Goal: Task Accomplishment & Management: Use online tool/utility

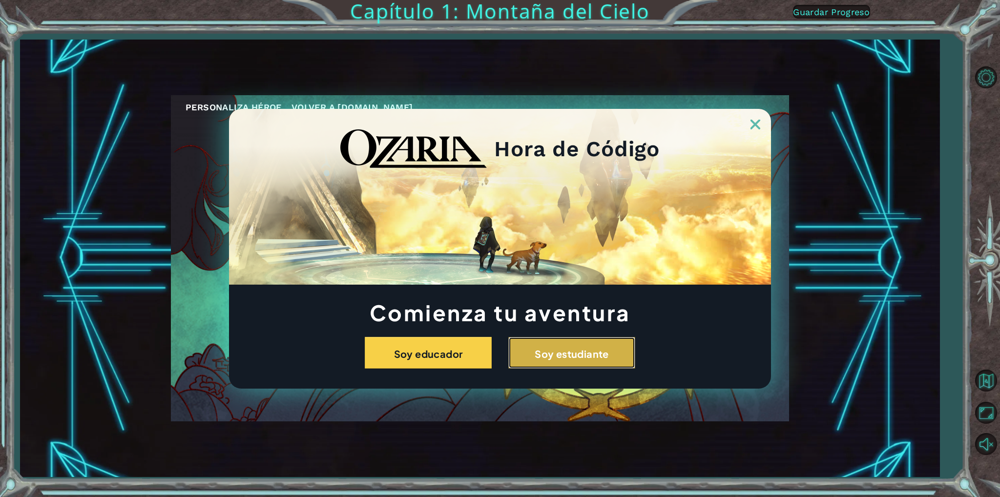
click at [602, 345] on button "Soy estudiante" at bounding box center [571, 353] width 127 height 32
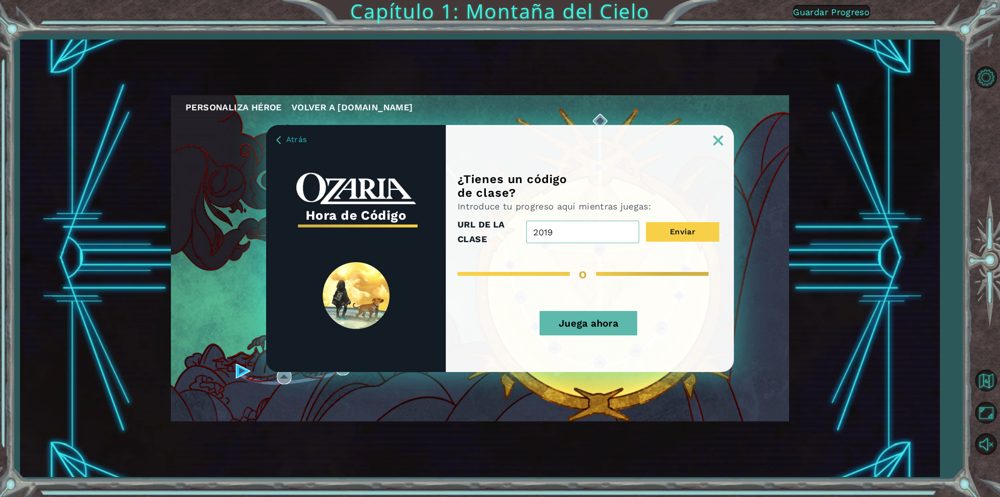
type input "2019"
click at [571, 325] on font "Juega ahora" at bounding box center [589, 323] width 60 height 12
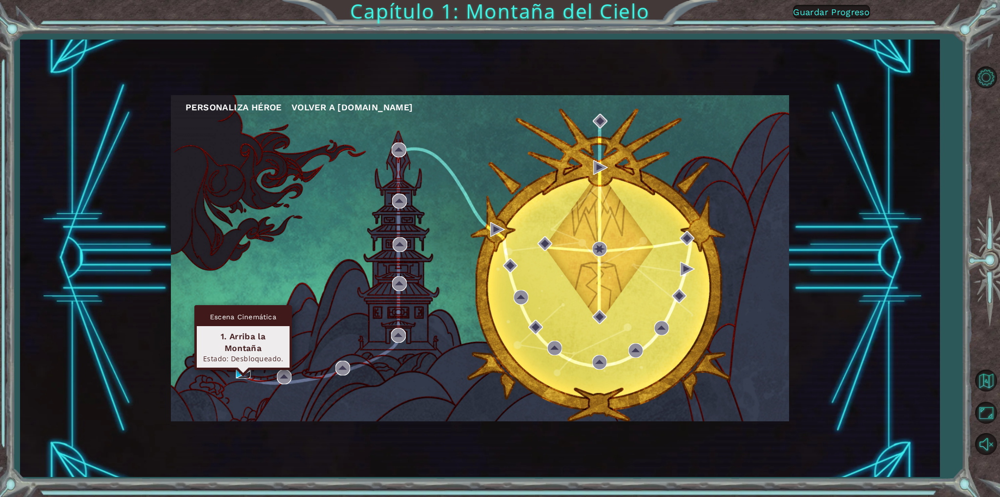
click at [236, 366] on img at bounding box center [243, 371] width 15 height 15
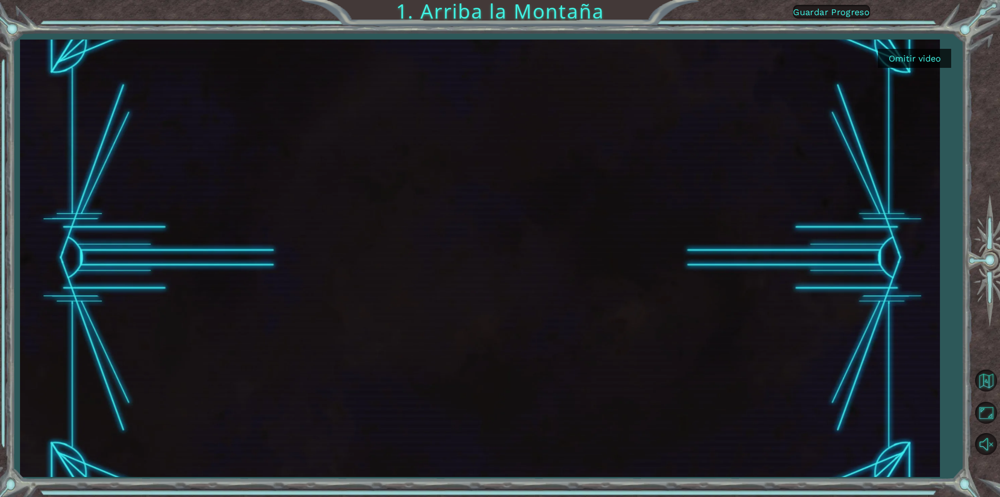
click at [908, 64] on button "Omitir video" at bounding box center [914, 58] width 73 height 19
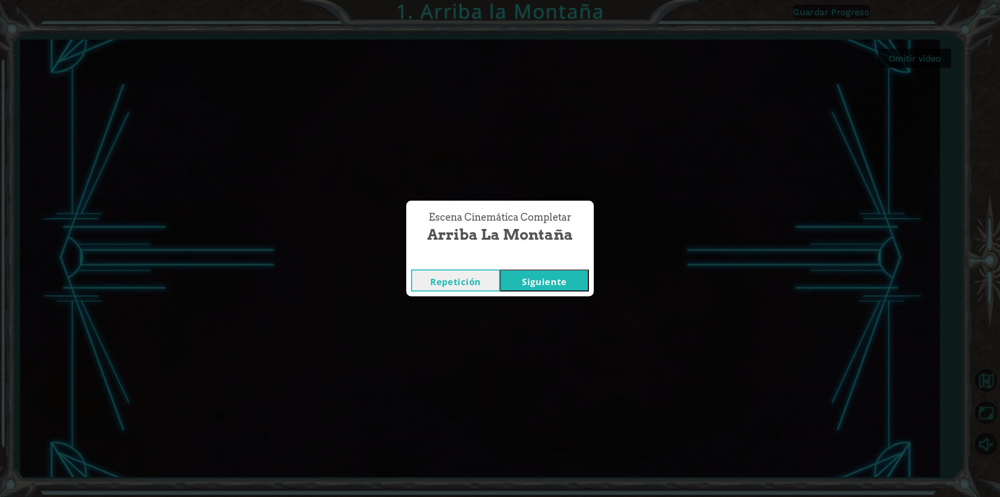
click at [582, 283] on button "Siguiente" at bounding box center [544, 281] width 89 height 22
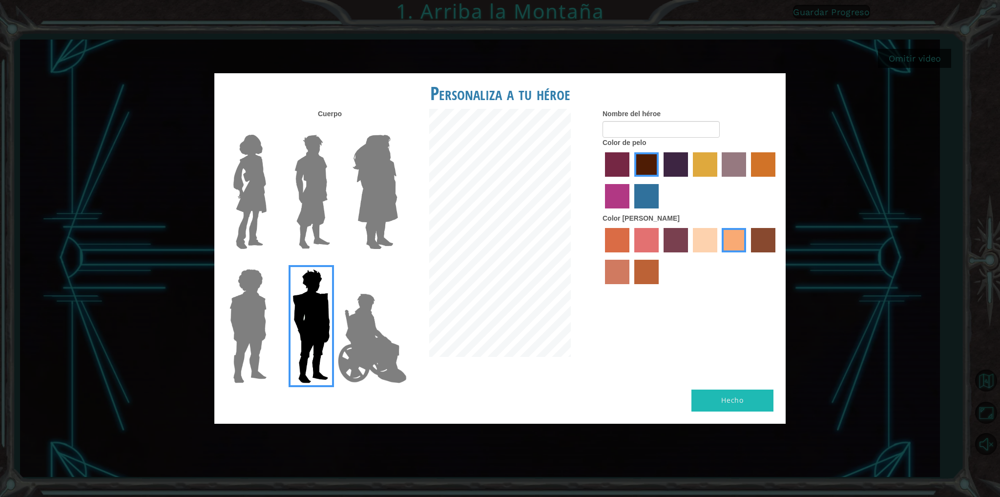
click at [376, 325] on img at bounding box center [372, 339] width 77 height 98
click at [398, 263] on input "Héroe Jamie" at bounding box center [398, 263] width 0 height 0
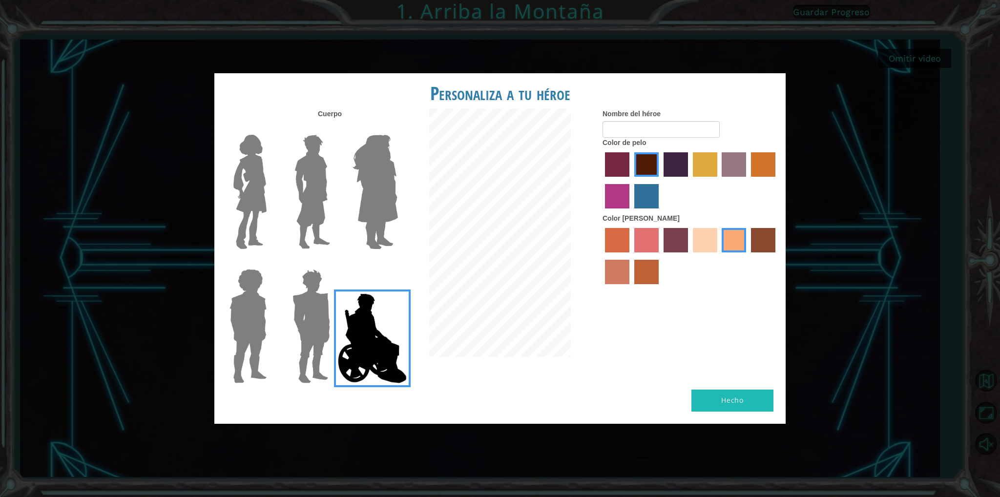
click at [327, 331] on img at bounding box center [311, 326] width 45 height 122
click at [334, 263] on input "Granate héroe" at bounding box center [334, 263] width 0 height 0
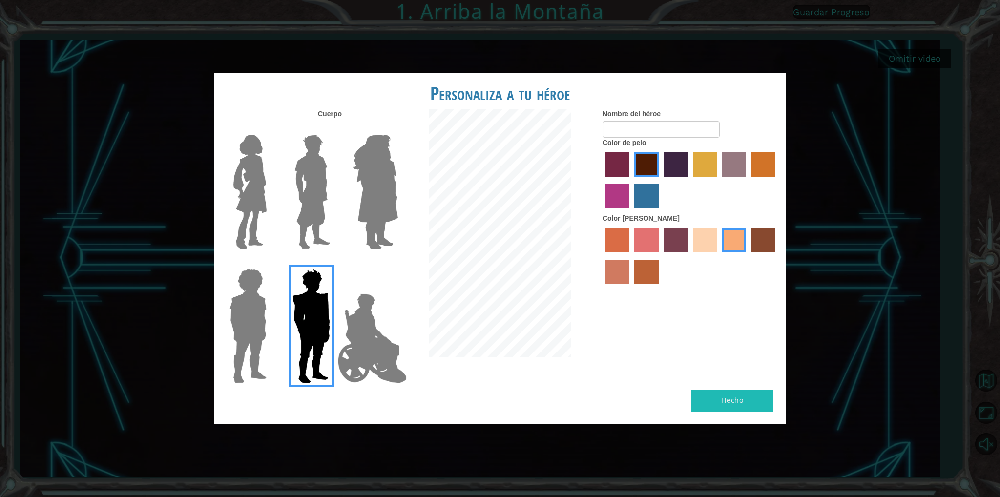
click at [349, 325] on img at bounding box center [372, 339] width 77 height 98
click at [398, 263] on input "Héroe Jamie" at bounding box center [398, 263] width 0 height 0
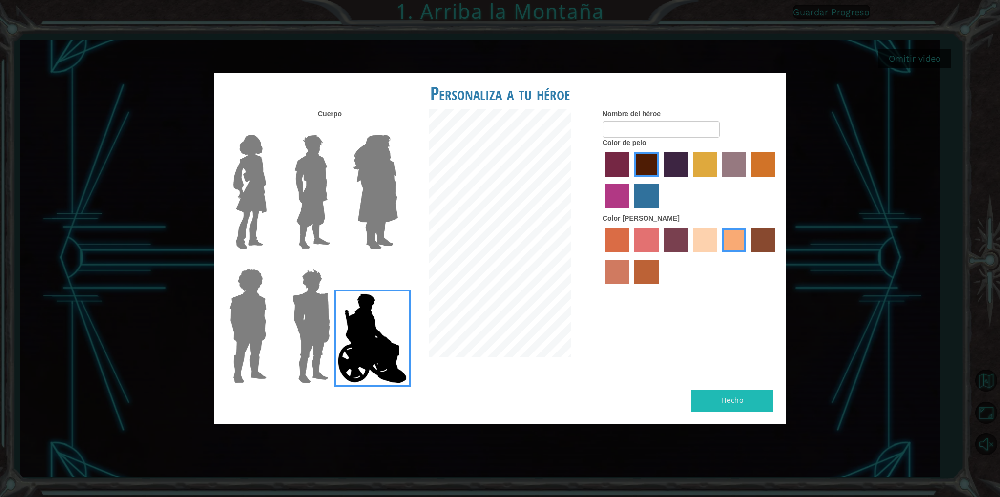
click at [317, 325] on img at bounding box center [311, 326] width 45 height 122
click at [334, 263] on input "Granate héroe" at bounding box center [334, 263] width 0 height 0
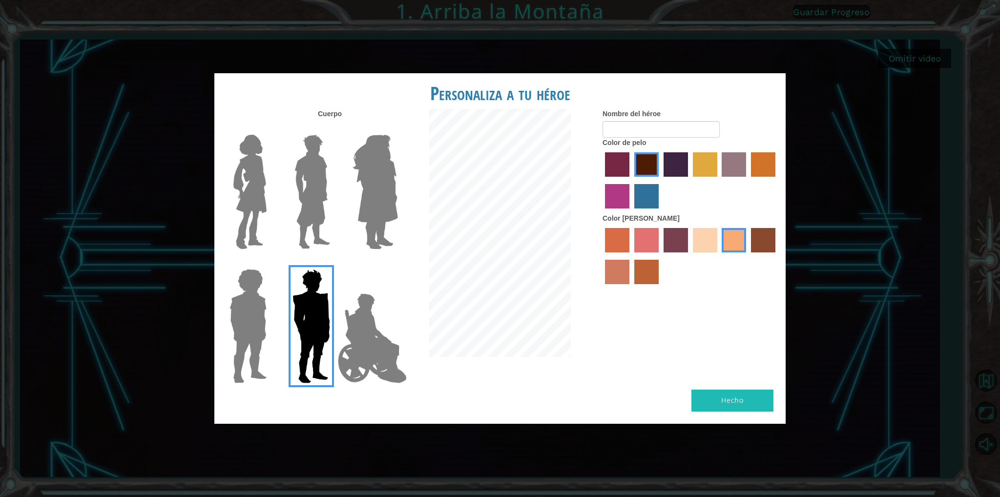
drag, startPoint x: 317, startPoint y: 325, endPoint x: 354, endPoint y: 288, distance: 51.8
click at [354, 288] on div at bounding box center [309, 255] width 190 height 269
click at [383, 176] on img at bounding box center [375, 192] width 53 height 122
click at [398, 128] on input "Amatista heroica" at bounding box center [398, 128] width 0 height 0
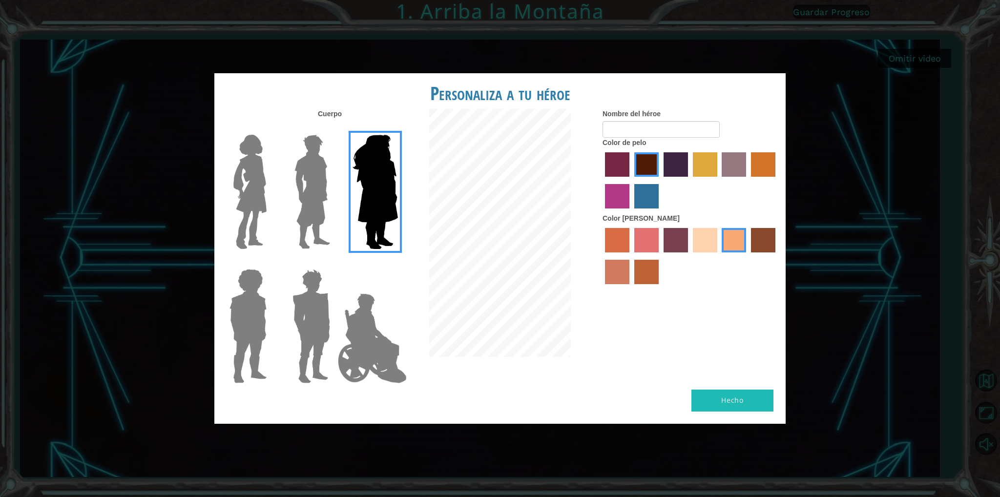
click at [315, 202] on img at bounding box center [312, 192] width 43 height 122
click at [334, 128] on input "El héroe Lars" at bounding box center [334, 128] width 0 height 0
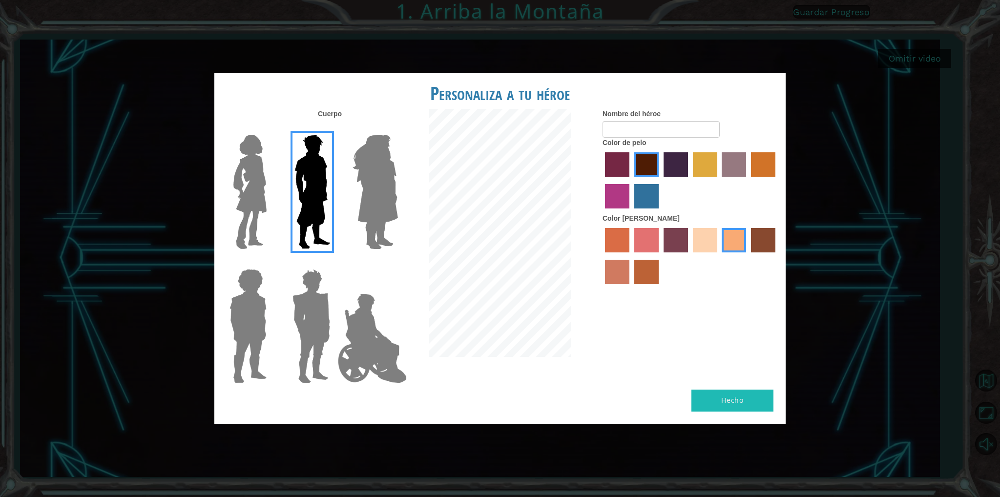
click at [258, 208] on img at bounding box center [250, 192] width 41 height 122
click at [271, 128] on input "Héroe Connie" at bounding box center [271, 128] width 0 height 0
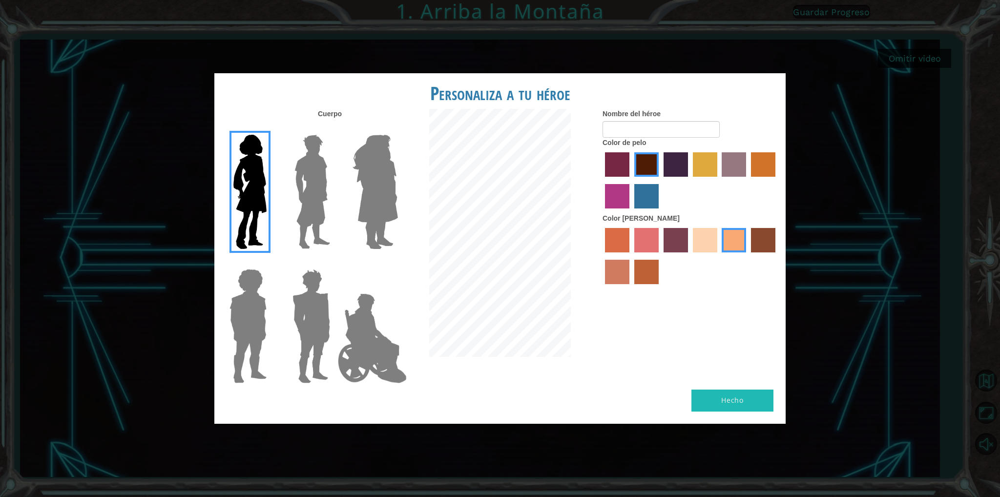
click at [261, 294] on img at bounding box center [248, 326] width 45 height 122
click at [271, 263] on input "Héroe Steven" at bounding box center [271, 263] width 0 height 0
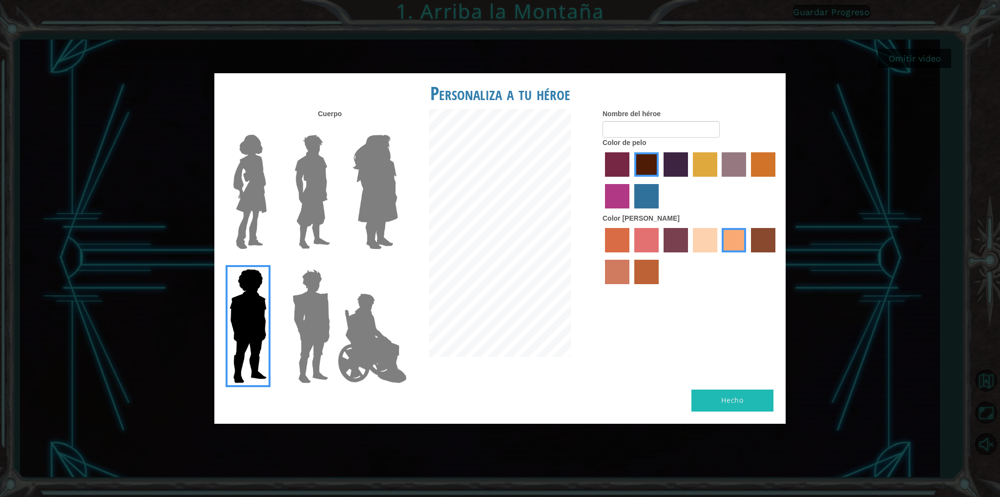
click at [303, 197] on img at bounding box center [312, 192] width 43 height 122
click at [334, 128] on input "El héroe Lars" at bounding box center [334, 128] width 0 height 0
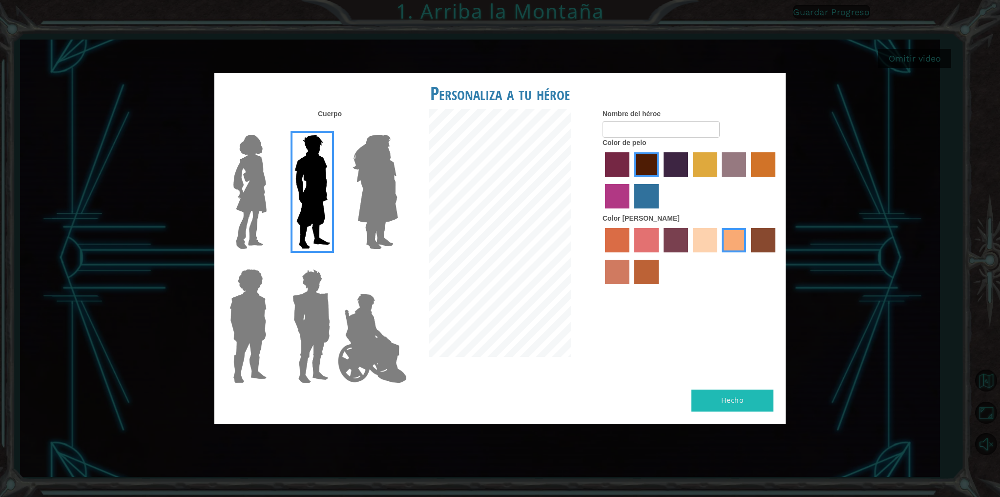
click at [646, 198] on label "color de cabello lachmara" at bounding box center [646, 196] width 24 height 24
click at [631, 212] on input "color de cabello lachmara" at bounding box center [631, 212] width 0 height 0
click at [640, 160] on label "color de pelo granate" at bounding box center [646, 164] width 24 height 24
click at [631, 180] on input "color de pelo granate" at bounding box center [631, 180] width 0 height 0
click at [704, 245] on label "color de piel de playa de arena" at bounding box center [705, 240] width 24 height 24
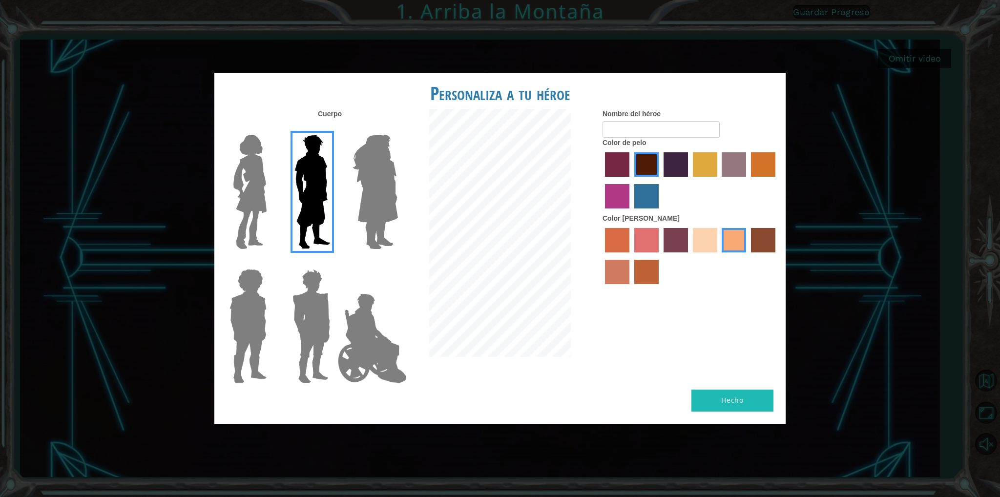
click at [690, 256] on input "color de piel de playa de arena" at bounding box center [690, 256] width 0 height 0
drag, startPoint x: 677, startPoint y: 233, endPoint x: 668, endPoint y: 225, distance: 11.8
click at [677, 232] on label "color de piel tosca" at bounding box center [676, 240] width 24 height 24
click at [660, 256] on input "color de piel tosca" at bounding box center [660, 256] width 0 height 0
click at [645, 233] on label "color de piel frily" at bounding box center [646, 240] width 24 height 24
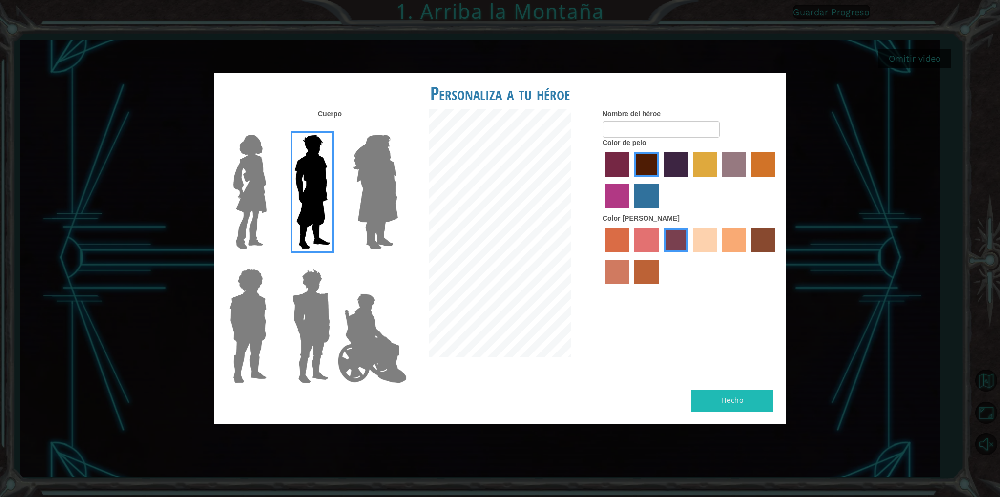
click at [631, 256] on input "color de piel frily" at bounding box center [631, 256] width 0 height 0
click at [615, 245] on label "color de piel de sorbus" at bounding box center [617, 240] width 24 height 24
click at [602, 256] on input "color de piel de sorbus" at bounding box center [602, 256] width 0 height 0
click at [678, 234] on label "color de piel tosca" at bounding box center [676, 240] width 24 height 24
click at [660, 256] on input "color de piel tosca" at bounding box center [660, 256] width 0 height 0
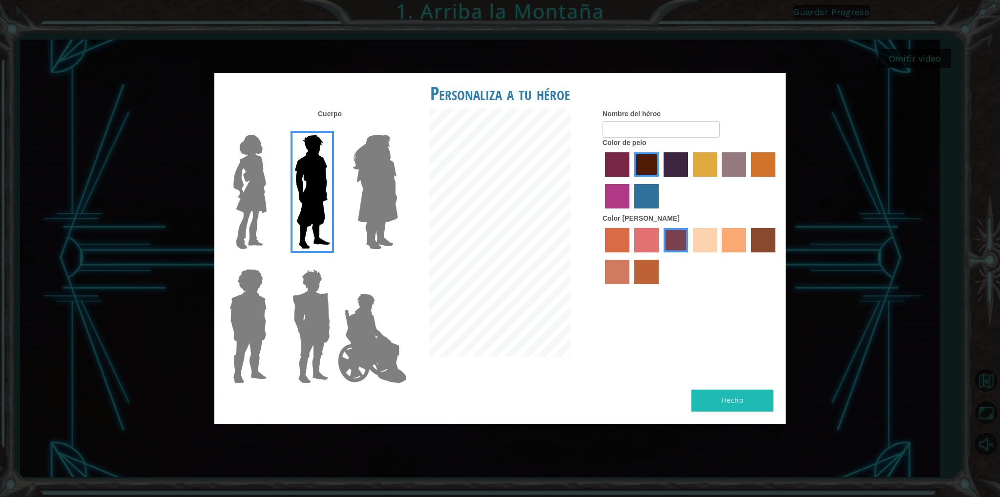
click at [754, 247] on label "color de piel karma" at bounding box center [763, 240] width 24 height 24
click at [748, 256] on input "color de piel karma" at bounding box center [748, 256] width 0 height 0
click at [619, 273] on label "color de piel arena ardiente" at bounding box center [617, 272] width 24 height 24
click at [777, 256] on input "color de piel arena ardiente" at bounding box center [777, 256] width 0 height 0
drag, startPoint x: 736, startPoint y: 239, endPoint x: 728, endPoint y: 238, distance: 8.4
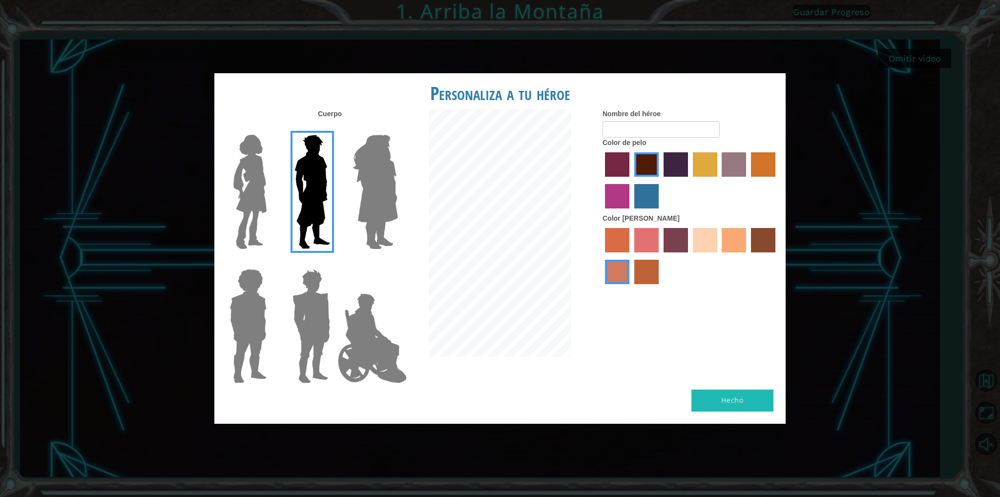
click at [734, 239] on label "color de piel de tacao" at bounding box center [734, 240] width 24 height 24
click at [719, 256] on input "color de piel de tacao" at bounding box center [719, 256] width 0 height 0
click at [701, 243] on label "color de piel de playa de arena" at bounding box center [705, 240] width 24 height 24
click at [690, 256] on input "color de piel de playa de arena" at bounding box center [690, 256] width 0 height 0
click at [746, 243] on label "color de piel de tacao" at bounding box center [734, 240] width 24 height 24
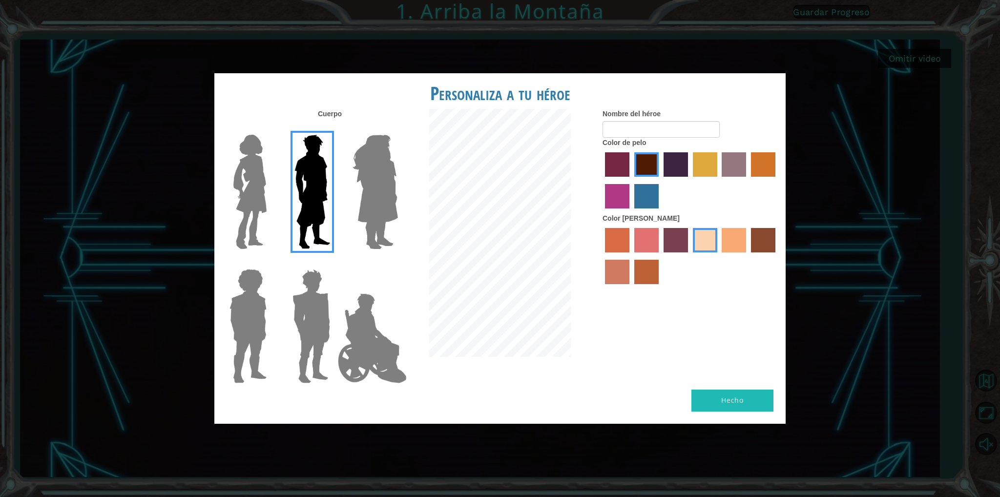
click at [719, 256] on input "color de piel de tacao" at bounding box center [719, 256] width 0 height 0
click at [652, 123] on input "Nombre del héroe" at bounding box center [661, 129] width 117 height 17
type input "Fer es el mejor"
click at [723, 403] on font "Hecho" at bounding box center [732, 400] width 22 height 9
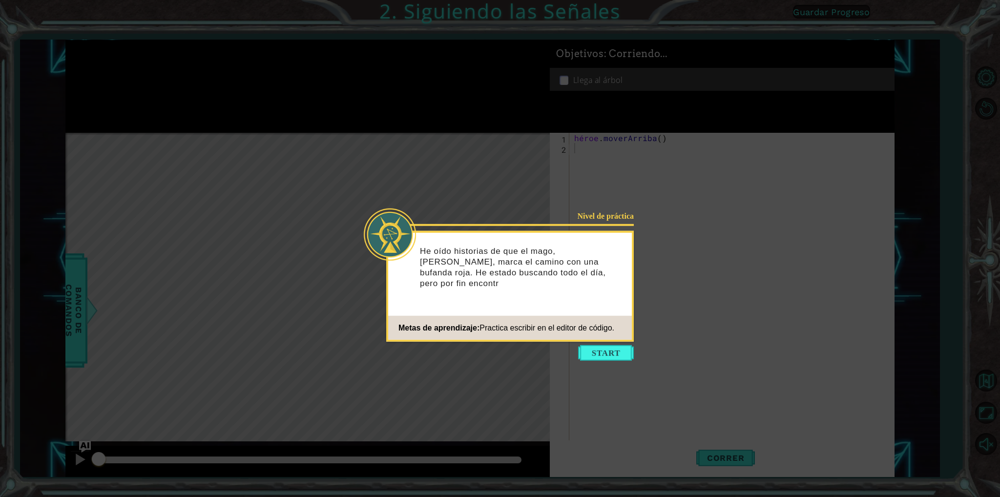
click at [578, 285] on div "He oído historias de que el mago, [PERSON_NAME], marca el camino con una bufand…" at bounding box center [510, 271] width 244 height 71
click at [599, 351] on button "Comenzar" at bounding box center [606, 353] width 56 height 16
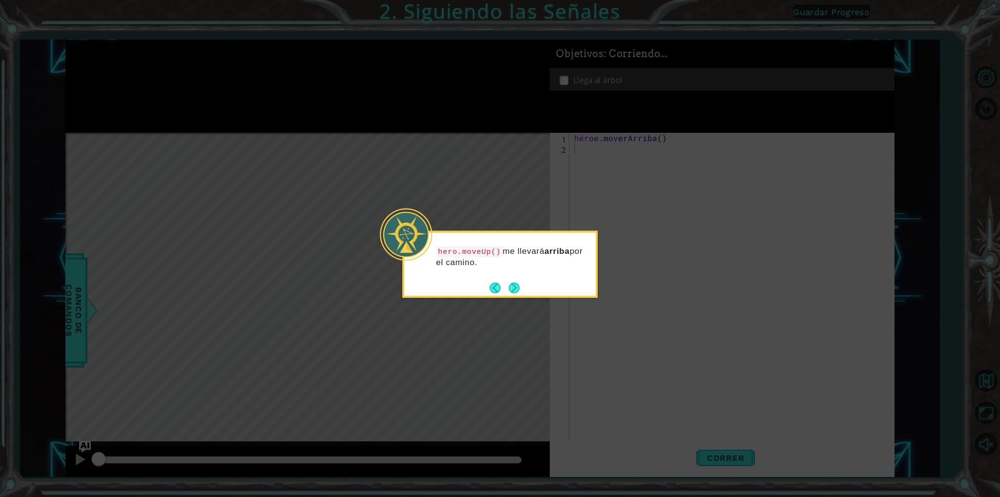
click at [514, 274] on div "hero.moveUp() me llevará arriba por el camino." at bounding box center [499, 260] width 191 height 54
click at [512, 283] on button "Próximo" at bounding box center [514, 287] width 11 height 11
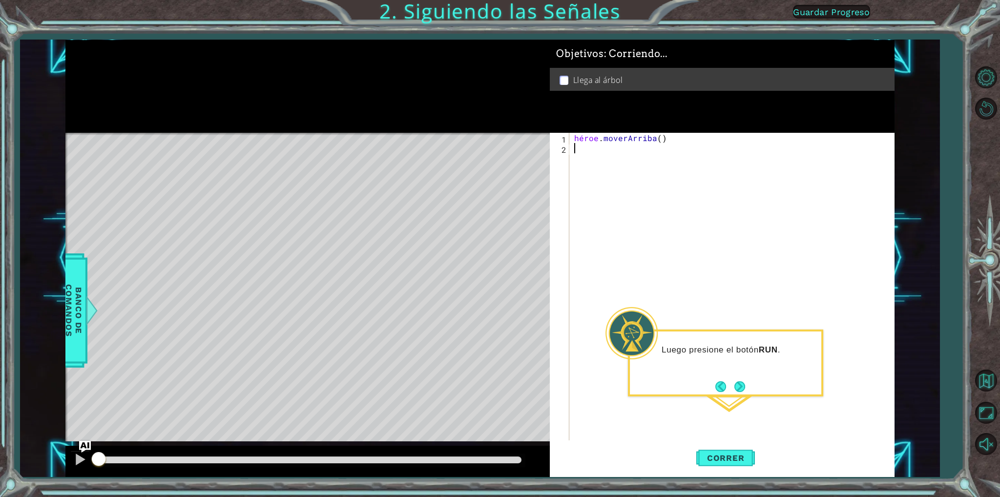
click at [737, 398] on div "héroe . [GEOGRAPHIC_DATA] ( )" at bounding box center [733, 297] width 323 height 328
click at [743, 388] on button "Próximo" at bounding box center [740, 386] width 11 height 11
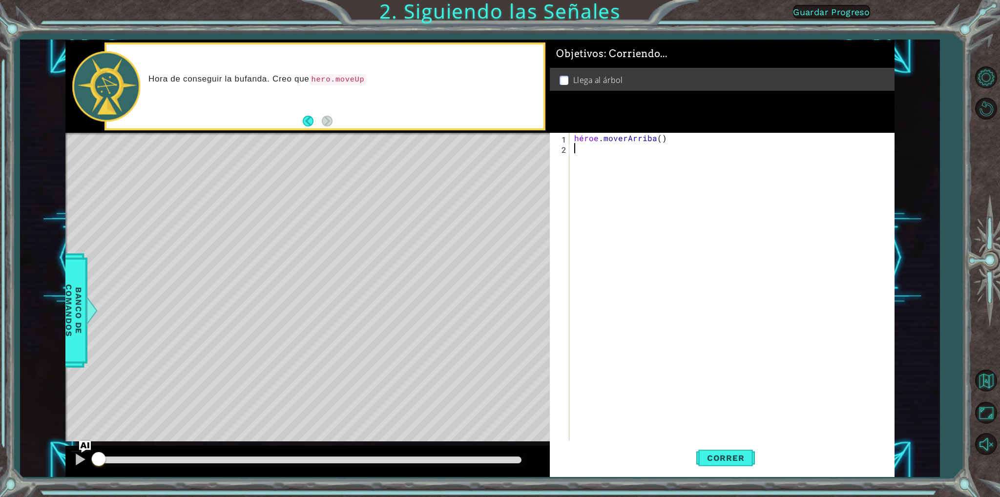
click at [651, 180] on div "héroe . [GEOGRAPHIC_DATA] ( )" at bounding box center [733, 297] width 323 height 328
click at [727, 455] on font "Correr" at bounding box center [726, 458] width 38 height 10
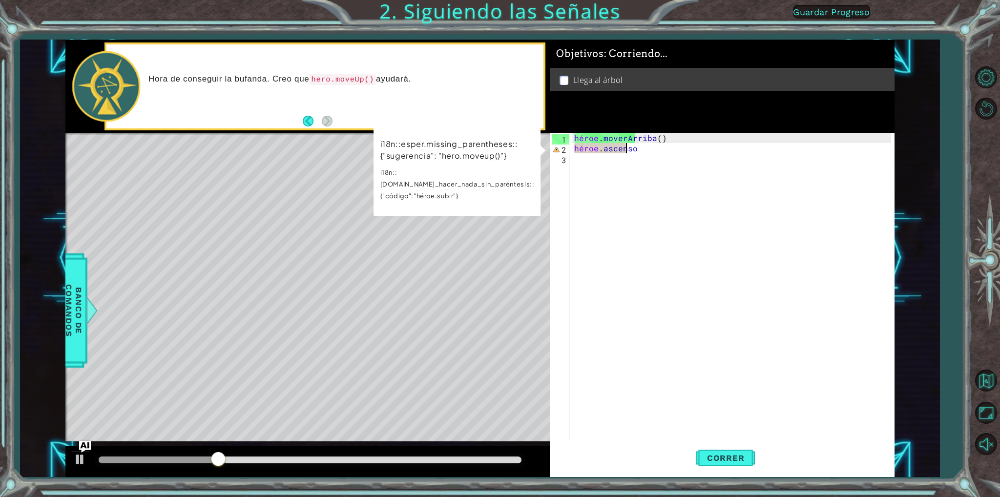
click at [643, 152] on div "héroe . [PERSON_NAME] ( ) héroe . ascenso" at bounding box center [733, 297] width 323 height 328
click at [646, 149] on div "héroe . [PERSON_NAME] ( ) héroe . ascenso" at bounding box center [733, 297] width 323 height 328
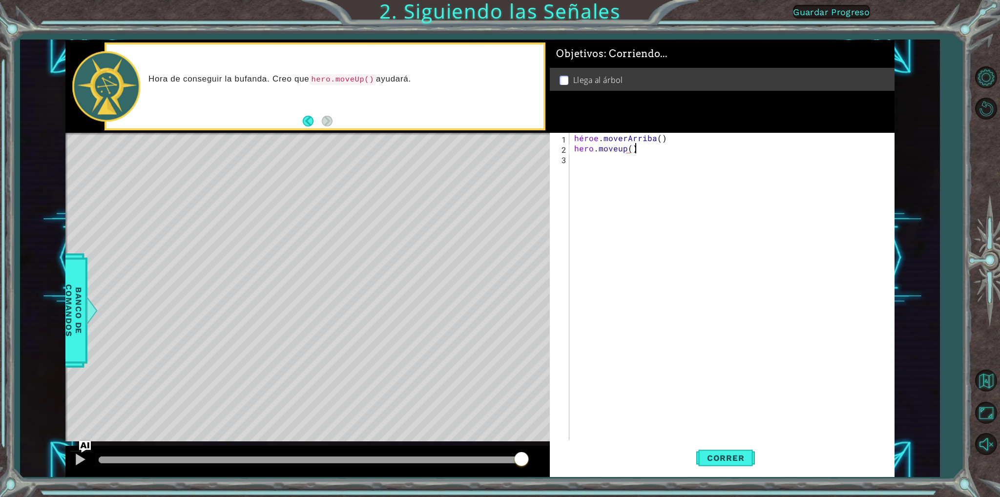
scroll to position [0, 3]
type textarea "hero.moveup()"
click at [730, 456] on font "Correr" at bounding box center [726, 458] width 38 height 10
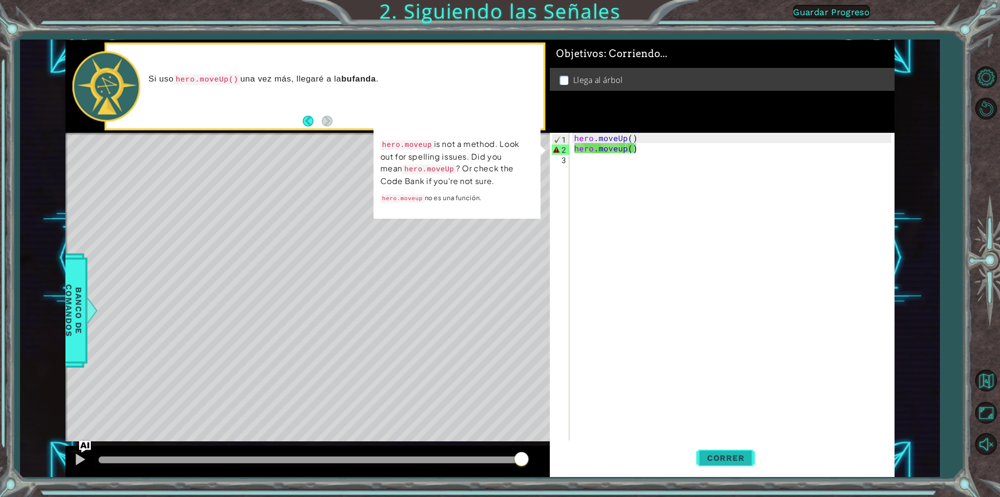
scroll to position [0, 0]
click at [652, 179] on div "hero . moveUp ( ) hero . moveup ( )" at bounding box center [733, 297] width 323 height 328
drag, startPoint x: 620, startPoint y: 143, endPoint x: 623, endPoint y: 153, distance: 10.2
click at [623, 153] on div "hero . moveUp ( ) hero . moveup ( )" at bounding box center [733, 297] width 323 height 328
click at [622, 153] on div "hero . moveUp ( ) hero . moveup ( )" at bounding box center [731, 287] width 318 height 308
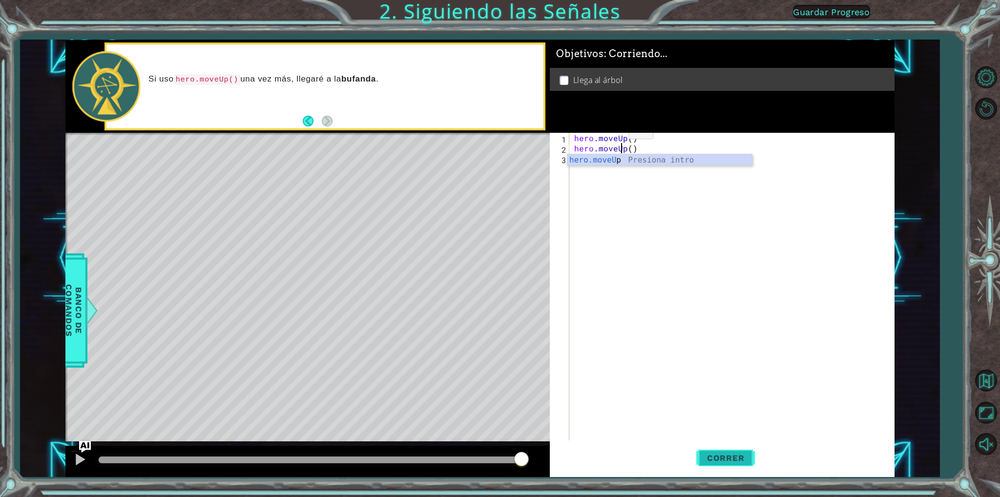
scroll to position [0, 2]
type textarea "hero.moveUp()"
drag, startPoint x: 725, startPoint y: 458, endPoint x: 726, endPoint y: 448, distance: 9.8
click at [725, 454] on span "Correr" at bounding box center [725, 458] width 57 height 10
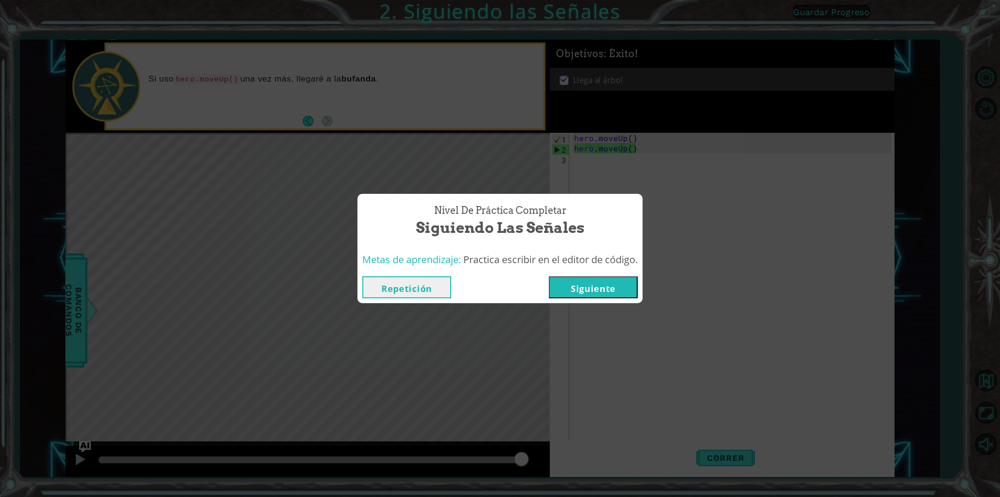
click at [613, 291] on button "Siguiente" at bounding box center [593, 287] width 89 height 22
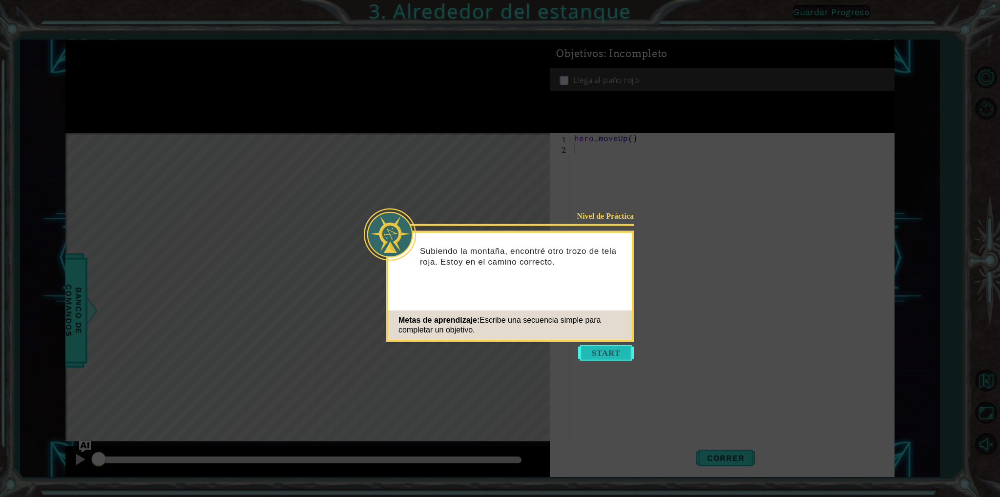
click at [590, 354] on button "Start" at bounding box center [606, 353] width 56 height 16
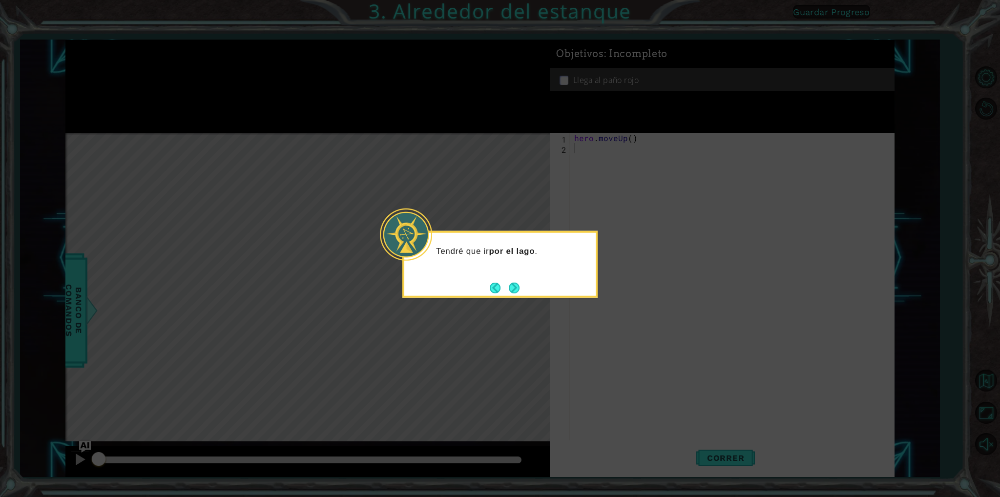
click at [532, 275] on div "Tendré que ir por el lago ." at bounding box center [499, 264] width 195 height 67
click at [517, 285] on button "Next" at bounding box center [514, 287] width 11 height 11
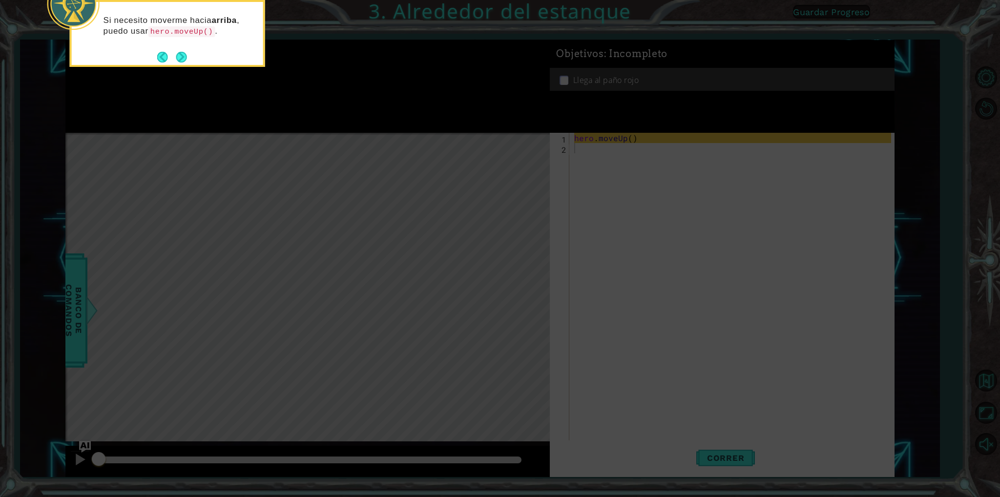
drag, startPoint x: 213, startPoint y: 8, endPoint x: 219, endPoint y: 24, distance: 17.0
click at [219, 24] on div "Si necesito moverme hacia arriba , puedo usar hero.moveUp() ." at bounding box center [167, 31] width 191 height 50
click at [231, 36] on p "Si necesito moverme hacia arriba , puedo usar hero.moveUp() ." at bounding box center [180, 26] width 153 height 22
click at [186, 52] on button "Next" at bounding box center [181, 57] width 11 height 11
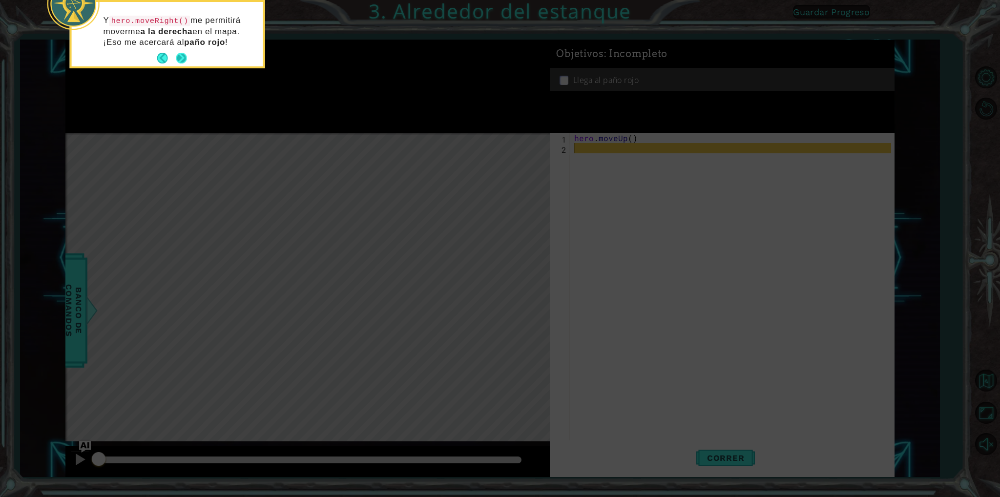
click at [182, 54] on button "Next" at bounding box center [181, 58] width 11 height 11
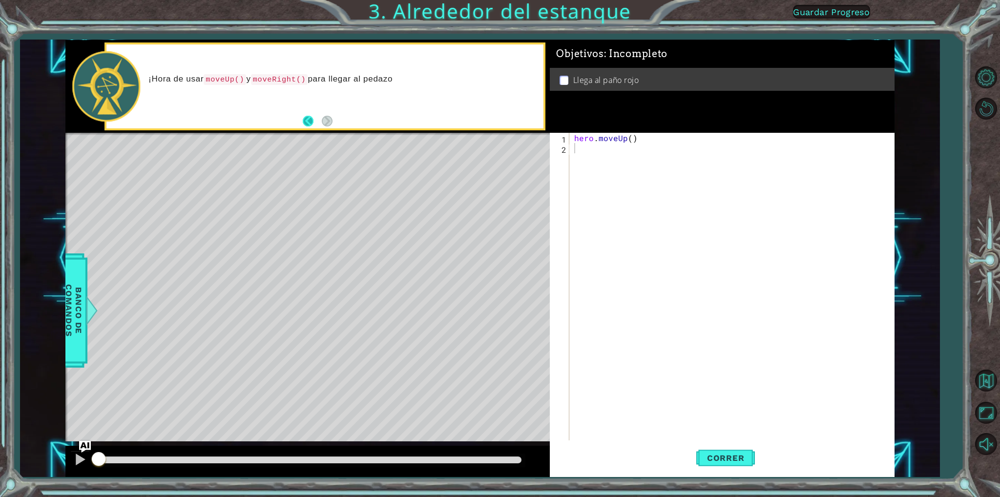
click at [318, 116] on button "Back" at bounding box center [312, 121] width 19 height 11
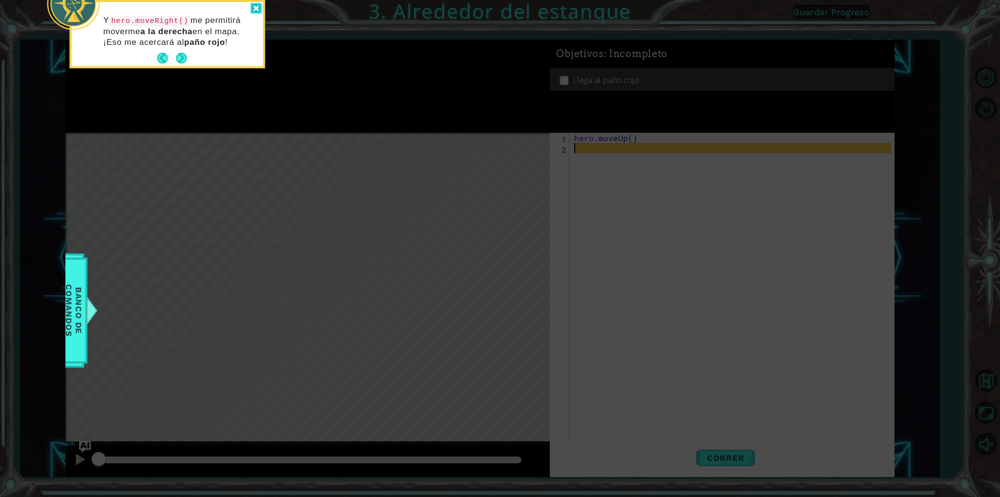
click at [256, 5] on div at bounding box center [257, 8] width 12 height 11
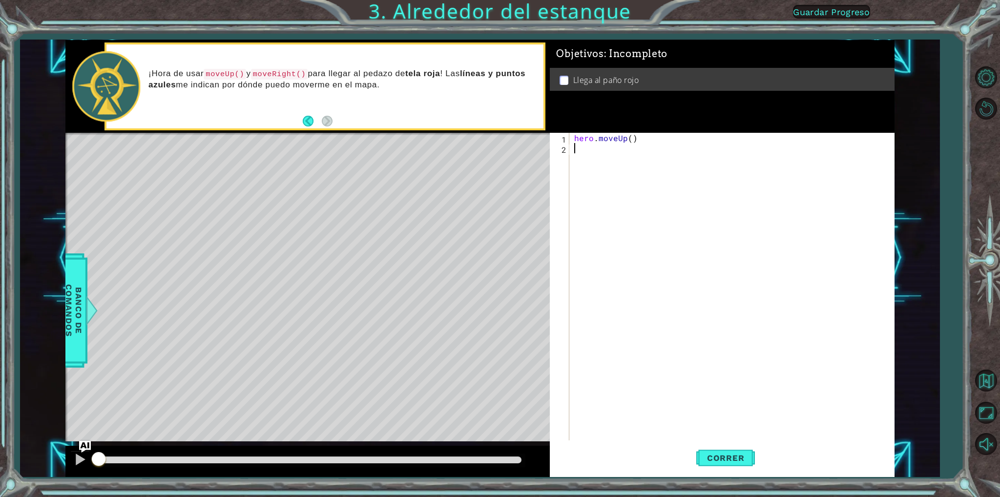
click at [606, 154] on div "hero . moveUp ( )" at bounding box center [733, 297] width 323 height 328
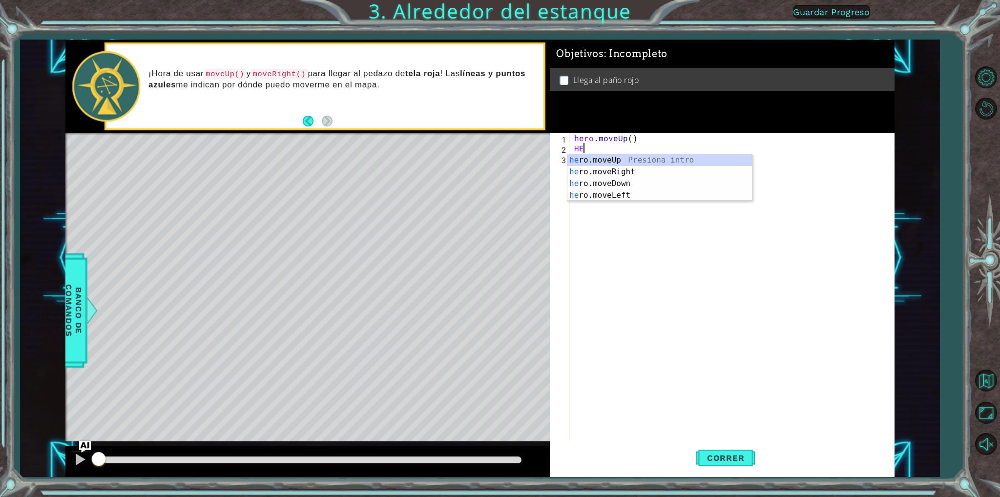
type textarea "HER"
click at [697, 161] on div "her o.moveUp Presiona intro her o.moveRight Presiona intro her o.moveDown Presi…" at bounding box center [659, 189] width 185 height 70
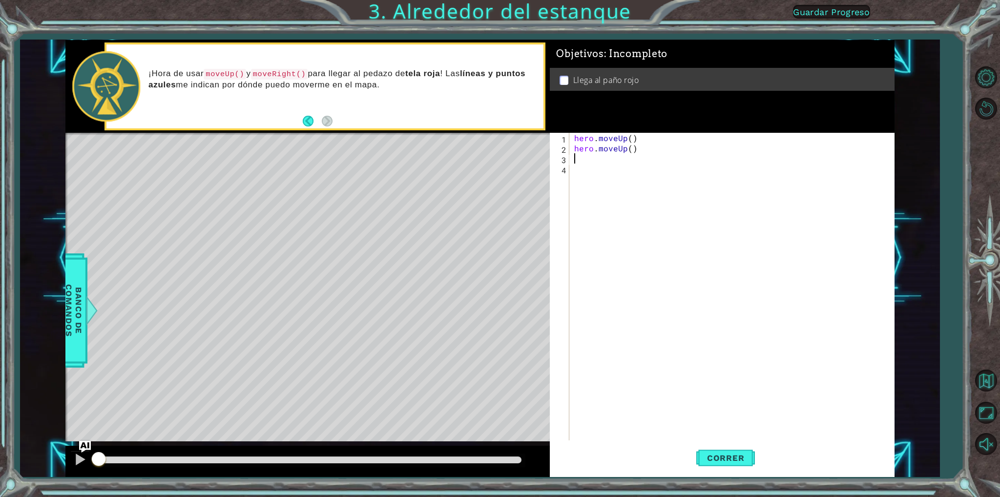
type textarea "H"
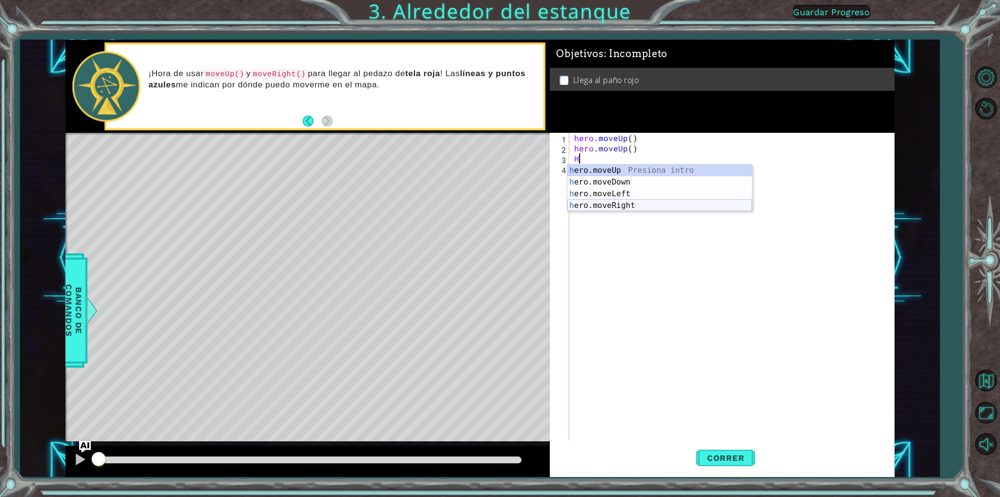
click at [668, 203] on div "h ero.moveUp Presiona intro h ero.moveDown Presiona intro h ero.moveLeft Presio…" at bounding box center [659, 200] width 185 height 70
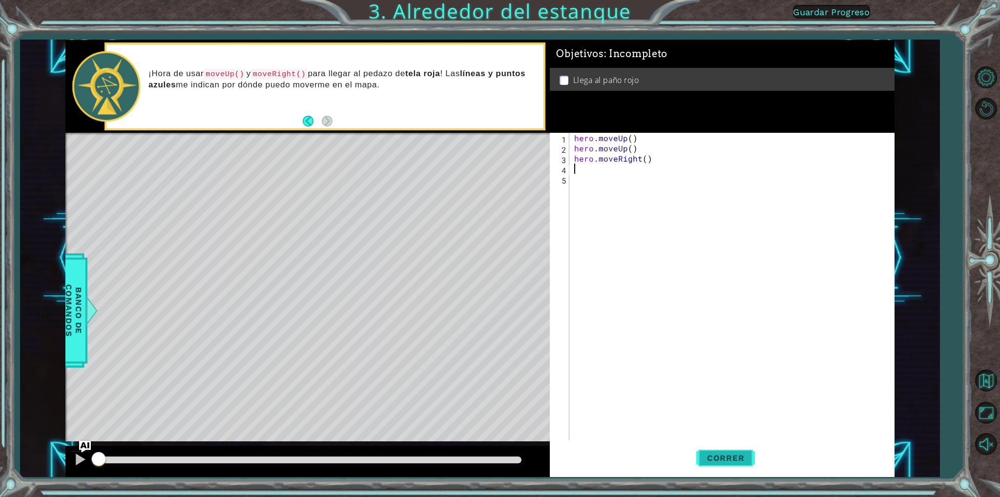
click at [740, 457] on span "Correr" at bounding box center [725, 458] width 57 height 10
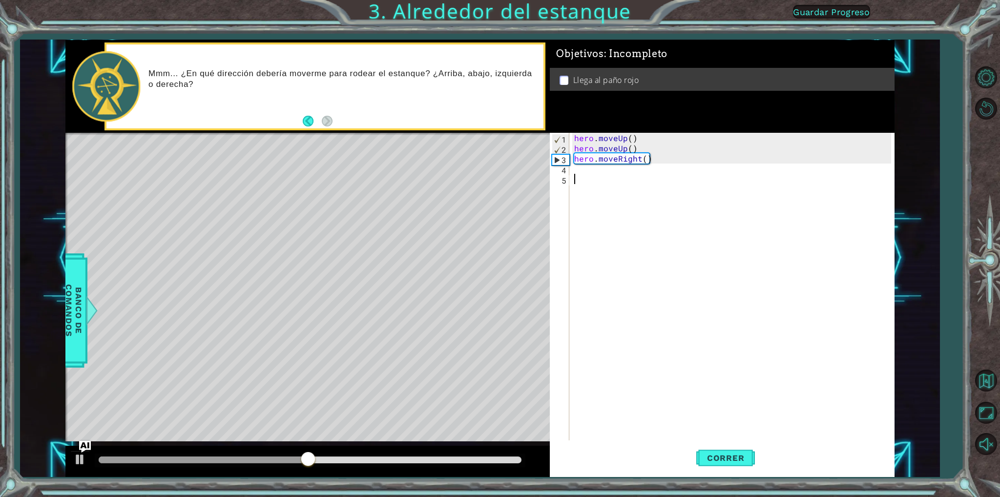
click at [608, 176] on div "hero . moveUp ( ) hero . moveUp ( ) hero . moveRight ( )" at bounding box center [733, 297] width 323 height 328
click at [608, 168] on div "hero . moveUp ( ) hero . moveUp ( ) hero . moveRight ( )" at bounding box center [733, 297] width 323 height 328
type textarea "H"
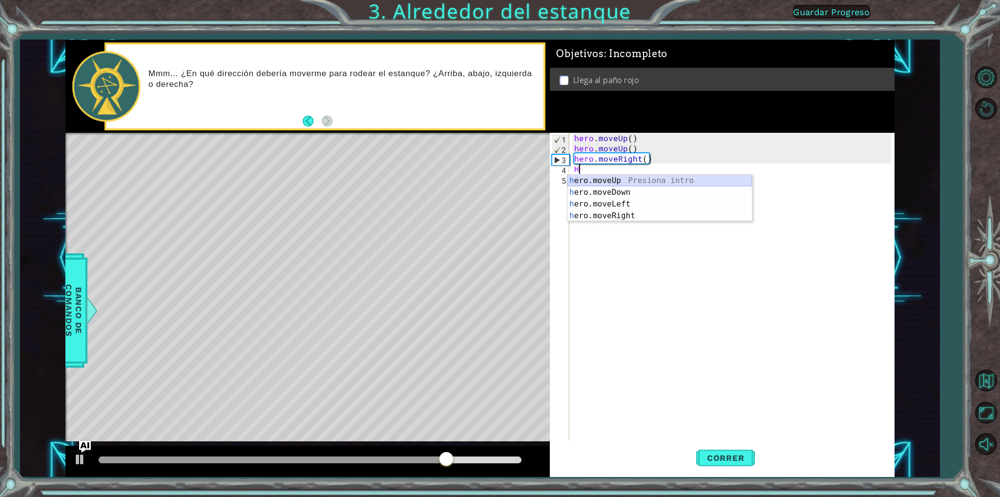
click at [629, 178] on div "h ero.moveUp Presiona intro h ero.moveDown Presiona intro h ero.moveLeft Presio…" at bounding box center [659, 210] width 185 height 70
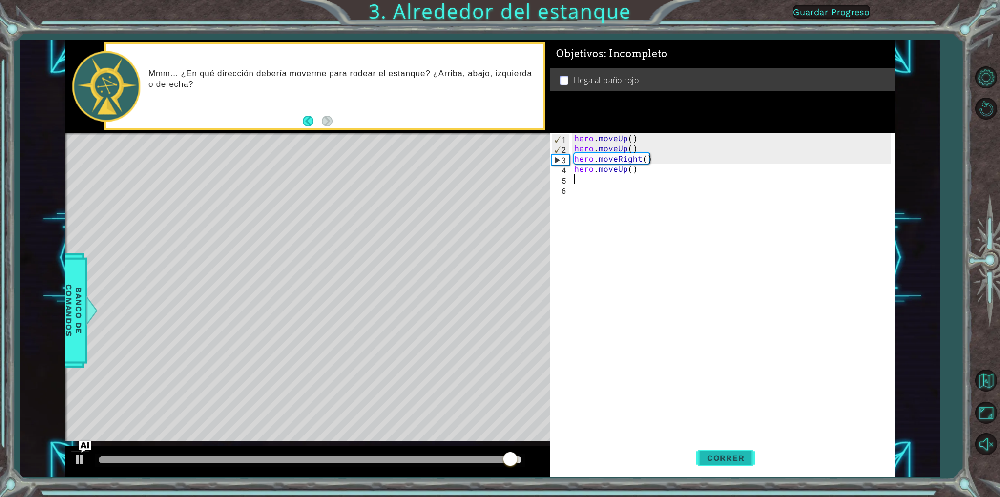
click at [729, 454] on span "Correr" at bounding box center [725, 458] width 57 height 10
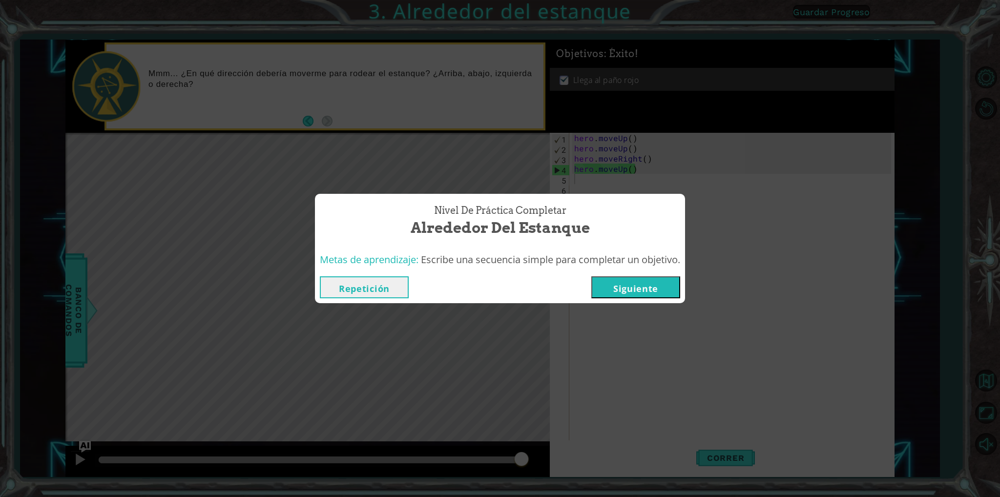
click at [647, 286] on button "Siguiente" at bounding box center [635, 287] width 89 height 22
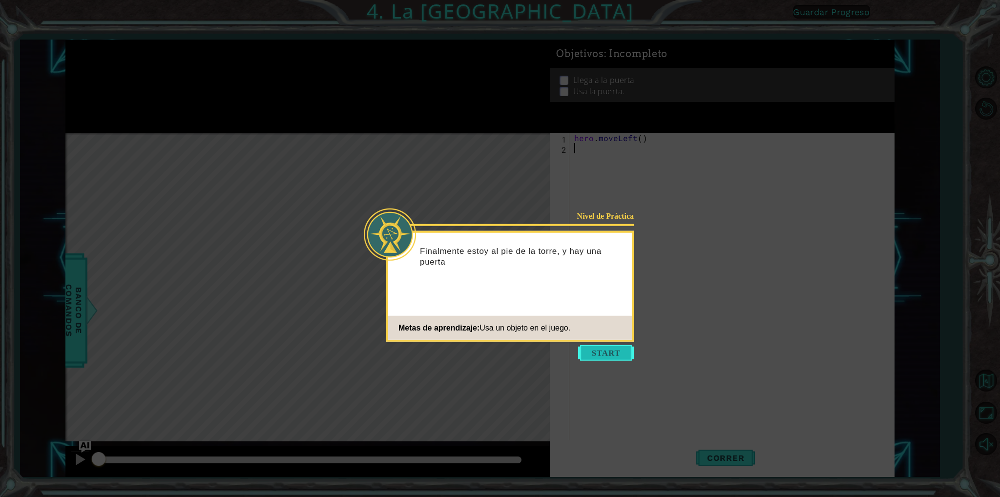
click at [594, 352] on button "Start" at bounding box center [606, 353] width 56 height 16
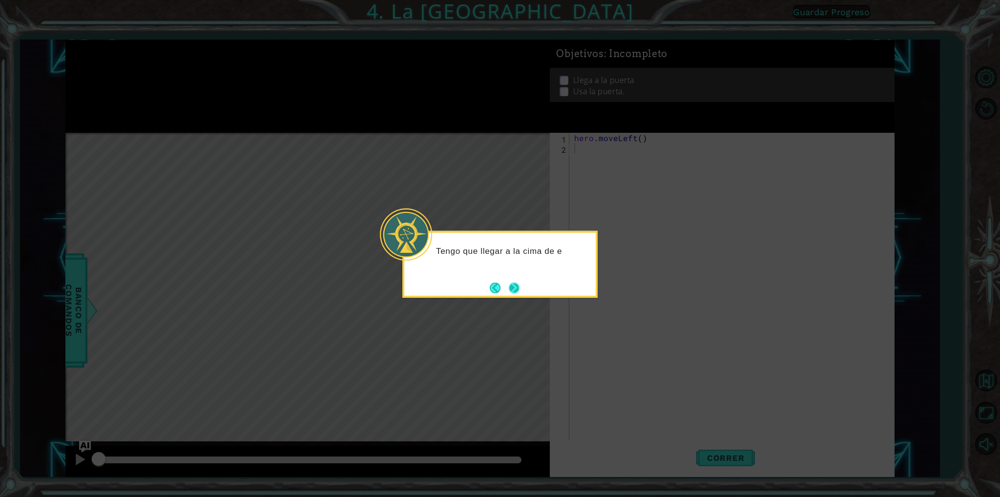
click at [514, 288] on button "Next" at bounding box center [514, 287] width 11 height 11
click at [514, 283] on button "Next" at bounding box center [514, 287] width 11 height 11
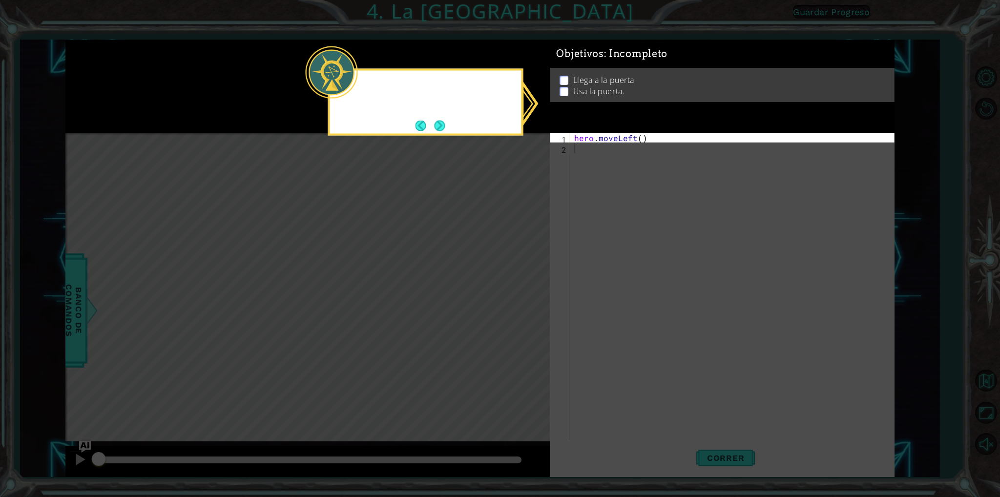
click at [514, 283] on icon at bounding box center [500, 248] width 1000 height 497
click at [443, 122] on button "Next" at bounding box center [439, 126] width 11 height 11
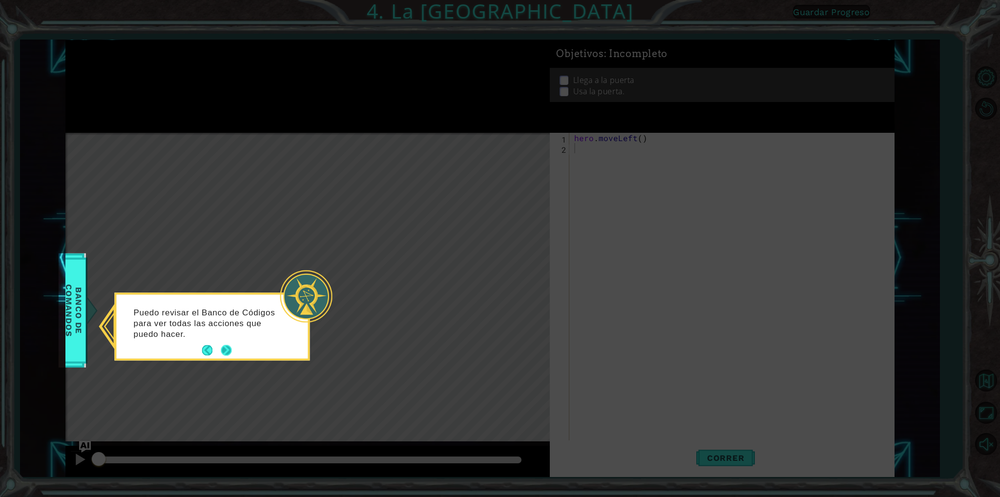
click at [229, 347] on button "Next" at bounding box center [226, 350] width 11 height 11
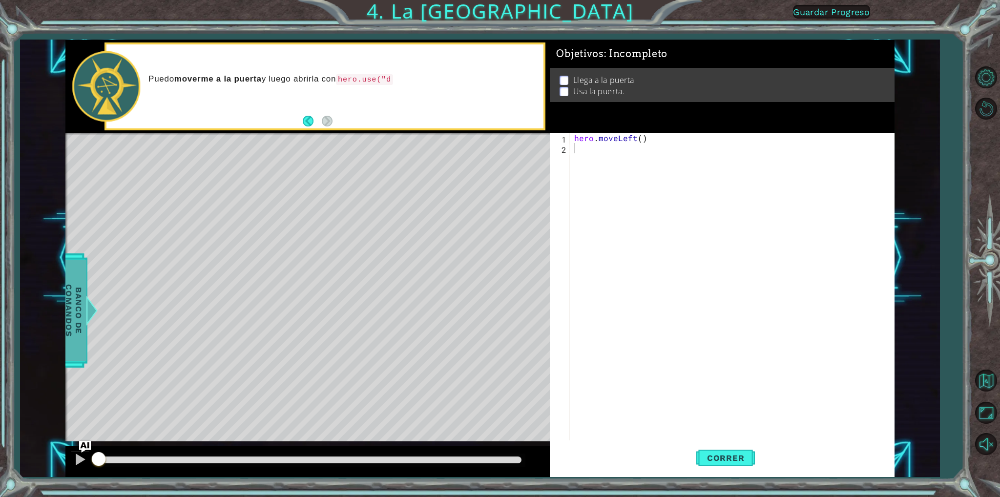
click at [98, 307] on div at bounding box center [92, 310] width 12 height 29
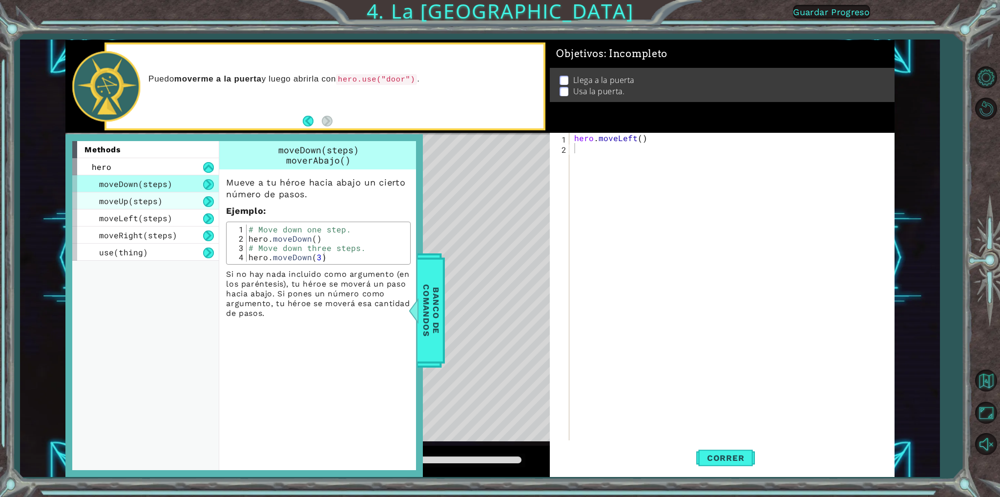
click at [182, 200] on div "moveUp(steps)" at bounding box center [145, 200] width 147 height 17
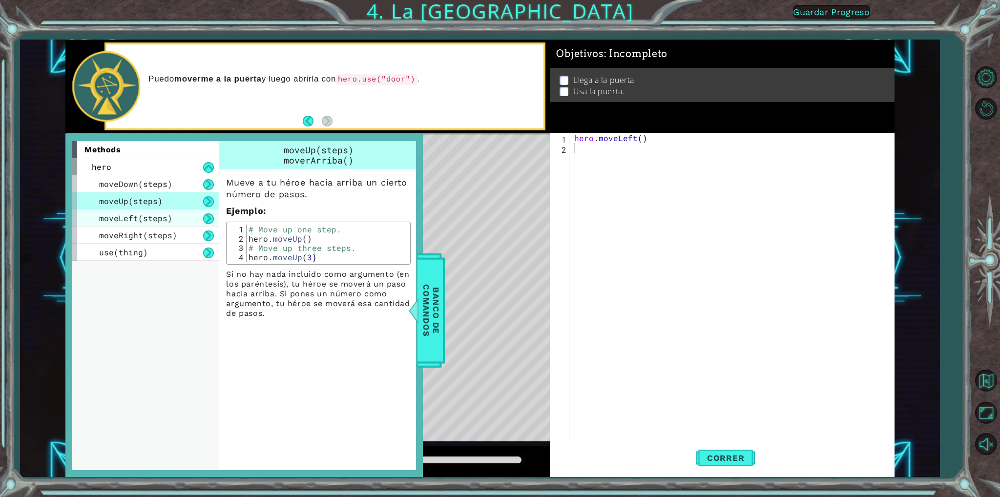
click at [184, 211] on div "moveLeft(steps)" at bounding box center [145, 218] width 147 height 17
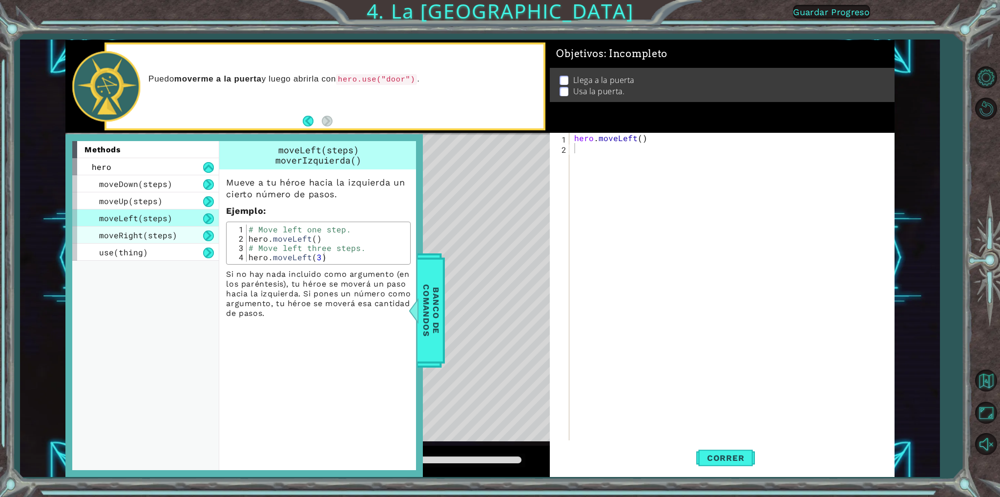
click at [167, 235] on span "moveRight(steps)" at bounding box center [138, 235] width 78 height 10
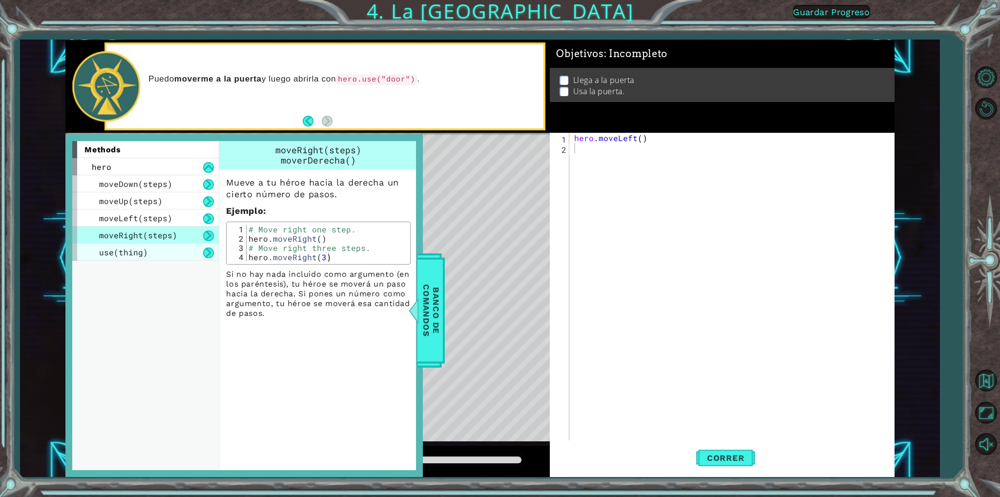
click at [162, 250] on div "use(thing)" at bounding box center [145, 252] width 147 height 17
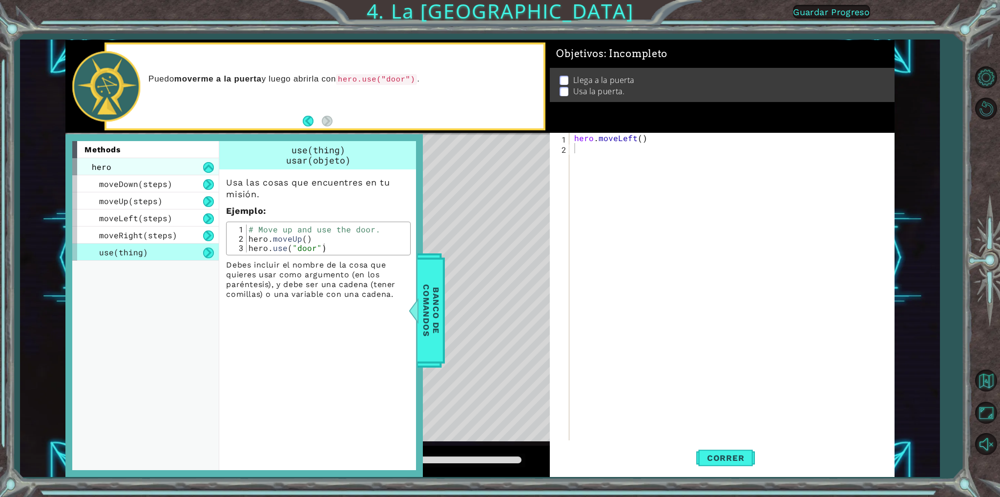
click at [141, 161] on div "hero" at bounding box center [145, 166] width 147 height 17
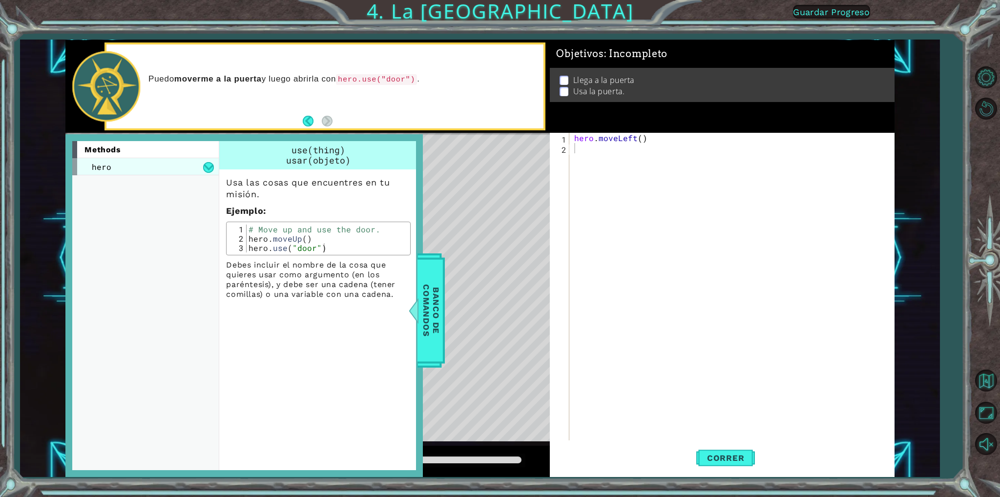
click at [181, 166] on div "hero" at bounding box center [145, 166] width 147 height 17
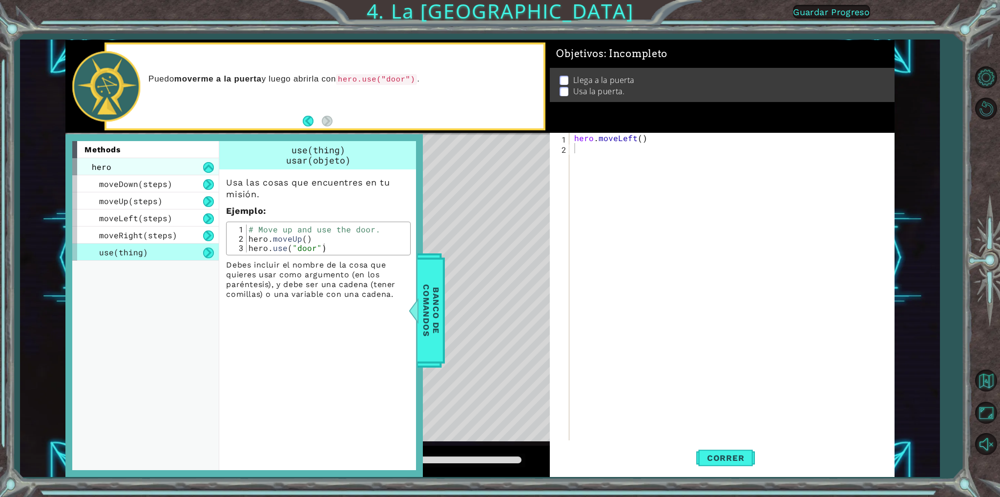
click at [168, 161] on div "hero" at bounding box center [145, 166] width 147 height 17
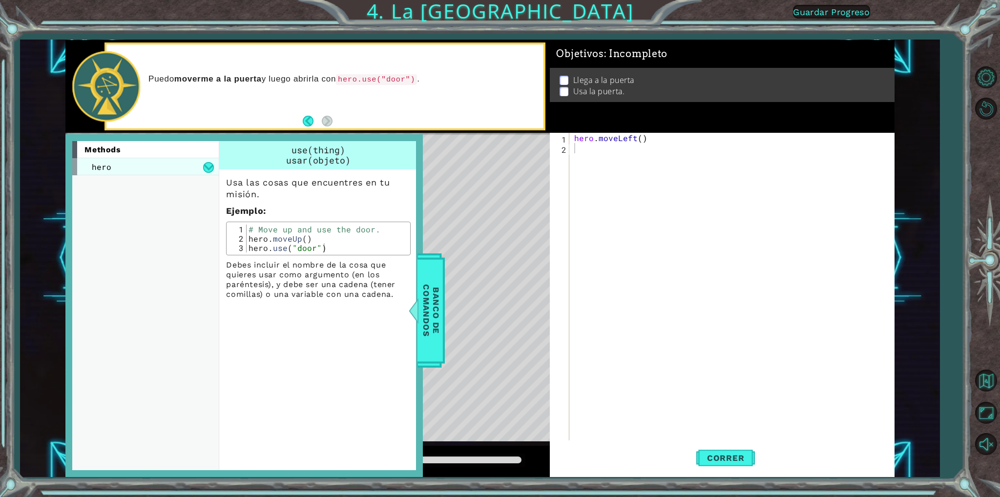
click at [169, 165] on div "hero" at bounding box center [145, 166] width 147 height 17
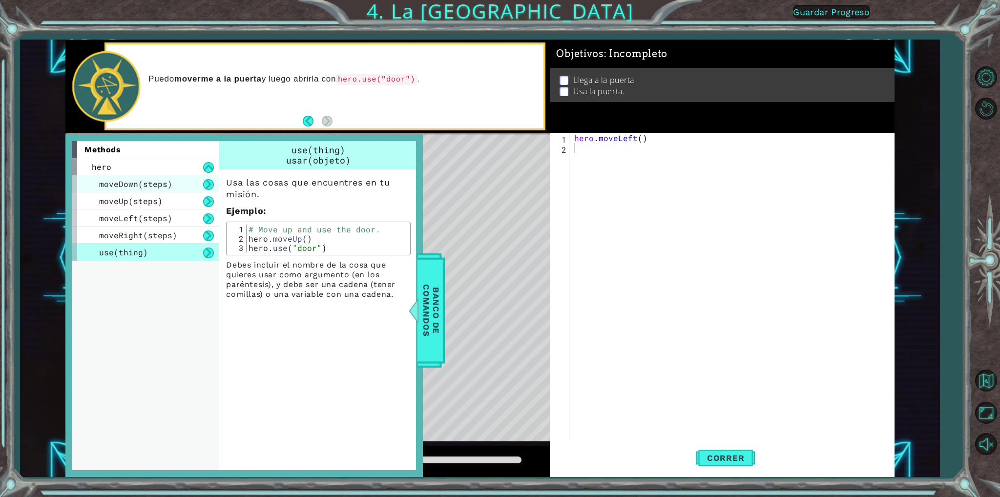
click at [174, 184] on div "moveDown(steps)" at bounding box center [145, 183] width 147 height 17
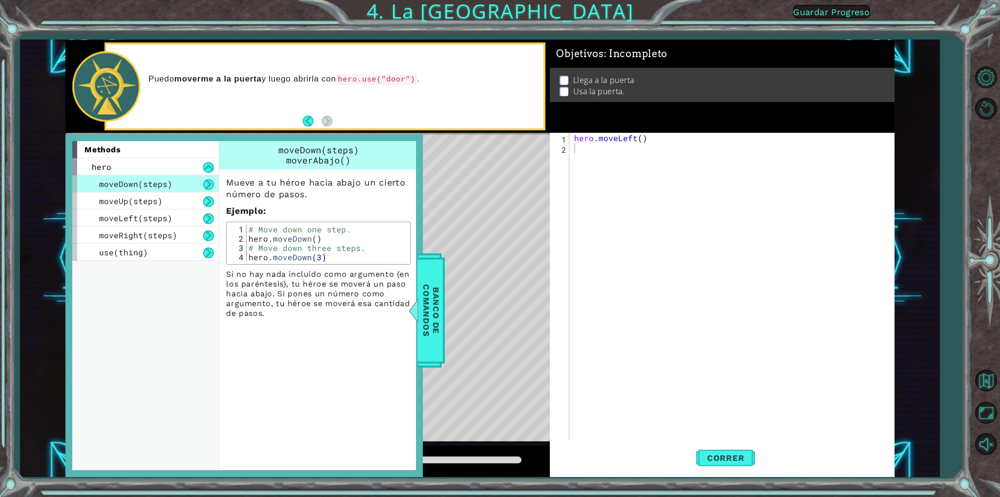
click at [607, 185] on div "hero . moveLeft ( )" at bounding box center [733, 297] width 323 height 328
click at [423, 282] on span "Banco de comandos" at bounding box center [430, 310] width 25 height 101
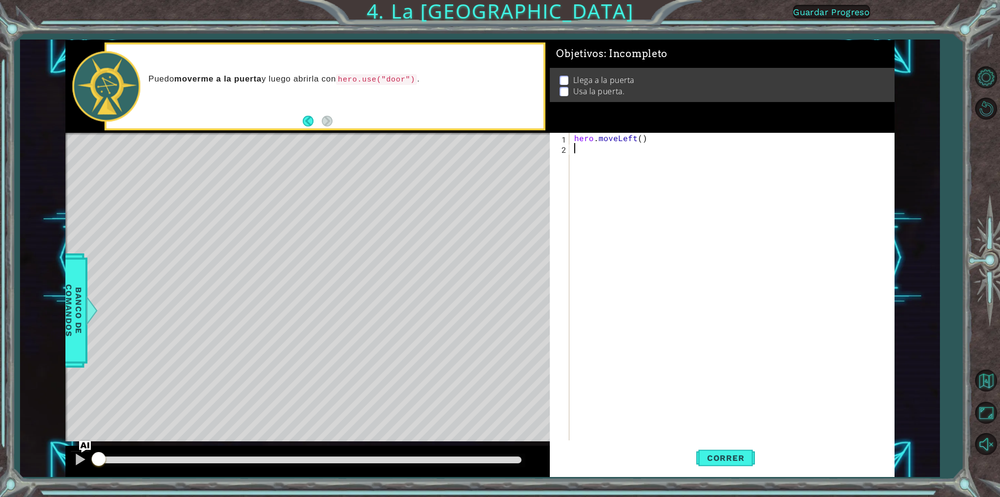
click at [592, 153] on div "hero . moveLeft ( )" at bounding box center [733, 297] width 323 height 328
click at [749, 452] on button "Correr" at bounding box center [725, 458] width 59 height 34
click at [609, 140] on div "hero . moveLeft ( )" at bounding box center [733, 297] width 323 height 328
type textarea "hero.moveLeft()"
click at [607, 154] on div "hero . moveLeft ( )" at bounding box center [733, 297] width 323 height 328
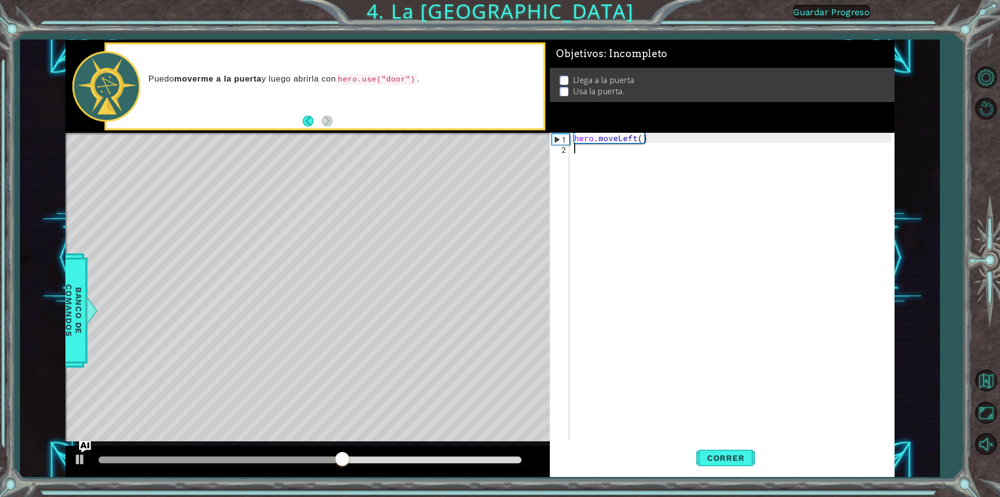
click at [604, 153] on div "hero . moveLeft ( )" at bounding box center [733, 297] width 323 height 328
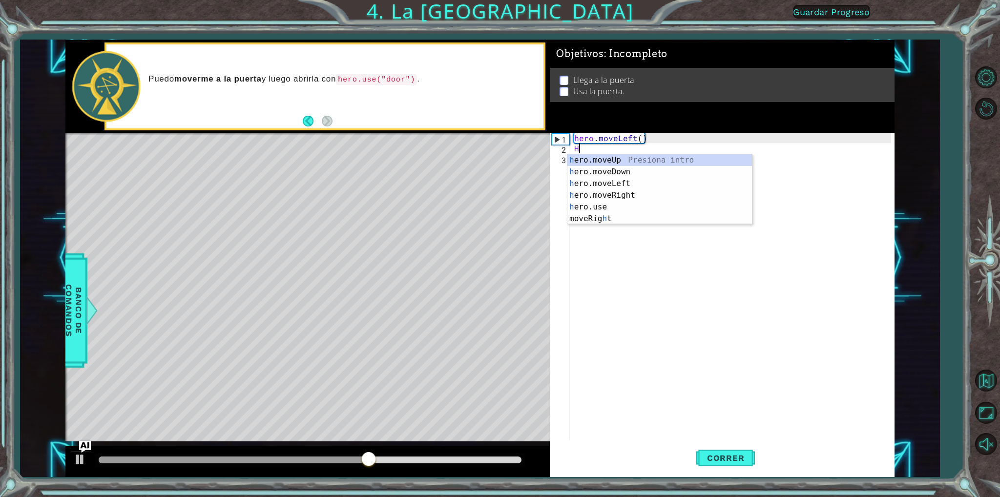
type textarea "HE"
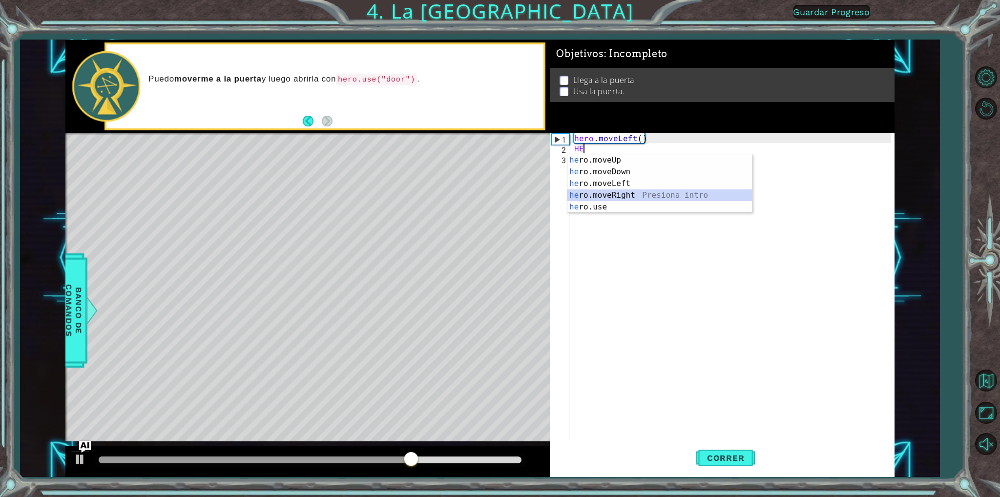
click at [633, 189] on div "he ro.moveUp Presiona intro he ro.moveDown Presiona intro he ro.moveLeft Presio…" at bounding box center [659, 195] width 185 height 82
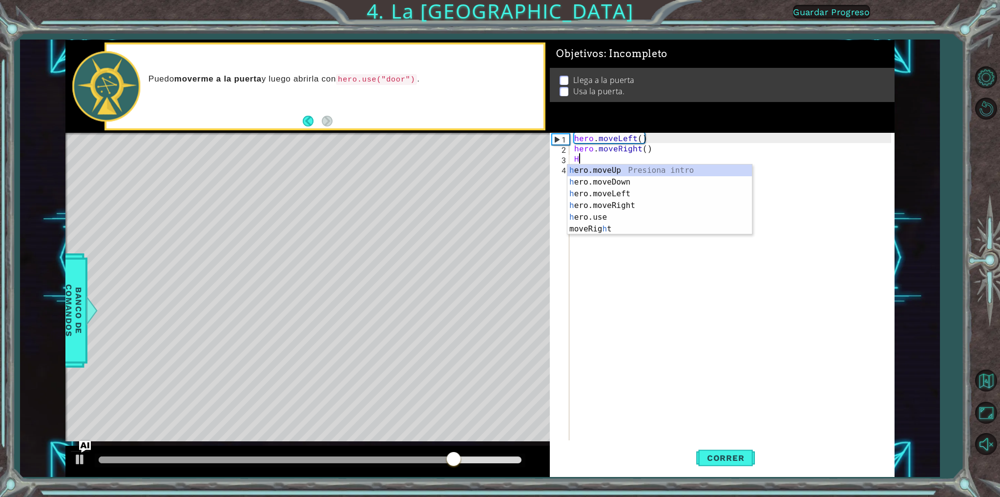
type textarea "HE"
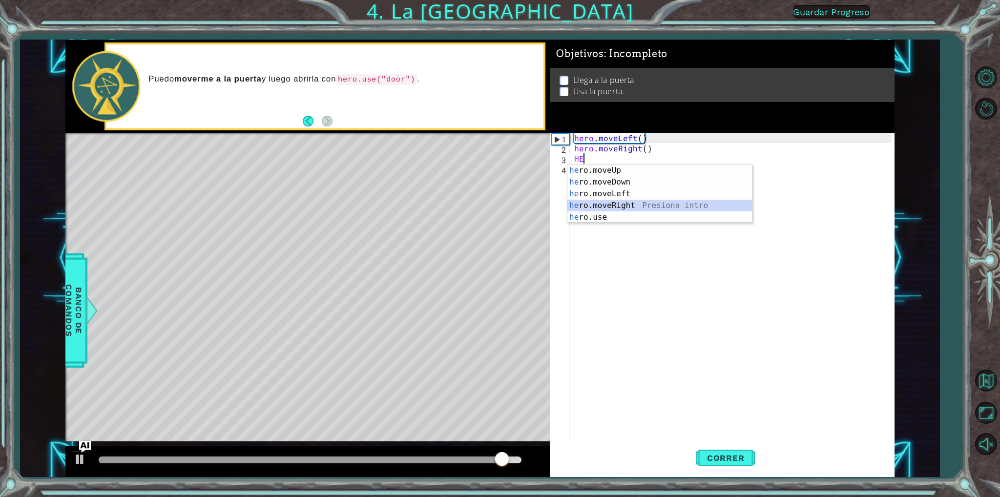
click at [608, 204] on div "he ro.moveUp Presiona intro he ro.moveDown Presiona intro he ro.moveLeft Presio…" at bounding box center [659, 206] width 185 height 82
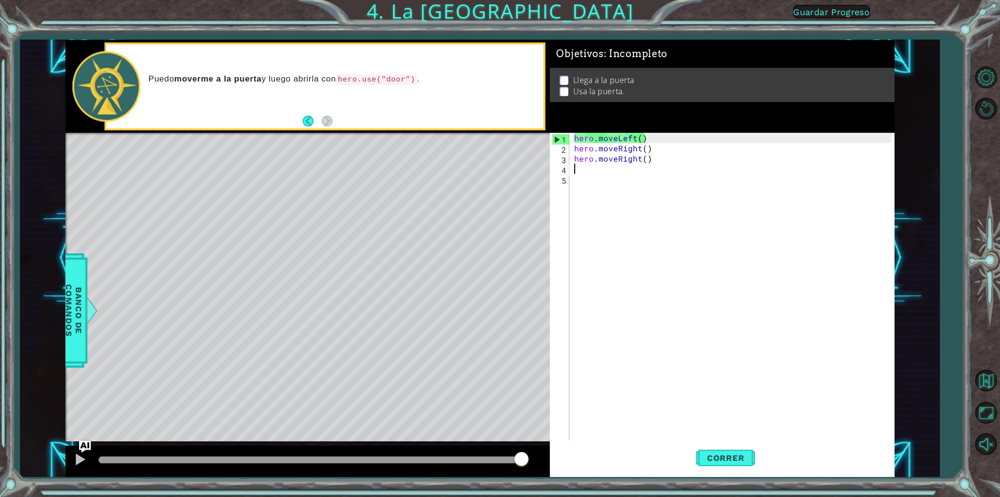
click at [680, 165] on div "hero . moveLeft ( ) hero . moveRight ( ) hero . moveRight ( )" at bounding box center [733, 297] width 323 height 328
click at [625, 153] on div "hero . moveLeft ( ) hero . moveRight ( ) hero . moveRight ( )" at bounding box center [733, 297] width 323 height 328
drag, startPoint x: 619, startPoint y: 166, endPoint x: 605, endPoint y: 133, distance: 36.3
click at [606, 135] on div "hero . moveLeft ( ) hero . moveRight ( ) hero . moveRight ( )" at bounding box center [733, 297] width 323 height 328
drag, startPoint x: 606, startPoint y: 133, endPoint x: 612, endPoint y: 138, distance: 8.0
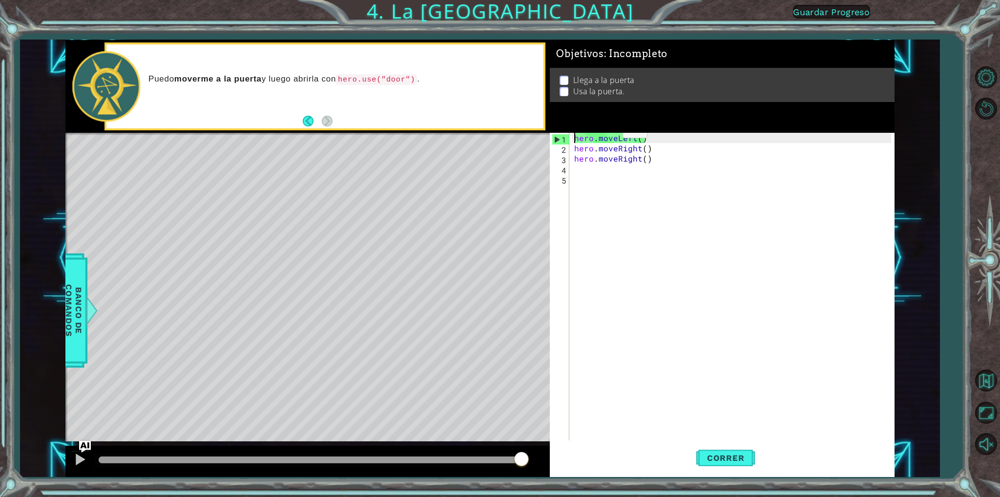
click at [612, 138] on div "hero . moveLeft ( ) hero . moveRight ( ) hero . moveRight ( )" at bounding box center [733, 297] width 323 height 328
click at [637, 163] on div "hero . moveLeft ( ) hero . moveRight ( ) hero . moveRight ( )" at bounding box center [733, 297] width 323 height 328
click at [644, 163] on div "hero . moveLeft ( ) hero . moveRight ( ) hero . moveRight ( )" at bounding box center [733, 297] width 323 height 328
click at [639, 163] on div "hero . moveLeft ( ) hero . moveRight ( ) hero . moveRight ( )" at bounding box center [733, 297] width 323 height 328
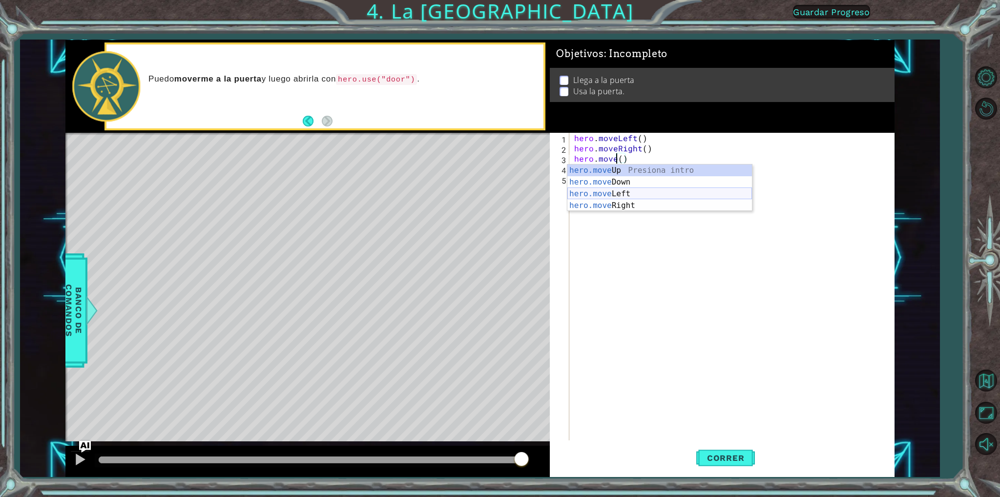
click at [657, 192] on div "hero.move Up Presiona intro hero.move Down Presiona intro hero.move Left Presio…" at bounding box center [659, 200] width 185 height 70
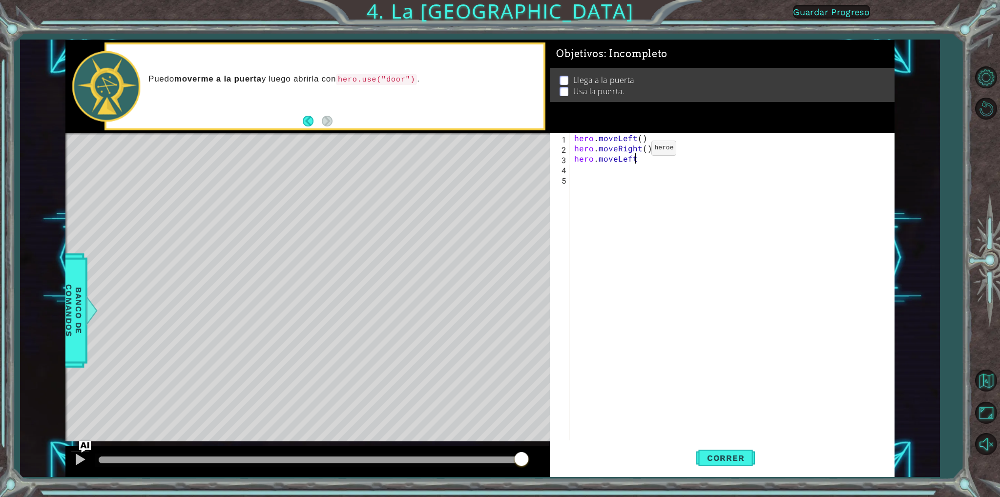
click at [635, 150] on div "hero . moveLeft ( ) hero . moveRight ( ) hero . moveLeft" at bounding box center [733, 297] width 323 height 328
click at [639, 149] on div "hero . moveLeft ( ) hero . moveRight ( ) hero . moveLeft" at bounding box center [733, 297] width 323 height 328
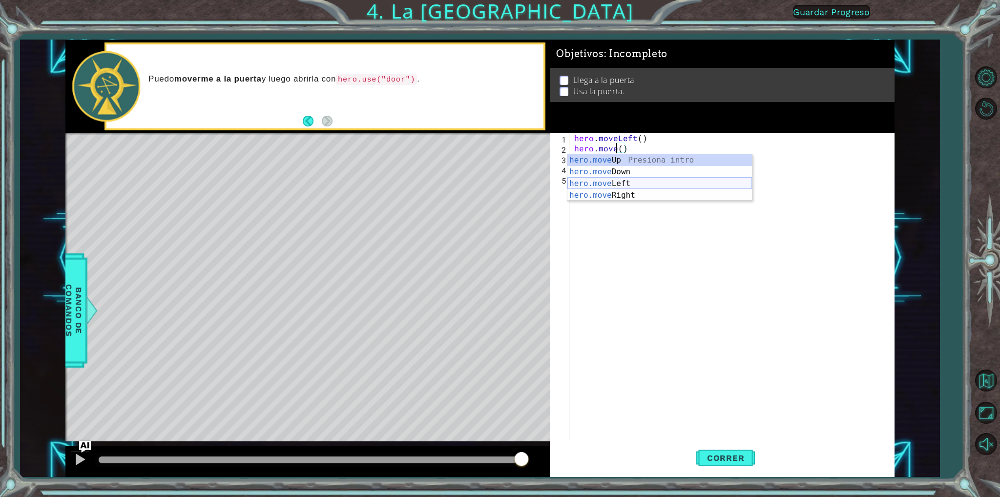
click at [660, 186] on div "hero.move Up Presiona intro hero.move Down Presiona intro hero.move Left Presio…" at bounding box center [659, 189] width 185 height 70
type textarea "hero.moveLeft"
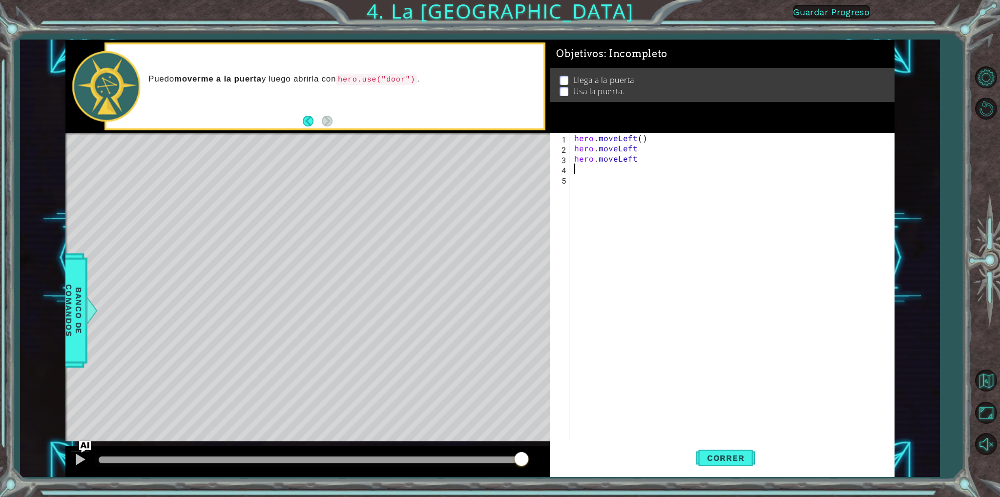
click at [592, 170] on div "hero . moveLeft ( ) hero . moveLeft hero . moveLeft" at bounding box center [733, 297] width 323 height 328
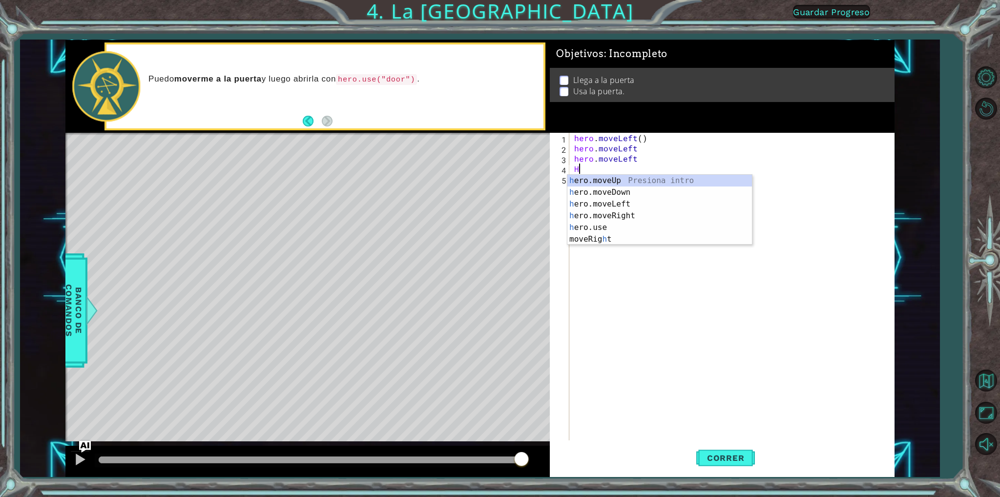
type textarea "HE"
click at [625, 176] on div "he ro.moveUp Presiona intro he ro.moveDown Presiona intro he ro.moveLeft Presio…" at bounding box center [659, 216] width 185 height 82
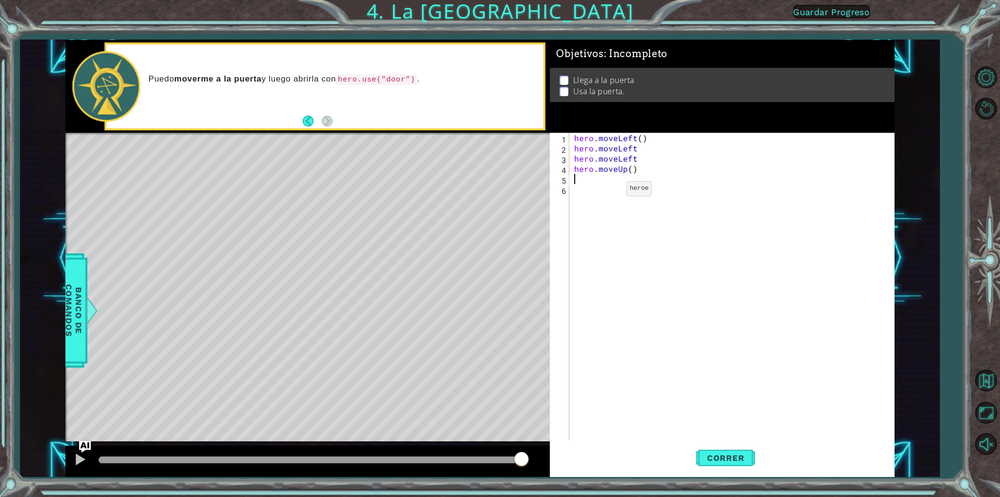
type textarea "H"
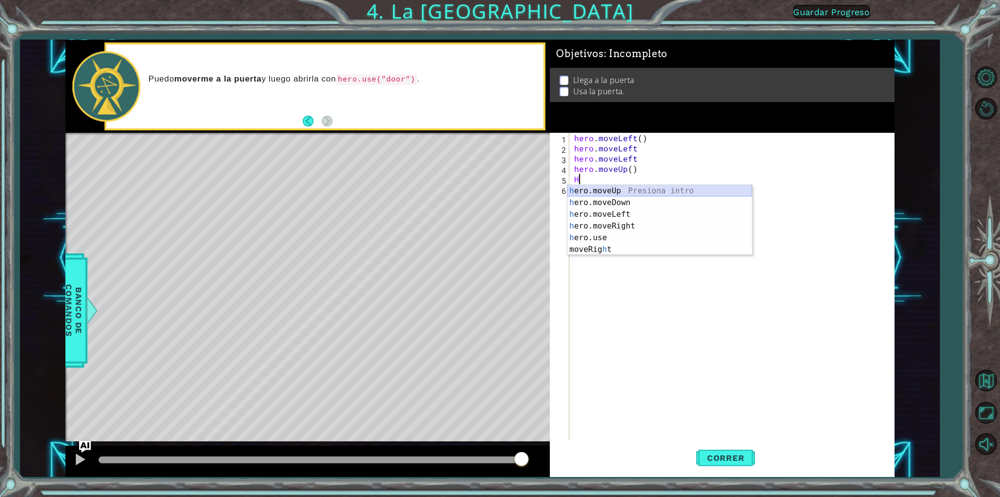
click at [608, 189] on div "h ero.moveUp Presiona intro h ero.moveDown Presiona intro h ero.moveLeft Presio…" at bounding box center [659, 232] width 185 height 94
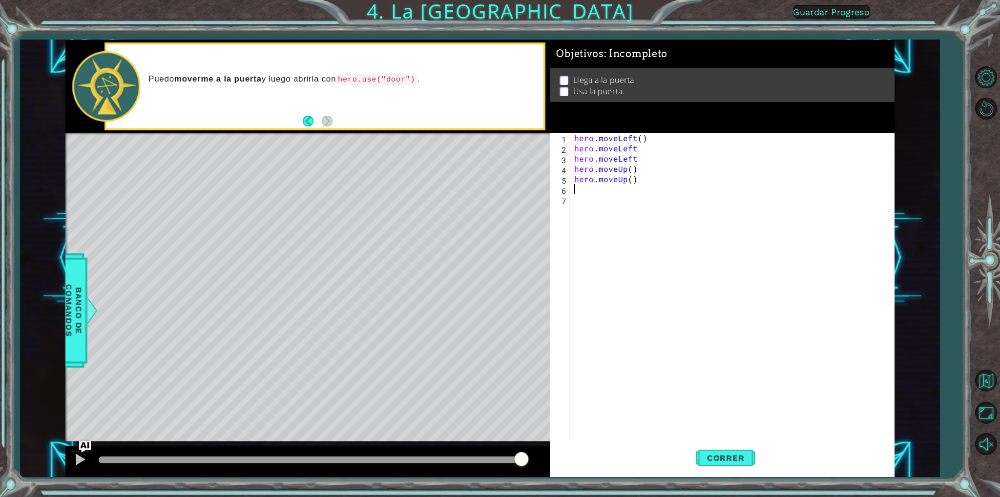
type textarea "H"
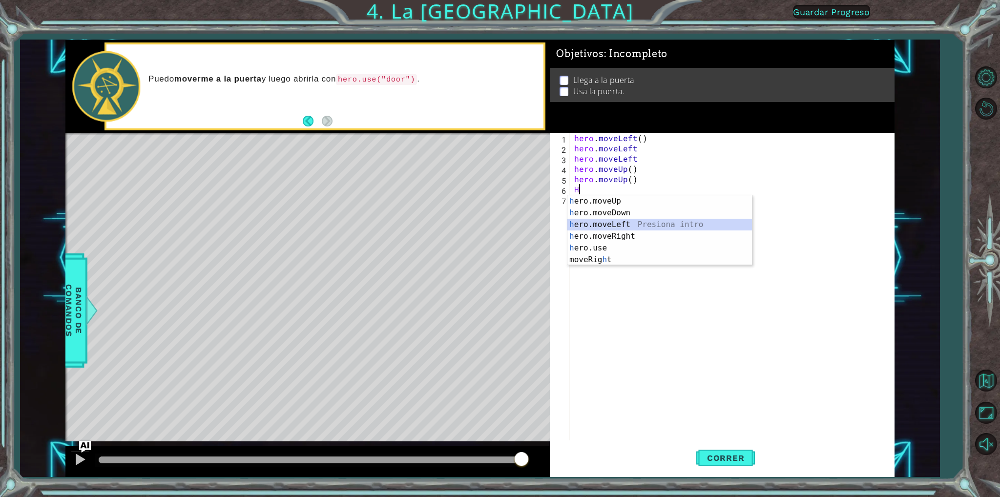
click at [630, 223] on div "h ero.moveUp Presiona intro h ero.moveDown Presiona intro h ero.moveLeft Presio…" at bounding box center [659, 242] width 185 height 94
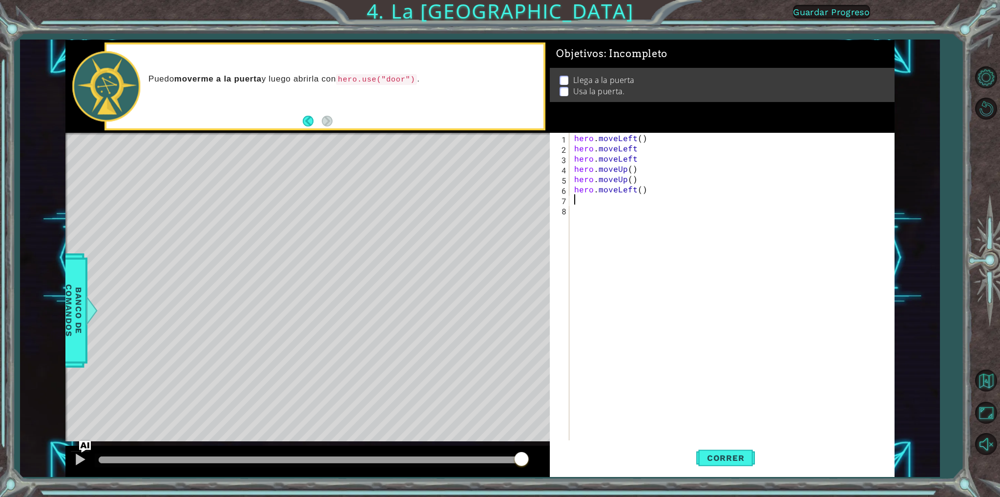
type textarea "H"
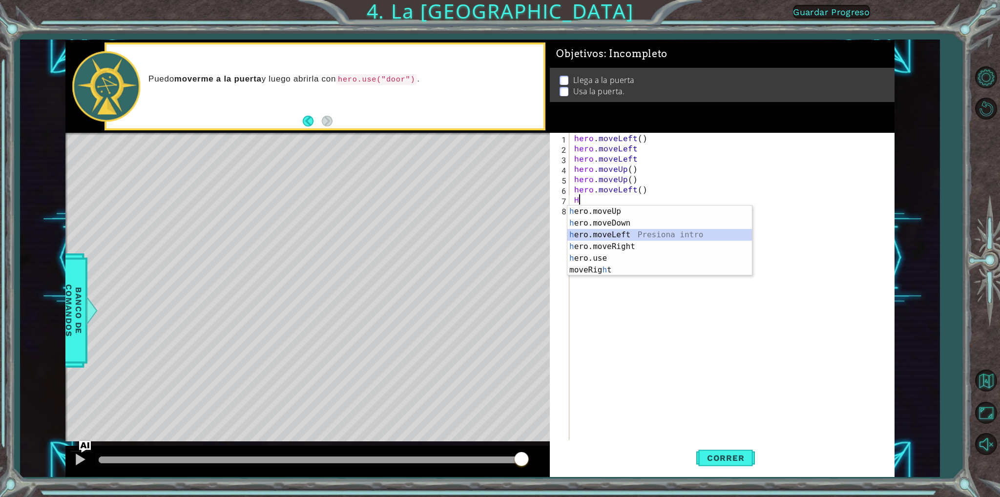
click at [626, 230] on div "h ero.moveUp Presiona intro h ero.moveDown Presiona intro h ero.moveLeft Presio…" at bounding box center [659, 253] width 185 height 94
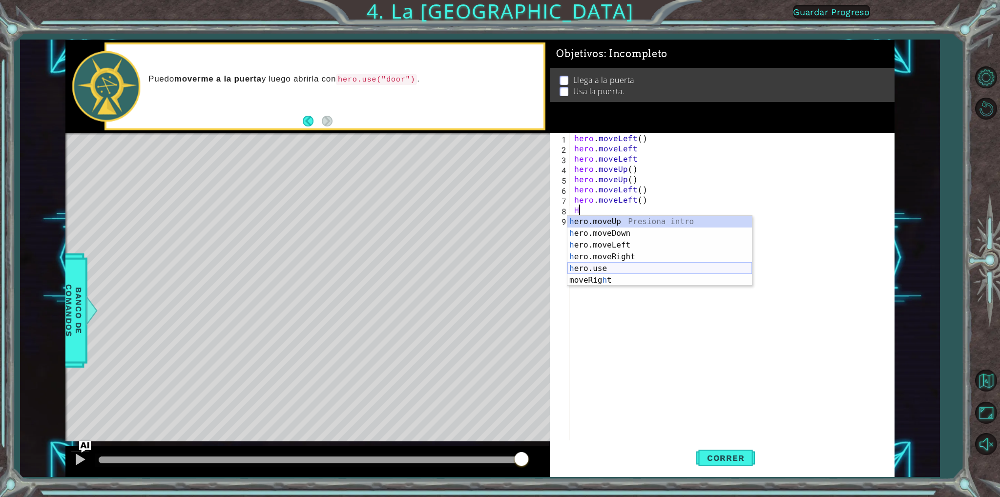
click at [613, 267] on div "h ero.moveUp Presiona intro h ero.moveDown Presiona intro h ero.moveLeft Presio…" at bounding box center [659, 263] width 185 height 94
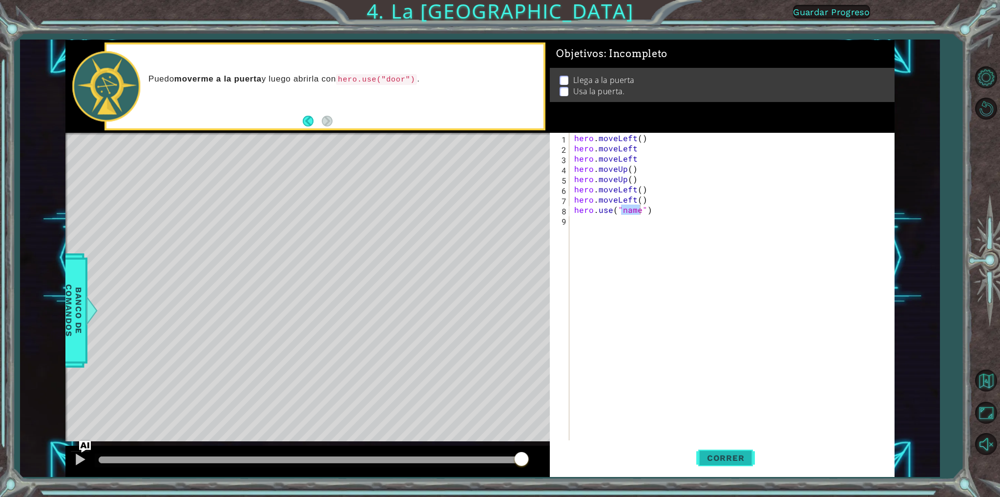
click at [745, 457] on span "Correr" at bounding box center [725, 458] width 57 height 10
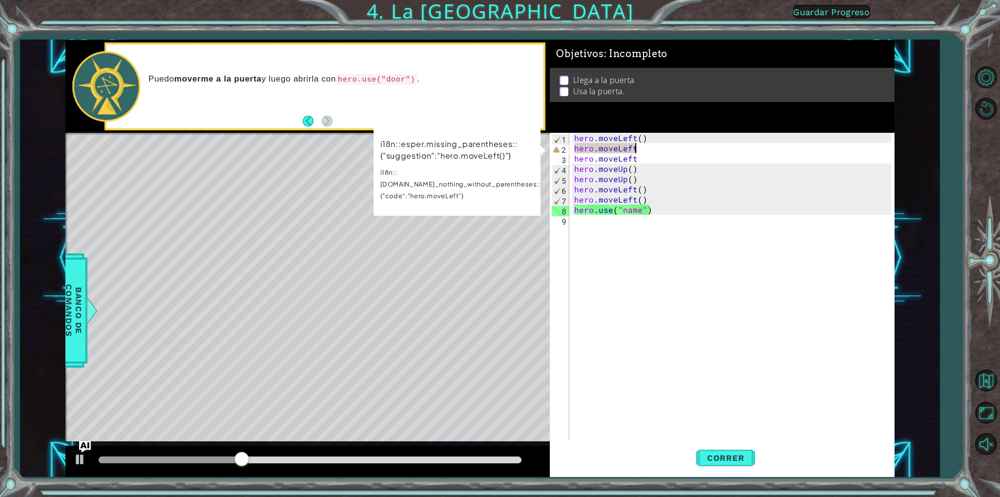
click at [669, 149] on div "hero . moveLeft ( ) hero . moveLeft hero . moveLeft hero . moveUp ( ) hero . mo…" at bounding box center [733, 297] width 323 height 328
click at [639, 146] on div "hero . moveLeft ( ) hero . moveLeft hero . moveLeft hero . moveUp ( ) hero . mo…" at bounding box center [733, 297] width 323 height 328
click at [641, 149] on div "hero . moveLeft ( ) hero . moveLeft hero . moveLeft hero . moveUp ( ) hero . mo…" at bounding box center [733, 297] width 323 height 328
click at [633, 149] on div "hero . moveLeft ( ) hero . moveLeft hero . moveLeft hero . moveUp ( ) hero . mo…" at bounding box center [733, 297] width 323 height 328
drag, startPoint x: 741, startPoint y: 443, endPoint x: 728, endPoint y: 448, distance: 14.1
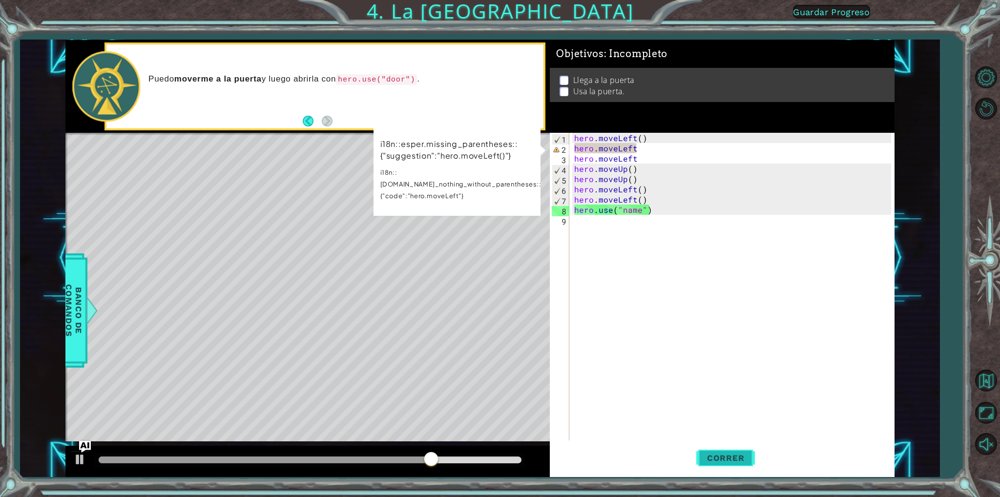
click at [728, 448] on button "Correr" at bounding box center [725, 458] width 59 height 34
click at [740, 454] on span "Correr" at bounding box center [725, 458] width 57 height 10
drag, startPoint x: 665, startPoint y: 158, endPoint x: 661, endPoint y: 161, distance: 5.3
click at [665, 159] on div "hero . moveLeft ( ) hero . moveLeft hero . moveLeft hero . moveUp ( ) hero . mo…" at bounding box center [733, 297] width 323 height 328
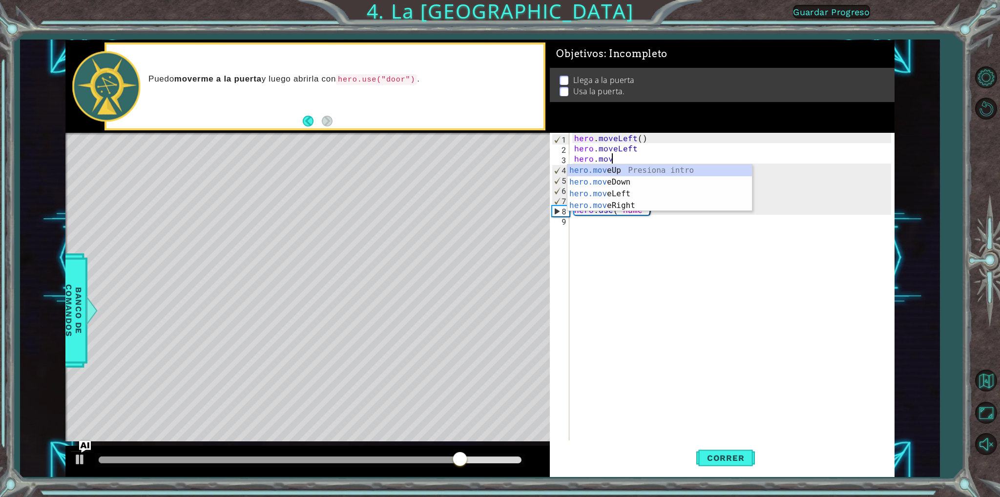
type textarea "h"
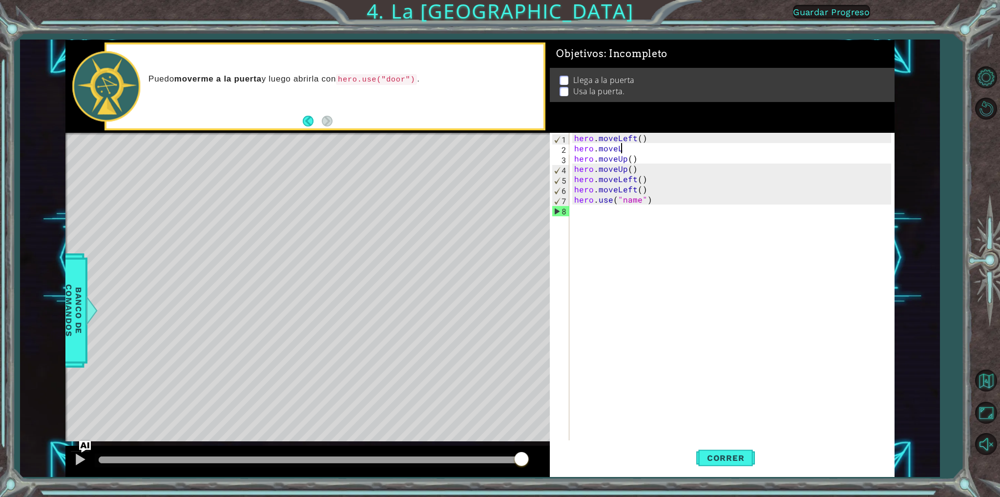
click at [633, 153] on div "hero . moveLeft ( ) hero . moveL hero . moveUp ( ) hero . moveUp ( ) hero . mov…" at bounding box center [733, 297] width 323 height 328
click at [633, 149] on div "hero . moveLeft ( ) hero . moveL hero . moveUp ( ) hero . moveUp ( ) hero . mov…" at bounding box center [733, 297] width 323 height 328
type textarea "hero.moveLE"
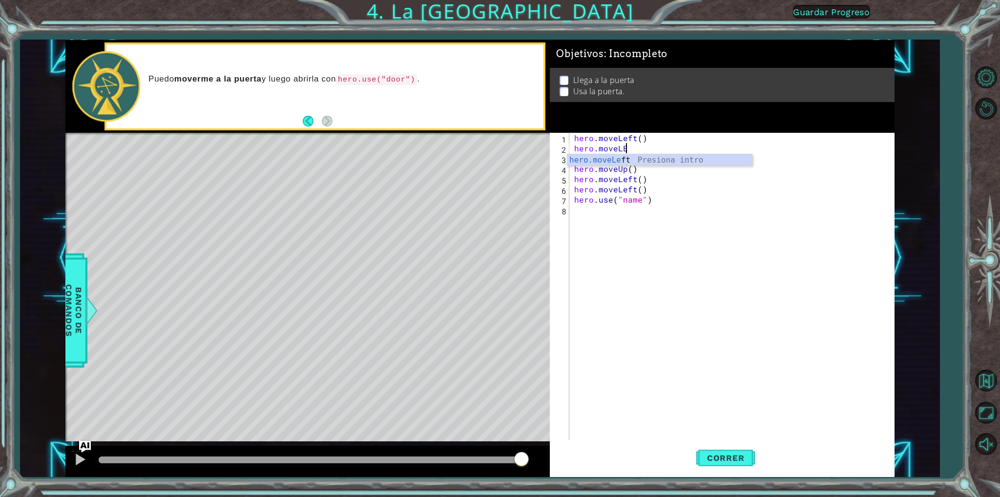
scroll to position [0, 2]
click at [647, 160] on div "hero.moveLe ft Presiona intro" at bounding box center [659, 171] width 185 height 35
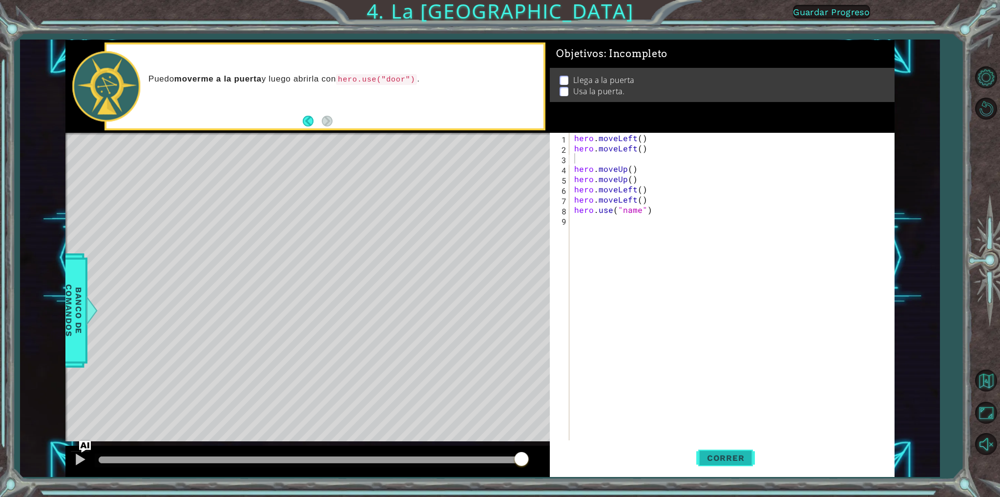
click at [731, 441] on button "Correr" at bounding box center [725, 458] width 59 height 34
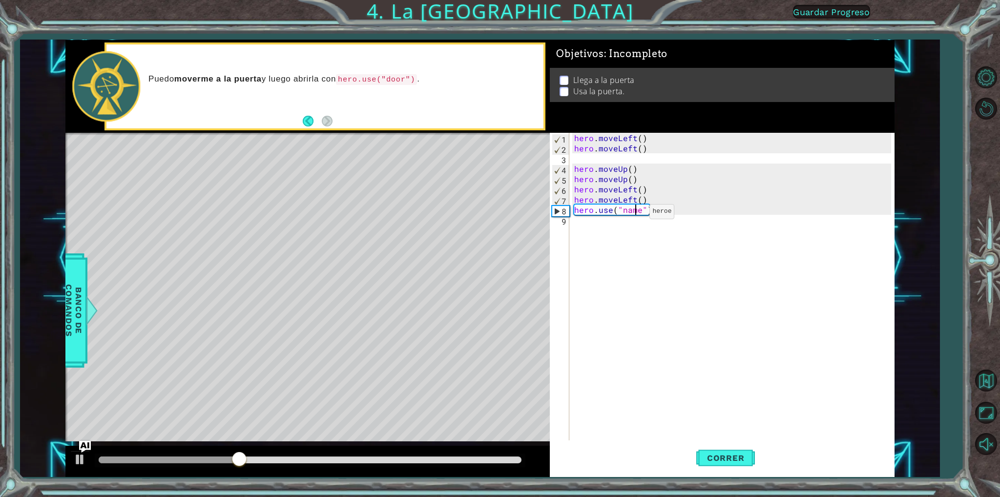
drag, startPoint x: 633, startPoint y: 213, endPoint x: 624, endPoint y: 213, distance: 9.8
click at [624, 213] on div "hero . moveLeft ( ) hero . moveLeft ( ) hero . moveUp ( ) hero . moveUp ( ) her…" at bounding box center [733, 297] width 323 height 328
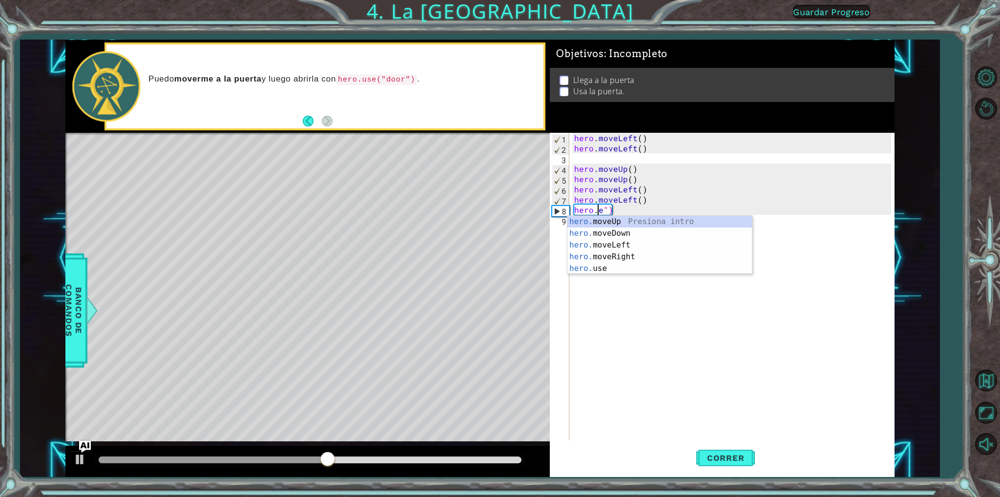
type textarea "hee")"
click at [637, 276] on div "hero . moveLeft ( ) hero . moveLeft ( ) hero . moveUp ( ) hero . moveUp ( ) her…" at bounding box center [733, 297] width 323 height 328
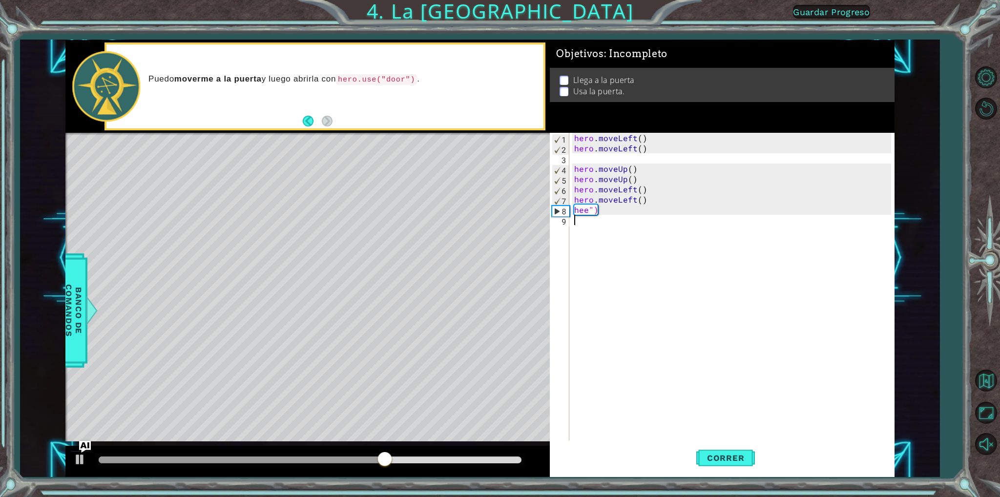
scroll to position [0, 0]
click at [594, 215] on div "hero . moveLeft ( ) hero . moveLeft ( ) hero . moveUp ( ) hero . moveUp ( ) her…" at bounding box center [733, 297] width 323 height 328
click at [592, 208] on div "hero . moveLeft ( ) hero . moveLeft ( ) hero . moveUp ( ) hero . moveUp ( ) her…" at bounding box center [733, 297] width 323 height 328
click at [586, 208] on div "hero . moveLeft ( ) hero . moveLeft ( ) hero . moveUp ( ) hero . moveUp ( ) her…" at bounding box center [733, 297] width 323 height 328
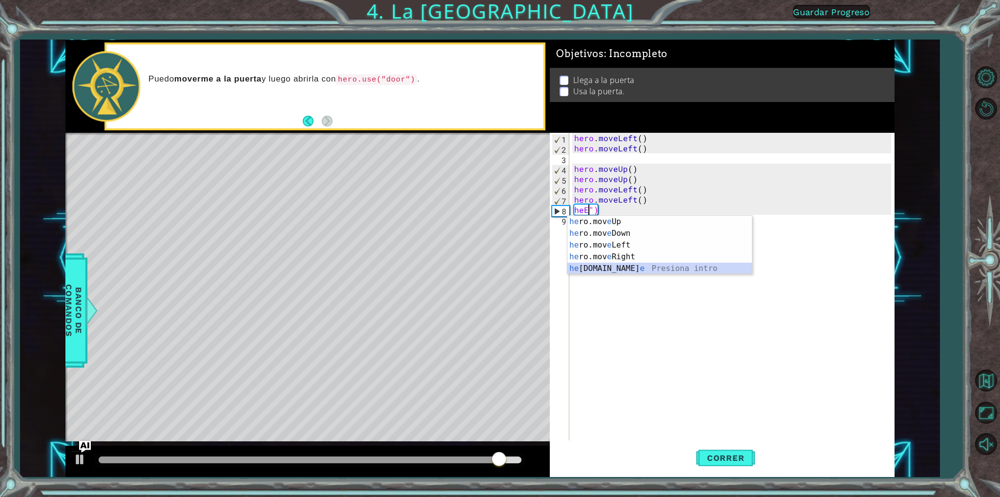
click at [610, 270] on div "he ro.mov e Up Presiona intro he ro.mov e Down Presiona intro he ro.mov e Left …" at bounding box center [659, 257] width 185 height 82
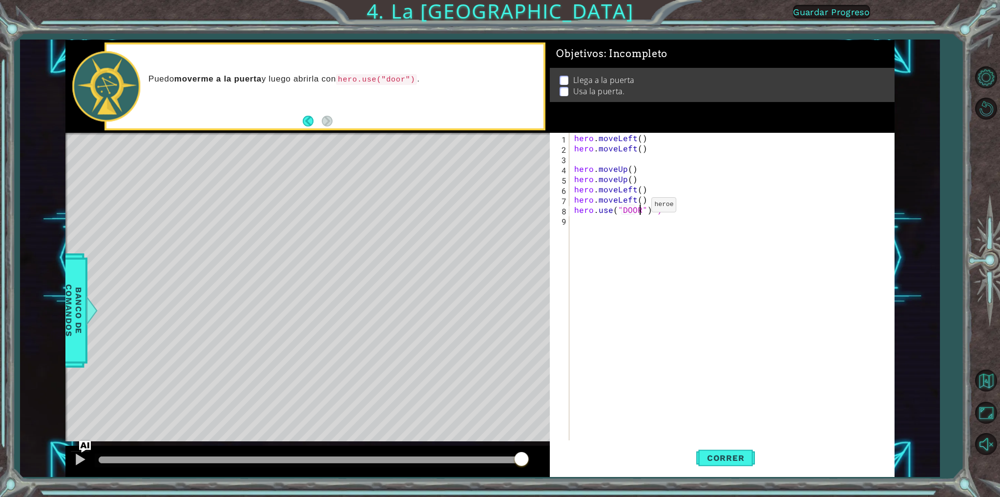
scroll to position [0, 4]
click at [728, 452] on button "Correr" at bounding box center [725, 458] width 59 height 34
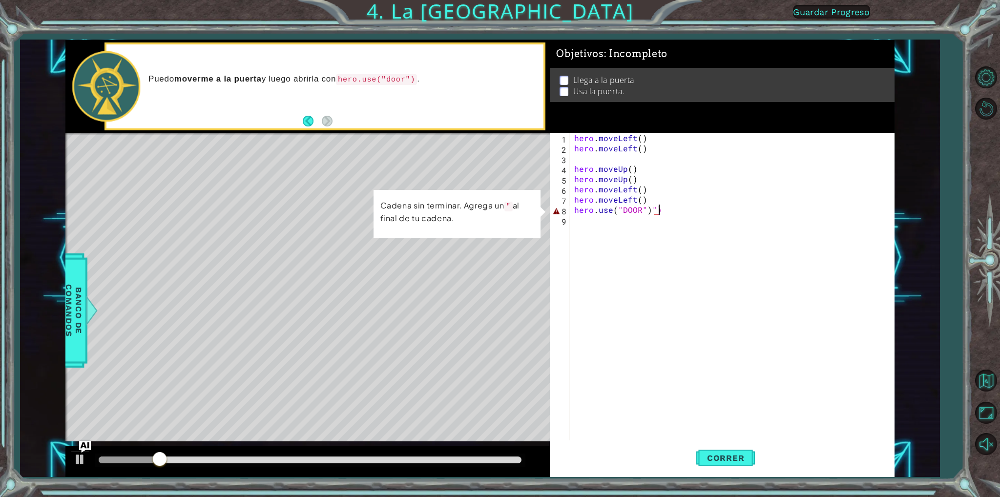
click at [664, 210] on div "hero . moveLeft ( ) hero . moveLeft ( ) hero . moveUp ( ) hero . moveUp ( ) her…" at bounding box center [733, 297] width 323 height 328
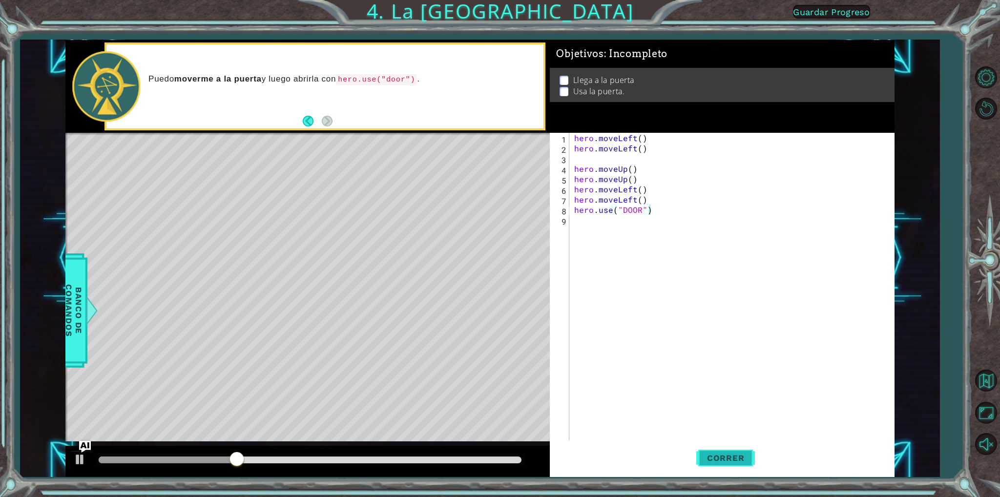
click at [740, 463] on button "Correr" at bounding box center [725, 458] width 59 height 34
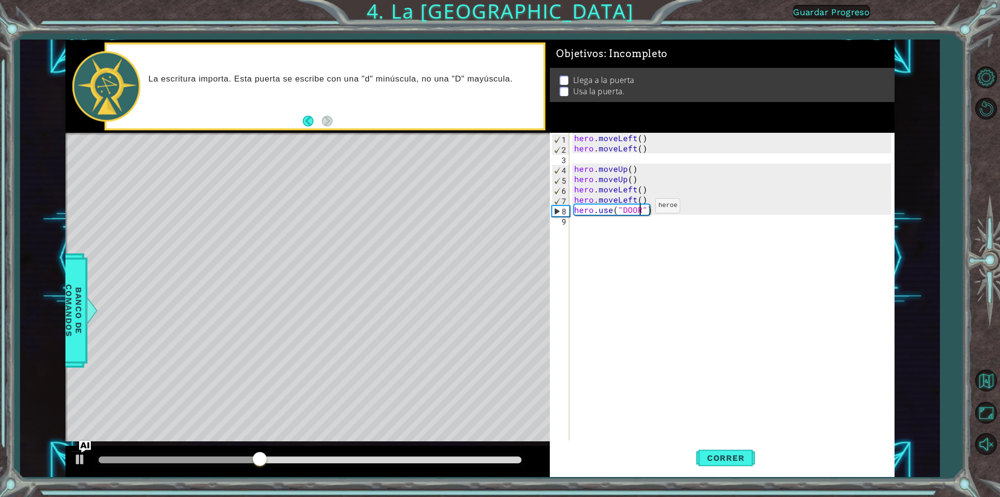
click at [639, 208] on div "hero . moveLeft ( ) hero . moveLeft ( ) hero . moveUp ( ) hero . moveUp ( ) her…" at bounding box center [733, 297] width 323 height 328
click at [736, 451] on button "Correr" at bounding box center [725, 458] width 59 height 34
click at [651, 190] on div "hero . moveLeft ( ) hero . moveLeft ( ) hero . moveUp ( ) hero . moveUp ( ) her…" at bounding box center [733, 297] width 323 height 328
type textarea "hero.moveLeft()"
click at [609, 247] on div "hero . moveLeft ( ) hero . moveLeft ( ) hero . moveUp ( ) hero . moveUp ( ) her…" at bounding box center [733, 297] width 323 height 328
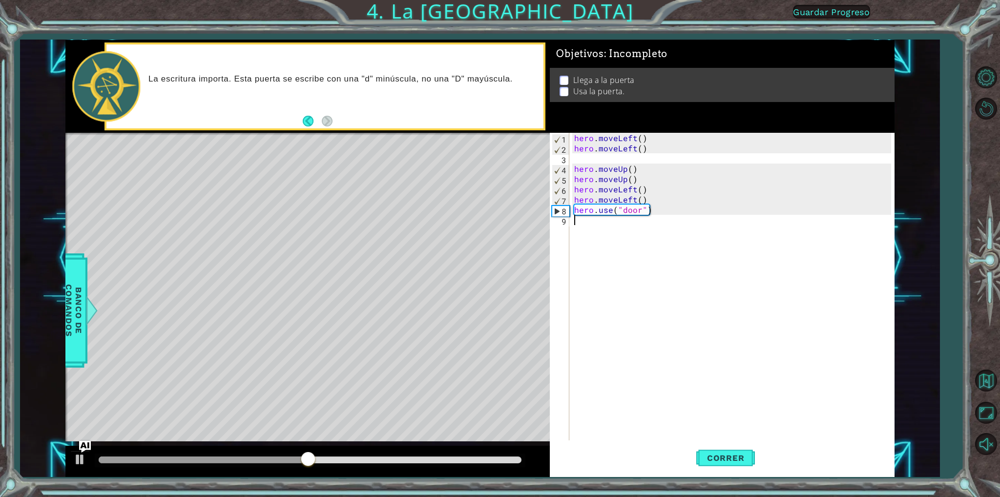
scroll to position [0, 0]
click at [639, 192] on div "hero . moveLeft ( ) hero . moveLeft ( ) hero . moveUp ( ) hero . moveUp ( ) her…" at bounding box center [733, 297] width 323 height 328
type textarea "hero.moveLeft()"
click at [748, 428] on div "hero . moveLeft ( ) hero . moveLeft ( ) hero . moveUp ( ) hero . moveUp ( ) her…" at bounding box center [733, 297] width 323 height 328
click at [744, 448] on button "Correr" at bounding box center [725, 458] width 59 height 34
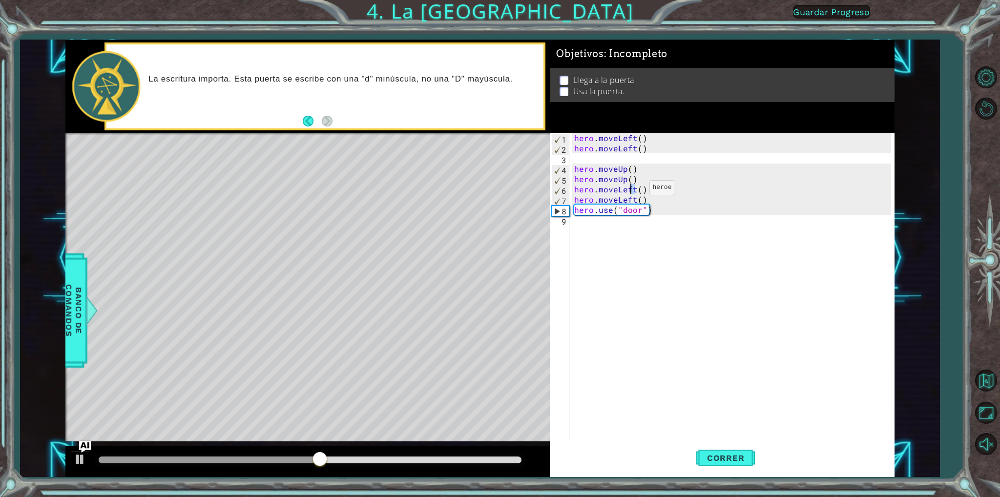
click at [633, 190] on div "hero . moveLeft ( ) hero . moveLeft ( ) hero . moveUp ( ) hero . moveUp ( ) her…" at bounding box center [733, 297] width 323 height 328
click at [640, 192] on div "hero . moveLeft ( ) hero . moveLeft ( ) hero . moveUp ( ) hero . moveUp ( ) her…" at bounding box center [733, 297] width 323 height 328
click at [649, 192] on div "hero . moveLeft ( ) hero . moveLeft ( ) hero . moveUp ( ) hero . moveUp ( ) her…" at bounding box center [733, 297] width 323 height 328
click at [555, 190] on div "6" at bounding box center [560, 191] width 17 height 10
click at [561, 210] on div "8" at bounding box center [560, 211] width 17 height 10
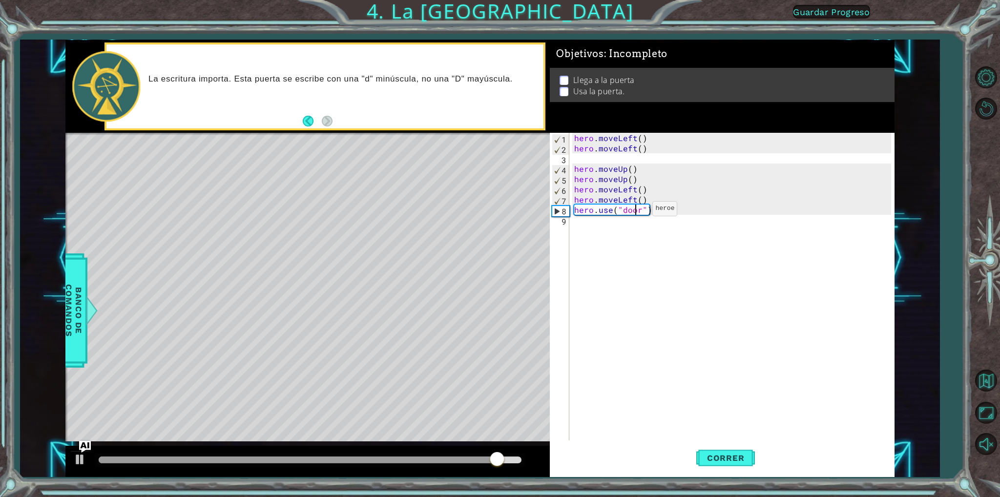
click at [636, 211] on div "hero . moveLeft ( ) hero . moveLeft ( ) hero . moveUp ( ) hero . moveUp ( ) her…" at bounding box center [733, 297] width 323 height 328
click at [658, 212] on div "hero . moveLeft ( ) hero . moveLeft ( ) hero . moveUp ( ) hero . moveUp ( ) her…" at bounding box center [733, 297] width 323 height 328
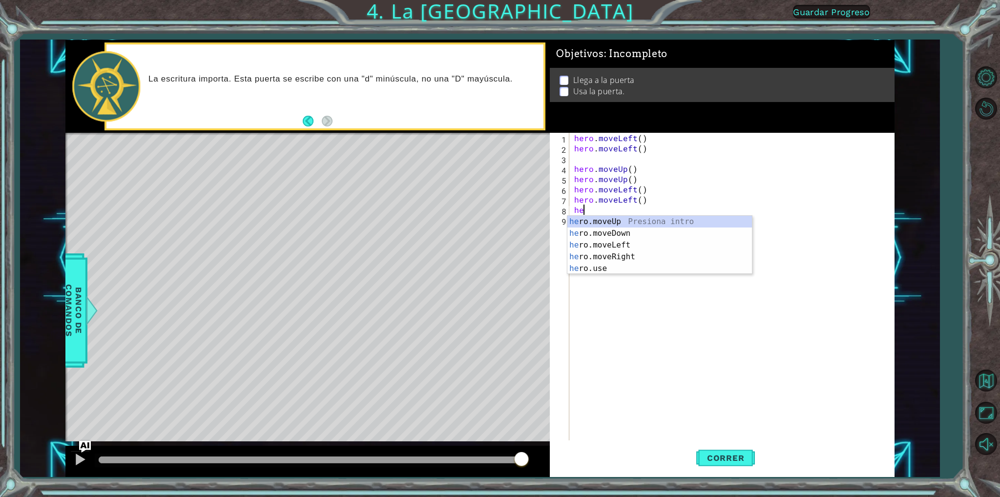
type textarea "h"
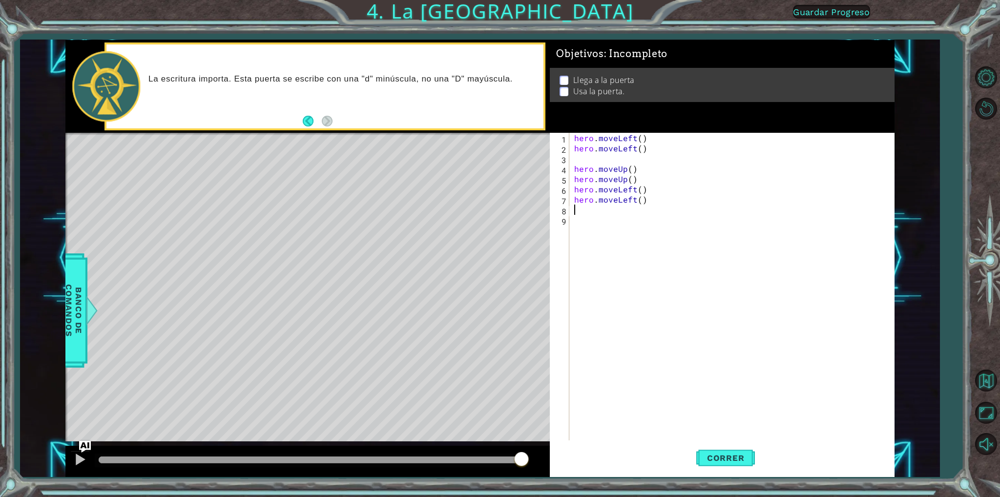
type textarea "h"
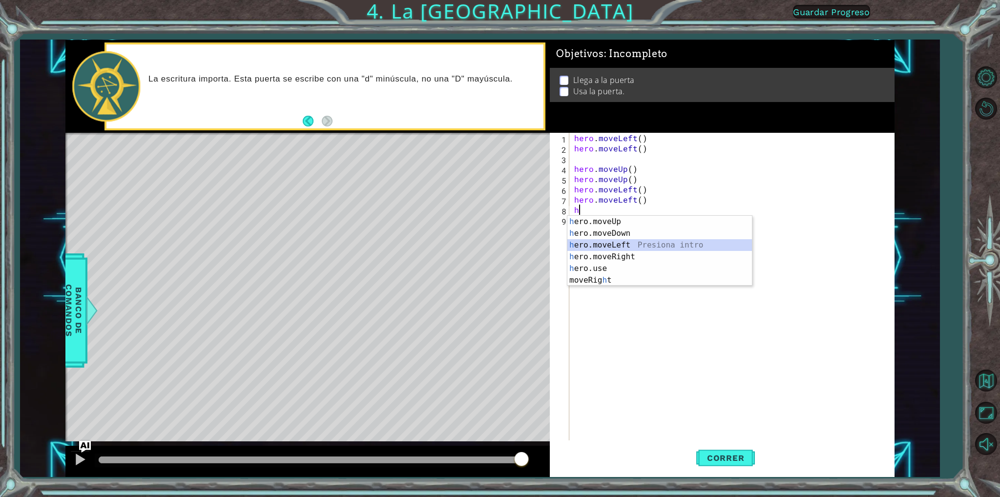
click at [635, 244] on div "h ero.moveUp Presiona intro h ero.moveDown Presiona intro h ero.moveLeft Presio…" at bounding box center [659, 263] width 185 height 94
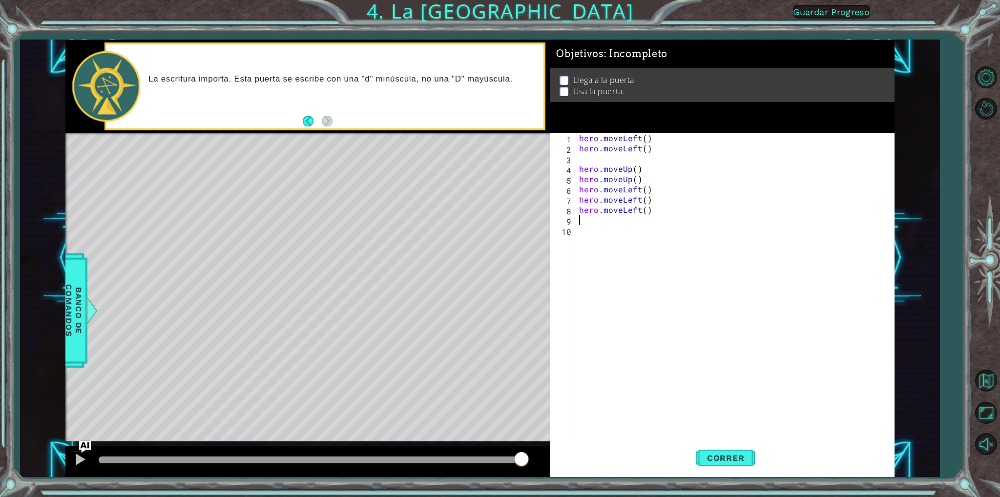
type textarea "h"
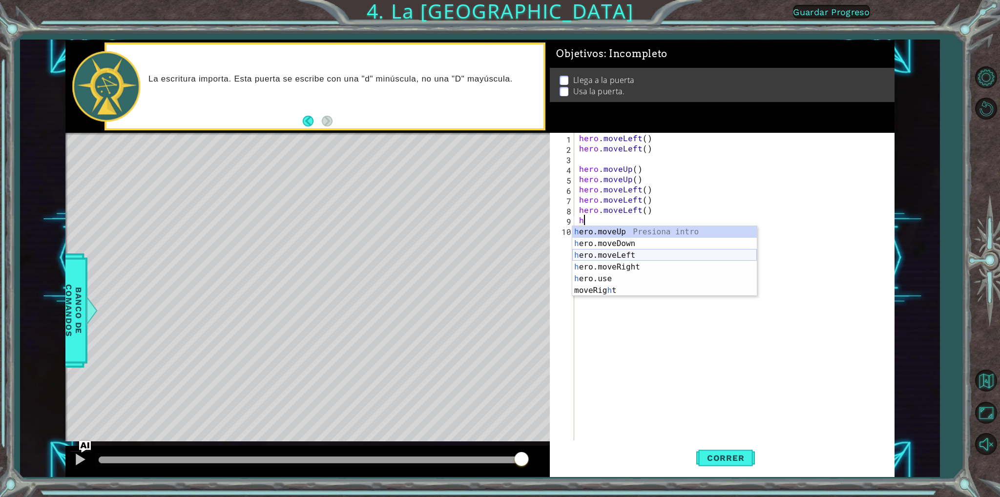
click at [627, 254] on div "h ero.moveUp Presiona intro h ero.moveDown Presiona intro h ero.moveLeft Presio…" at bounding box center [664, 273] width 185 height 94
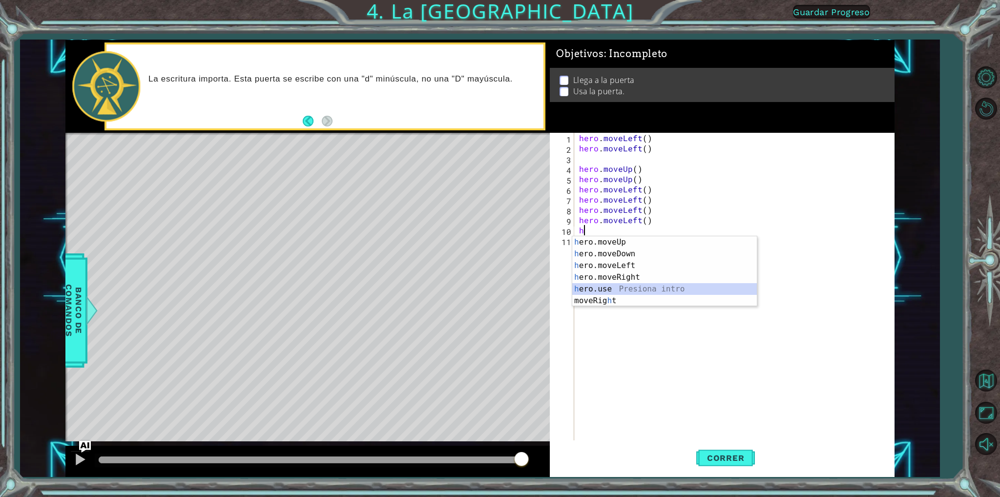
click at [618, 288] on div "h ero.moveUp Presiona intro h ero.moveDown Presiona intro h ero.moveLeft Presio…" at bounding box center [664, 283] width 185 height 94
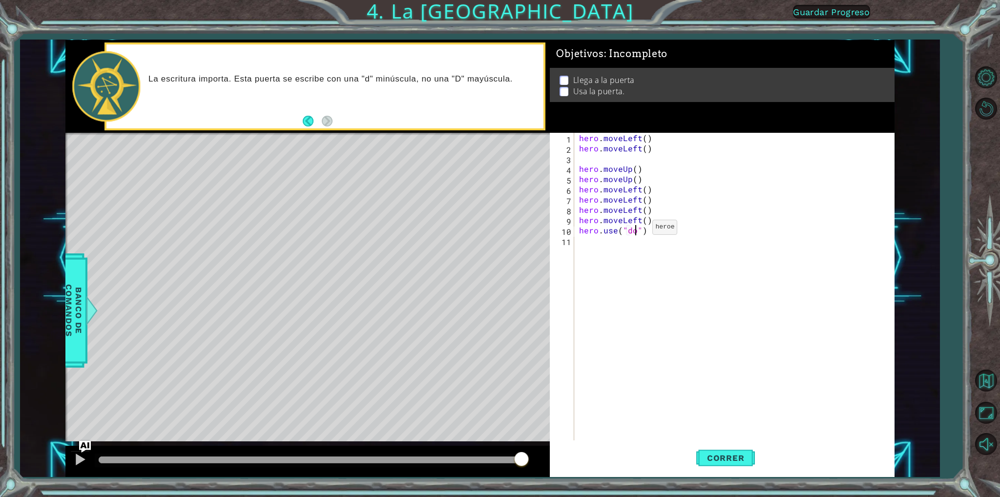
scroll to position [0, 4]
click at [747, 452] on button "Correr" at bounding box center [725, 458] width 59 height 34
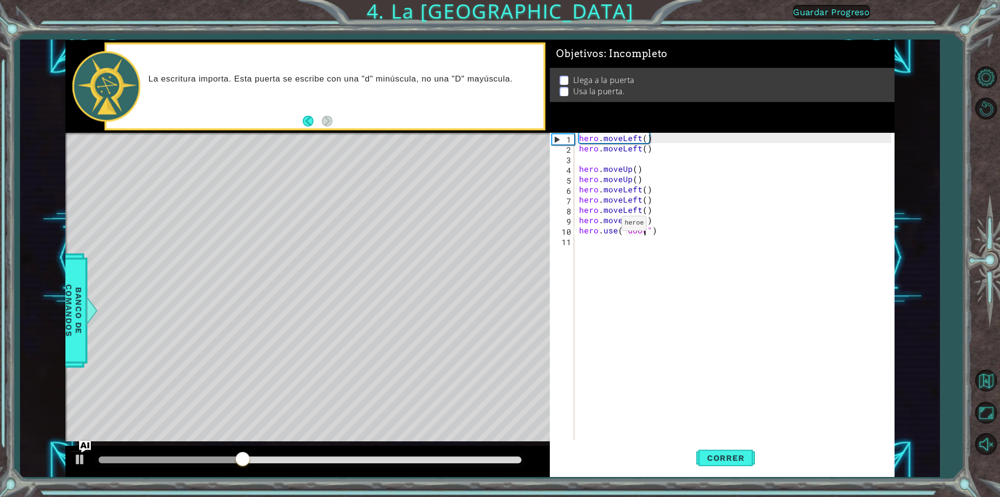
click at [608, 225] on div "hero . moveLeft ( ) hero . moveLeft ( ) hero . moveUp ( ) hero . moveUp ( ) her…" at bounding box center [736, 297] width 319 height 328
click at [686, 235] on div "hero . moveLeft ( ) hero . moveLeft ( ) hero . moveUp ( ) hero . moveUp ( ) her…" at bounding box center [736, 297] width 319 height 328
click at [634, 224] on div "hero . moveLeft ( ) hero . moveLeft ( ) hero . moveUp ( ) hero . moveUp ( ) her…" at bounding box center [736, 297] width 319 height 328
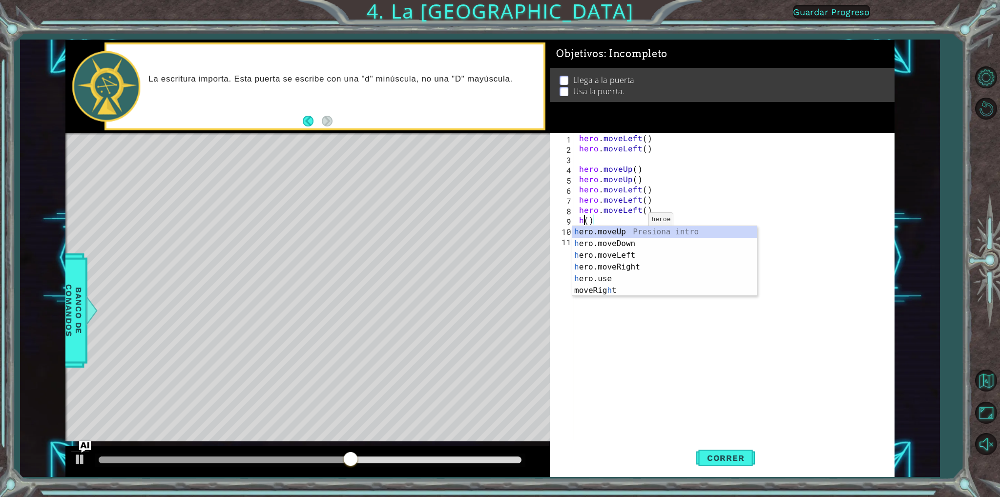
scroll to position [0, 0]
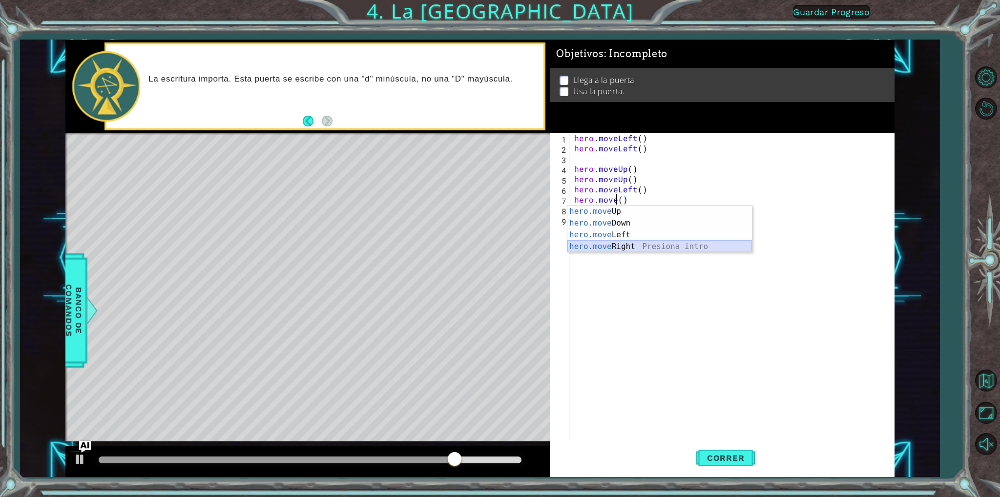
drag, startPoint x: 660, startPoint y: 243, endPoint x: 633, endPoint y: 192, distance: 57.7
click at [657, 237] on div "hero.move Up Presiona intro hero.move Down Presiona intro hero.move Left Presio…" at bounding box center [659, 241] width 185 height 70
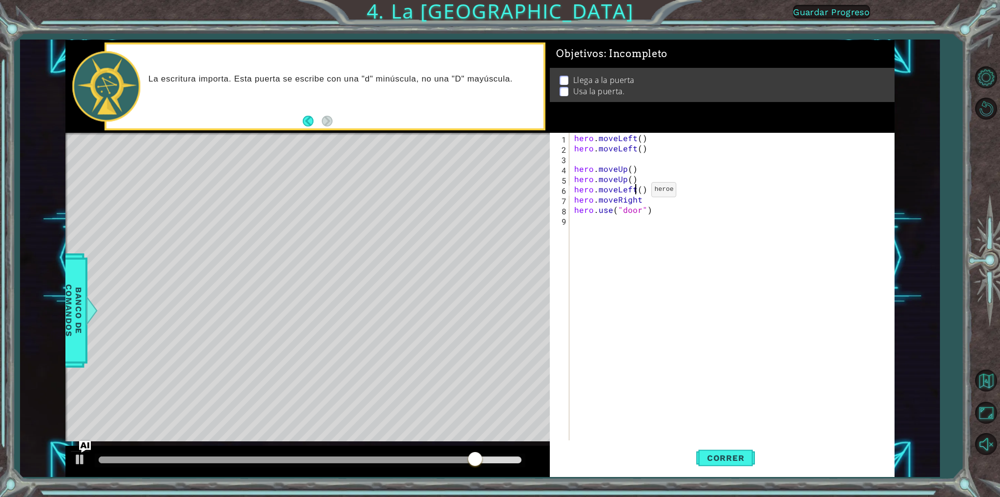
click at [635, 192] on div "hero . moveLeft ( ) hero . moveLeft ( ) hero . moveUp ( ) hero . moveUp ( ) her…" at bounding box center [733, 297] width 323 height 328
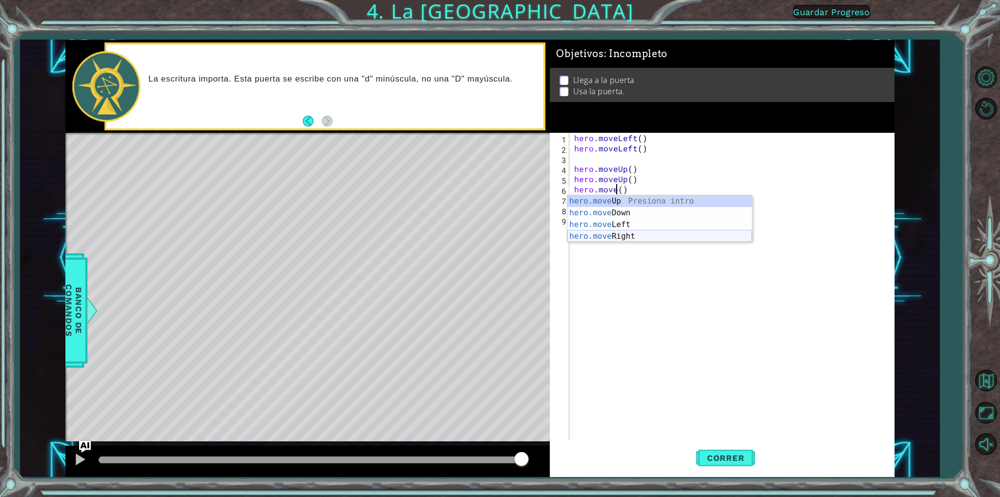
click at [633, 239] on div "hero.move Up Presiona intro hero.move Down Presiona intro hero.move Left Presio…" at bounding box center [659, 230] width 185 height 70
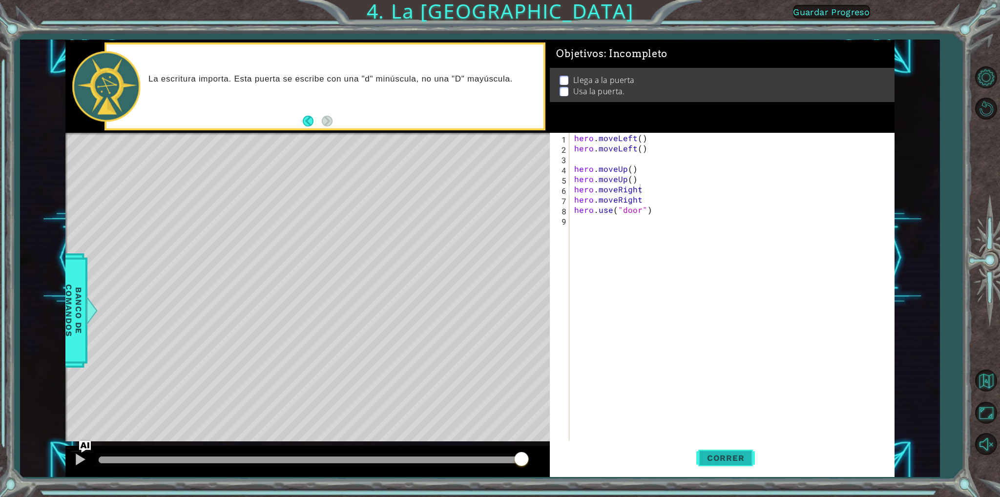
click at [735, 454] on button "Correr" at bounding box center [725, 458] width 59 height 34
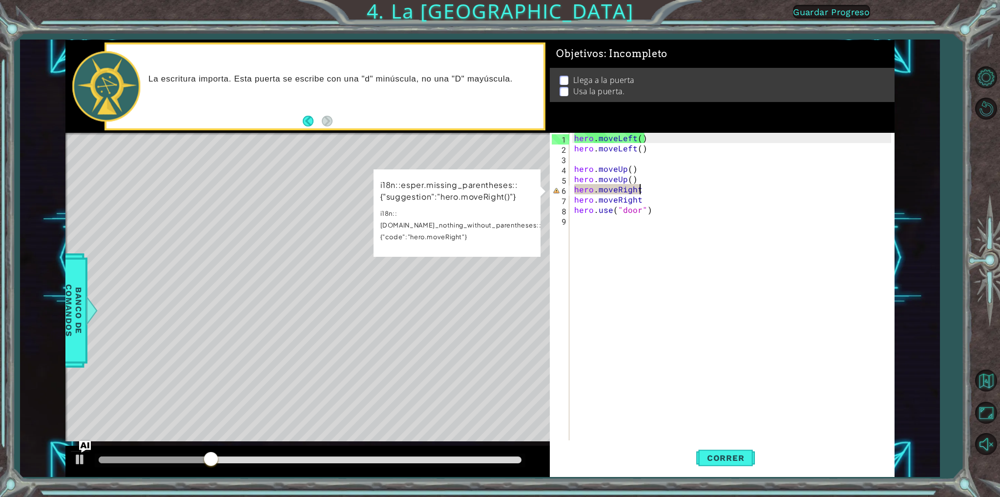
click at [646, 190] on div "hero . moveLeft ( ) hero . moveLeft ( ) hero . moveUp ( ) hero . moveUp ( ) her…" at bounding box center [733, 297] width 323 height 328
click at [620, 192] on div "hero . moveLeft ( ) hero . moveLeft ( ) hero . moveUp ( ) hero . moveUp ( ) her…" at bounding box center [733, 297] width 323 height 328
click at [621, 191] on div "hero . moveLeft ( ) hero . moveLeft ( ) hero . moveUp ( ) hero . moveUp ( ) her…" at bounding box center [731, 287] width 319 height 308
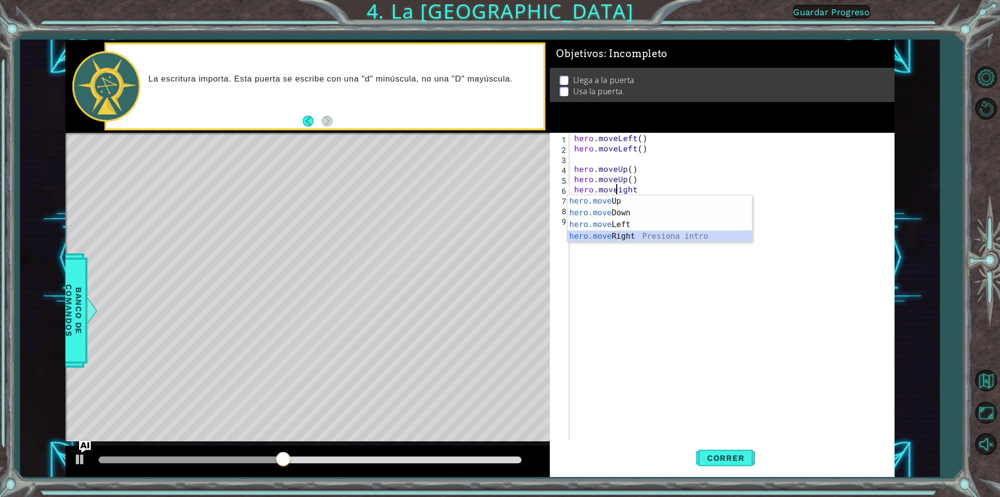
click at [639, 231] on div "hero.move Up Presiona intro hero.move Down Presiona intro hero.move Left Presio…" at bounding box center [659, 230] width 185 height 70
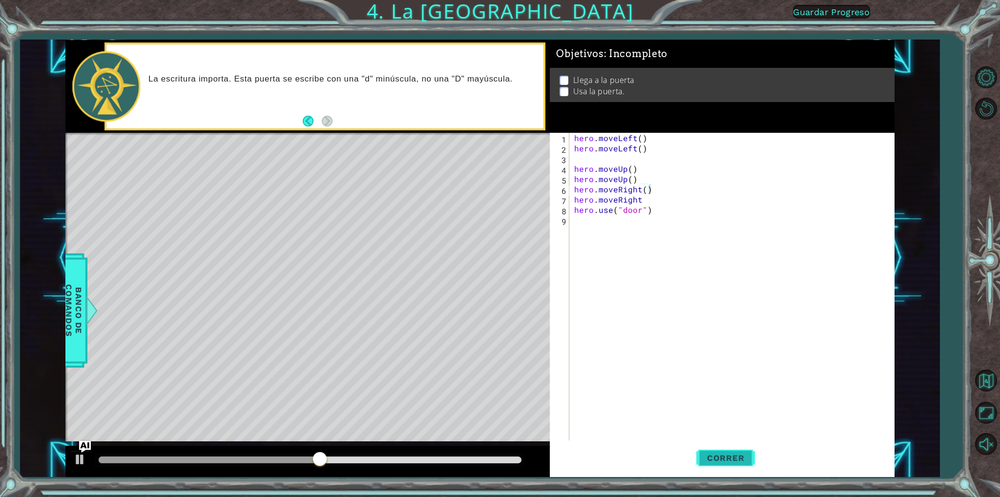
click at [735, 458] on span "Correr" at bounding box center [725, 458] width 57 height 10
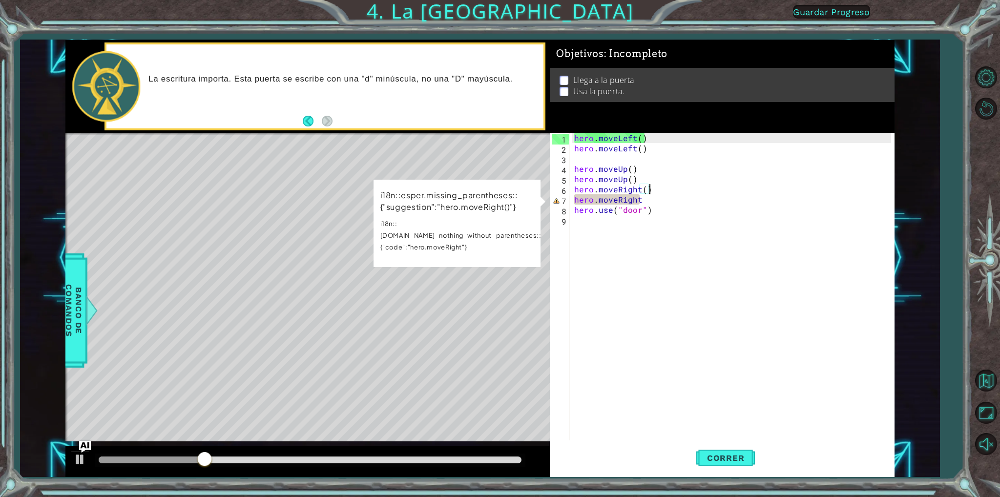
click at [639, 200] on div "hero . moveLeft ( ) hero . moveLeft ( ) hero . moveUp ( ) hero . moveUp ( ) her…" at bounding box center [733, 297] width 323 height 328
click at [635, 200] on div "hero . moveLeft ( ) hero . moveLeft ( ) hero . moveUp ( ) hero . moveUp ( ) her…" at bounding box center [733, 297] width 323 height 328
click at [642, 200] on div "hero . moveLeft ( ) hero . moveLeft ( ) hero . moveUp ( ) hero . moveUp ( ) her…" at bounding box center [733, 297] width 323 height 328
drag, startPoint x: 640, startPoint y: 199, endPoint x: 634, endPoint y: 199, distance: 5.9
click at [634, 199] on div "hero . moveLeft ( ) hero . moveLeft ( ) hero . moveUp ( ) hero . moveUp ( ) her…" at bounding box center [733, 297] width 323 height 328
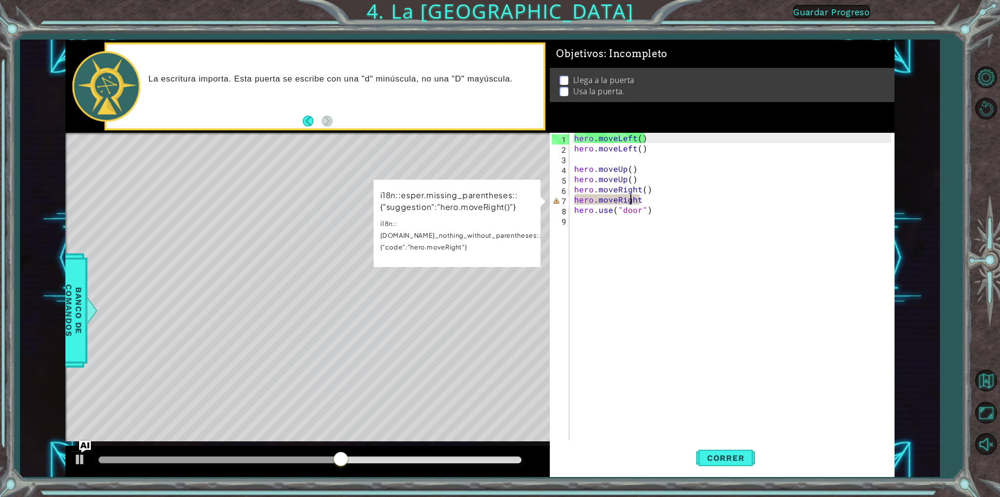
click at [631, 199] on div "hero . moveLeft ( ) hero . moveLeft ( ) hero . moveUp ( ) hero . moveUp ( ) her…" at bounding box center [733, 297] width 323 height 328
click at [641, 197] on div "hero . moveLeft ( ) hero . moveLeft ( ) hero . moveUp ( ) hero . moveUp ( ) her…" at bounding box center [733, 297] width 323 height 328
type textarea "hero.moveRigh"
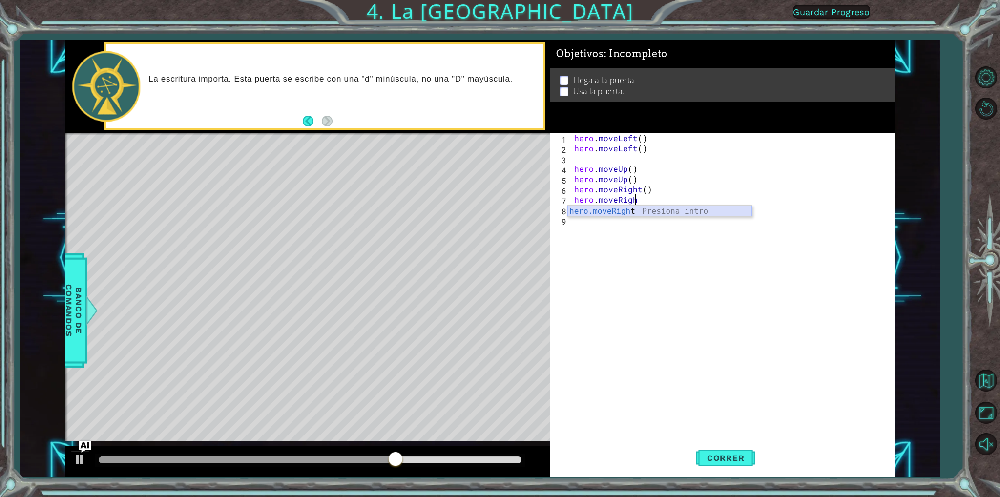
click at [644, 211] on div "hero.moveRigh t Presiona intro" at bounding box center [659, 223] width 185 height 35
click at [742, 461] on span "Correr" at bounding box center [725, 458] width 57 height 10
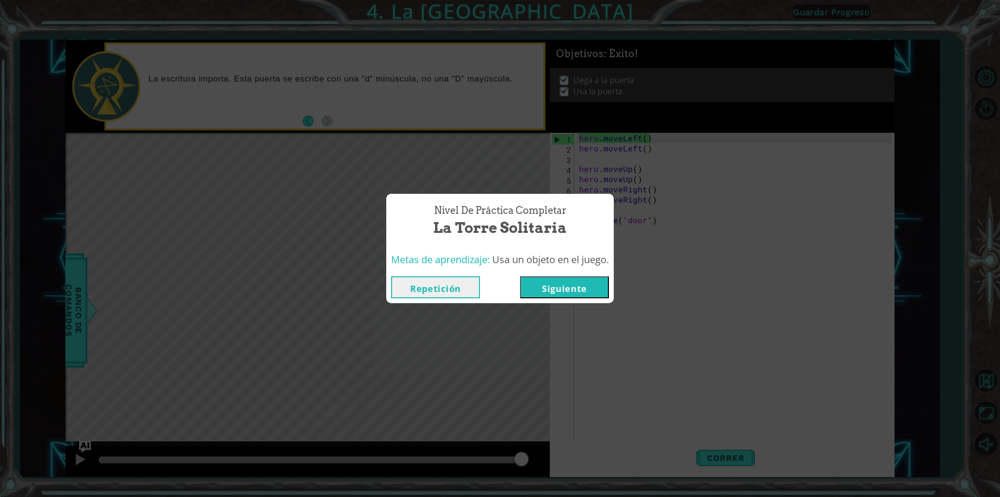
click at [572, 283] on button "Siguiente" at bounding box center [564, 287] width 89 height 22
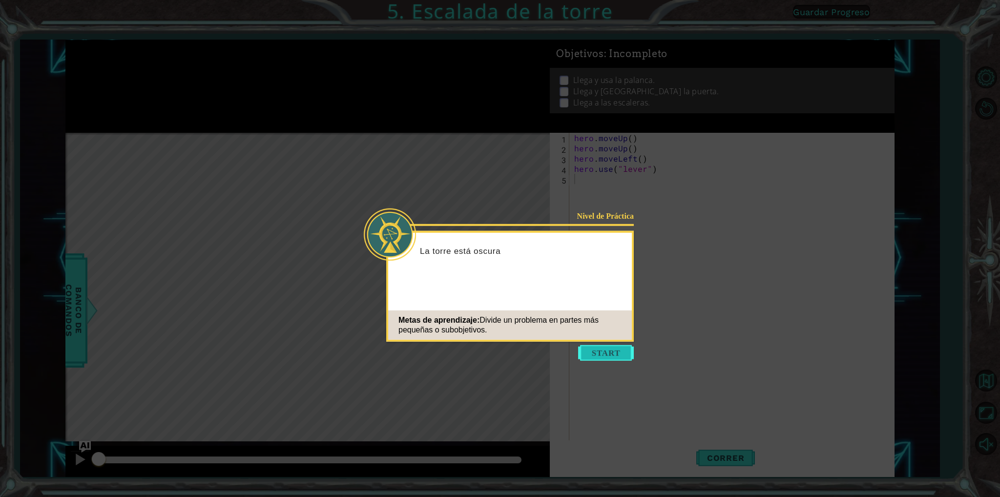
click at [607, 358] on button "Start" at bounding box center [606, 353] width 56 height 16
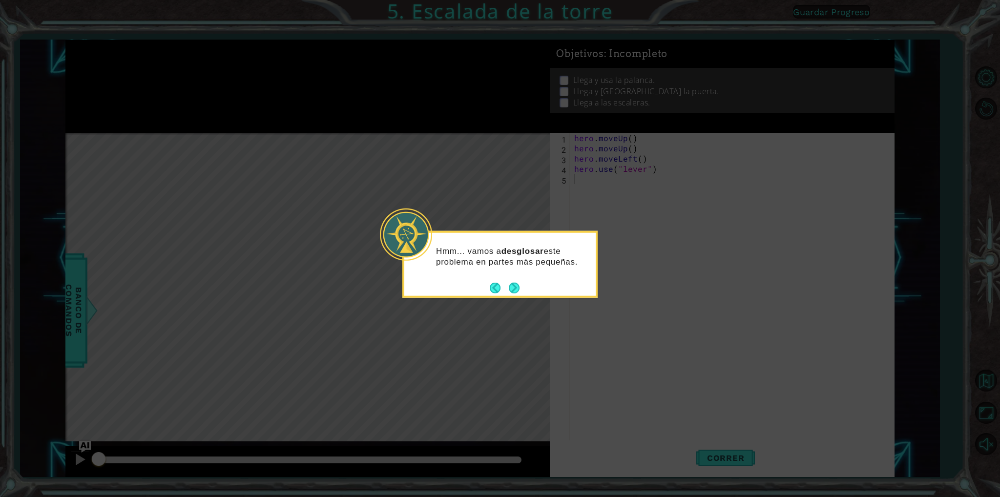
click at [526, 290] on div "Hmm... vamos a desglosar este problema en partes más pequeñas." at bounding box center [499, 264] width 195 height 67
click at [516, 283] on button "Next" at bounding box center [514, 287] width 11 height 11
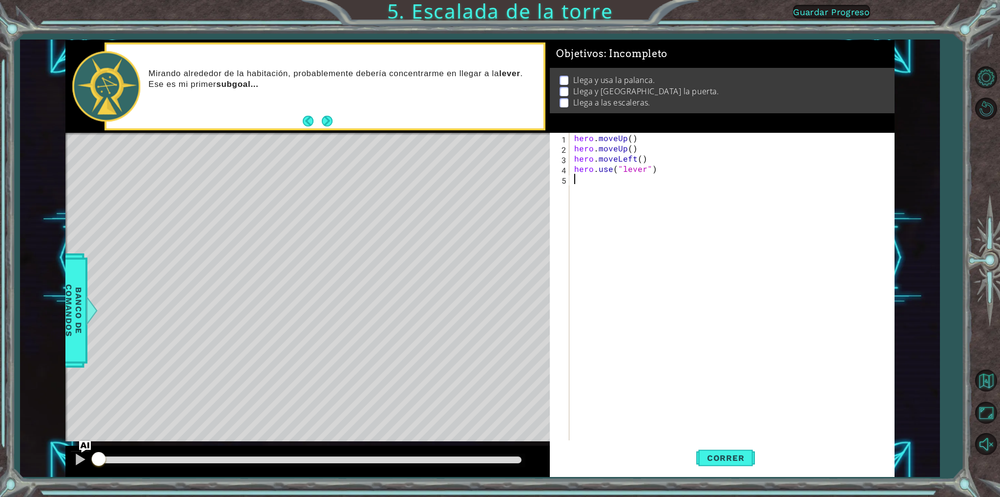
type textarea "h"
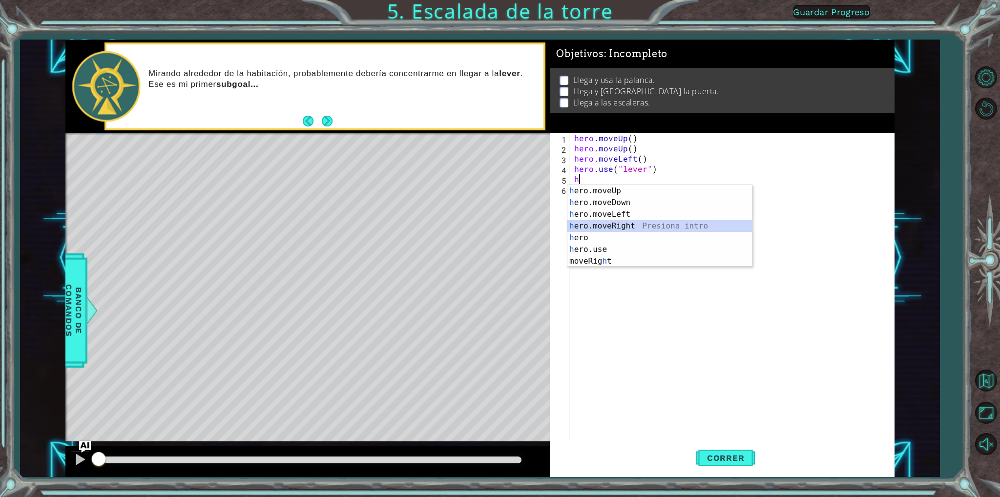
click at [631, 221] on div "h ero.moveUp Presiona intro h ero.moveDown Presiona intro h ero.moveLeft Presio…" at bounding box center [659, 237] width 185 height 105
type textarea "h"
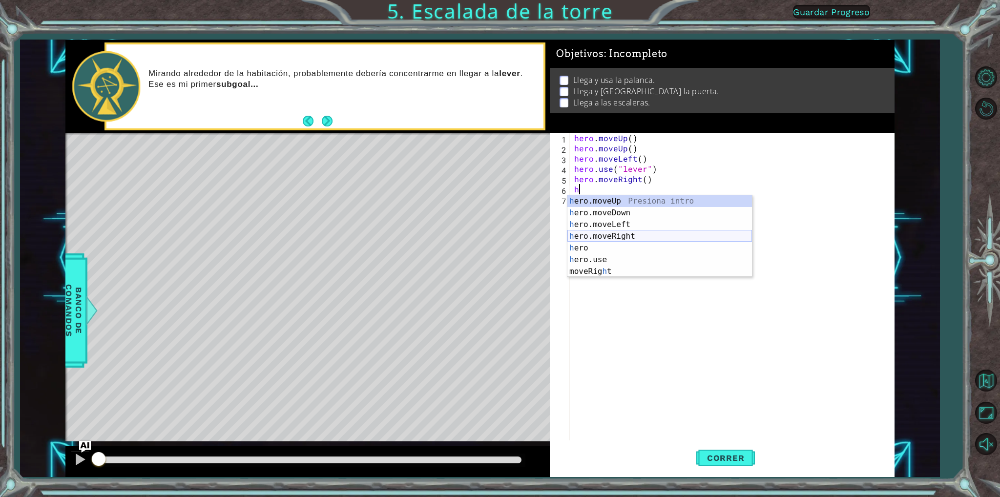
click at [630, 231] on div "h ero.moveUp Presiona intro h ero.moveDown Presiona intro h ero.moveLeft Presio…" at bounding box center [659, 247] width 185 height 105
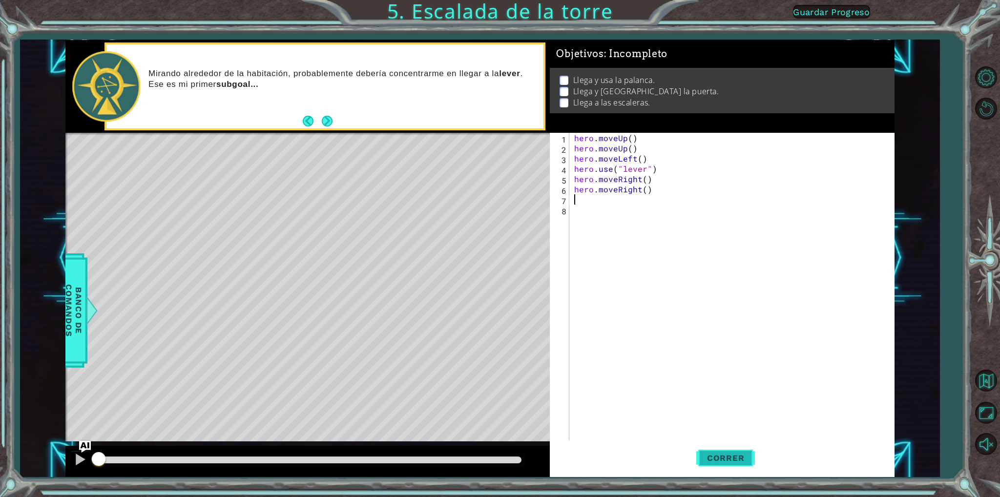
click at [731, 450] on button "Correr" at bounding box center [725, 458] width 59 height 34
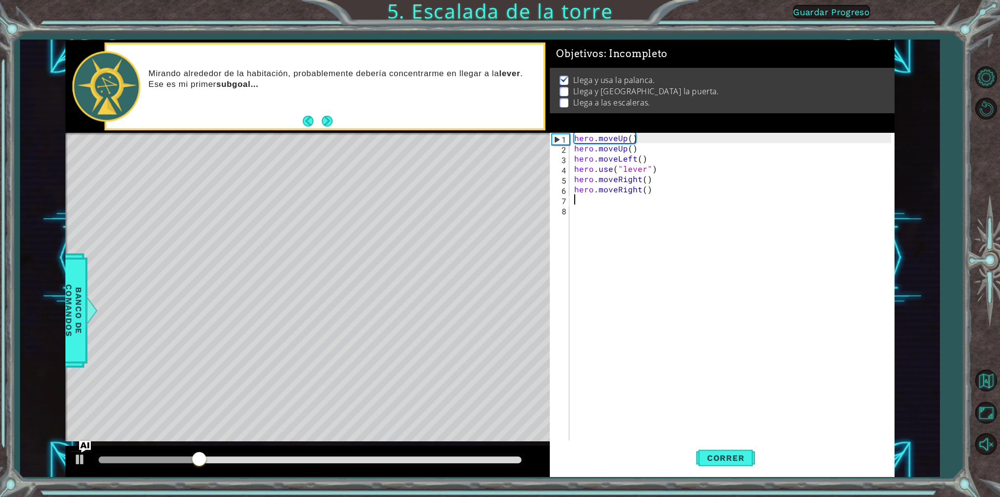
click at [682, 203] on div "hero . moveUp ( ) hero . moveUp ( ) hero . moveLeft ( ) hero . use ( "lever" ) …" at bounding box center [733, 297] width 323 height 328
type textarea "h"
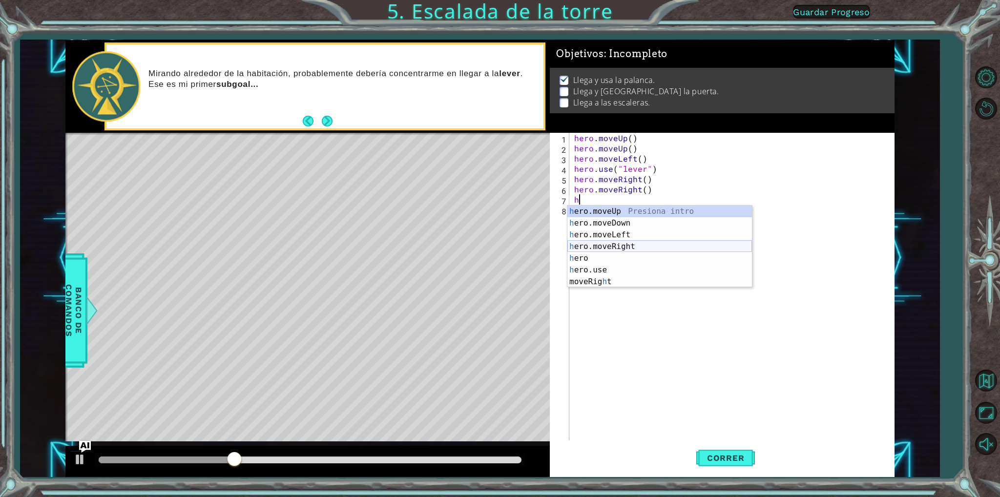
click at [648, 248] on div "h ero.moveUp Presiona intro h ero.moveDown Presiona intro h ero.moveLeft Presio…" at bounding box center [659, 258] width 185 height 105
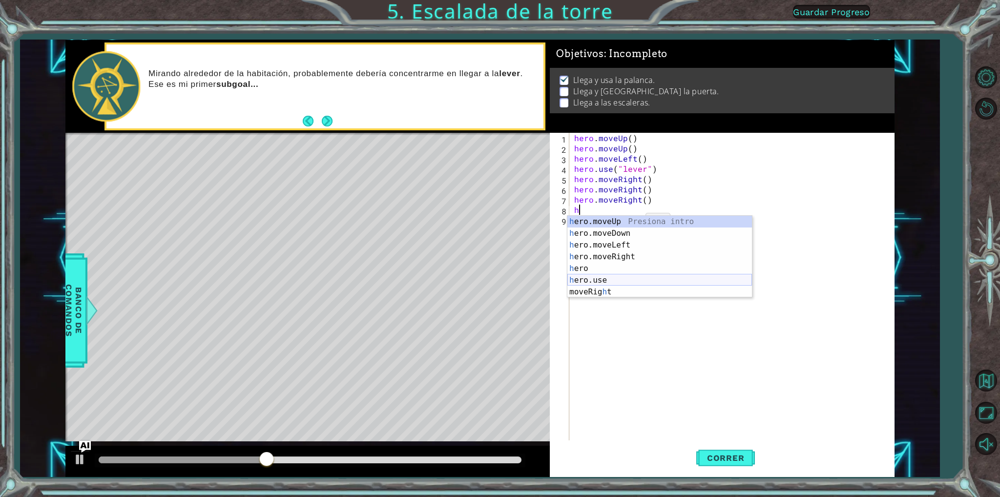
click at [629, 276] on div "h ero.moveUp Presiona intro h ero.moveDown Presiona intro h ero.moveLeft Presio…" at bounding box center [659, 268] width 185 height 105
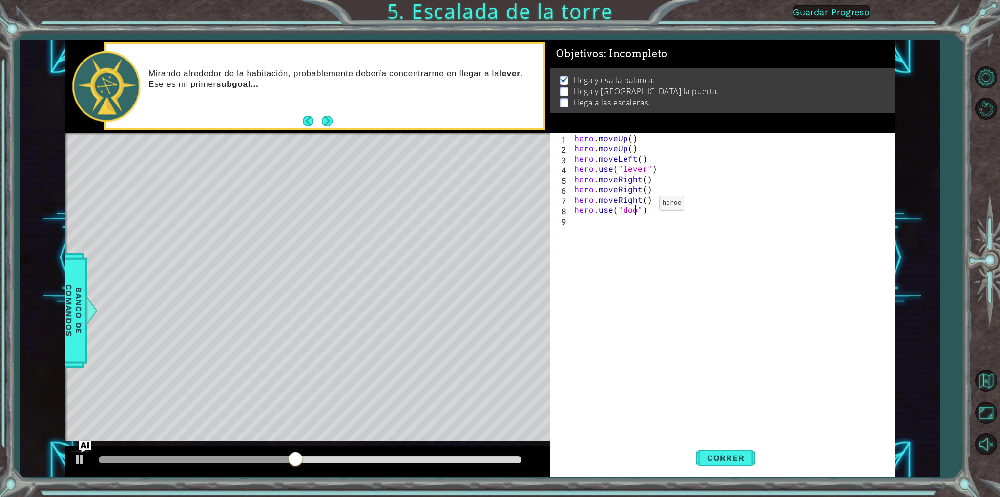
type textarea "hero.use("door")"
click at [712, 228] on div "hero . moveUp ( ) hero . moveUp ( ) hero . moveLeft ( ) hero . use ( "lever" ) …" at bounding box center [733, 297] width 323 height 328
type textarea "h"
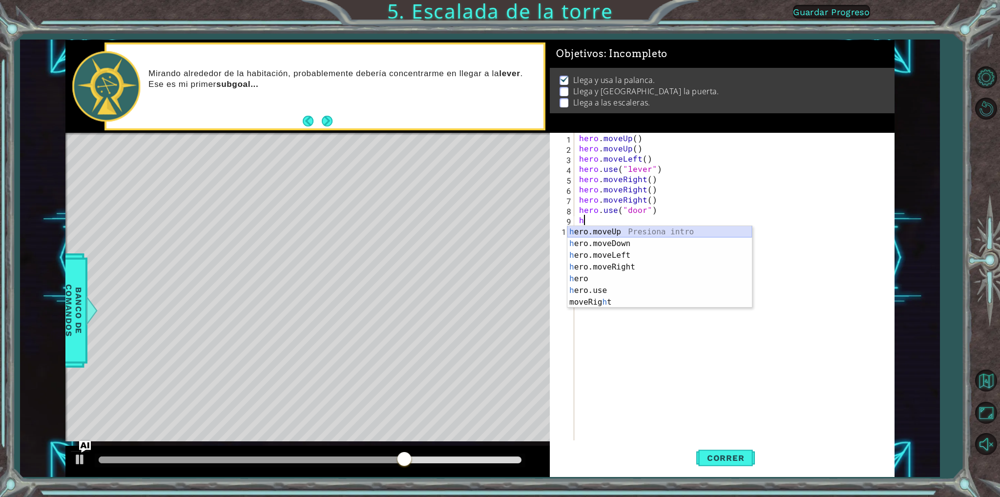
click at [678, 232] on div "h ero.moveUp Presiona intro h ero.moveDown Presiona intro h ero.moveLeft Presio…" at bounding box center [659, 278] width 185 height 105
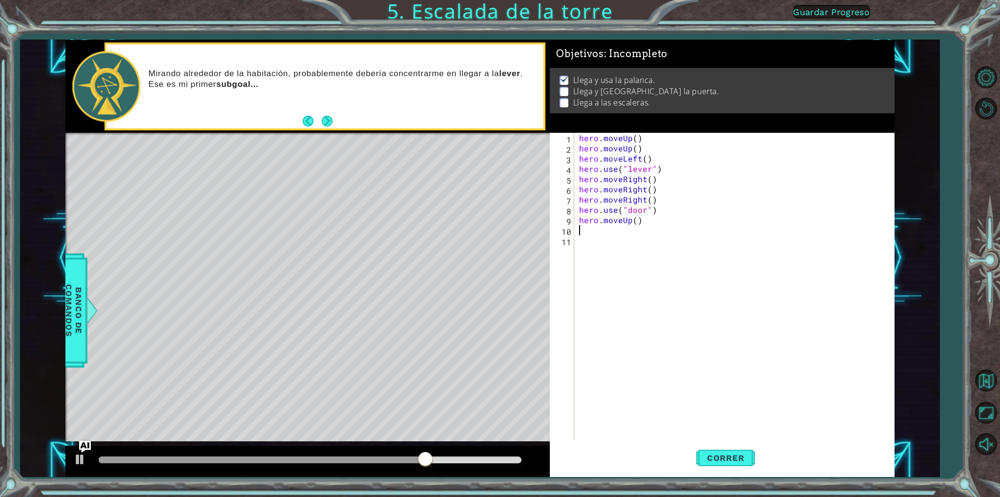
type textarea "h"
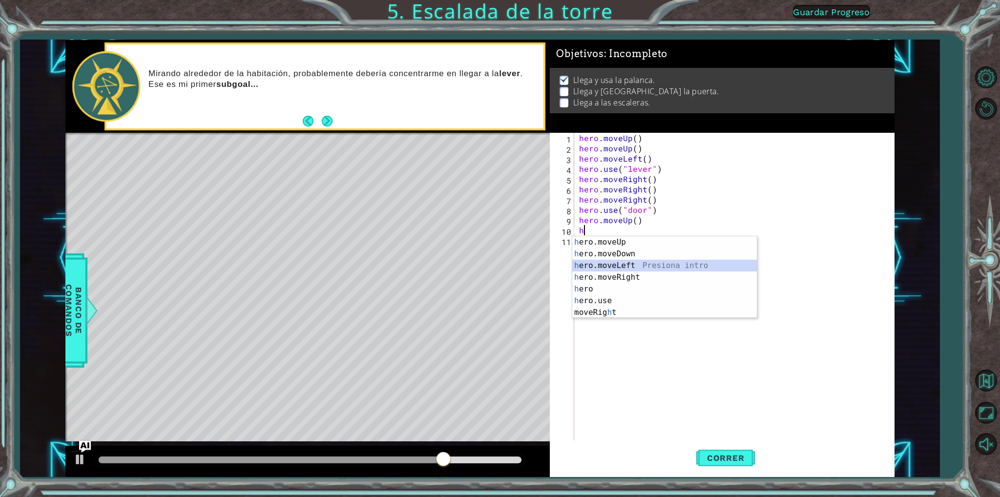
click at [678, 265] on div "h ero.moveUp Presiona intro h ero.moveDown Presiona intro h ero.moveLeft Presio…" at bounding box center [664, 288] width 185 height 105
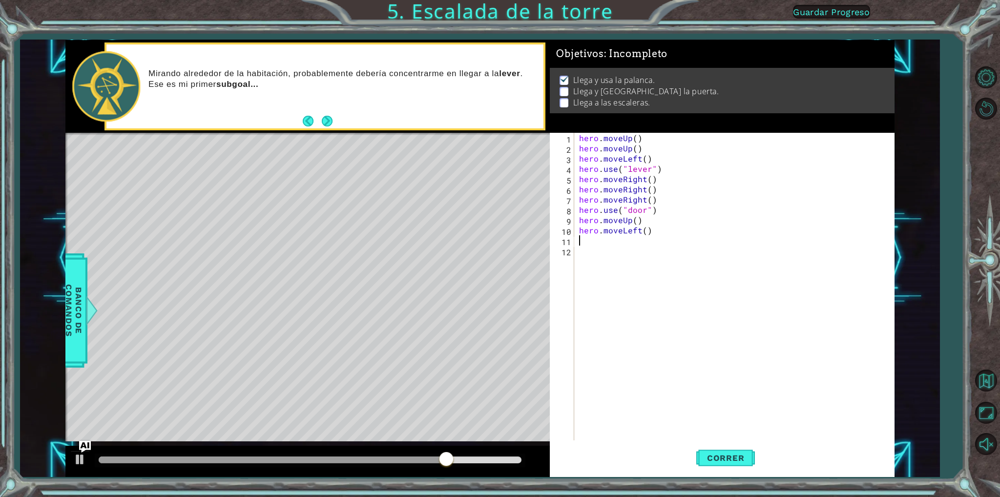
type textarea "h"
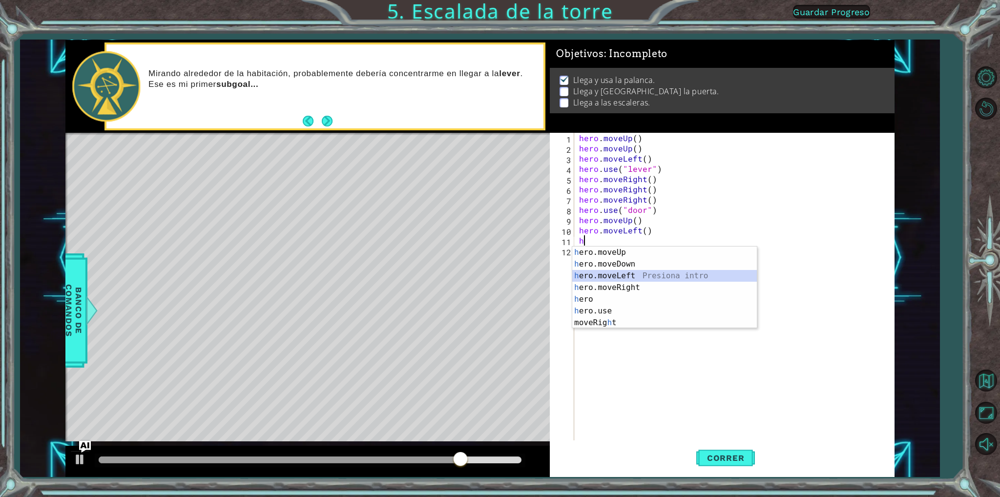
click at [682, 276] on div "h ero.moveUp Presiona intro h ero.moveDown Presiona intro h ero.moveLeft Presio…" at bounding box center [664, 299] width 185 height 105
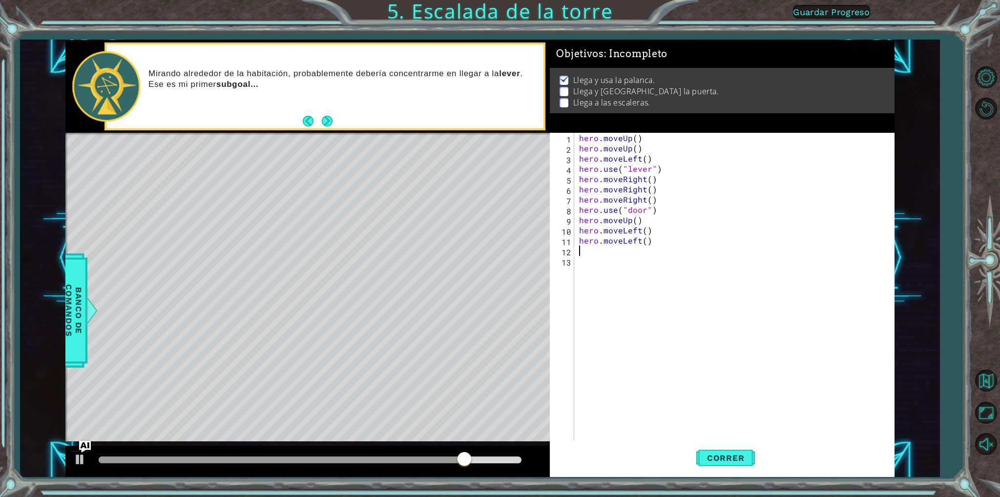
type textarea "h"
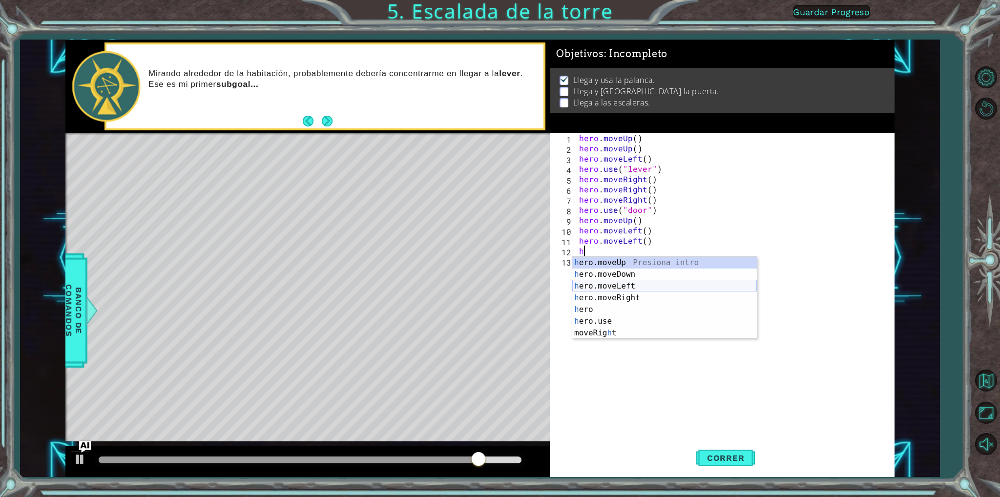
click at [679, 284] on div "h ero.moveUp Presiona intro h ero.moveDown Presiona intro h ero.moveLeft Presio…" at bounding box center [664, 309] width 185 height 105
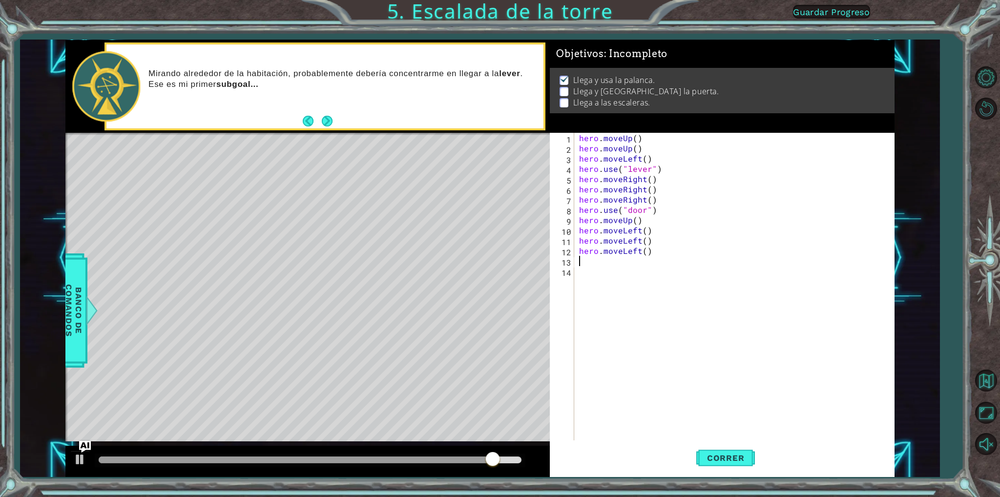
click at [723, 436] on div "hero . moveUp ( ) hero . moveUp ( ) hero . moveLeft ( ) hero . use ( "lever" ) …" at bounding box center [736, 297] width 319 height 328
click at [713, 451] on button "Correr" at bounding box center [725, 458] width 59 height 34
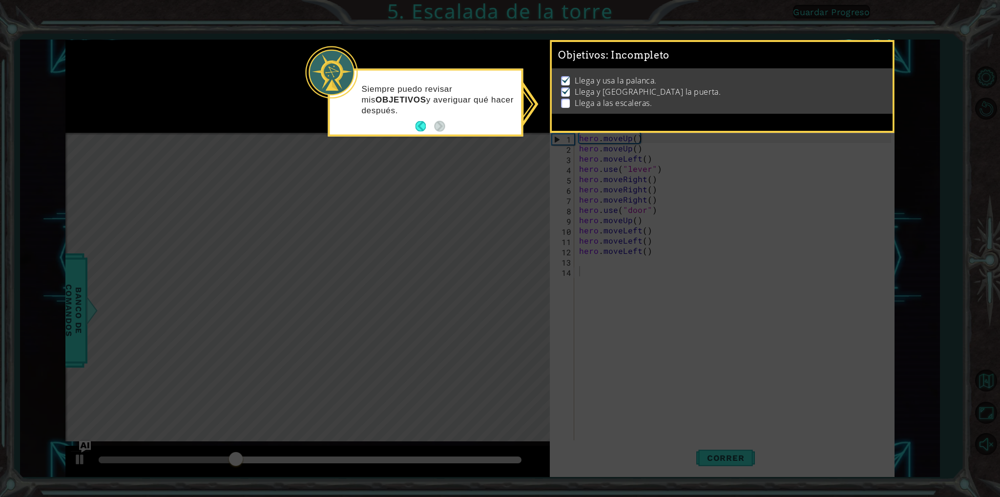
click at [783, 264] on icon at bounding box center [500, 248] width 1000 height 497
click at [717, 295] on icon at bounding box center [500, 248] width 1000 height 497
click at [664, 216] on icon at bounding box center [500, 248] width 1000 height 497
drag, startPoint x: 730, startPoint y: 68, endPoint x: 719, endPoint y: 84, distance: 18.6
click at [719, 84] on div "Llega y usa la palanca. Llega y usa la puerta. Llega a las escaleras." at bounding box center [722, 90] width 340 height 45
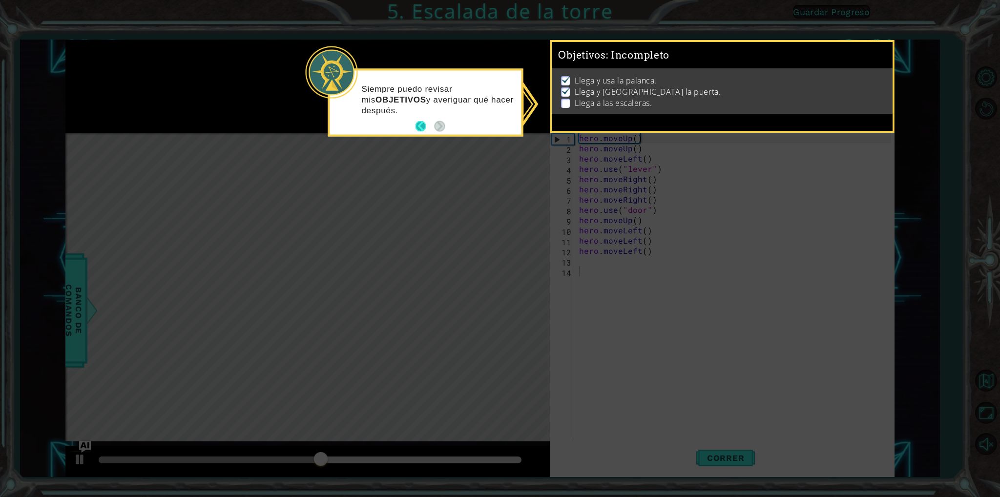
click at [422, 126] on button "Back" at bounding box center [424, 126] width 19 height 11
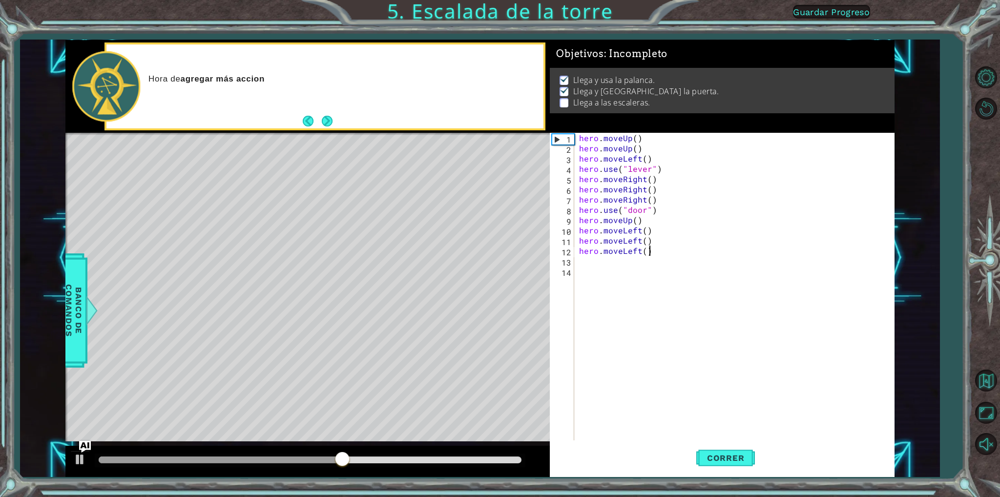
click at [649, 252] on div "hero . moveUp ( ) hero . moveUp ( ) hero . moveLeft ( ) hero . use ( "lever" ) …" at bounding box center [736, 297] width 319 height 328
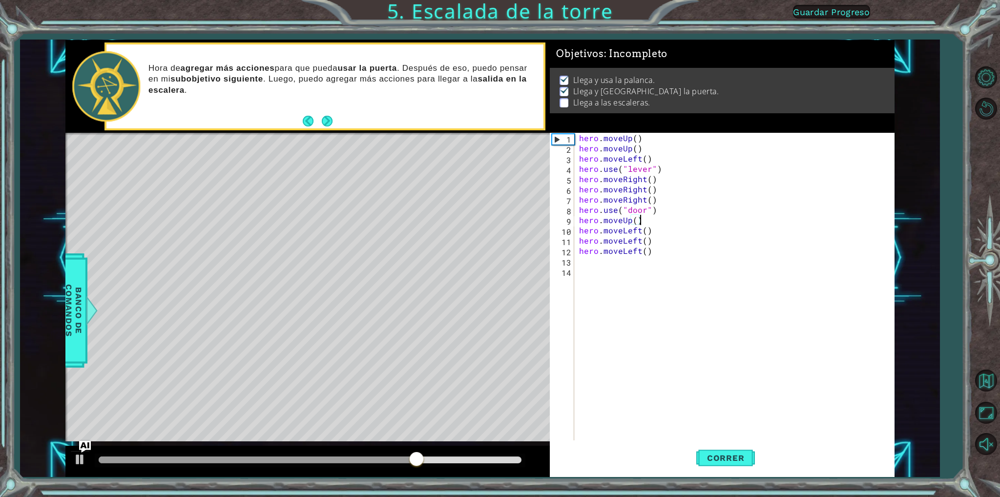
click at [651, 215] on div "hero . moveUp ( ) hero . moveUp ( ) hero . moveLeft ( ) hero . use ( "lever" ) …" at bounding box center [736, 297] width 319 height 328
type textarea "hero.moveUp()"
type textarea "h"
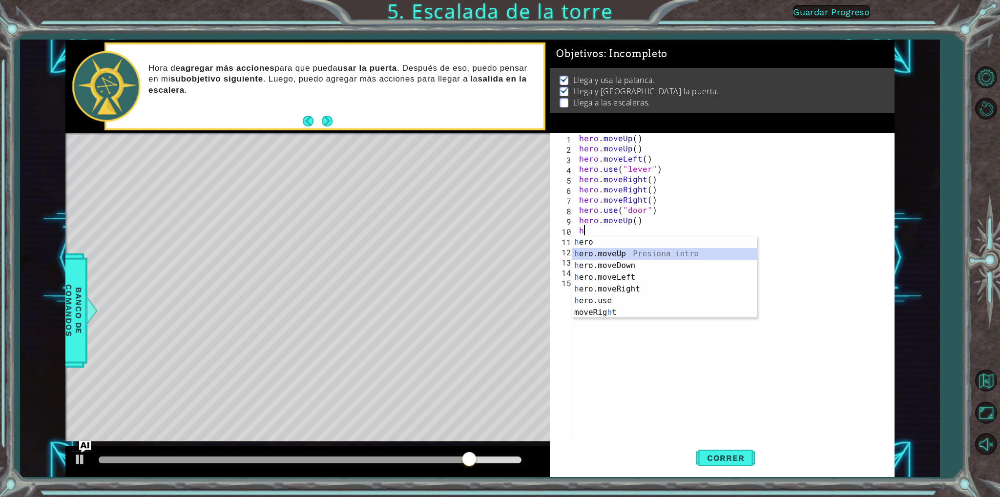
click at [643, 250] on div "h ero Presiona intro h ero.moveUp Presiona intro h ero.moveDown Presiona intro …" at bounding box center [664, 288] width 185 height 105
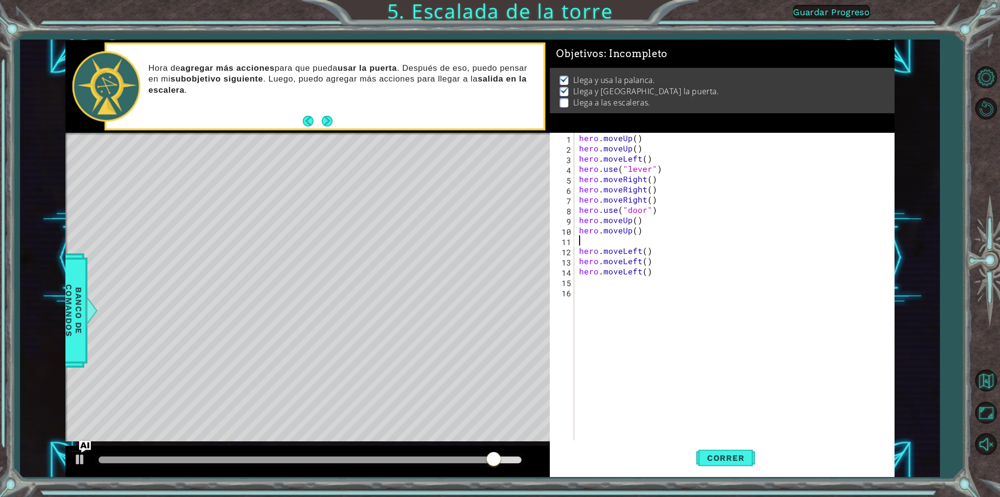
click at [670, 293] on div "hero . moveUp ( ) hero . moveUp ( ) hero . moveLeft ( ) hero . use ( "lever" ) …" at bounding box center [736, 297] width 319 height 328
click at [668, 286] on div "hero . moveUp ( ) hero . moveUp ( ) hero . moveLeft ( ) hero . use ( "lever" ) …" at bounding box center [736, 297] width 319 height 328
click at [652, 242] on div "hero . moveUp ( ) hero . moveUp ( ) hero . moveLeft ( ) hero . use ( "lever" ) …" at bounding box center [736, 297] width 319 height 328
type textarea "hero.moveUp()"
click at [634, 275] on div "hero . moveUp ( ) hero . moveUp ( ) hero . moveLeft ( ) hero . use ( "lever" ) …" at bounding box center [736, 297] width 319 height 328
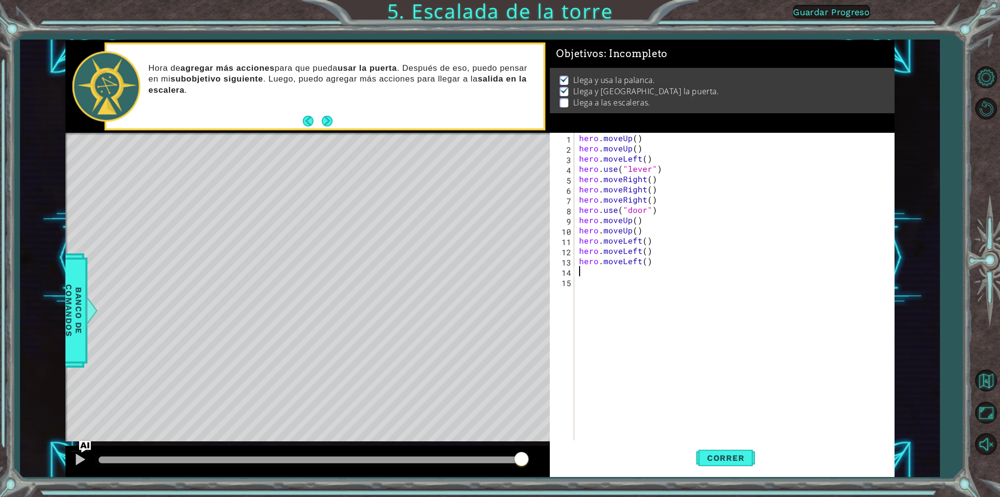
type textarea "h"
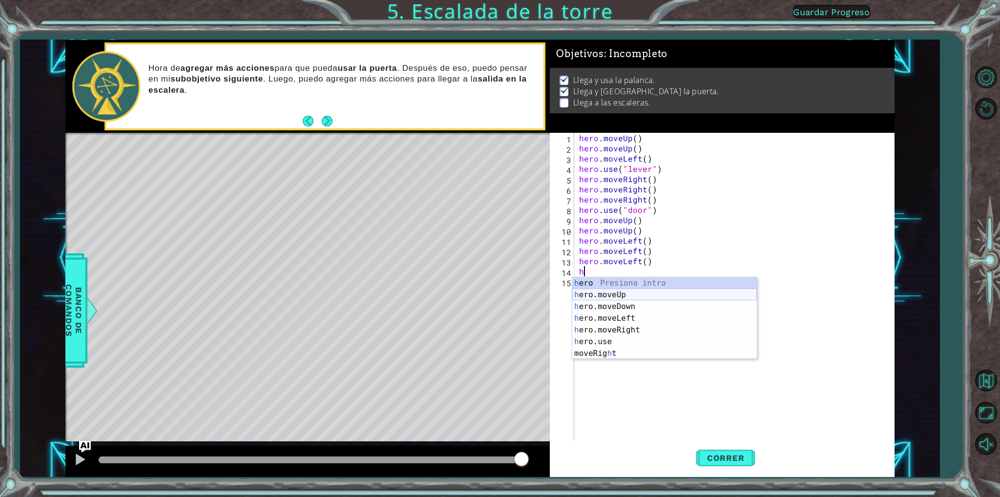
click at [627, 295] on div "h ero Presiona intro h ero.moveUp Presiona intro h ero.moveDown Presiona intro …" at bounding box center [664, 329] width 185 height 105
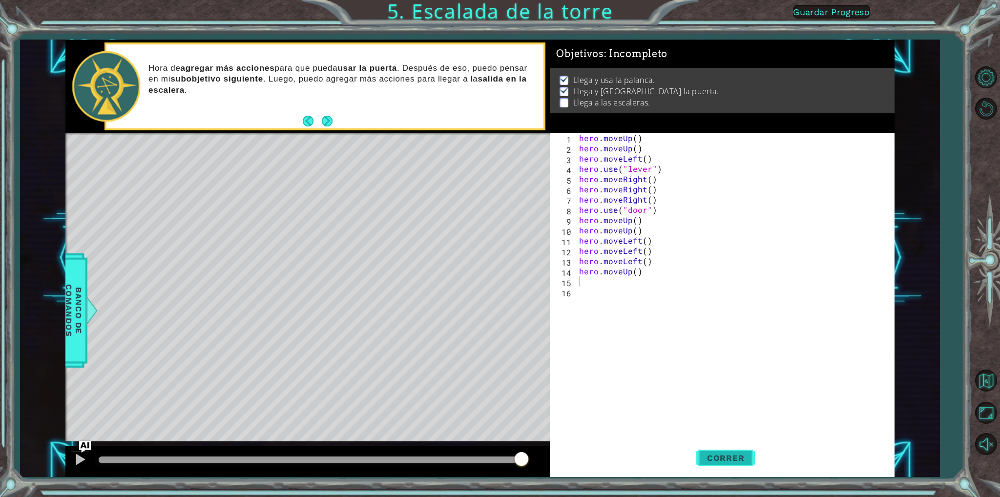
click at [731, 450] on button "Correr" at bounding box center [725, 458] width 59 height 34
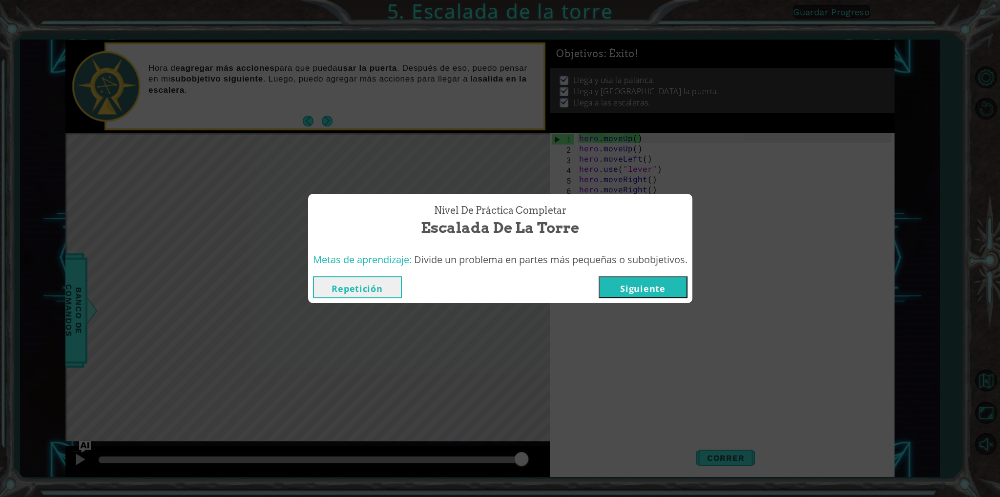
click at [651, 292] on button "Siguiente" at bounding box center [643, 287] width 89 height 22
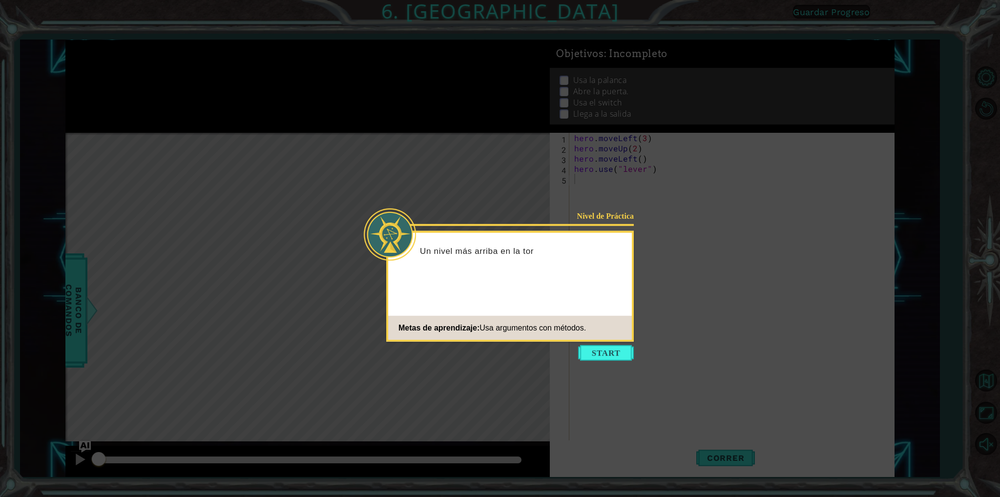
click at [614, 363] on icon at bounding box center [500, 248] width 1000 height 497
click at [602, 347] on button "Start" at bounding box center [606, 353] width 56 height 16
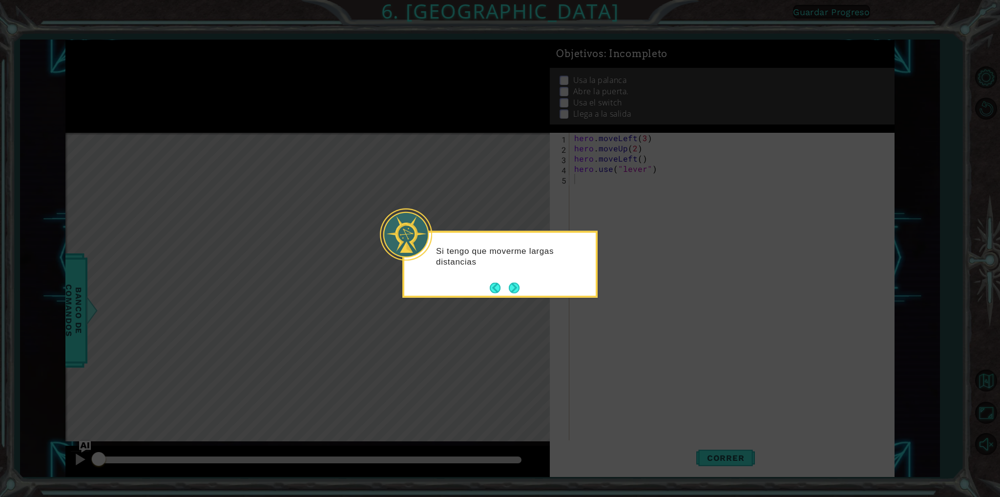
click at [517, 283] on button "Next" at bounding box center [514, 287] width 11 height 11
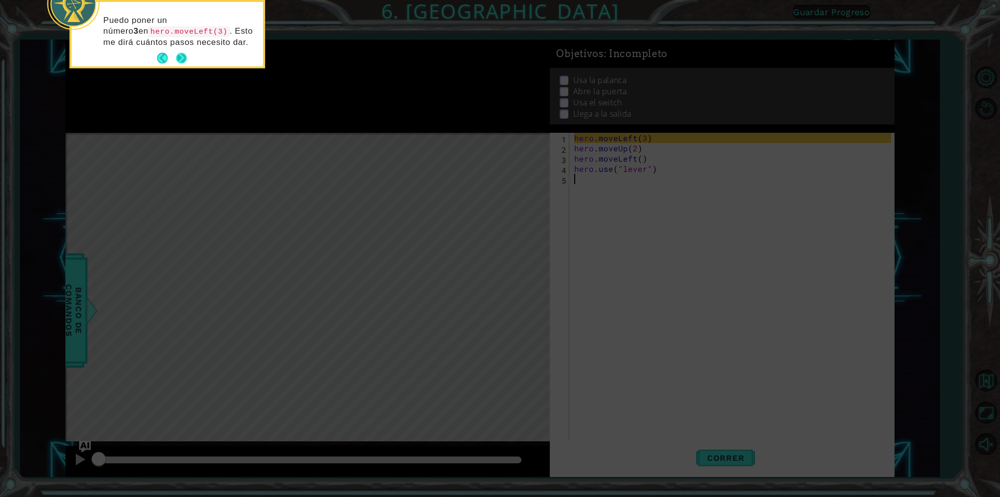
click at [180, 57] on button "Next" at bounding box center [181, 58] width 11 height 11
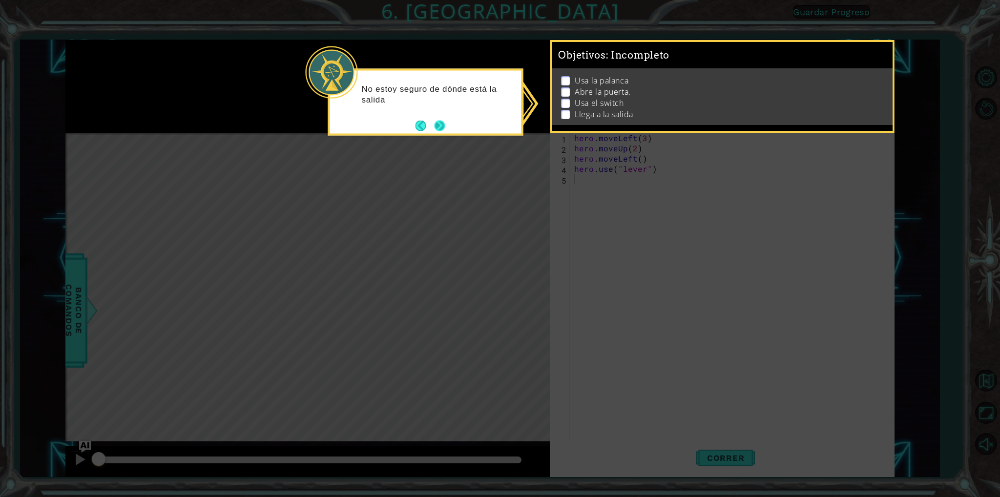
click at [445, 120] on button "Next" at bounding box center [439, 125] width 11 height 11
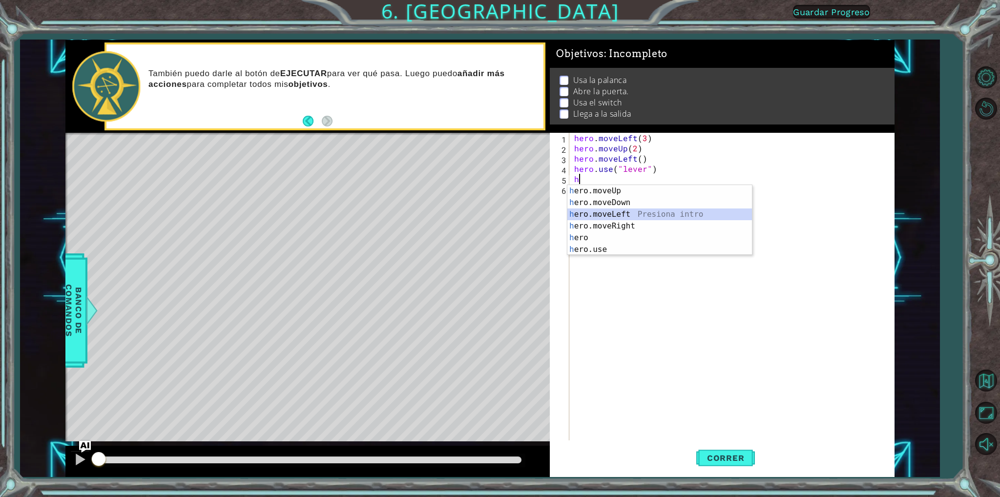
click at [631, 213] on div "h ero.moveUp Presiona intro h ero.moveDown Presiona intro h ero.moveLeft Presio…" at bounding box center [659, 232] width 185 height 94
type textarea "hero.moveLeft(1)"
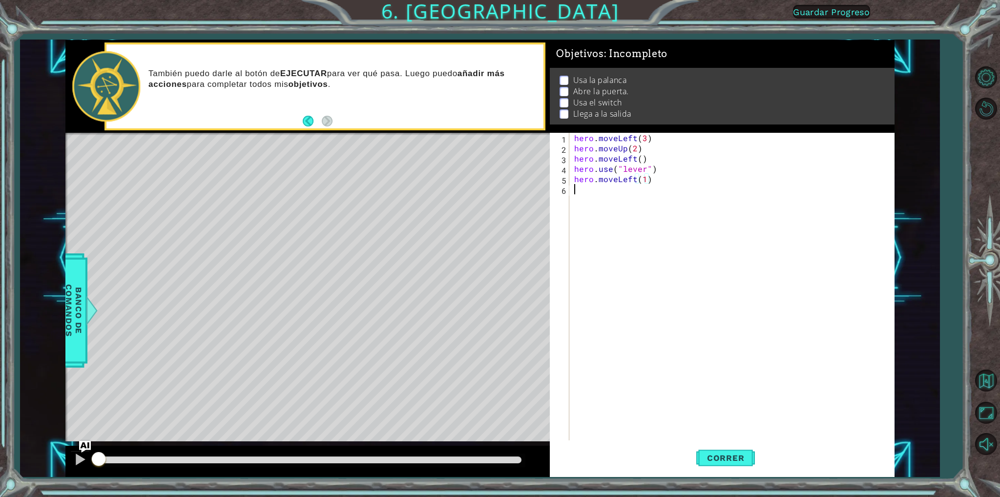
click at [643, 185] on div "hero . moveLeft ( 3 ) hero . moveUp ( 2 ) hero . moveLeft ( ) hero . use ( "lev…" at bounding box center [733, 297] width 323 height 328
click at [716, 457] on span "Correr" at bounding box center [725, 458] width 57 height 10
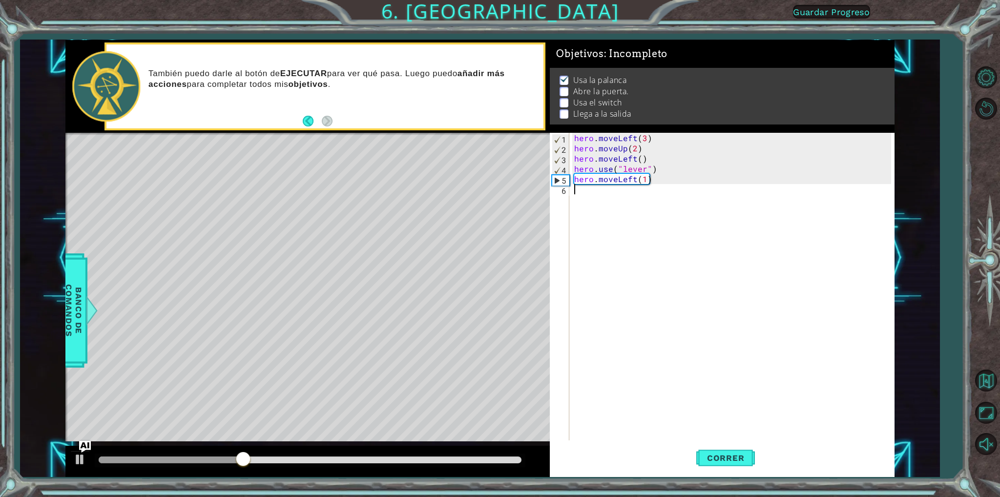
drag, startPoint x: 625, startPoint y: 248, endPoint x: 617, endPoint y: 202, distance: 46.5
click at [625, 231] on div "hero . moveLeft ( 3 ) hero . moveUp ( 2 ) hero . moveLeft ( ) hero . use ( "lev…" at bounding box center [733, 297] width 323 height 328
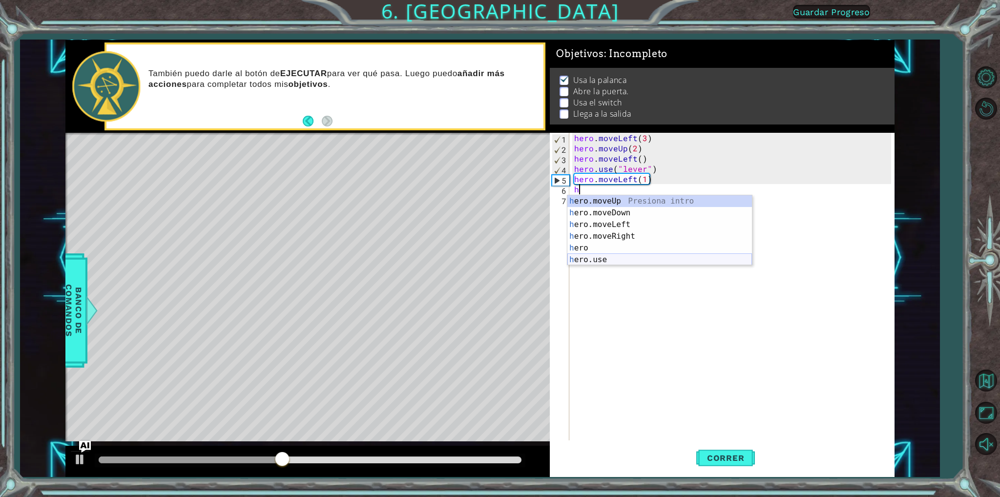
click at [647, 259] on div "h ero.moveUp Presiona intro h ero.moveDown Presiona intro h ero.moveLeft Presio…" at bounding box center [659, 242] width 185 height 94
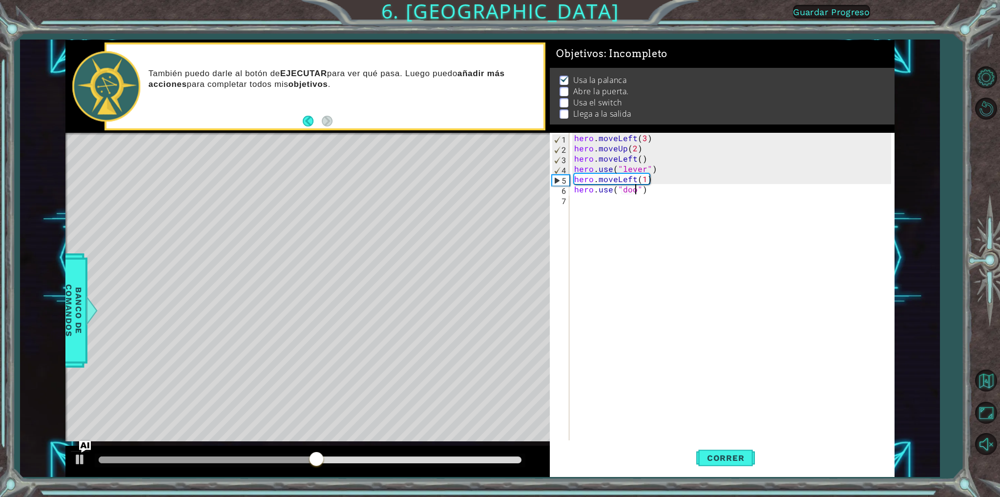
type textarea "hero.use("door")"
click at [657, 197] on div "hero . moveLeft ( 3 ) hero . moveUp ( 2 ) hero . moveLeft ( ) hero . use ( "lev…" at bounding box center [733, 297] width 323 height 328
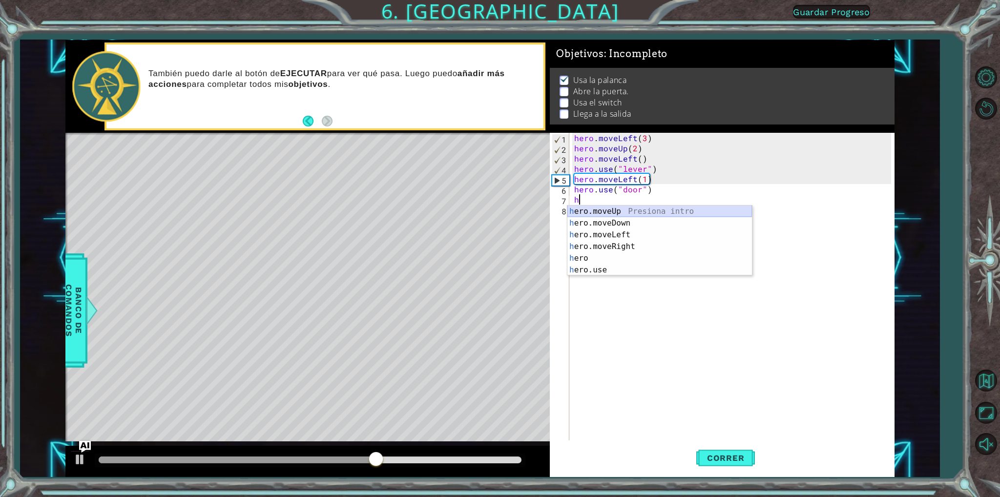
click at [627, 210] on div "h ero.moveUp Presiona intro h ero.moveDown Presiona intro h ero.moveLeft Presio…" at bounding box center [659, 253] width 185 height 94
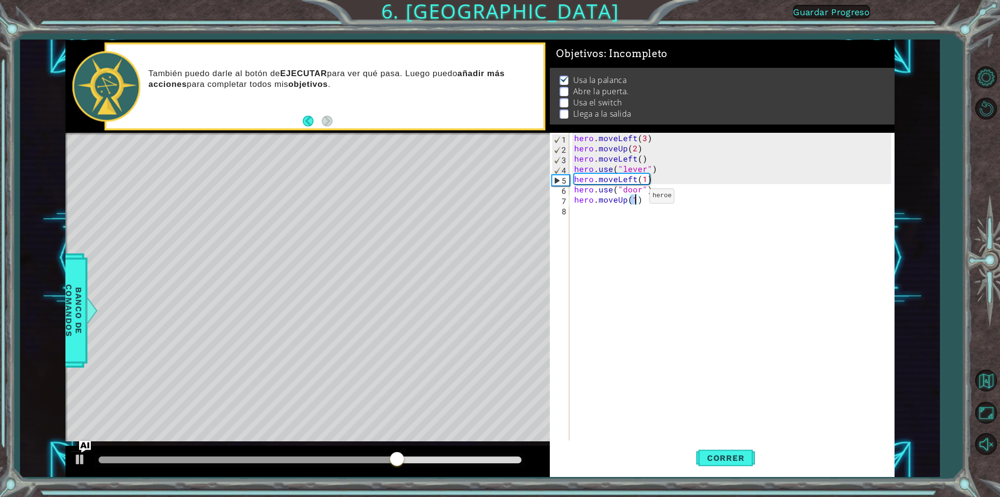
type textarea "hero.moveUp(2)"
click at [631, 214] on div "hero . moveLeft ( 3 ) hero . moveUp ( 2 ) hero . moveLeft ( ) hero . use ( "lev…" at bounding box center [733, 297] width 323 height 328
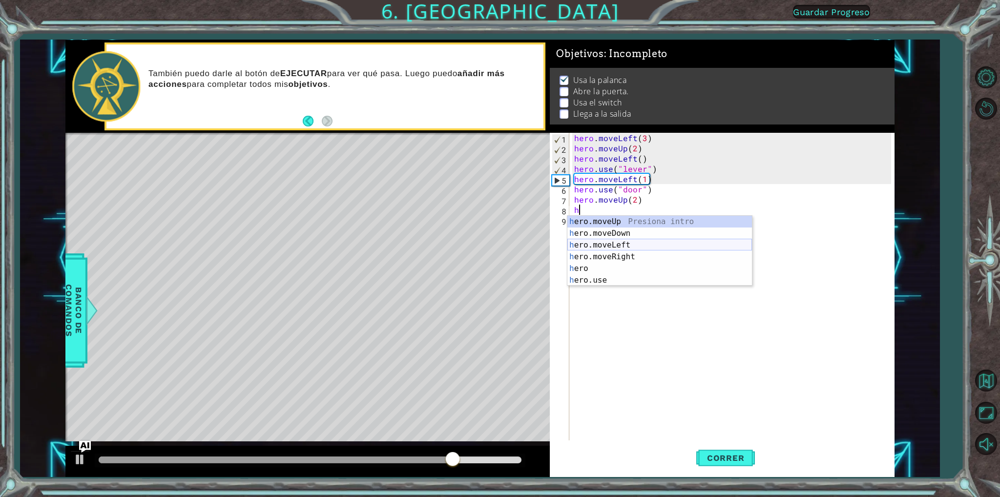
click at [626, 240] on div "h ero.moveUp Presiona intro h ero.moveDown Presiona intro h ero.moveLeft Presio…" at bounding box center [659, 263] width 185 height 94
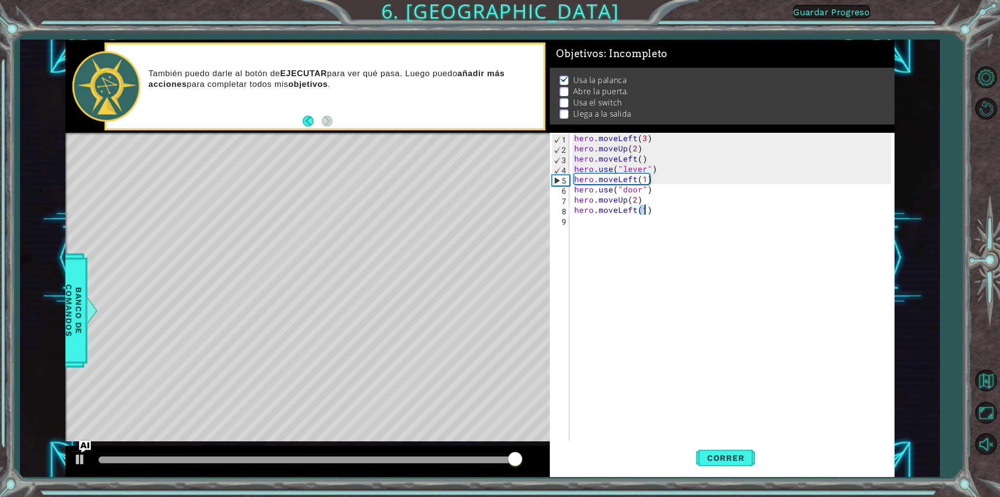
type textarea "hero.moveLeft(2)"
click at [636, 212] on div "hero . moveLeft ( 3 ) hero . moveUp ( 2 ) hero . moveLeft ( ) hero . use ( "lev…" at bounding box center [733, 297] width 323 height 328
click at [630, 217] on div "hero . moveLeft ( 3 ) hero . moveUp ( 2 ) hero . moveLeft ( ) hero . use ( "lev…" at bounding box center [733, 297] width 323 height 328
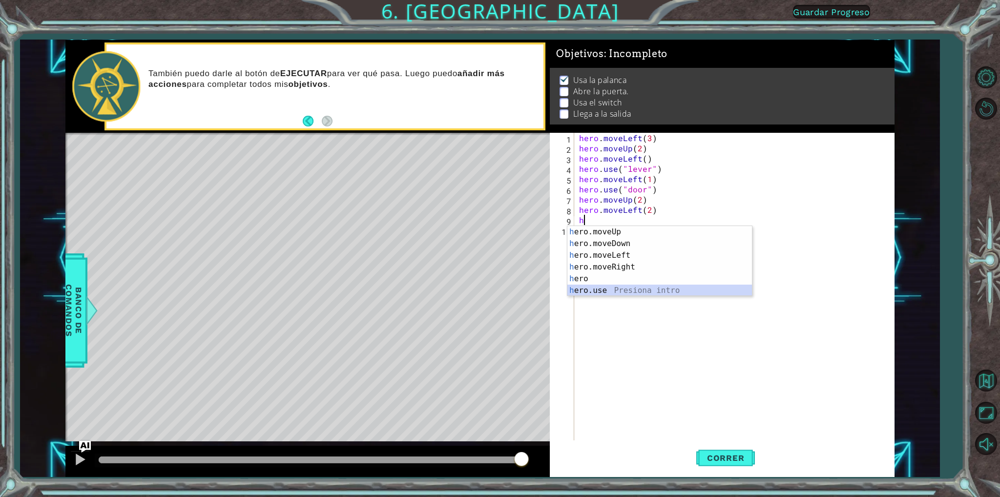
click at [611, 290] on div "h ero.moveUp Presiona intro h ero.moveDown Presiona intro h ero.moveLeft Presio…" at bounding box center [659, 273] width 185 height 94
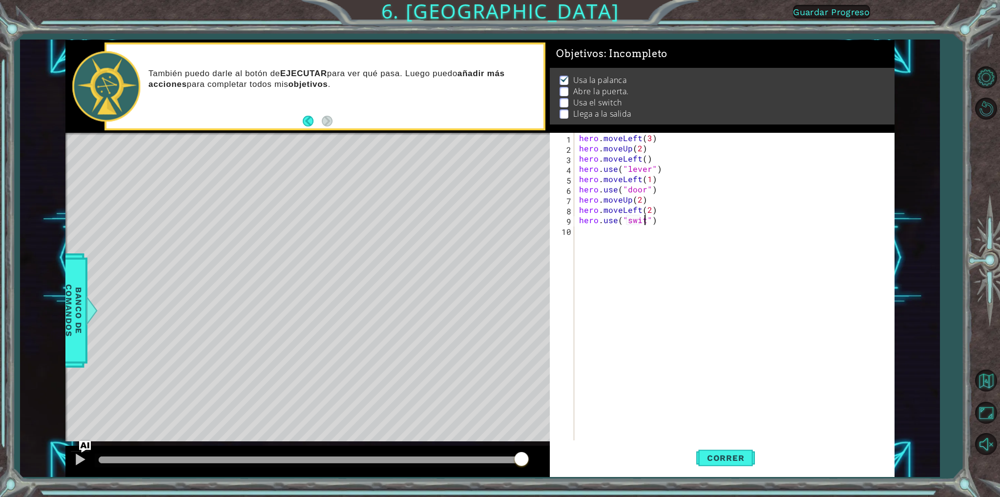
scroll to position [0, 4]
click at [738, 456] on span "Correr" at bounding box center [725, 458] width 57 height 10
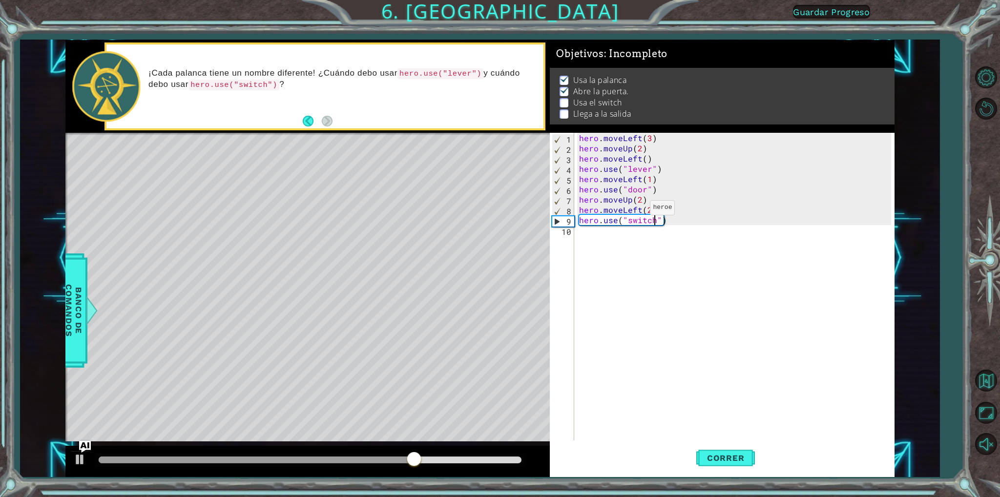
click at [638, 210] on div "hero . moveLeft ( 3 ) hero . moveUp ( 2 ) hero . moveLeft ( ) hero . use ( "lev…" at bounding box center [736, 297] width 319 height 328
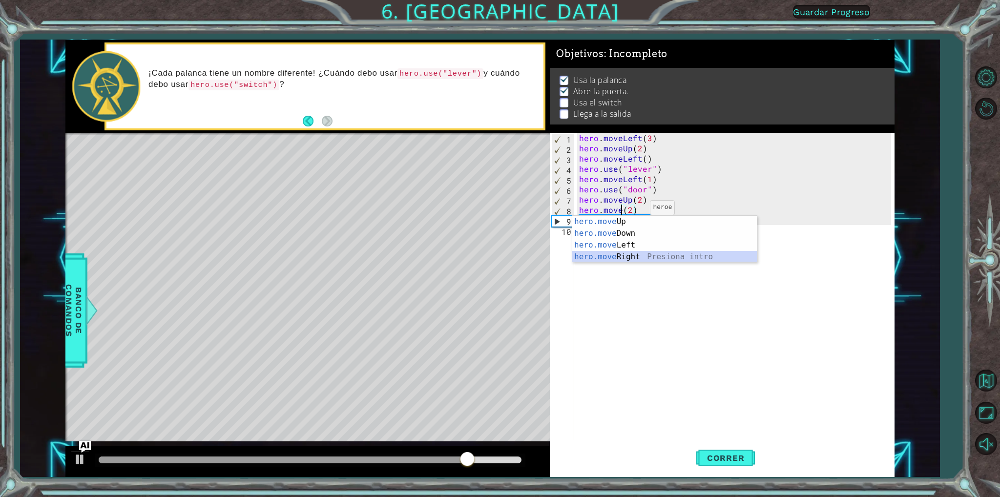
click at [618, 253] on div "hero.move Up Presiona intro hero.move Down Presiona intro hero.move Left Presio…" at bounding box center [664, 251] width 185 height 70
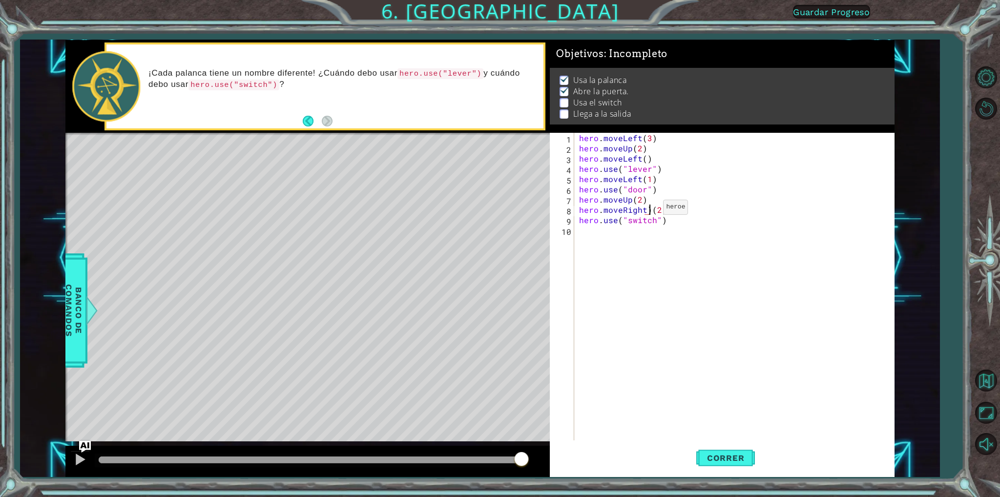
click at [651, 210] on div "hero . moveLeft ( 3 ) hero . moveUp ( 2 ) hero . moveLeft ( ) hero . use ( "lev…" at bounding box center [736, 297] width 319 height 328
type textarea "hero.moveRight(2)"
click at [739, 452] on button "Correr" at bounding box center [725, 458] width 59 height 34
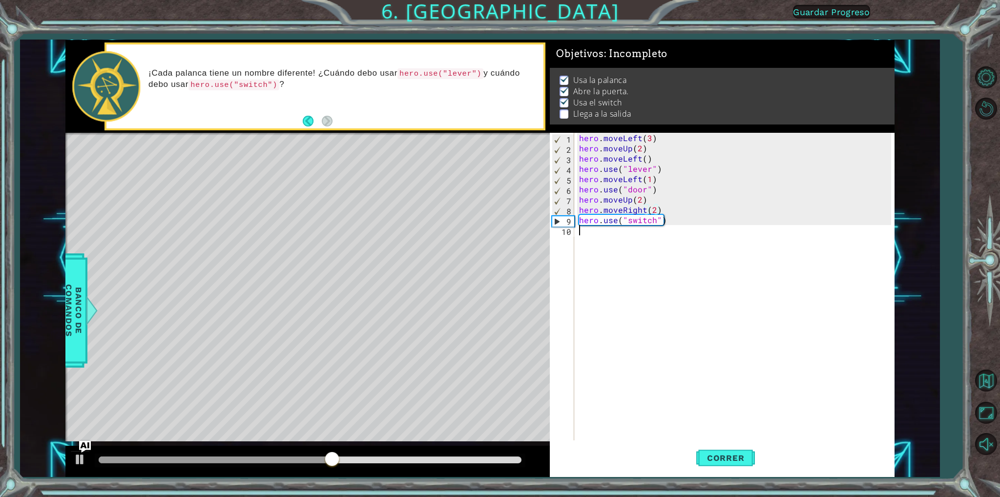
click at [613, 240] on div "hero . moveLeft ( 3 ) hero . moveUp ( 2 ) hero . moveLeft ( ) hero . use ( "lev…" at bounding box center [736, 297] width 319 height 328
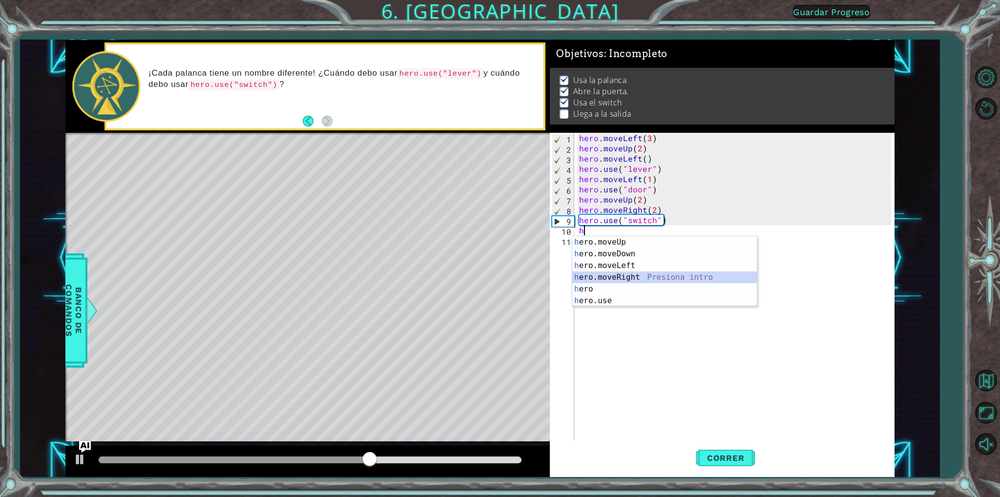
click at [631, 278] on div "h ero.moveUp Presiona intro h ero.moveDown Presiona intro h ero.moveLeft Presio…" at bounding box center [664, 283] width 185 height 94
type textarea "hero.moveRight(1)"
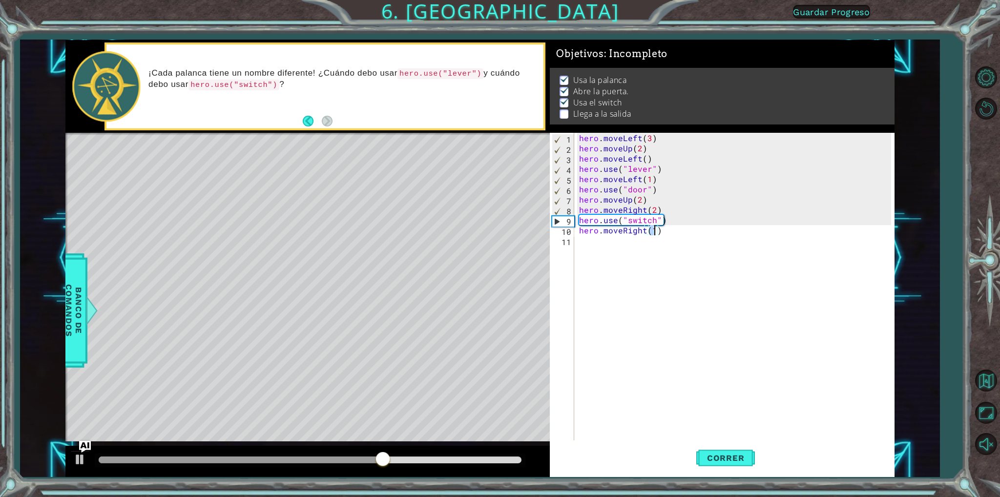
click at [610, 238] on div "hero . moveLeft ( 3 ) hero . moveUp ( 2 ) hero . moveLeft ( ) hero . use ( "lev…" at bounding box center [736, 297] width 319 height 328
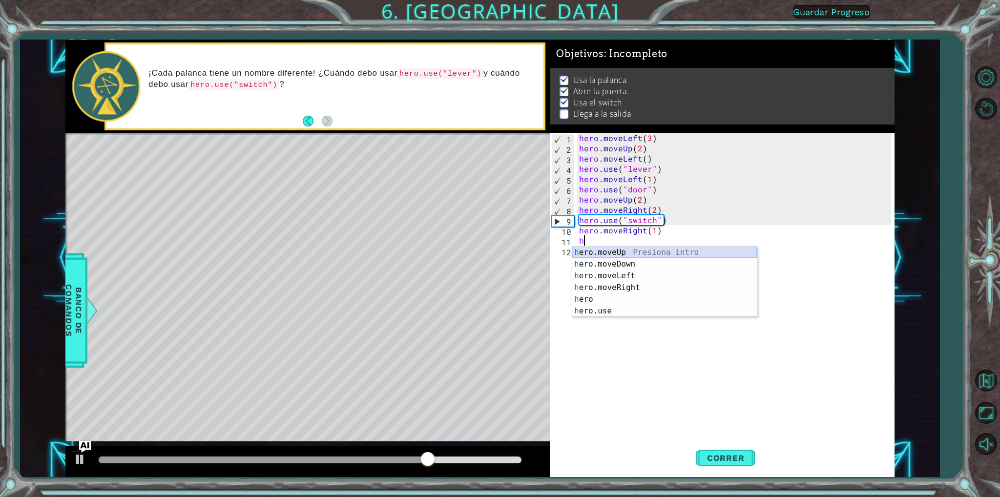
click at [621, 249] on div "h ero.moveUp Presiona intro h ero.moveDown Presiona intro h ero.moveLeft Presio…" at bounding box center [664, 294] width 185 height 94
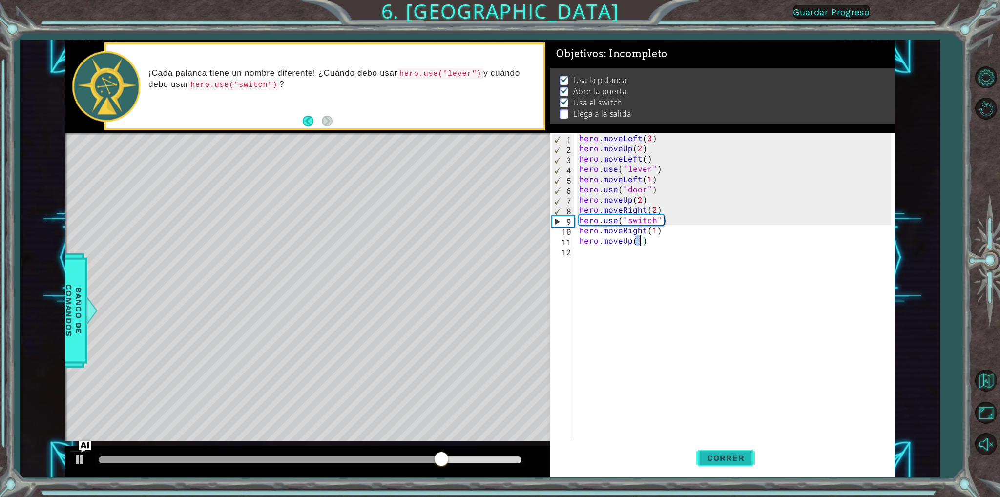
type textarea "hero.moveUp(1)"
click at [725, 461] on span "Correr" at bounding box center [725, 458] width 57 height 10
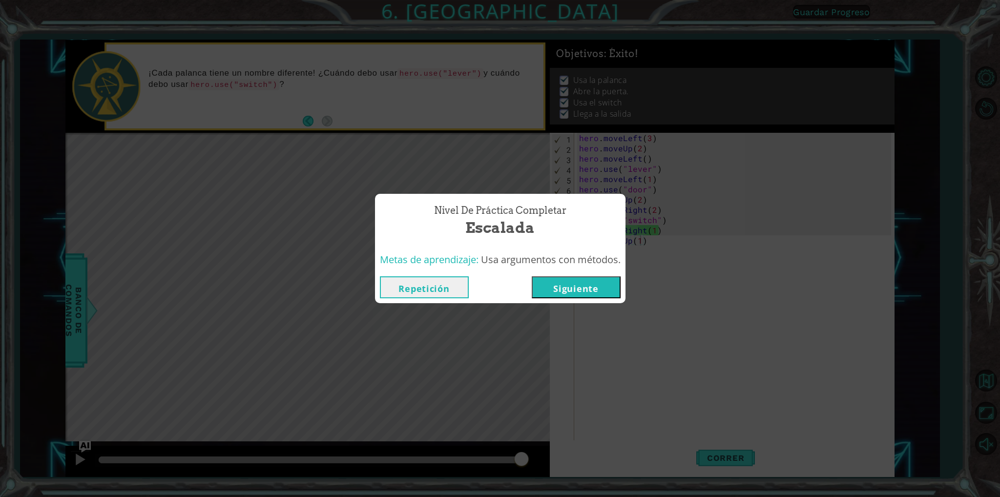
click at [611, 278] on button "Siguiente" at bounding box center [576, 287] width 89 height 22
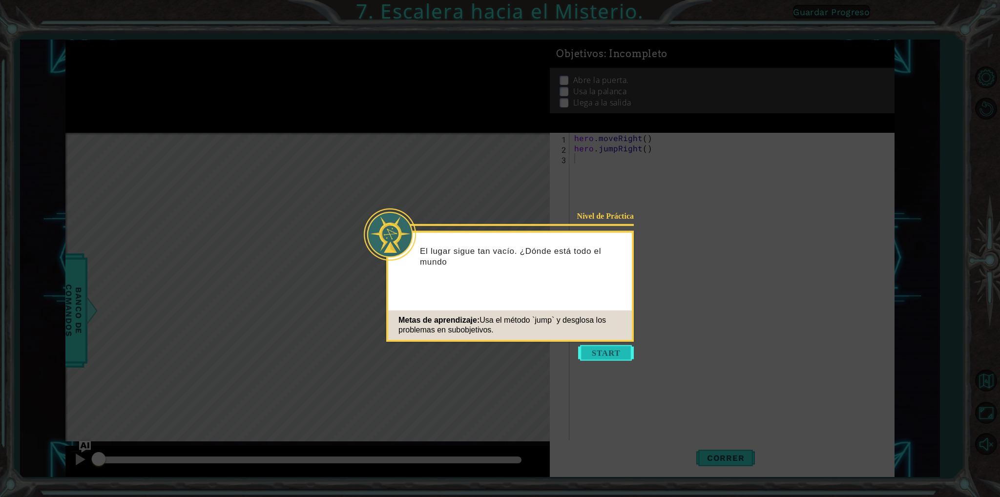
click at [599, 349] on button "Start" at bounding box center [606, 353] width 56 height 16
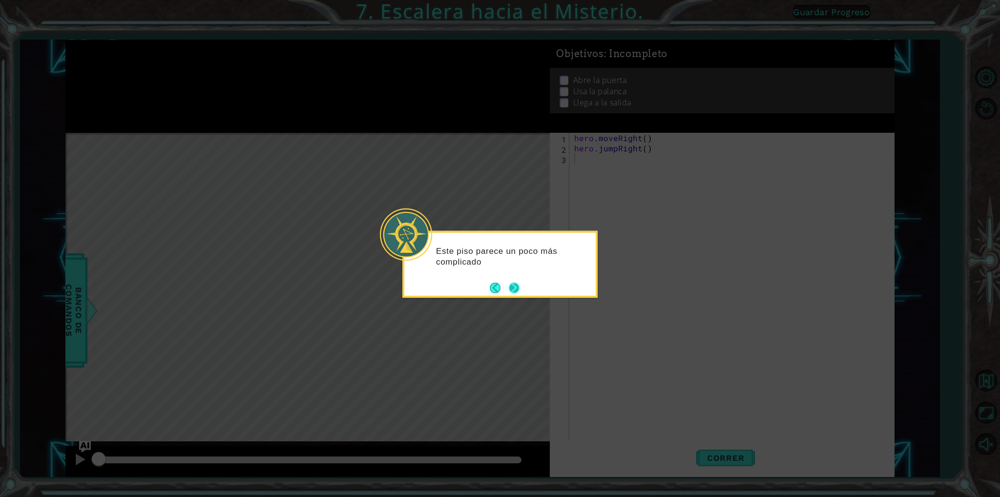
click at [505, 280] on footer at bounding box center [505, 287] width 30 height 15
click at [511, 280] on footer at bounding box center [505, 287] width 30 height 15
click at [513, 293] on button "Next" at bounding box center [514, 287] width 11 height 11
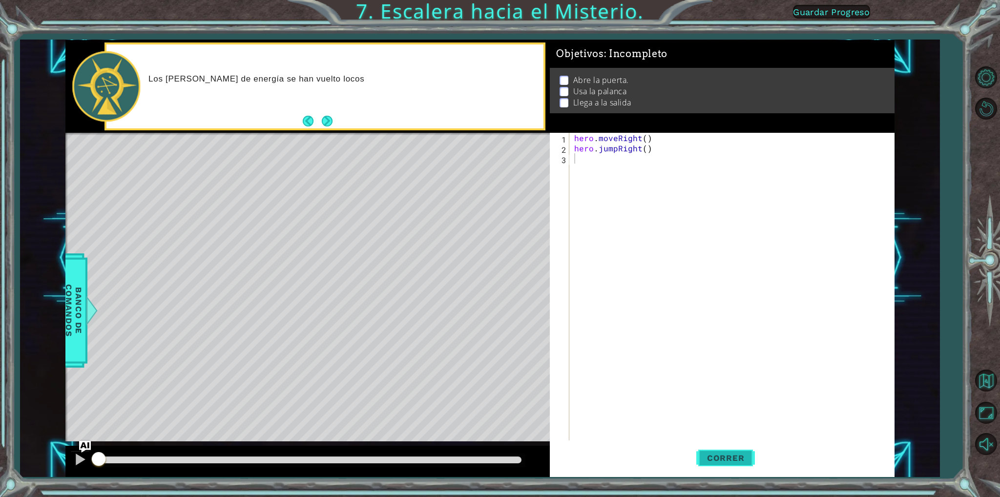
click at [727, 456] on span "Correr" at bounding box center [725, 458] width 57 height 10
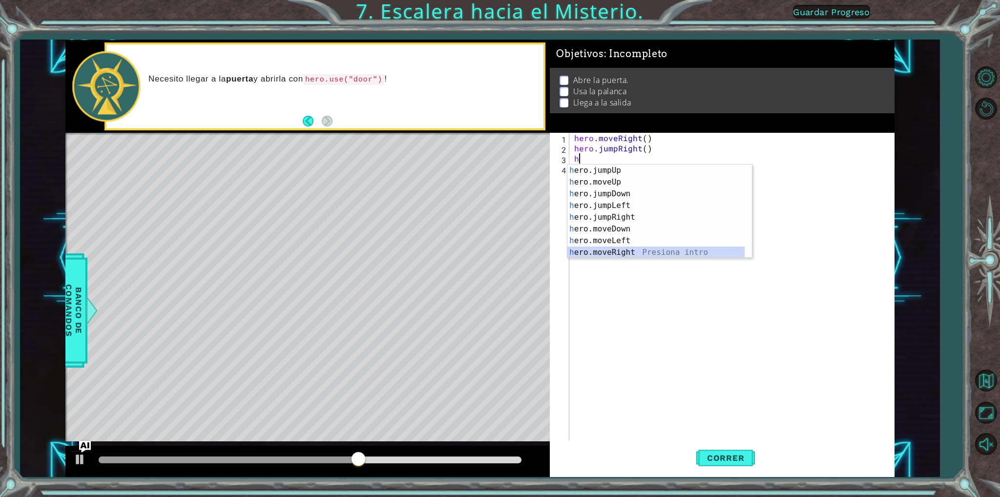
click at [626, 253] on div "h ero.jumpUp Presiona intro h ero.moveUp Presiona intro h ero.jumpDown Presiona…" at bounding box center [655, 223] width 177 height 117
type textarea "hero.moveRight(1)"
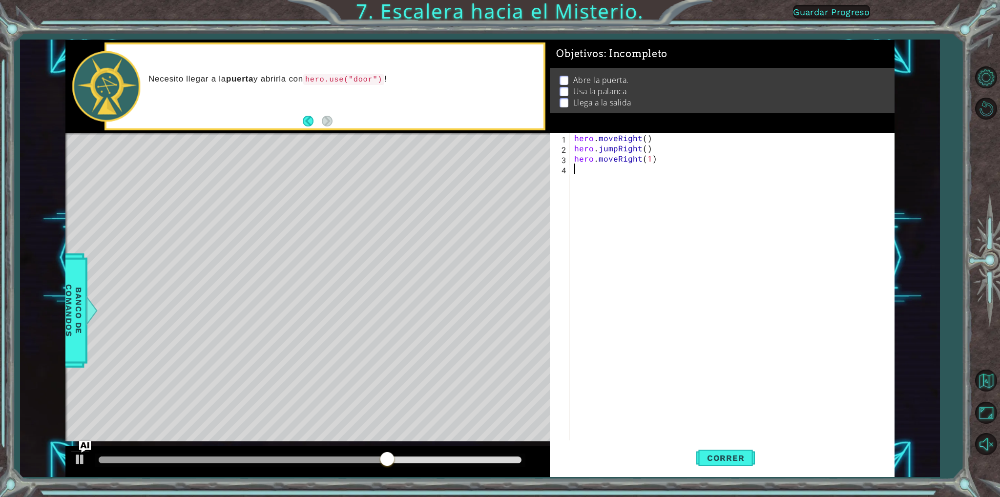
click at [599, 171] on div "hero . moveRight ( ) hero . jumpRight ( ) hero . moveRight ( 1 )" at bounding box center [733, 297] width 323 height 328
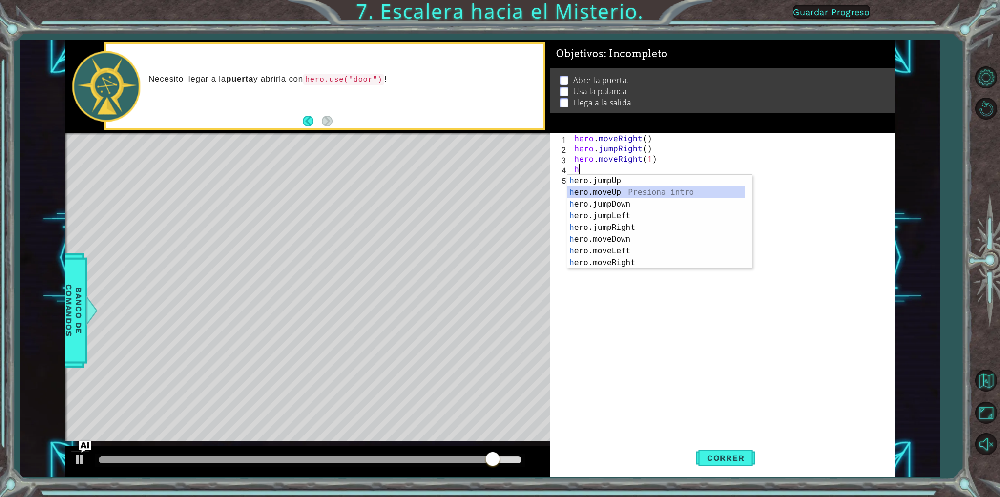
click at [607, 190] on div "h ero.jumpUp Presiona intro h ero.moveUp Presiona intro h ero.jumpDown Presiona…" at bounding box center [655, 233] width 177 height 117
type textarea "hero.moveUp(1)"
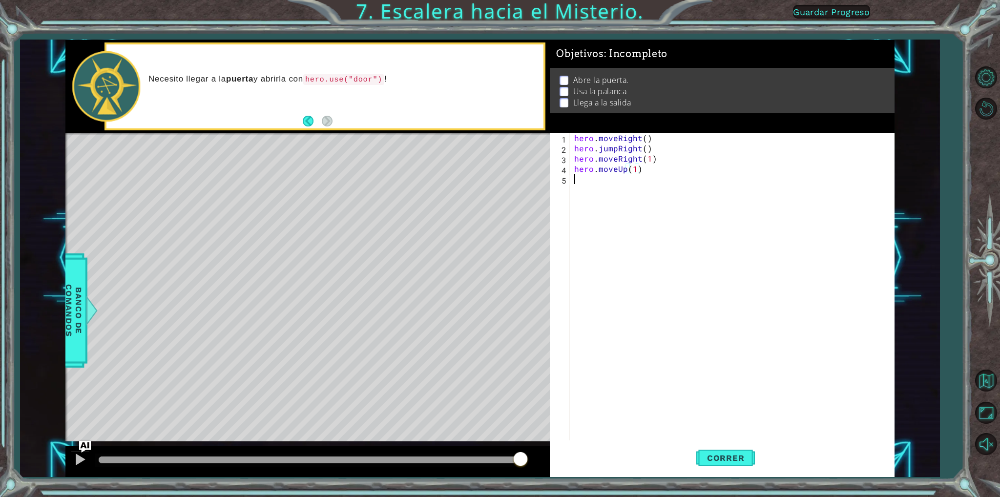
click at [601, 178] on div "hero . moveRight ( ) hero . jumpRight ( ) hero . moveRight ( 1 ) hero . moveUp …" at bounding box center [733, 297] width 323 height 328
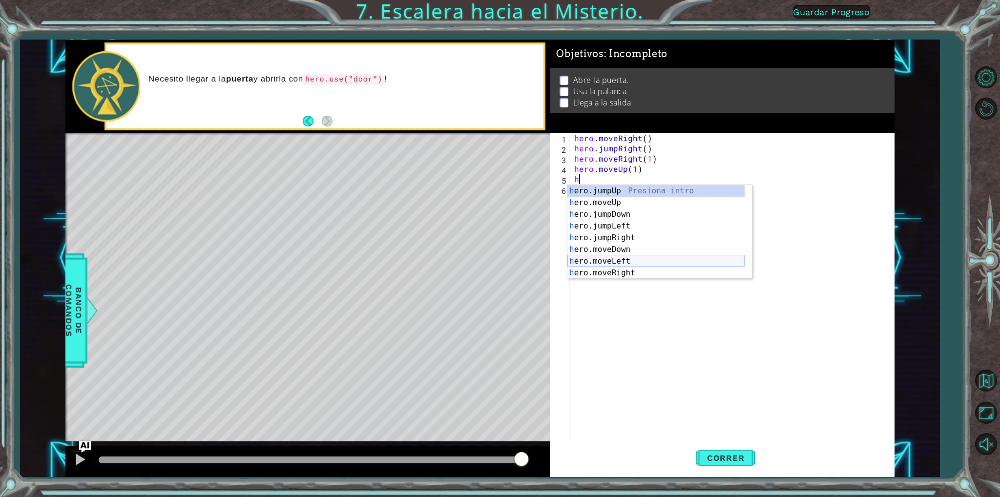
scroll to position [12, 0]
click at [625, 275] on div "h ero.moveUp Presiona intro h ero.jumpDown Presiona intro h ero.jumpLeft Presio…" at bounding box center [655, 243] width 177 height 117
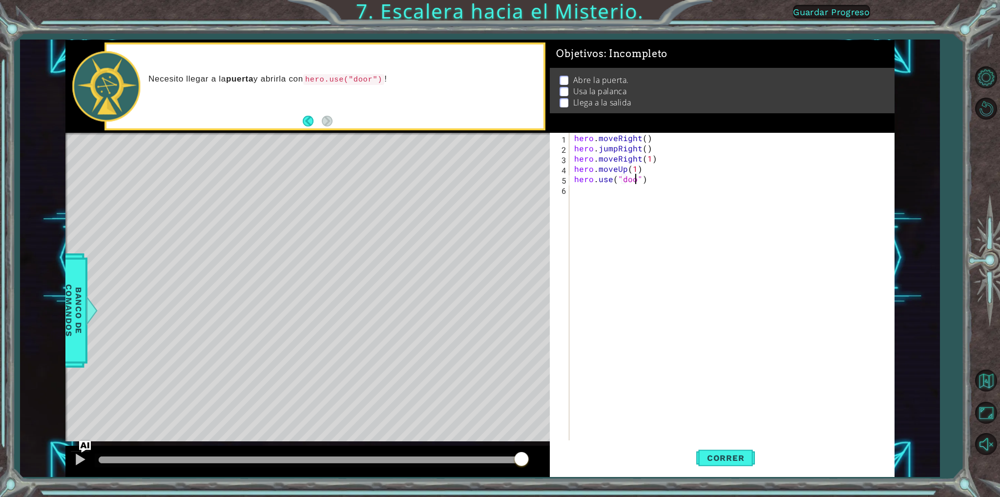
scroll to position [0, 4]
type textarea "hero.use("door")"
click at [619, 195] on div "hero . moveRight ( ) hero . jumpRight ( ) hero . moveRight ( 1 ) hero . moveUp …" at bounding box center [733, 297] width 323 height 328
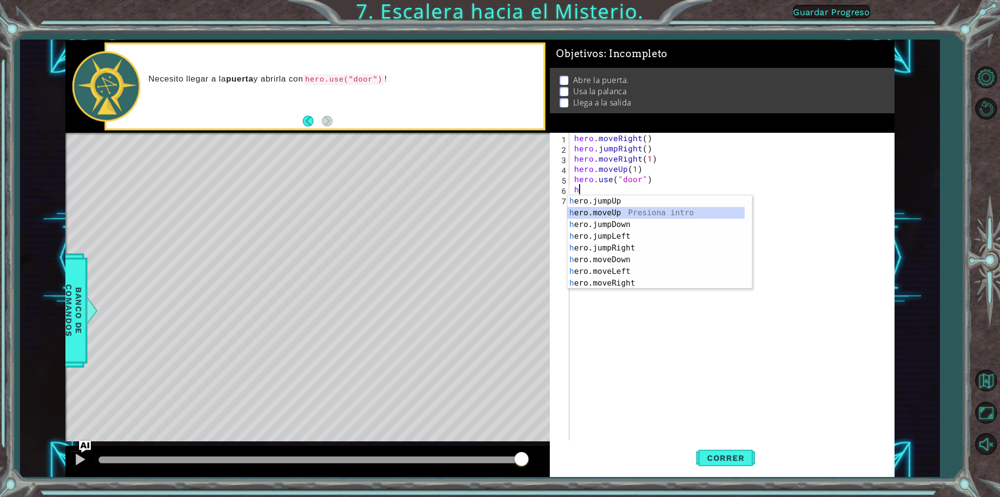
click at [618, 209] on div "h ero.jumpUp Presiona intro h ero.moveUp Presiona intro h ero.jumpDown Presiona…" at bounding box center [655, 253] width 177 height 117
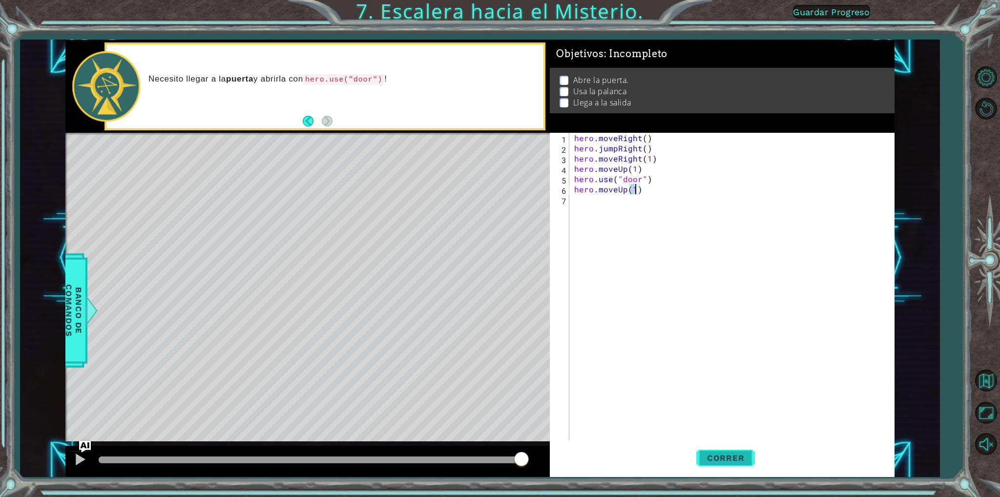
type textarea "hero.moveUp(1)"
click at [734, 451] on button "Correr" at bounding box center [725, 458] width 59 height 34
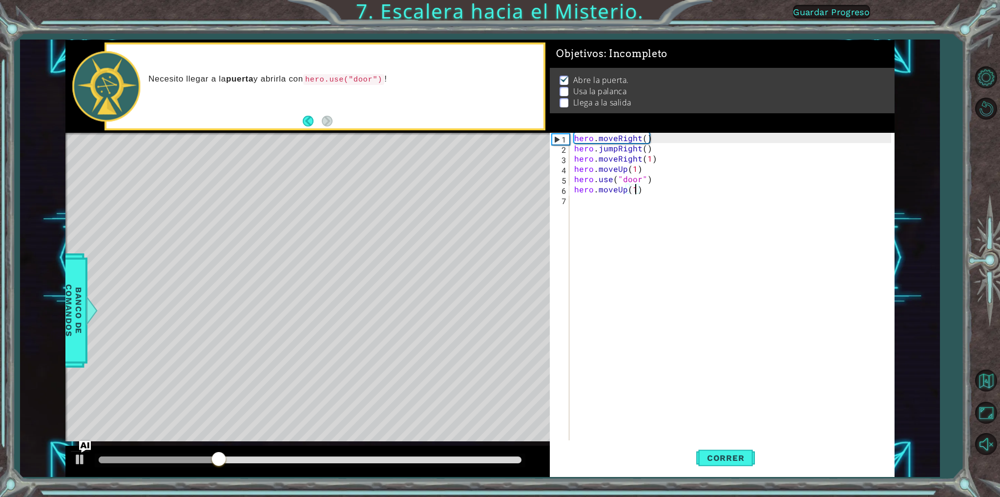
click at [709, 409] on div "hero . moveRight ( ) hero . jumpRight ( ) hero . moveRight ( 1 ) hero . moveUp …" at bounding box center [733, 297] width 323 height 328
click at [637, 191] on div "hero . moveRight ( ) hero . jumpRight ( ) hero . moveRight ( 1 ) hero . moveUp …" at bounding box center [733, 297] width 323 height 328
type textarea "hero.moveUp(2)"
click at [625, 203] on div "hero . moveRight ( ) hero . jumpRight ( ) hero . moveRight ( 1 ) hero . moveUp …" at bounding box center [733, 297] width 323 height 328
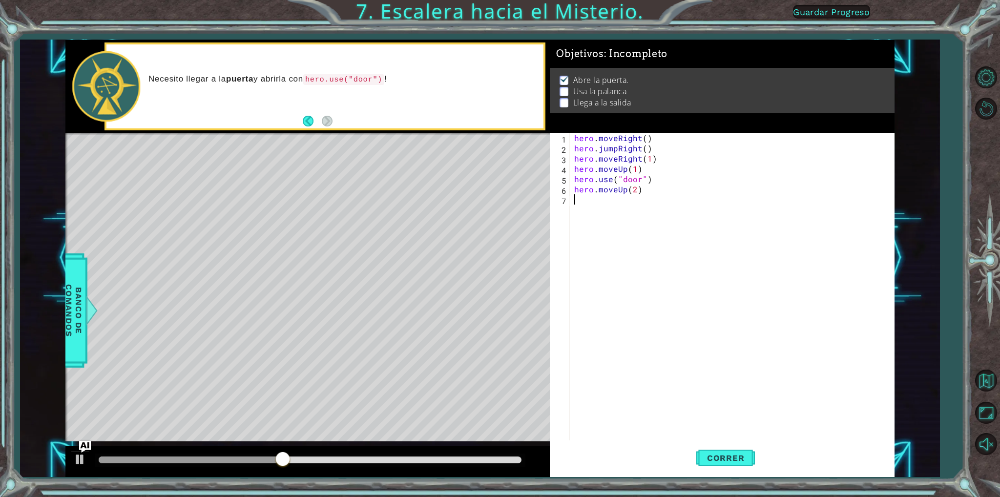
scroll to position [0, 0]
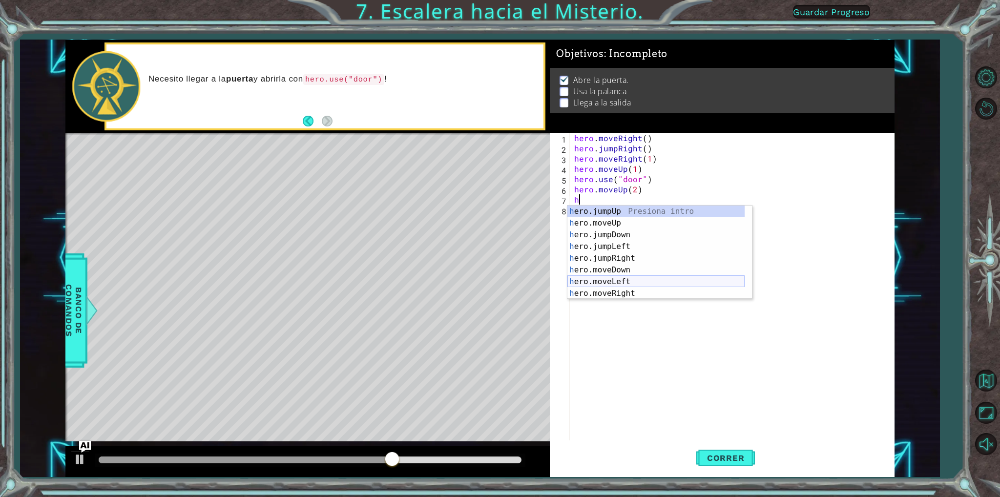
click at [629, 277] on div "h ero.jumpUp Presiona intro h ero.moveUp Presiona intro h ero.jumpDown Presiona…" at bounding box center [655, 264] width 177 height 117
type textarea "hero.moveLeft(1)"
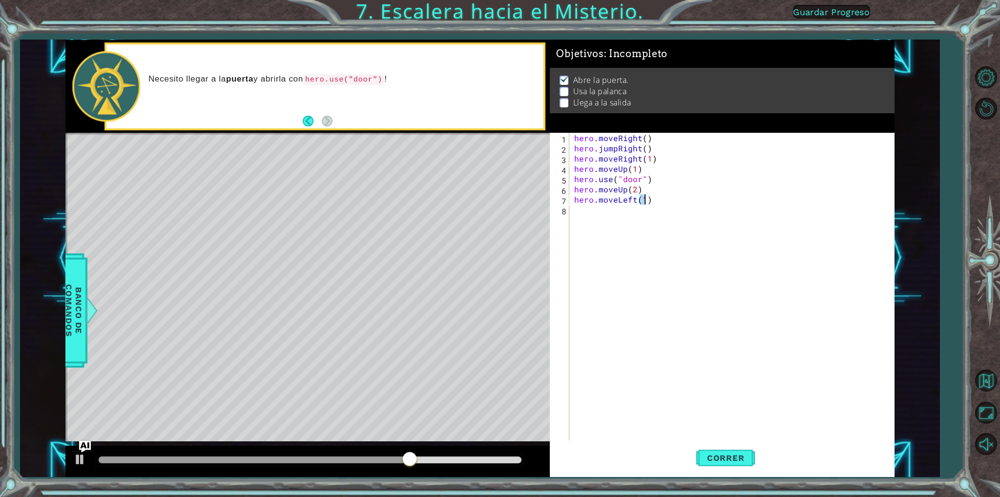
click at [596, 215] on div "hero . moveRight ( ) hero . jumpRight ( ) hero . moveRight ( 1 ) hero . moveUp …" at bounding box center [733, 297] width 323 height 328
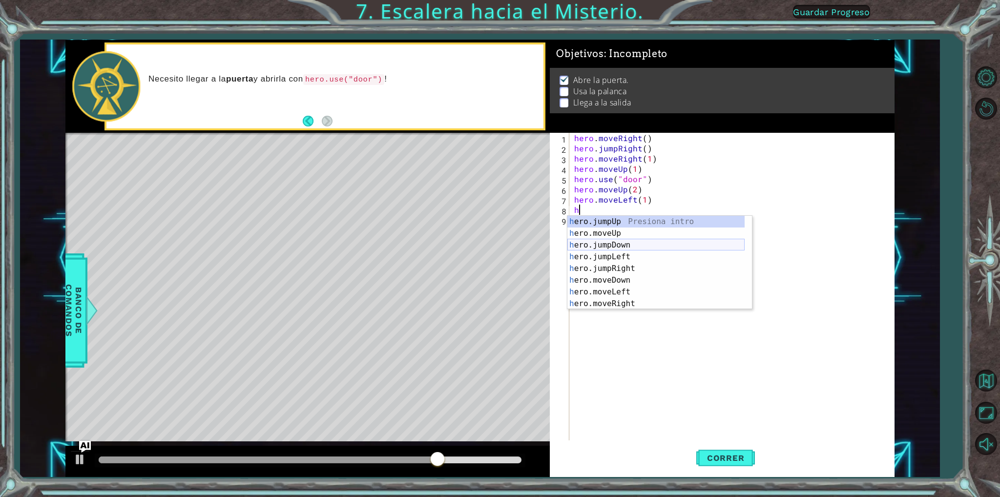
scroll to position [12, 0]
click at [606, 302] on div "h ero.moveUp Presiona intro h ero.jumpDown Presiona intro h ero.jumpLeft Presio…" at bounding box center [655, 274] width 177 height 117
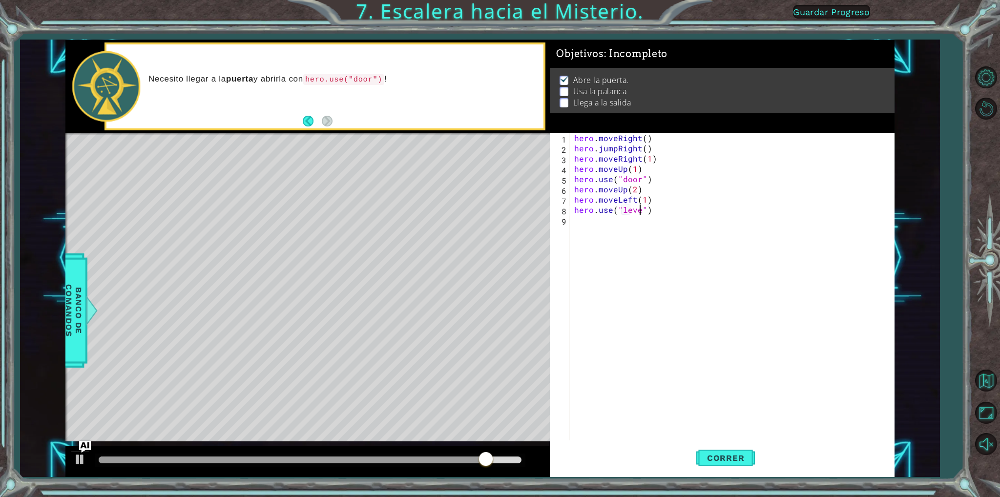
type textarea "hero.use("lever")"
click at [590, 230] on div "hero . moveRight ( ) hero . jumpRight ( ) hero . moveRight ( 1 ) hero . moveUp …" at bounding box center [733, 297] width 323 height 328
click at [582, 216] on div "hero . moveRight ( ) hero . jumpRight ( ) hero . moveRight ( 1 ) hero . moveUp …" at bounding box center [733, 297] width 323 height 328
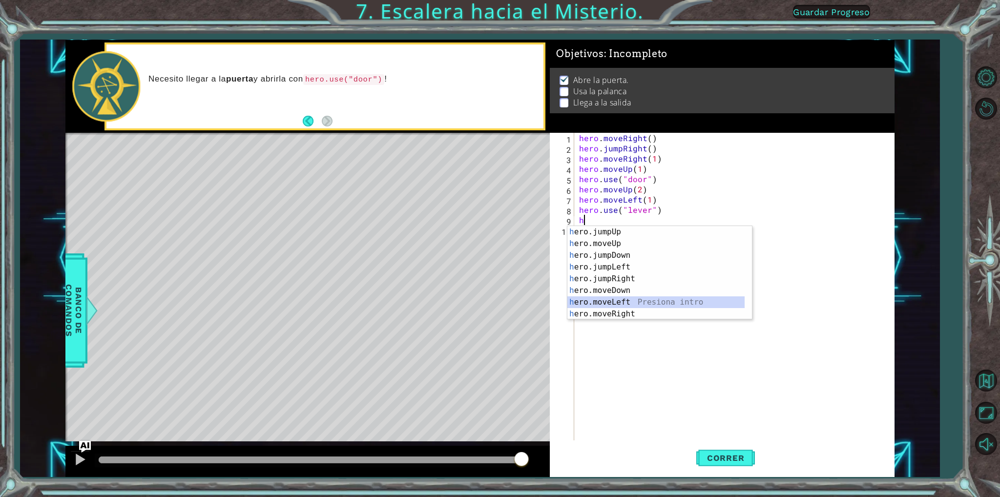
click at [621, 298] on div "h ero.jumpUp Presiona intro h ero.moveUp Presiona intro h ero.jumpDown Presiona…" at bounding box center [655, 284] width 177 height 117
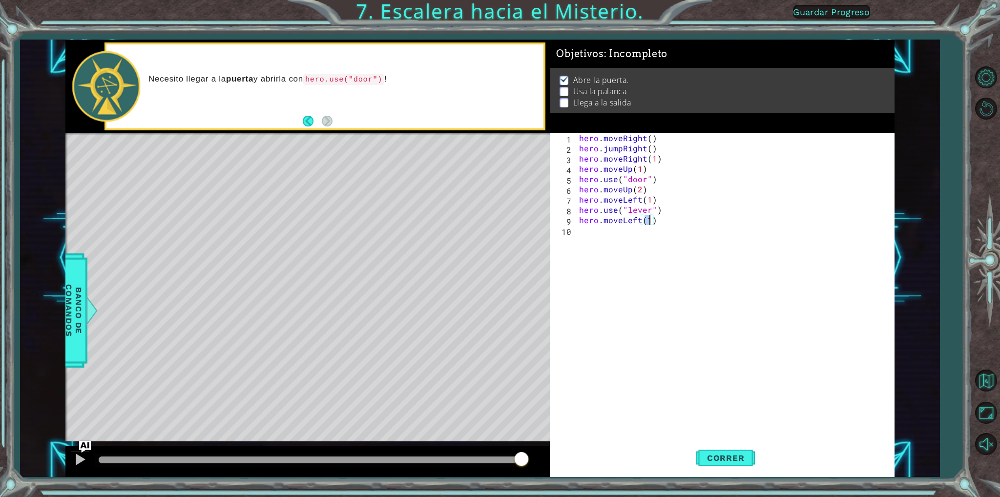
type textarea "hero.moveLeft(2)"
click at [608, 231] on div "hero . moveRight ( ) hero . jumpRight ( ) hero . moveRight ( 1 ) hero . moveUp …" at bounding box center [736, 297] width 319 height 328
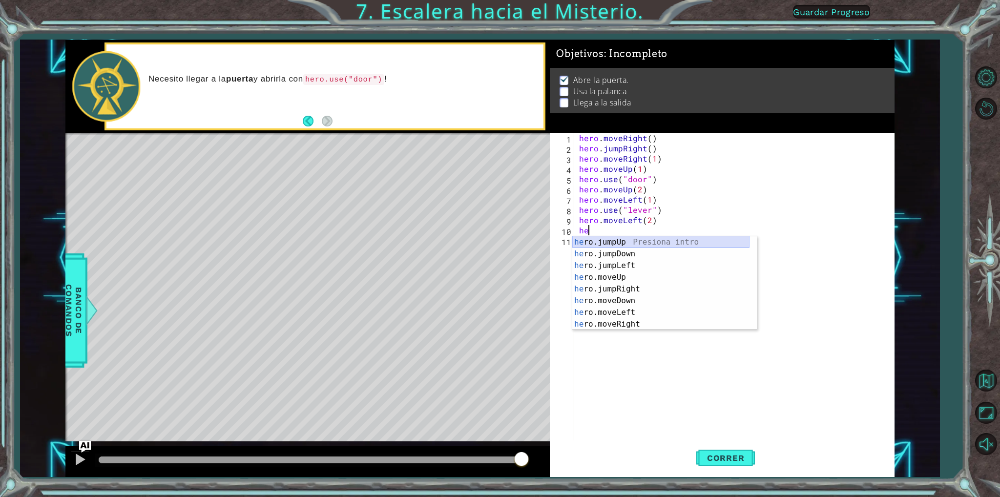
click at [619, 235] on div "hero . moveRight ( ) hero . jumpRight ( ) hero . moveRight ( 1 ) hero . moveUp …" at bounding box center [736, 297] width 319 height 328
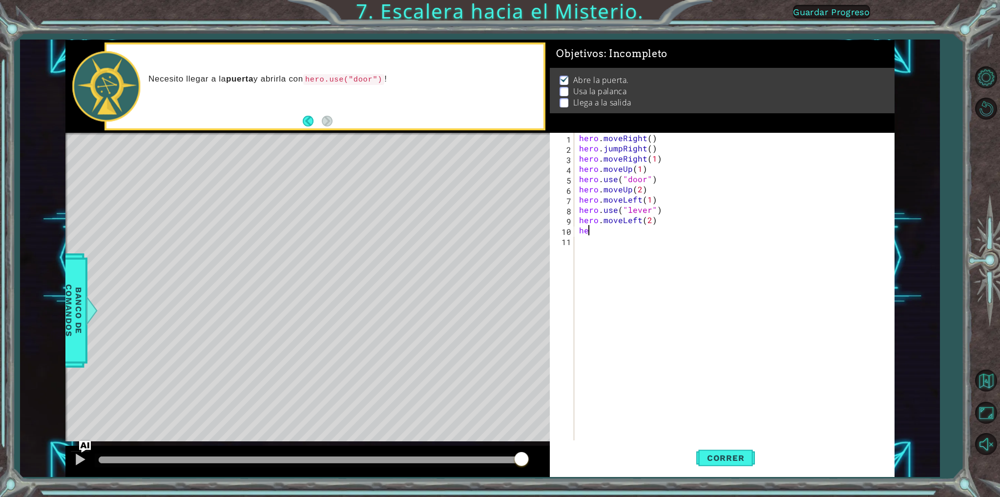
click at [606, 231] on div "hero . moveRight ( ) hero . jumpRight ( ) hero . moveRight ( 1 ) hero . moveUp …" at bounding box center [736, 297] width 319 height 328
type textarea "h"
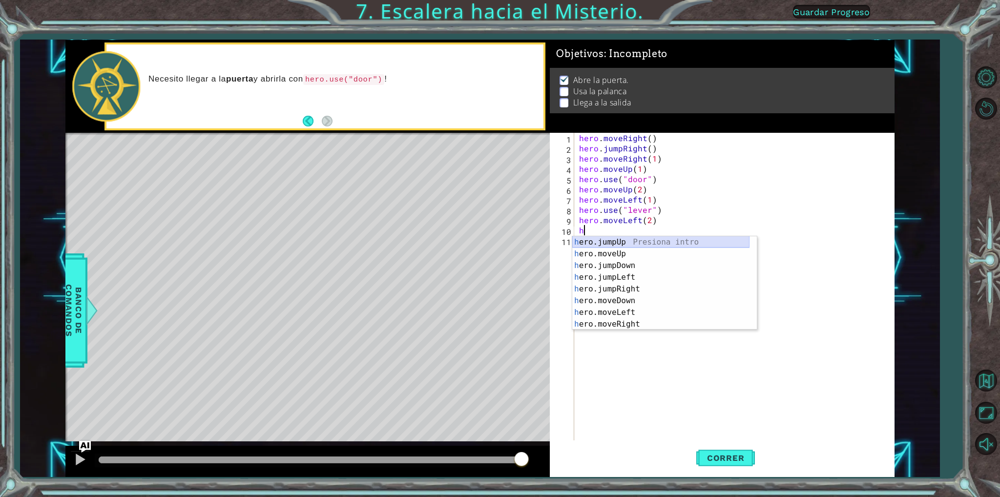
click at [618, 240] on div "h ero.jumpUp Presiona intro h ero.moveUp Presiona intro h ero.jumpDown Presiona…" at bounding box center [660, 294] width 177 height 117
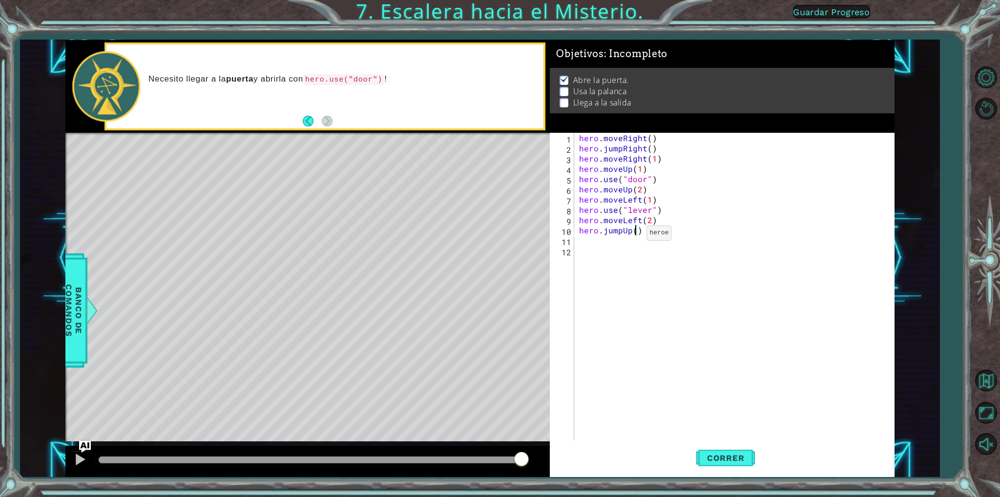
click at [635, 235] on div "hero . moveRight ( ) hero . jumpRight ( ) hero . moveRight ( 1 ) hero . moveUp …" at bounding box center [736, 297] width 319 height 328
type textarea "hero.jumpUp()"
click at [730, 456] on span "Correr" at bounding box center [725, 458] width 57 height 10
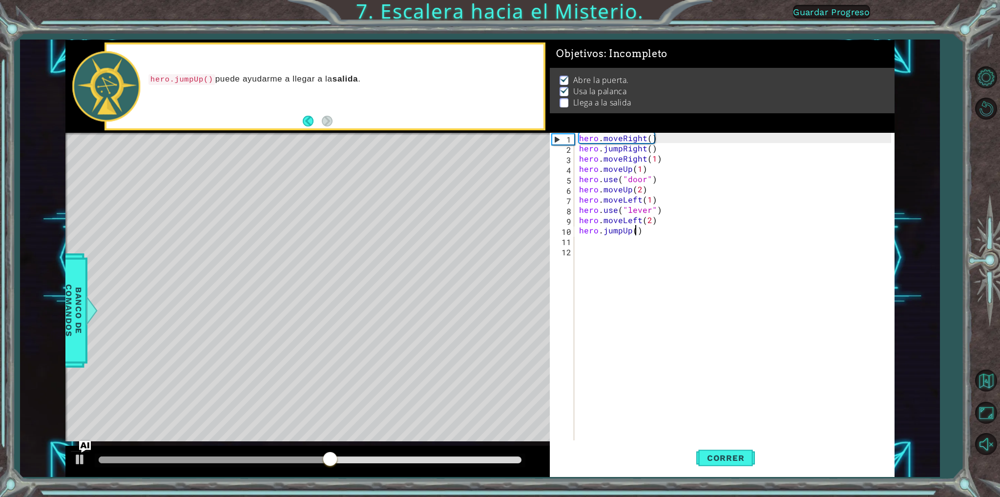
click at [606, 245] on div "hero . moveRight ( ) hero . jumpRight ( ) hero . moveRight ( 1 ) hero . moveUp …" at bounding box center [736, 297] width 319 height 328
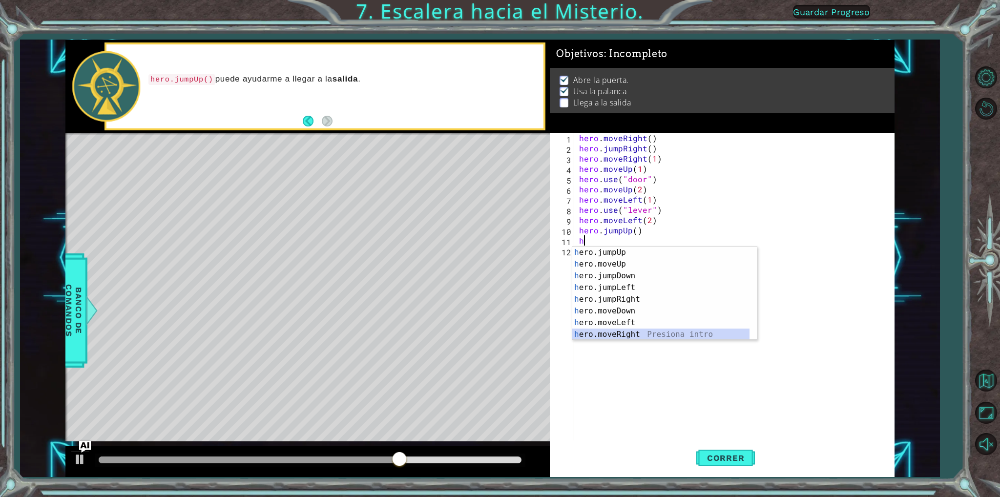
click at [631, 333] on div "h ero.jumpUp Presiona intro h ero.moveUp Presiona intro h ero.jumpDown Presiona…" at bounding box center [660, 305] width 177 height 117
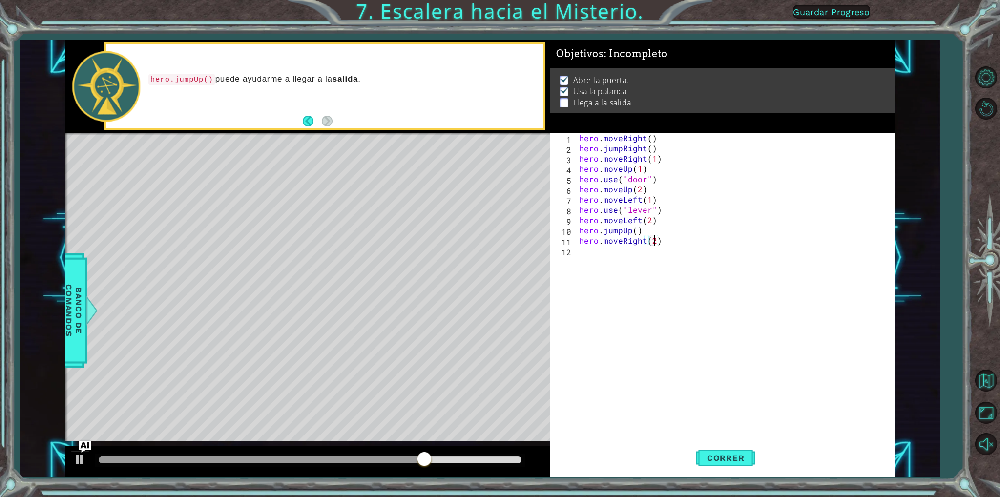
scroll to position [0, 4]
type textarea "hero.moveRight(2)"
click at [718, 457] on span "Correr" at bounding box center [725, 458] width 57 height 10
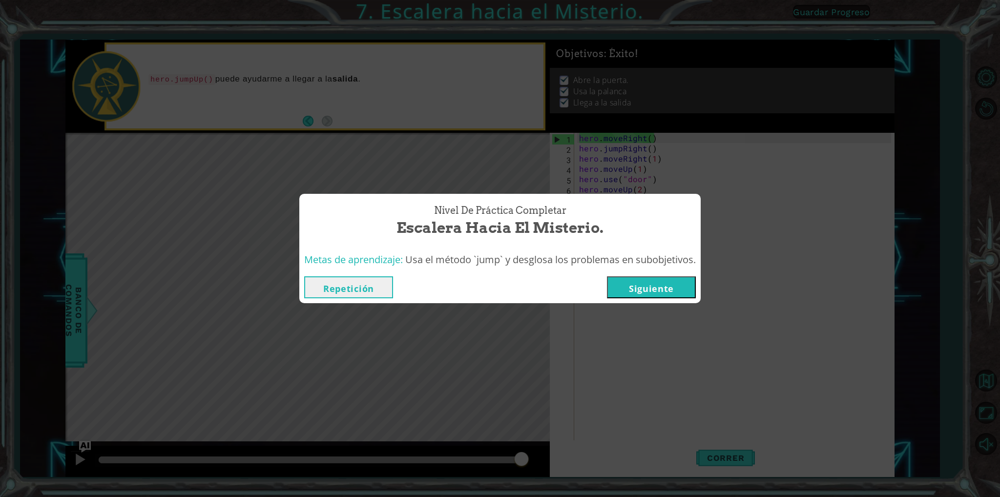
click at [651, 280] on button "Siguiente" at bounding box center [651, 287] width 89 height 22
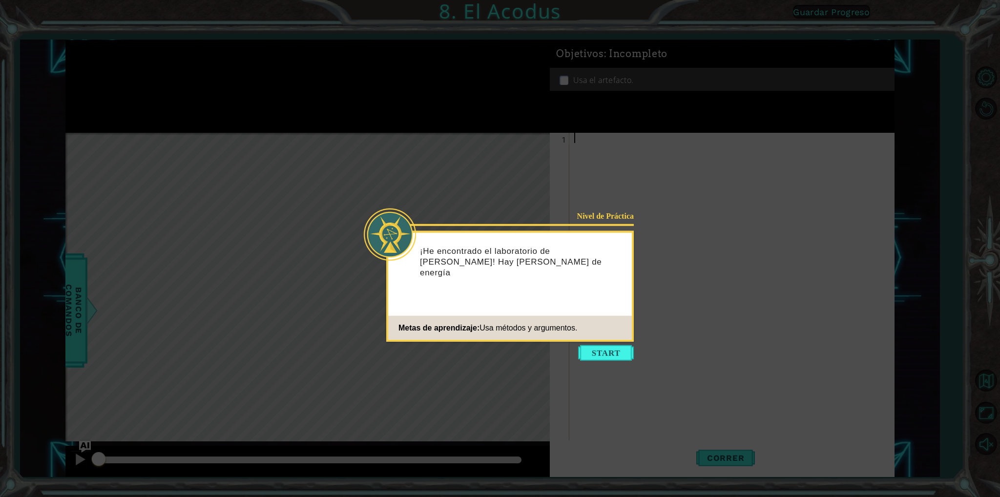
click at [615, 344] on icon at bounding box center [500, 248] width 1000 height 497
click at [611, 353] on button "Start" at bounding box center [606, 353] width 56 height 16
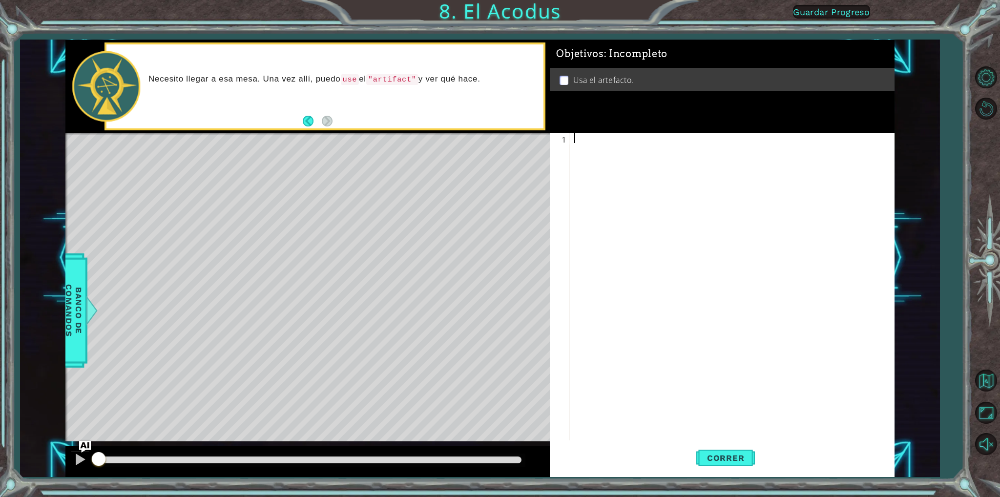
click at [594, 158] on div at bounding box center [733, 297] width 323 height 328
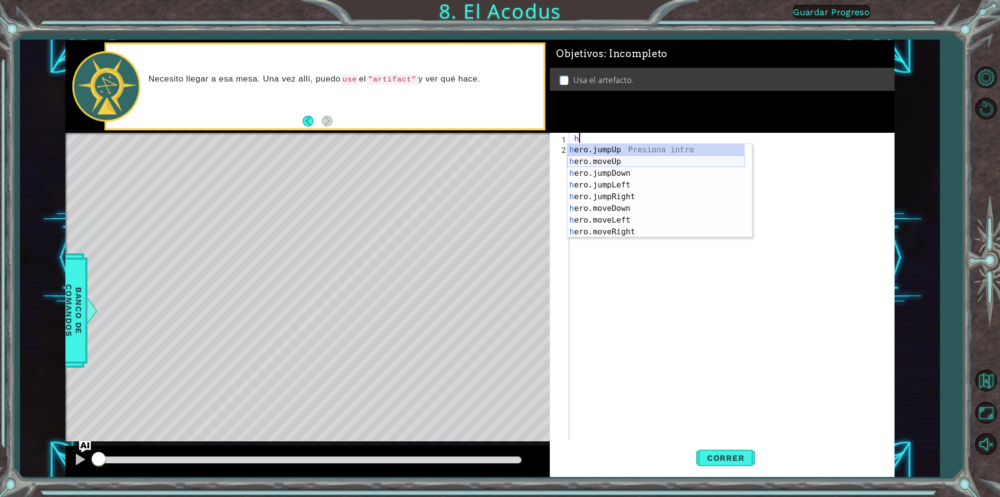
click at [625, 156] on div "h ero.jumpUp Presiona intro h ero.moveUp Presiona intro h ero.jumpDown Presiona…" at bounding box center [655, 202] width 177 height 117
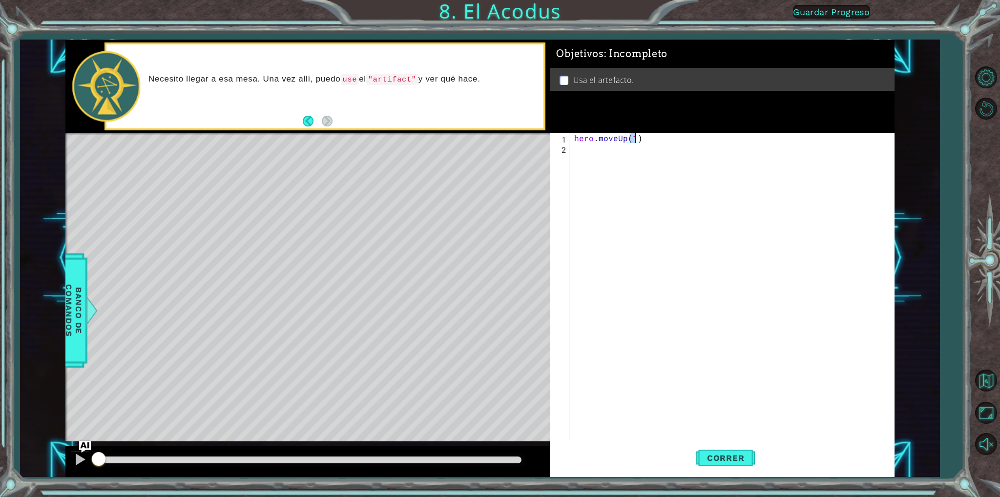
type textarea "hero.moveUp(2)"
click at [635, 150] on div "hero . moveUp ( 2 )" at bounding box center [733, 297] width 323 height 328
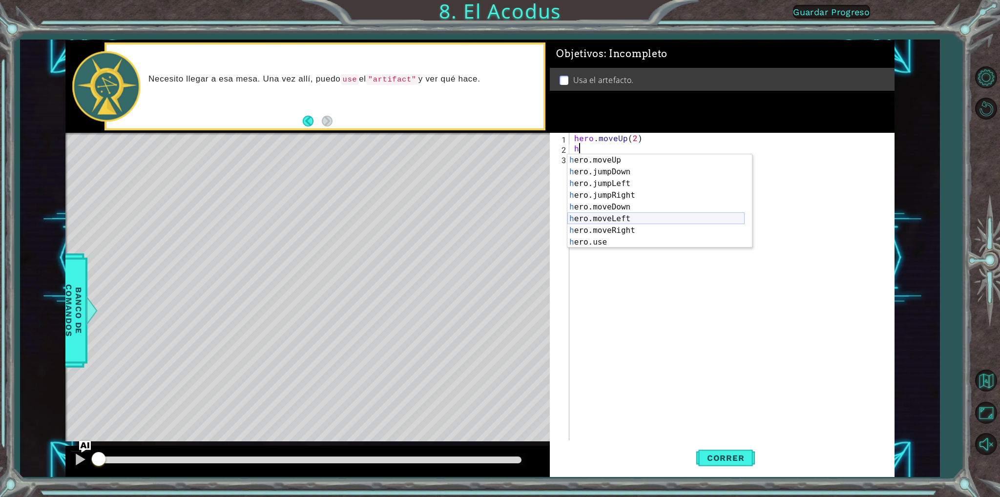
scroll to position [0, 0]
click at [643, 228] on div "h ero.jumpUp Presiona intro h ero.moveUp Presiona intro h ero.jumpDown Presiona…" at bounding box center [655, 212] width 177 height 117
type textarea "hero.moveLeft(1)"
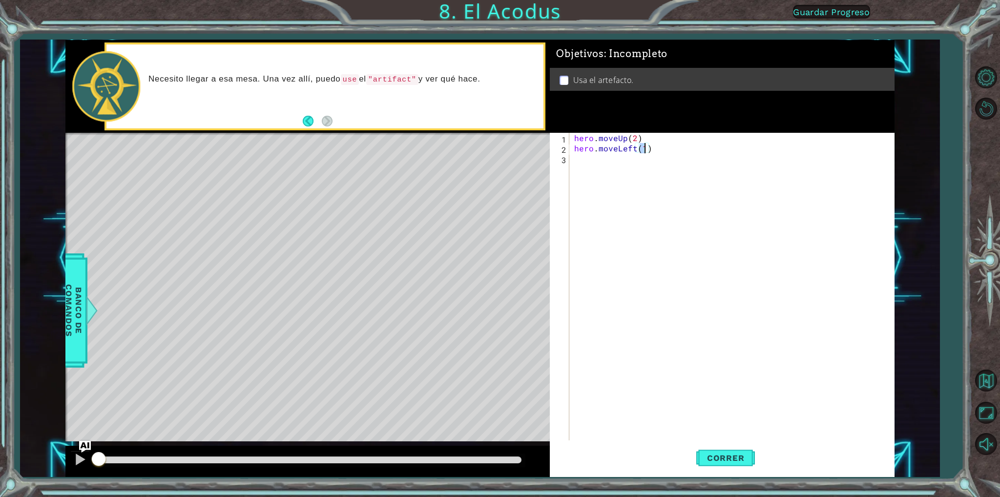
click at [607, 165] on div "hero . moveUp ( 2 ) hero . moveLeft ( 1 )" at bounding box center [733, 297] width 323 height 328
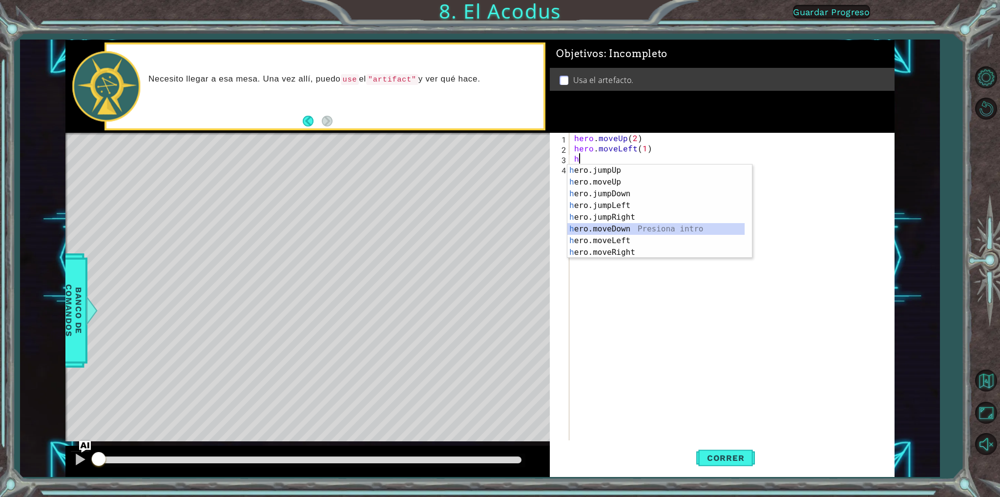
click at [631, 227] on div "h ero.jumpUp Presiona intro h ero.moveUp Presiona intro h ero.jumpDown Presiona…" at bounding box center [655, 223] width 177 height 117
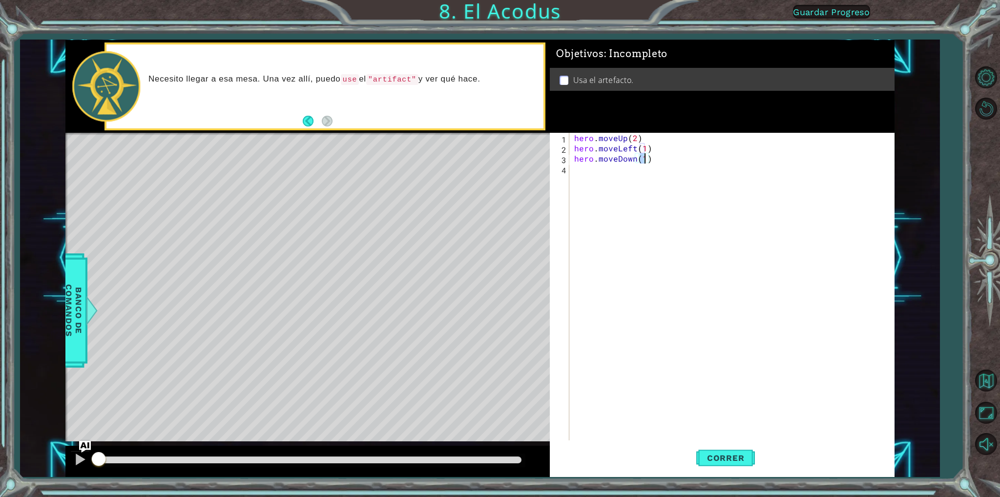
type textarea "hero.moveDown(2)"
click at [612, 172] on div "hero . moveUp ( 2 ) hero . moveLeft ( 1 ) hero . moveDown ( 2 )" at bounding box center [733, 297] width 323 height 328
type textarea "h"
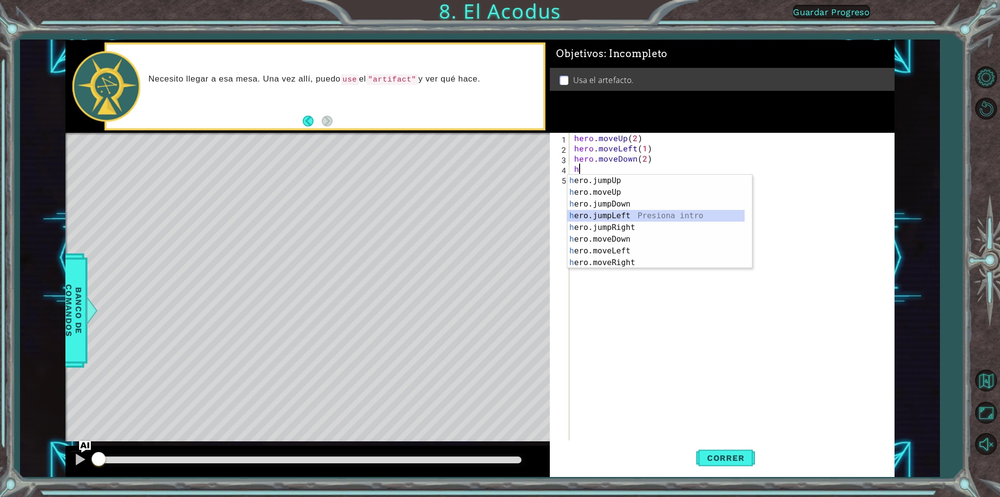
click at [621, 212] on div "h ero.jumpUp Presiona intro h ero.moveUp Presiona intro h ero.jumpDown Presiona…" at bounding box center [655, 233] width 177 height 117
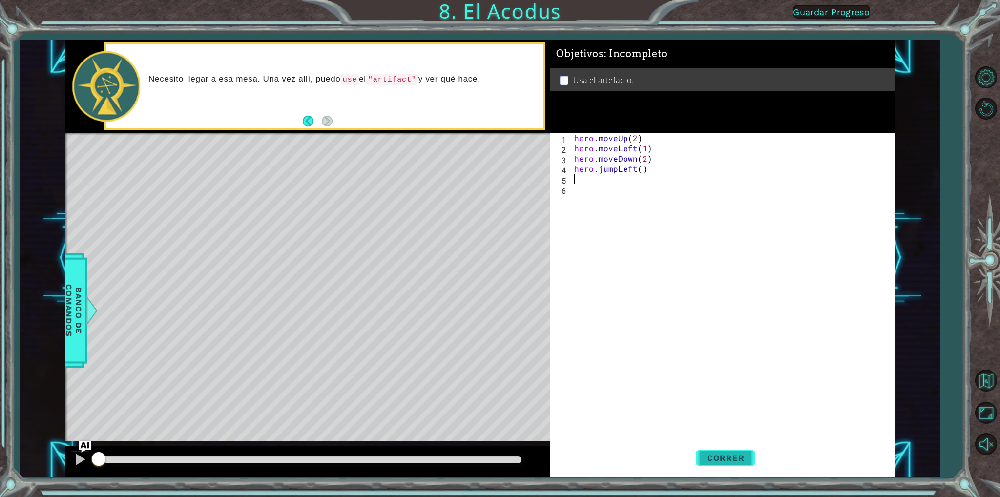
click at [735, 448] on button "Correr" at bounding box center [725, 458] width 59 height 34
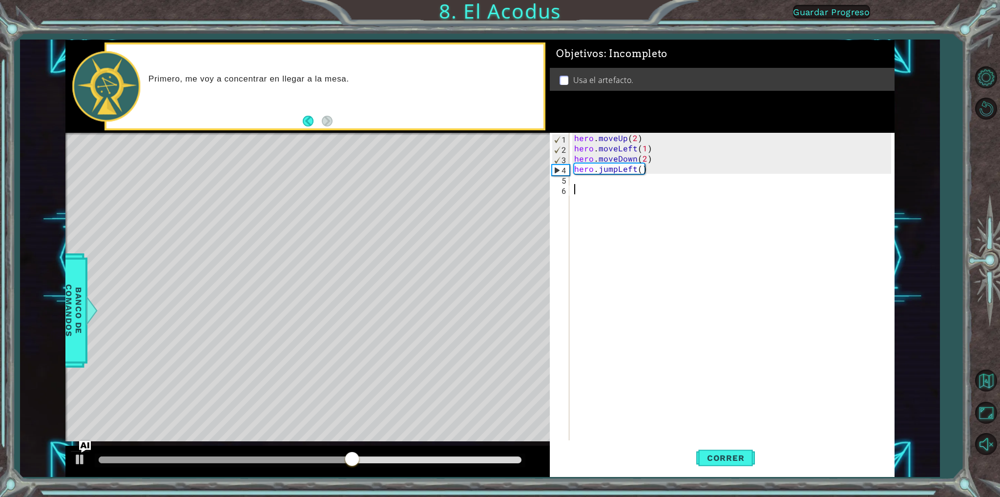
click at [609, 188] on div "hero . moveUp ( 2 ) hero . moveLeft ( 1 ) hero . moveDown ( 2 ) hero . jumpLeft…" at bounding box center [733, 297] width 323 height 328
click at [613, 175] on div "hero . moveUp ( 2 ) hero . moveLeft ( 1 ) hero . moveDown ( 2 ) hero . jumpLeft…" at bounding box center [733, 297] width 323 height 328
type textarea "h"
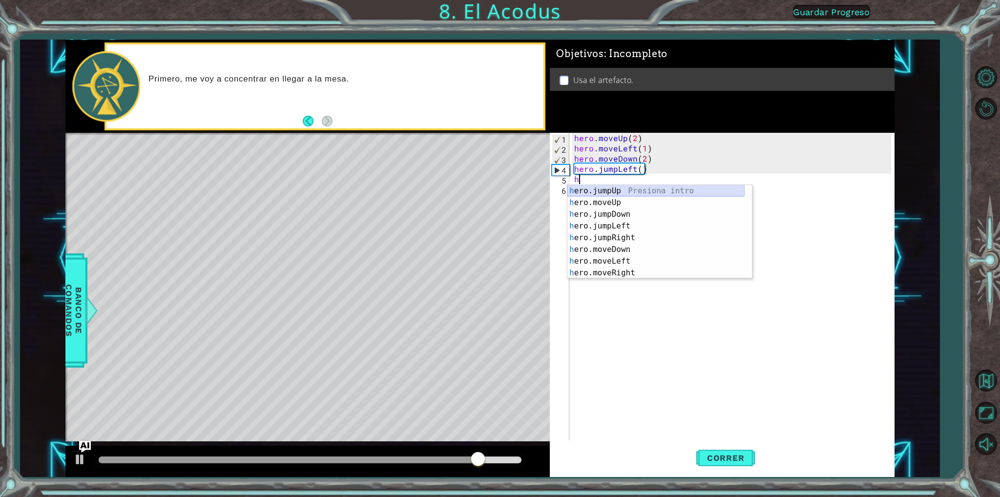
click at [614, 195] on div "h ero.jumpUp Presiona intro h ero.moveUp Presiona intro h ero.jumpDown Presiona…" at bounding box center [655, 243] width 177 height 117
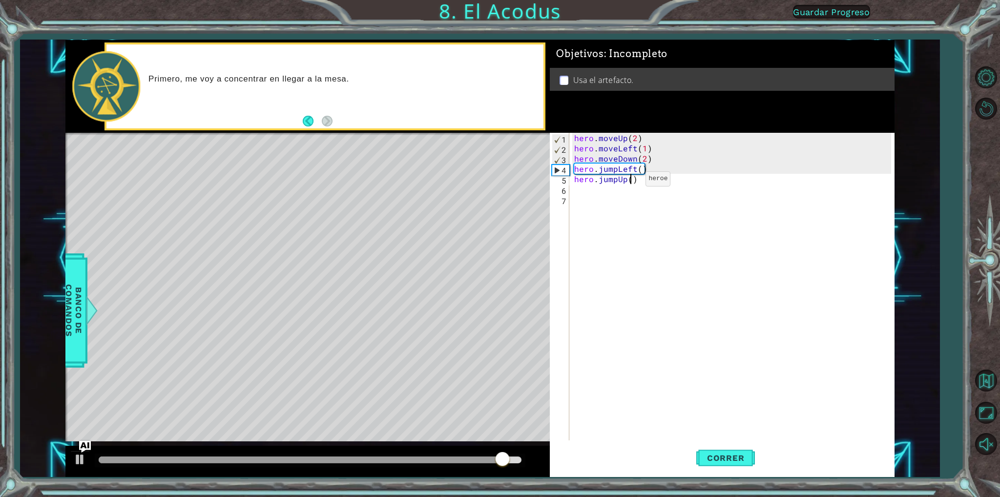
click at [629, 181] on div "hero . moveUp ( 2 ) hero . moveLeft ( 1 ) hero . moveDown ( 2 ) hero . jumpLeft…" at bounding box center [733, 297] width 323 height 328
type textarea "hero.jumpUp(2)"
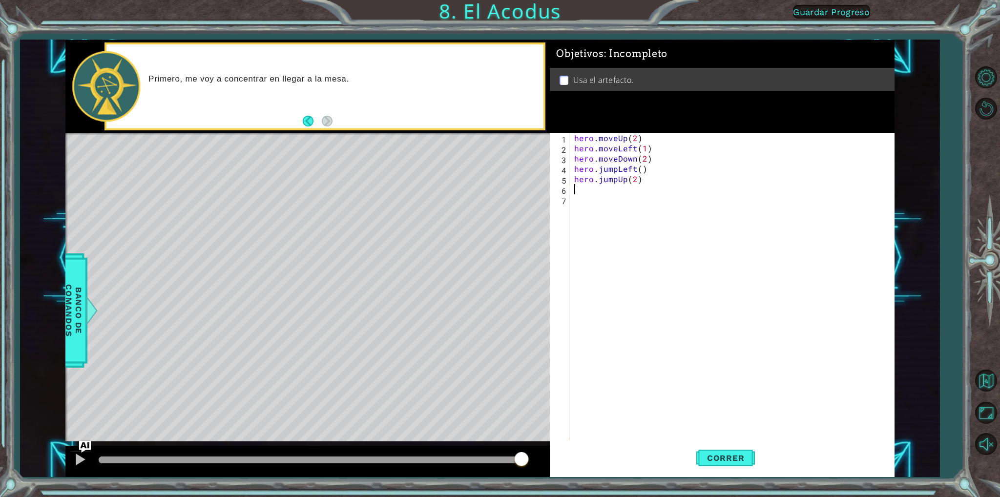
click at [628, 189] on div "hero . moveUp ( 2 ) hero . moveLeft ( 1 ) hero . moveDown ( 2 ) hero . jumpLeft…" at bounding box center [733, 297] width 323 height 328
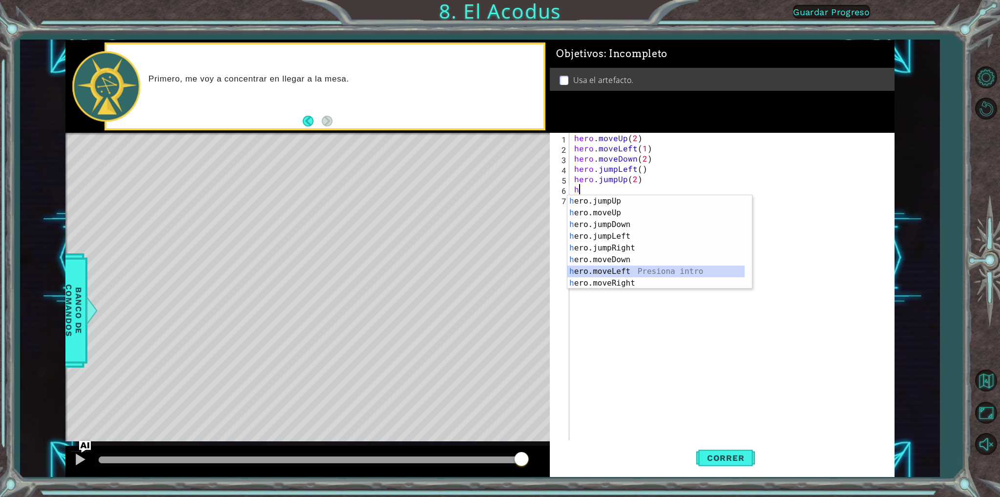
click at [621, 268] on div "h ero.jumpUp Presiona intro h ero.moveUp Presiona intro h ero.jumpDown Presiona…" at bounding box center [655, 253] width 177 height 117
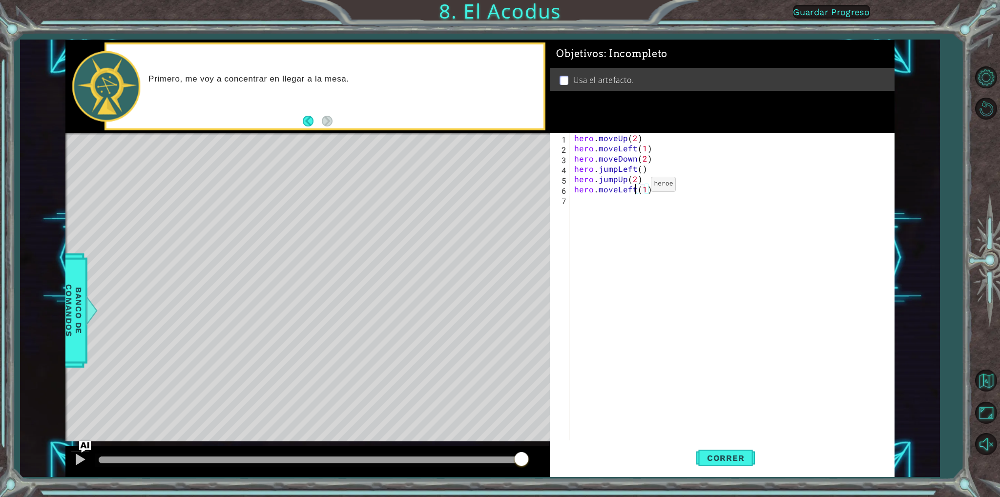
click at [634, 187] on div "hero . moveUp ( 2 ) hero . moveLeft ( 1 ) hero . moveDown ( 2 ) hero . jumpLeft…" at bounding box center [733, 297] width 323 height 328
click at [608, 233] on div "hero.move Up Presiona intro hero.move Down Presiona intro hero.move Left Presio…" at bounding box center [659, 230] width 185 height 70
type textarea "hero.moveRight(1)(1)"
click at [627, 192] on div "hero . moveUp ( 2 ) hero . moveLeft ( 1 ) hero . moveDown ( 2 ) hero . jumpLeft…" at bounding box center [733, 297] width 323 height 328
click at [643, 202] on div "hero . moveUp ( 2 ) hero . moveLeft ( 1 ) hero . moveDown ( 2 ) hero . jumpLeft…" at bounding box center [733, 297] width 323 height 328
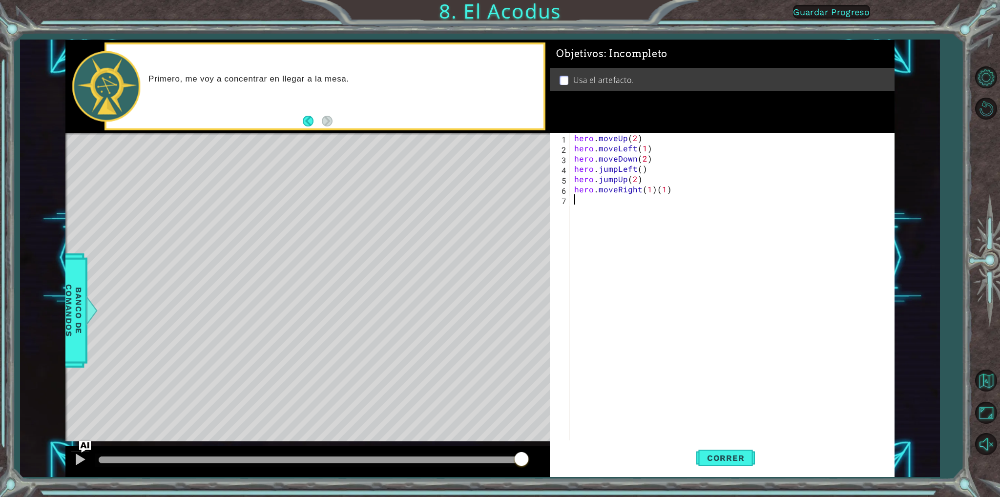
click at [676, 192] on div "hero . moveUp ( 2 ) hero . moveLeft ( 1 ) hero . moveDown ( 2 ) hero . jumpLeft…" at bounding box center [733, 297] width 323 height 328
type textarea "hero.moveRight(1)"
click at [686, 213] on div "hero . moveUp ( 2 ) hero . moveLeft ( 1 ) hero . moveDown ( 2 ) hero . jumpLeft…" at bounding box center [733, 297] width 323 height 328
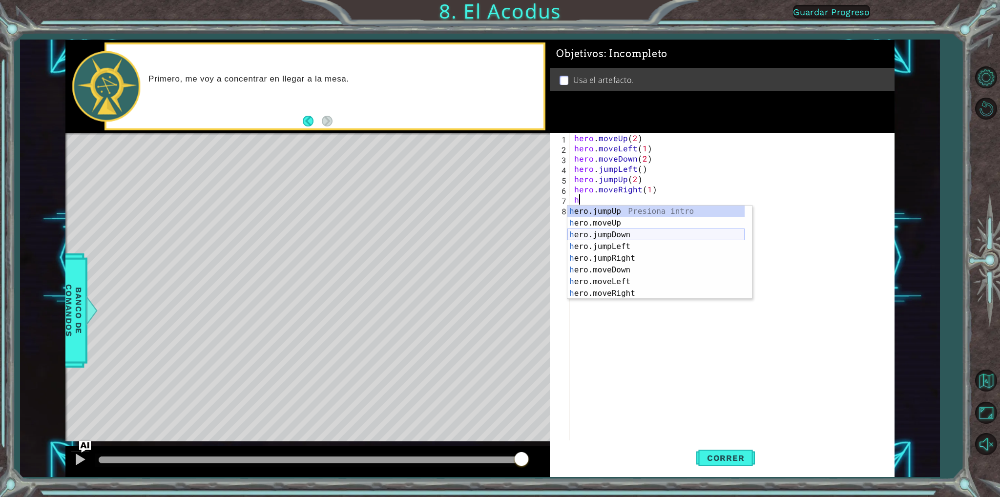
scroll to position [12, 0]
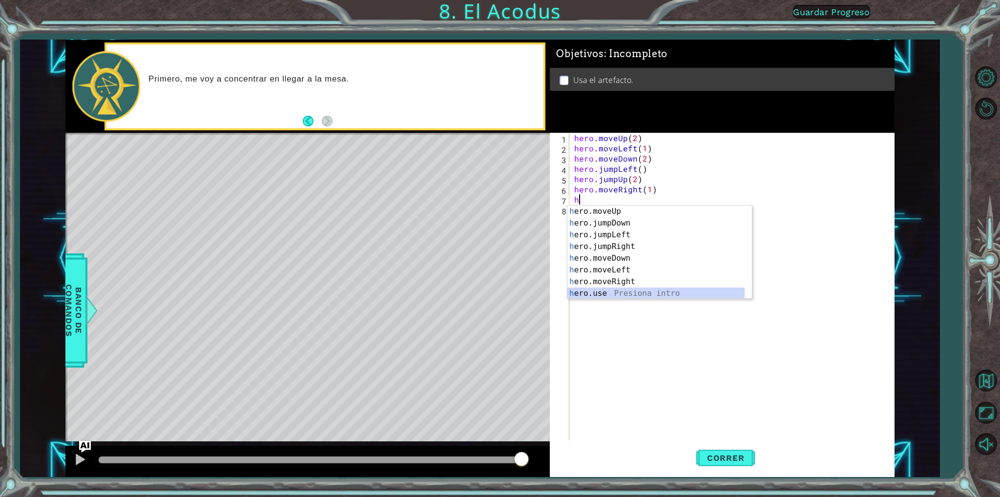
click at [622, 293] on div "h ero.moveUp Presiona intro h ero.jumpDown Presiona intro h ero.jumpLeft Presio…" at bounding box center [655, 264] width 177 height 117
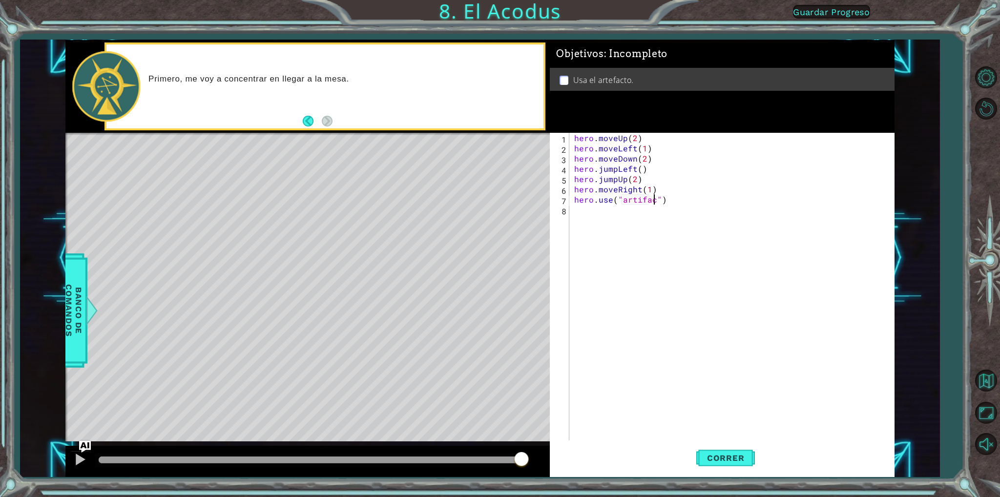
scroll to position [0, 5]
type textarea "hero.use("artifact")"
click at [746, 456] on span "Correr" at bounding box center [725, 458] width 57 height 10
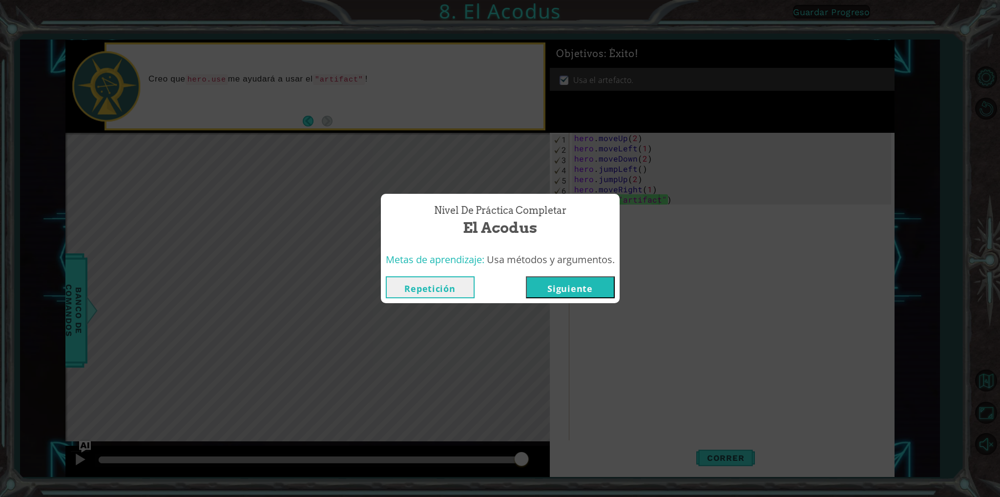
click at [585, 288] on button "Siguiente" at bounding box center [570, 287] width 89 height 22
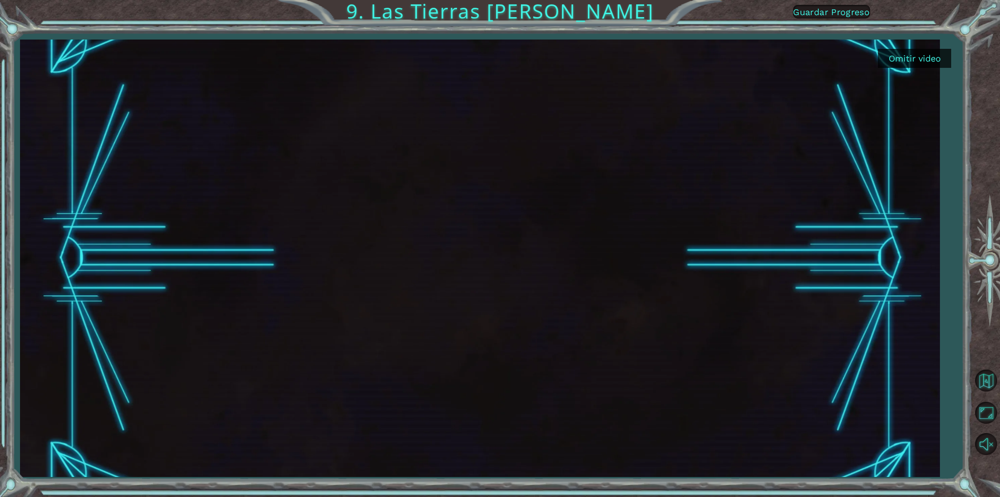
click at [906, 52] on button "Omitir video" at bounding box center [914, 58] width 73 height 19
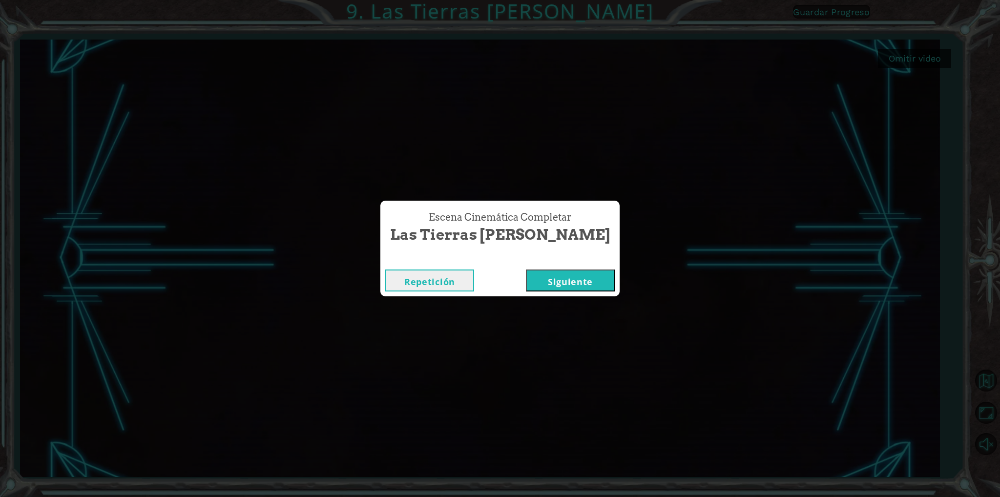
click at [574, 274] on button "Siguiente" at bounding box center [570, 281] width 89 height 22
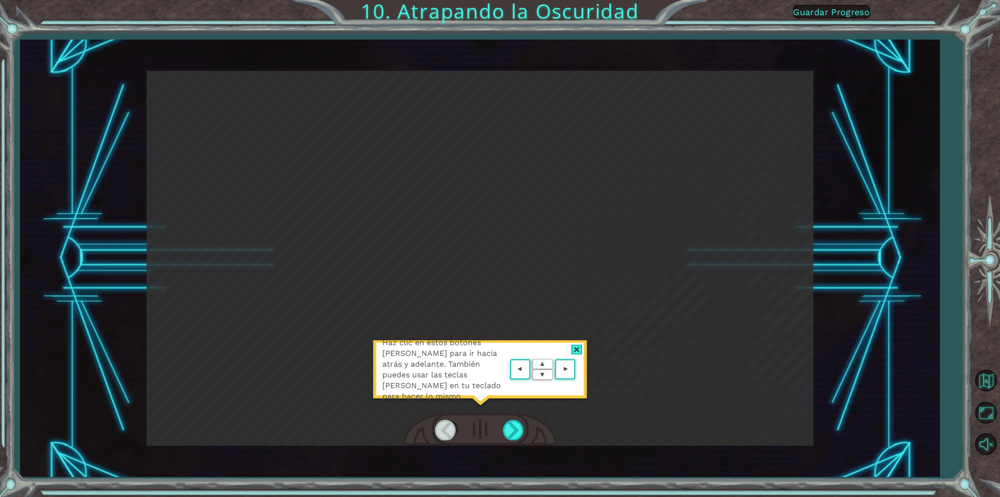
click at [578, 370] on area at bounding box center [578, 370] width 0 height 0
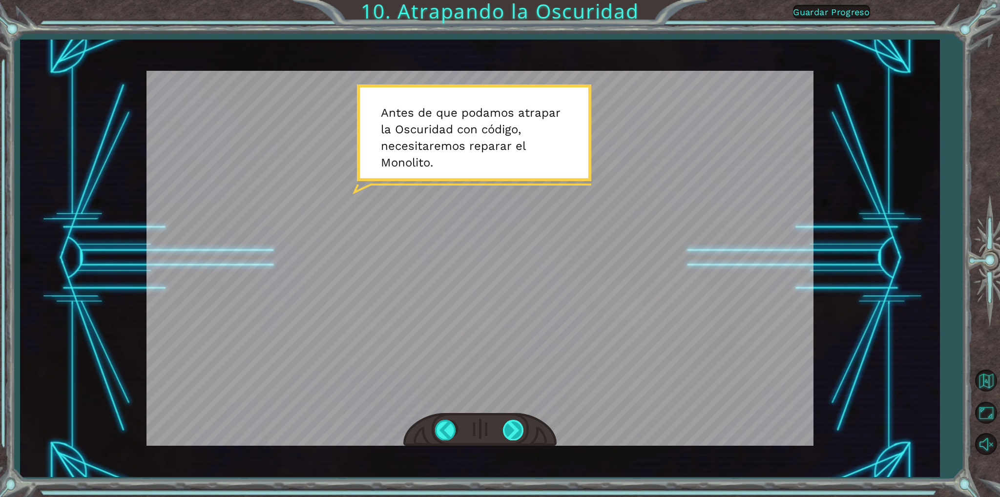
click at [509, 426] on div at bounding box center [514, 430] width 22 height 20
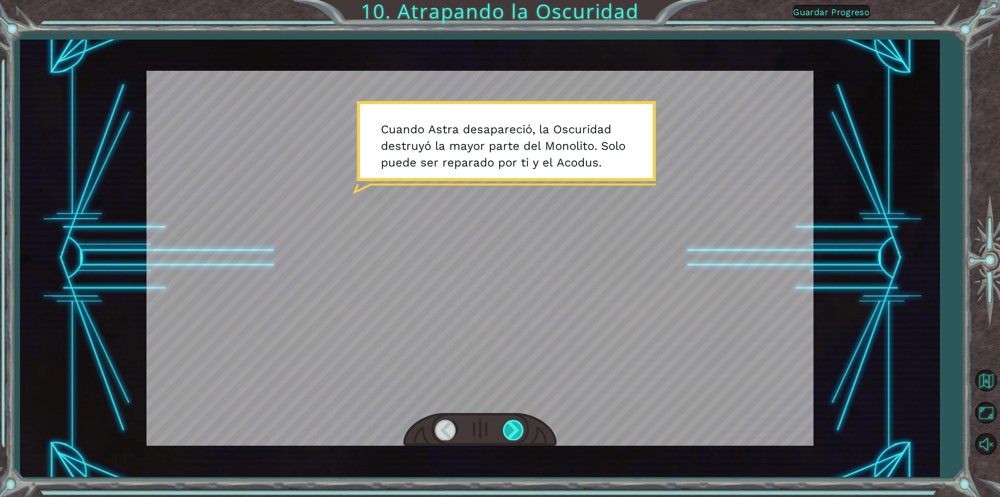
click at [518, 426] on div at bounding box center [514, 430] width 22 height 20
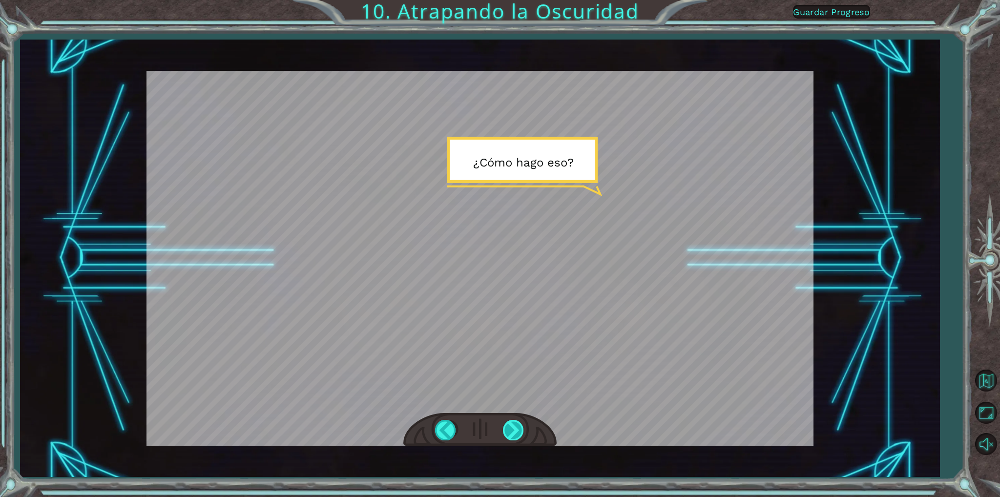
click at [518, 426] on div at bounding box center [514, 430] width 22 height 20
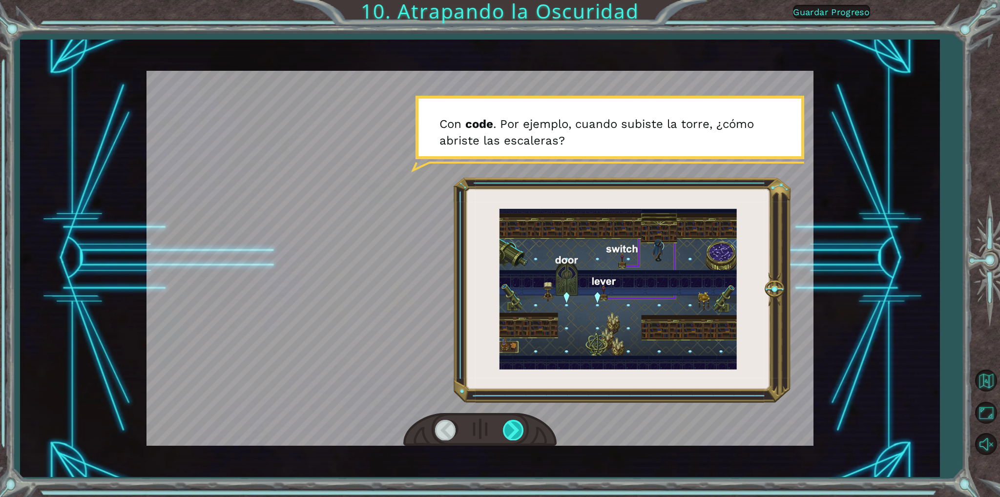
click at [511, 428] on div at bounding box center [514, 430] width 22 height 20
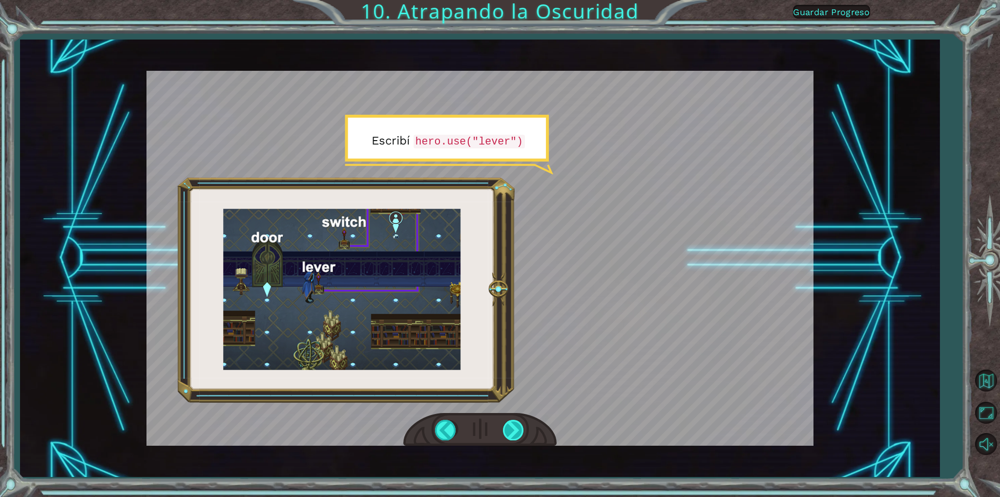
click at [514, 422] on div at bounding box center [514, 430] width 22 height 20
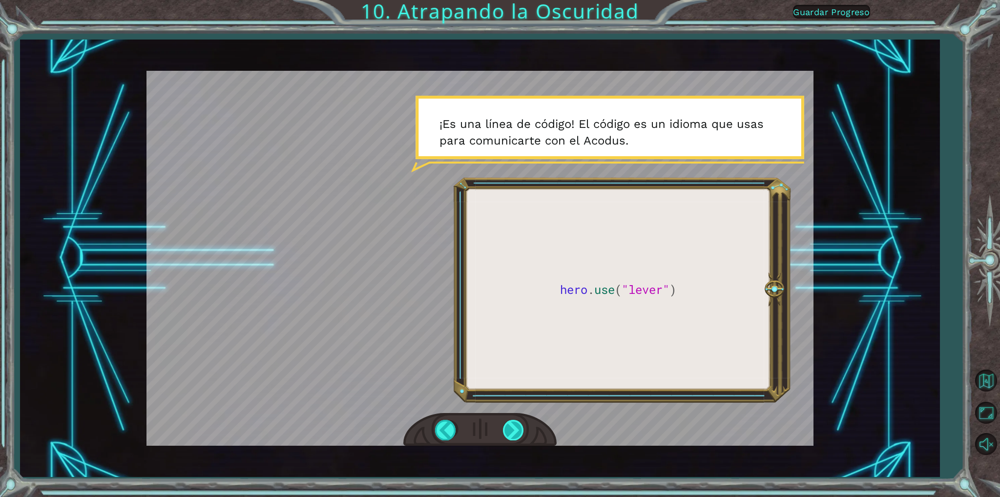
click at [516, 430] on div at bounding box center [514, 430] width 22 height 20
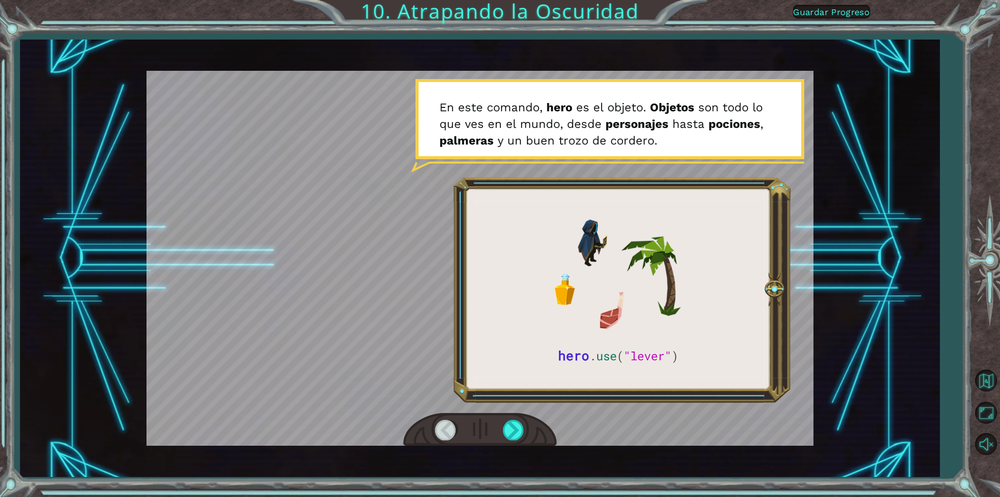
click at [525, 418] on div at bounding box center [479, 430] width 153 height 34
click at [520, 420] on div at bounding box center [479, 430] width 153 height 34
click at [520, 428] on div at bounding box center [514, 430] width 22 height 20
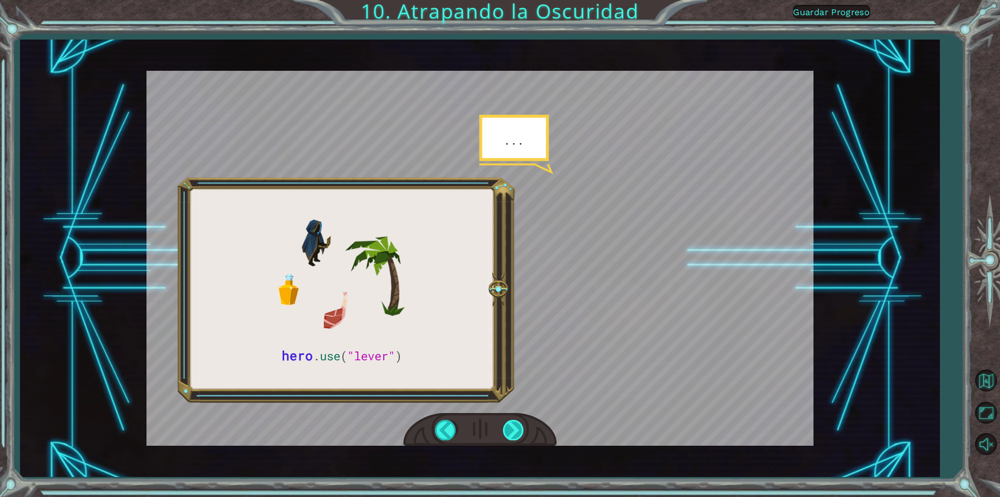
click at [511, 430] on div at bounding box center [514, 430] width 22 height 20
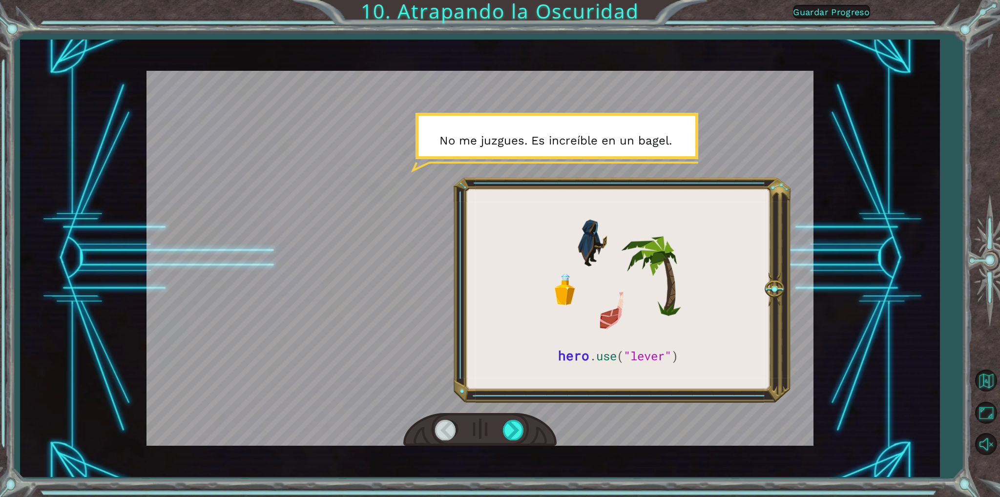
click at [529, 424] on div at bounding box center [479, 430] width 153 height 34
click at [520, 424] on div at bounding box center [514, 430] width 22 height 20
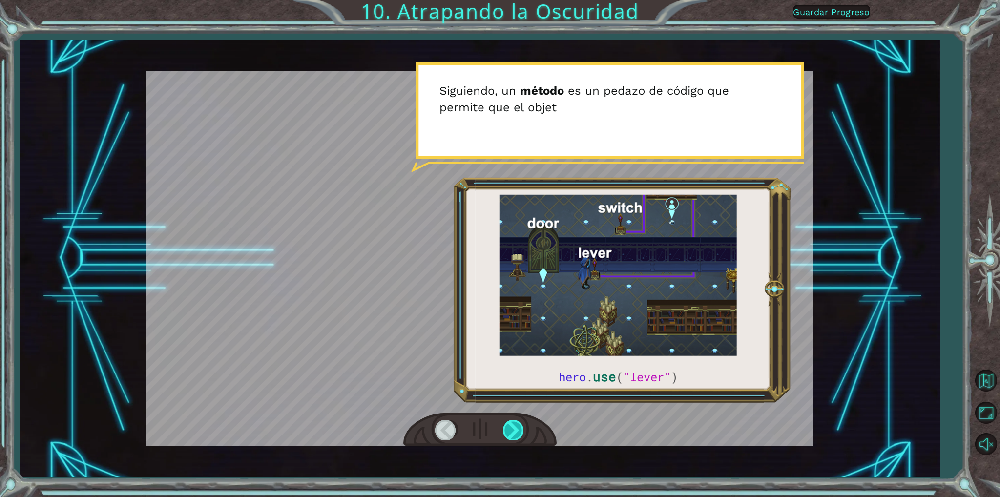
click at [515, 426] on div at bounding box center [514, 430] width 22 height 20
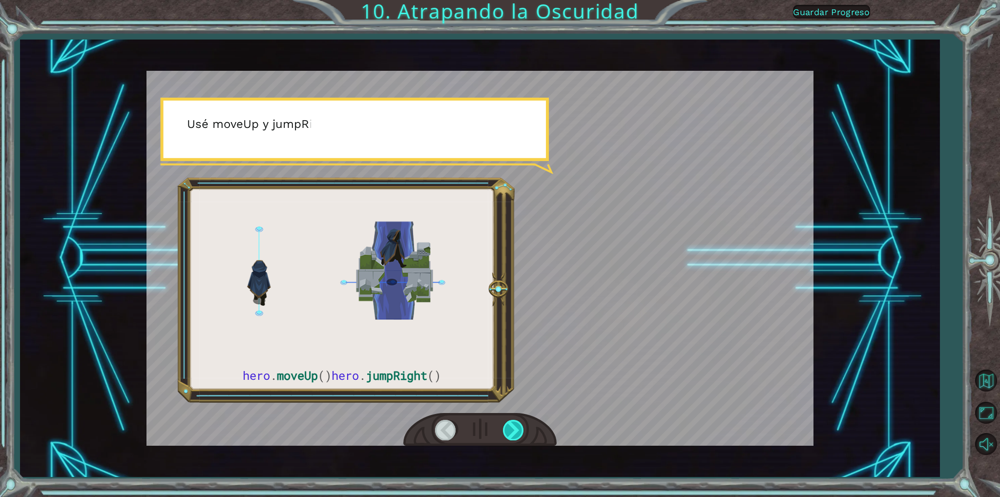
click at [515, 426] on div at bounding box center [514, 430] width 22 height 20
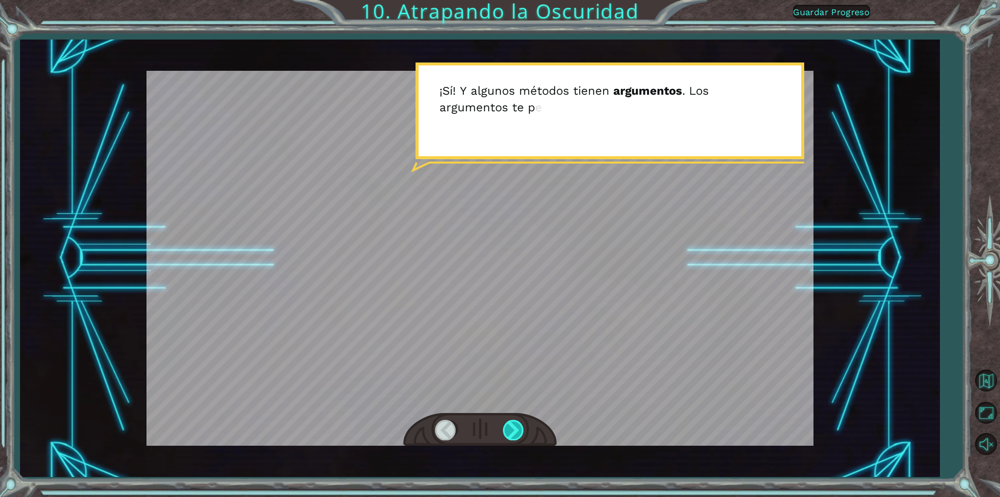
click at [515, 426] on div at bounding box center [514, 430] width 22 height 20
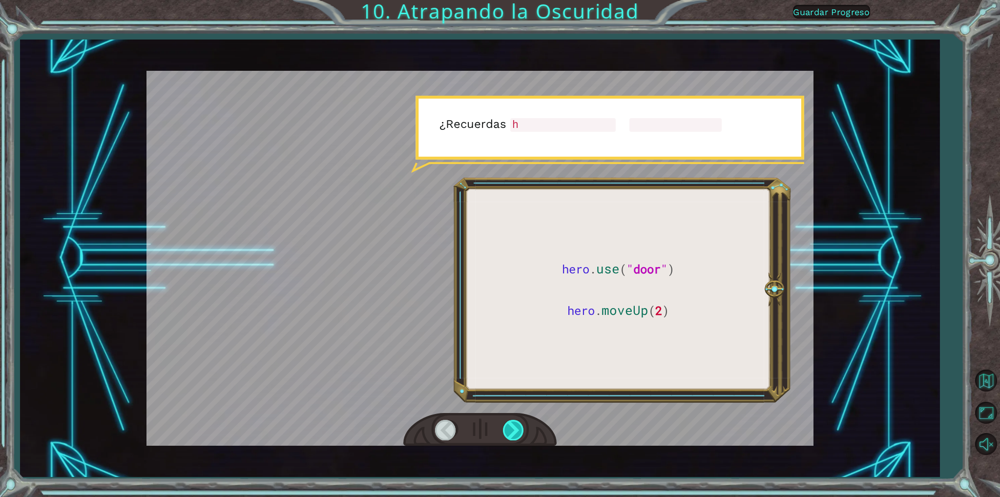
click at [515, 426] on div at bounding box center [514, 430] width 22 height 20
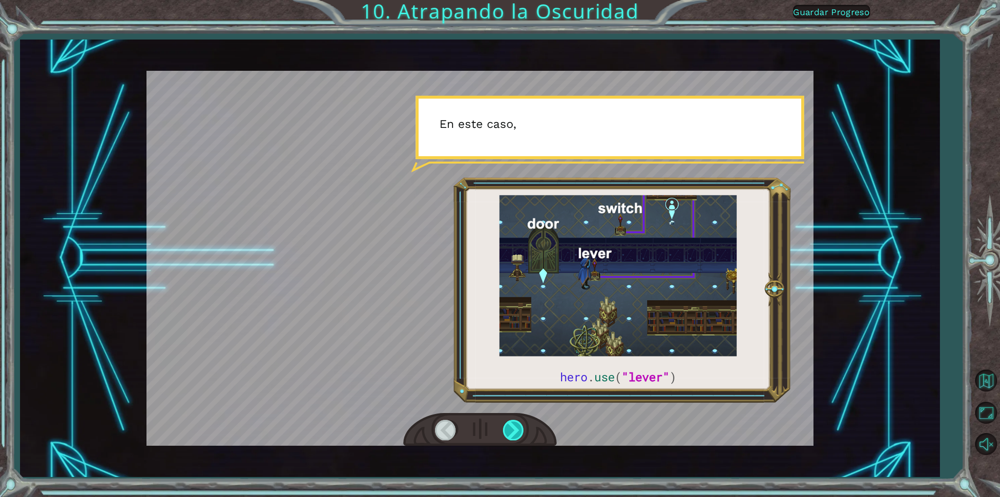
click at [515, 426] on div at bounding box center [514, 430] width 22 height 20
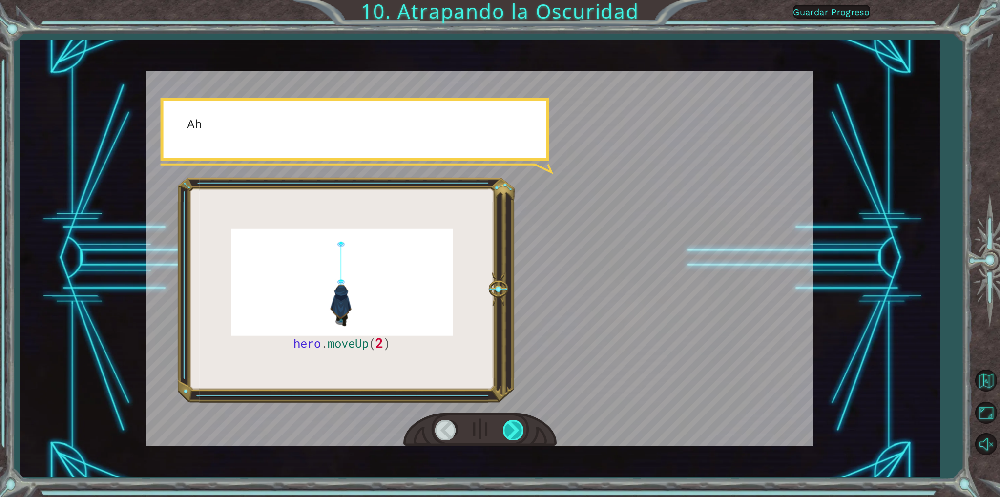
click at [515, 426] on div at bounding box center [514, 430] width 22 height 20
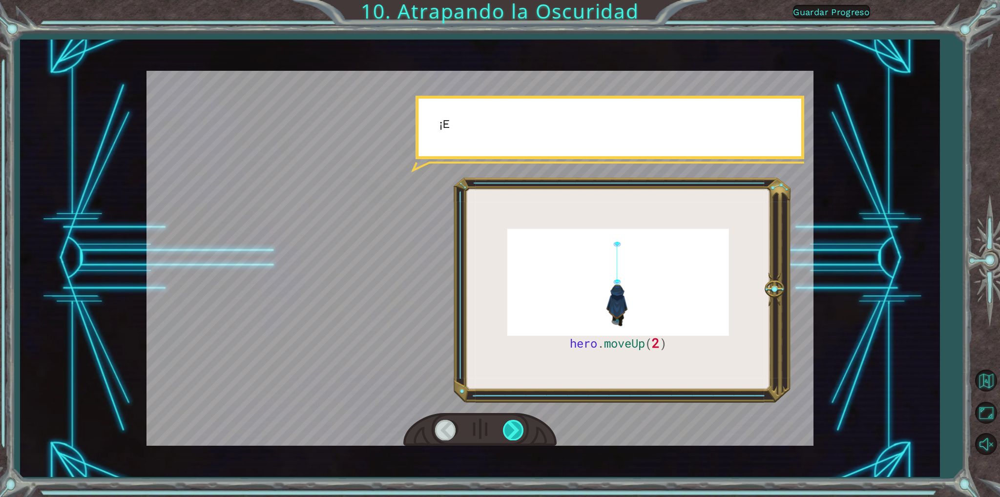
click at [515, 426] on div at bounding box center [514, 430] width 22 height 20
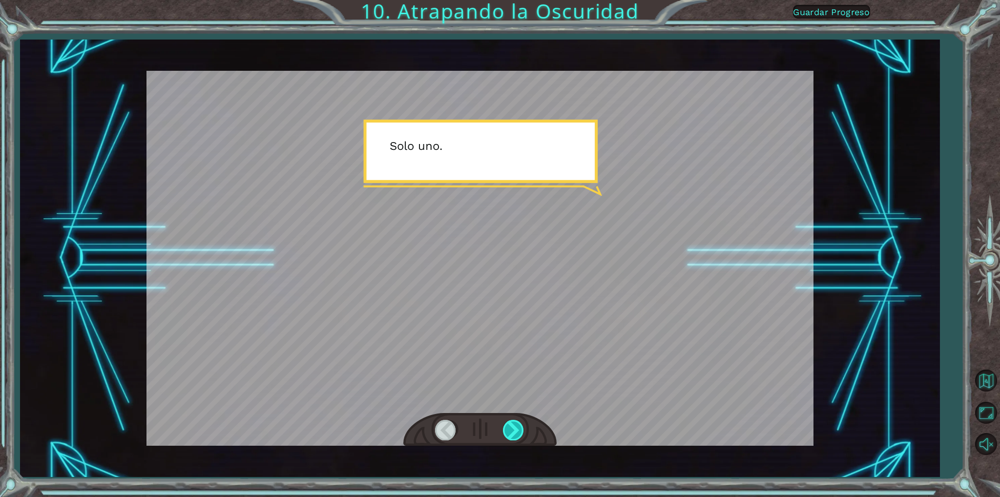
click at [515, 426] on div at bounding box center [514, 430] width 22 height 20
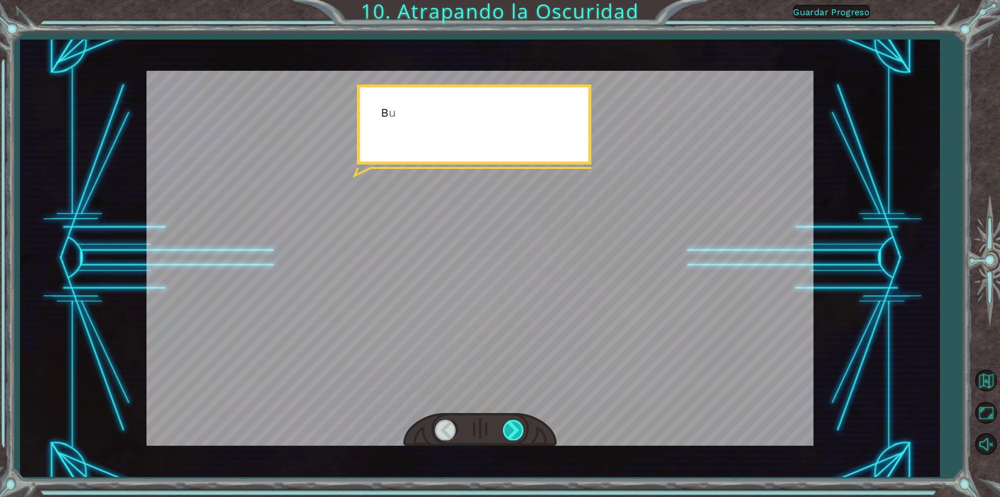
click at [515, 426] on div at bounding box center [514, 430] width 22 height 20
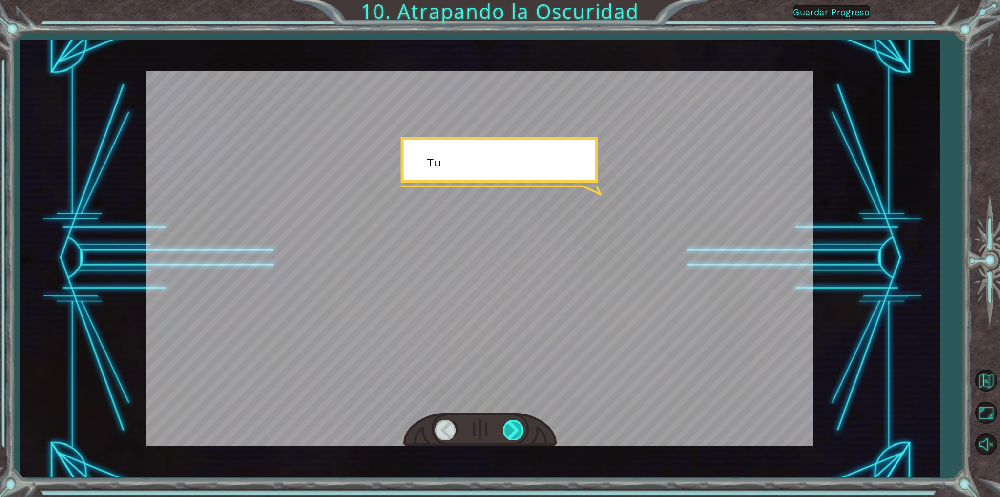
click at [515, 426] on div at bounding box center [514, 430] width 22 height 20
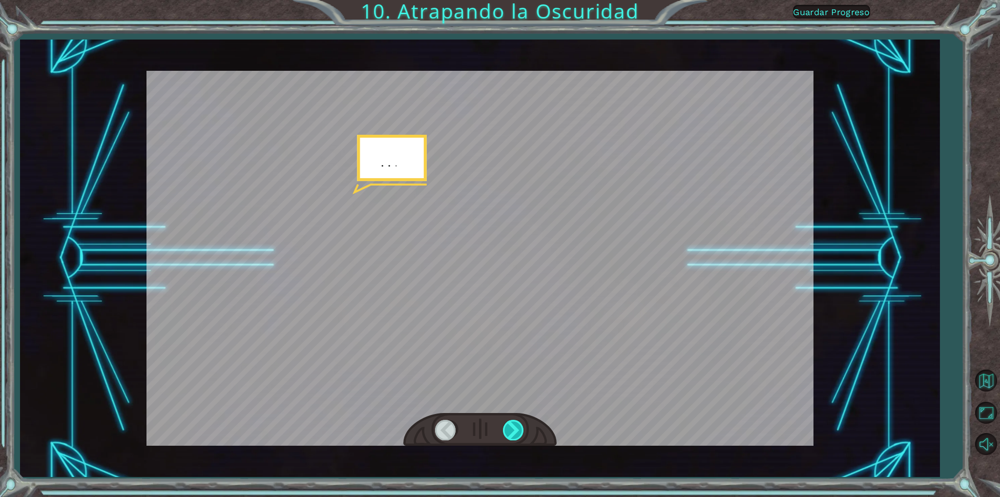
click at [515, 426] on div at bounding box center [514, 430] width 22 height 20
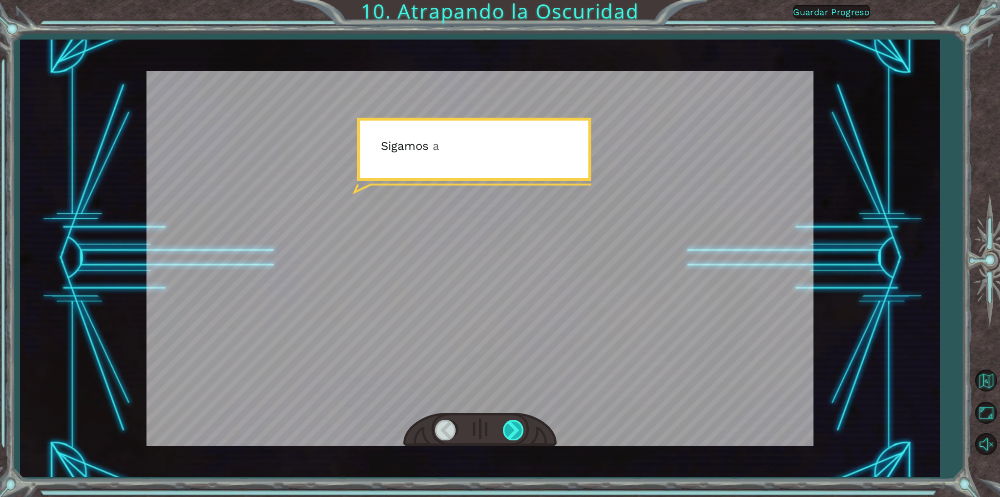
click at [515, 426] on div at bounding box center [514, 430] width 22 height 20
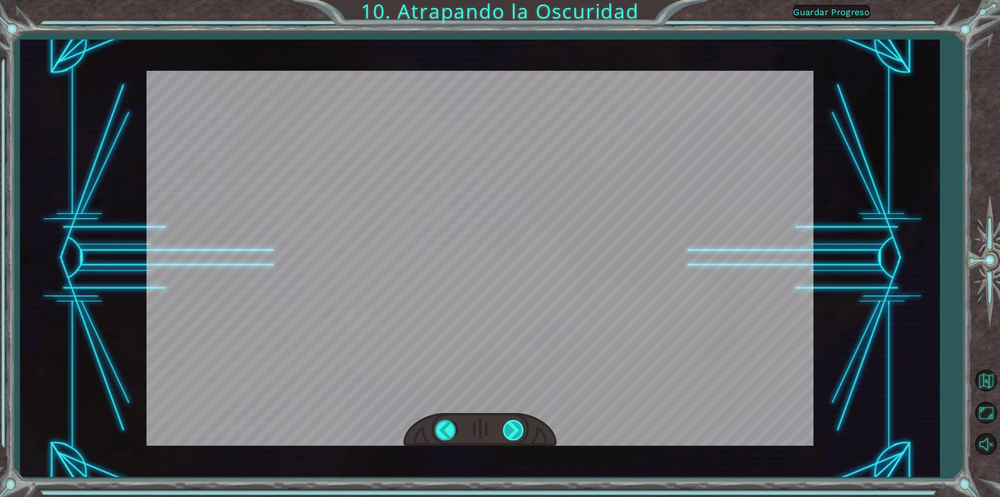
click at [515, 426] on div at bounding box center [514, 430] width 22 height 20
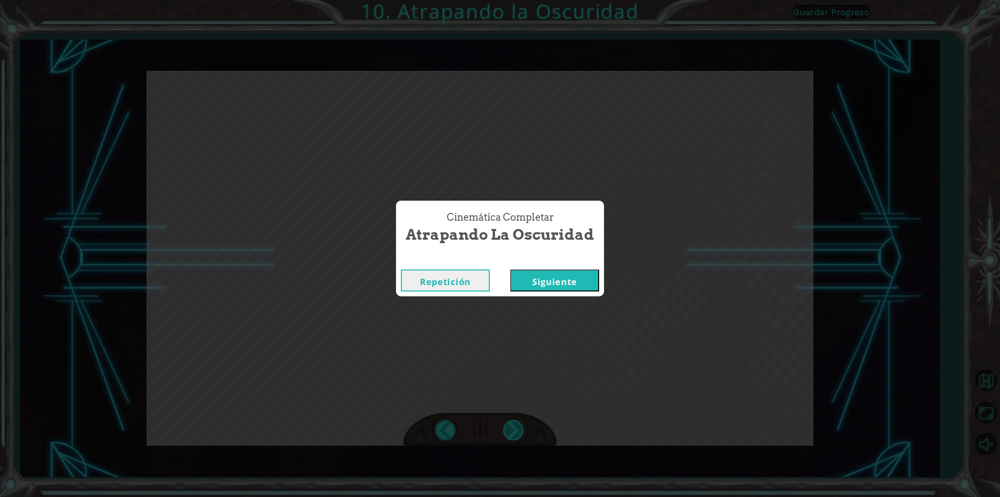
click at [515, 426] on div "Cinemática Completar Atrapando la Oscuridad Repetición [GEOGRAPHIC_DATA]" at bounding box center [500, 248] width 1000 height 497
click at [579, 276] on button "Siguiente" at bounding box center [554, 281] width 89 height 22
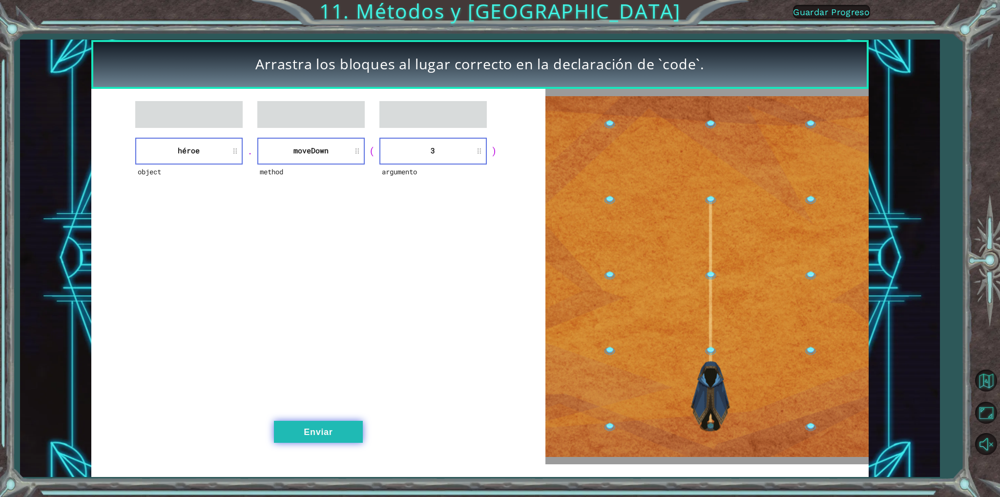
click at [348, 422] on button "Enviar" at bounding box center [318, 432] width 89 height 22
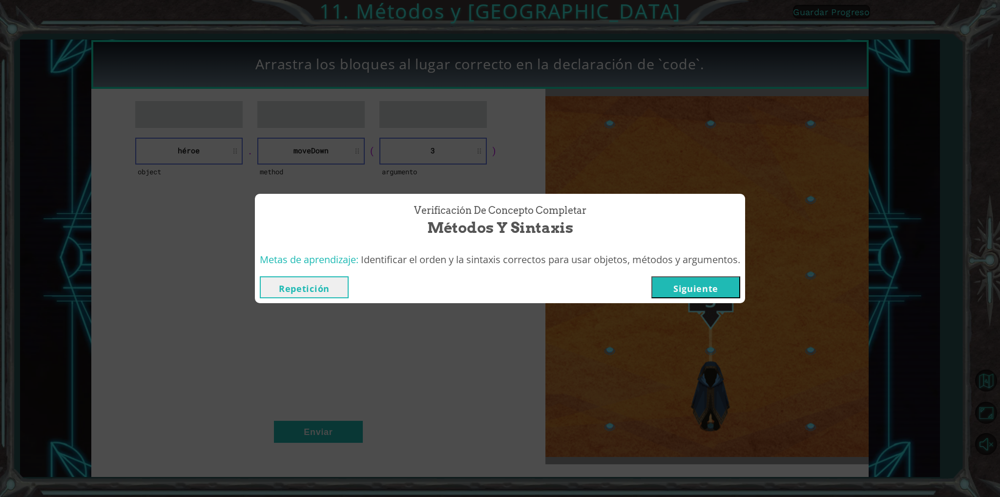
click at [703, 287] on button "Siguiente" at bounding box center [695, 287] width 89 height 22
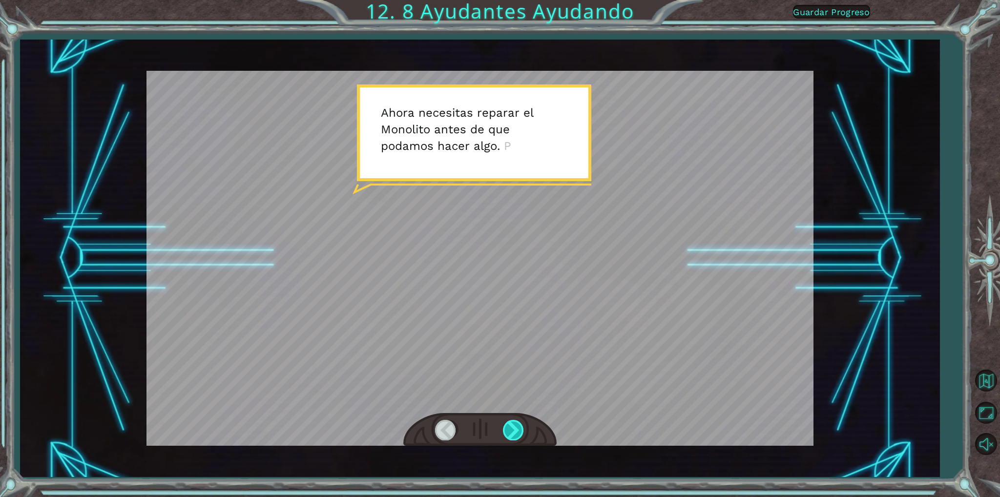
click at [519, 430] on div at bounding box center [514, 430] width 22 height 20
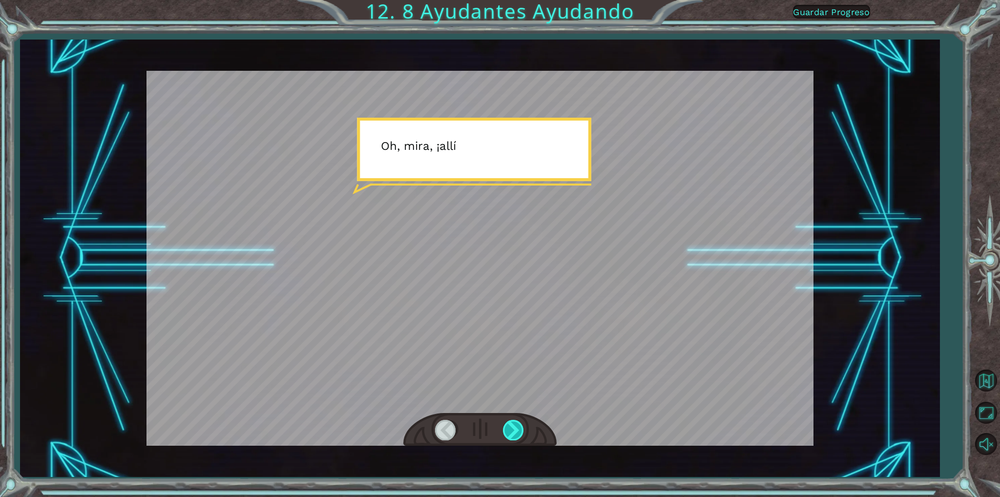
click at [519, 430] on div at bounding box center [514, 430] width 22 height 20
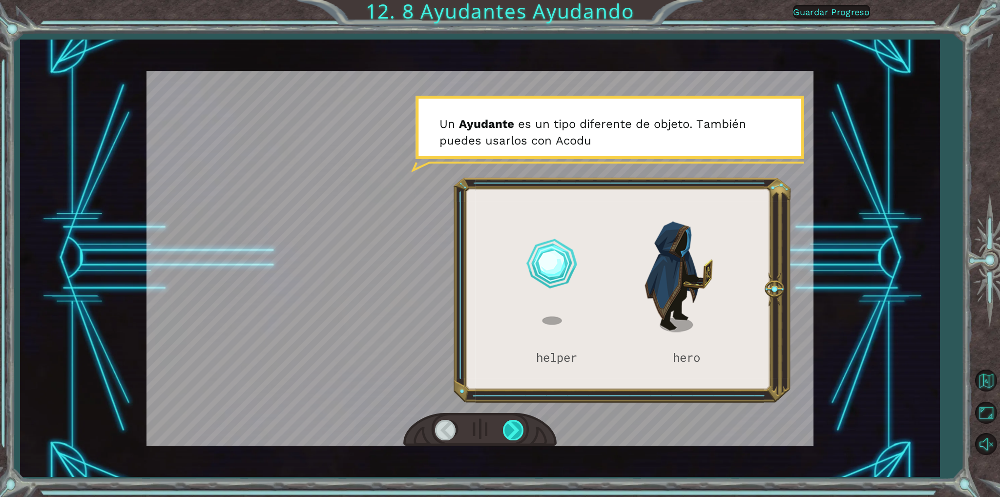
click at [519, 430] on div at bounding box center [514, 430] width 22 height 20
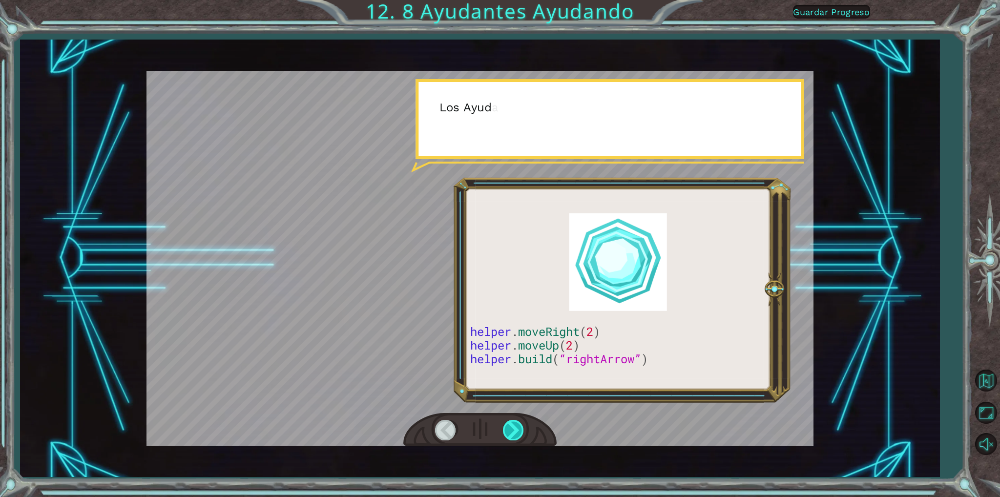
click at [519, 430] on div at bounding box center [514, 430] width 22 height 20
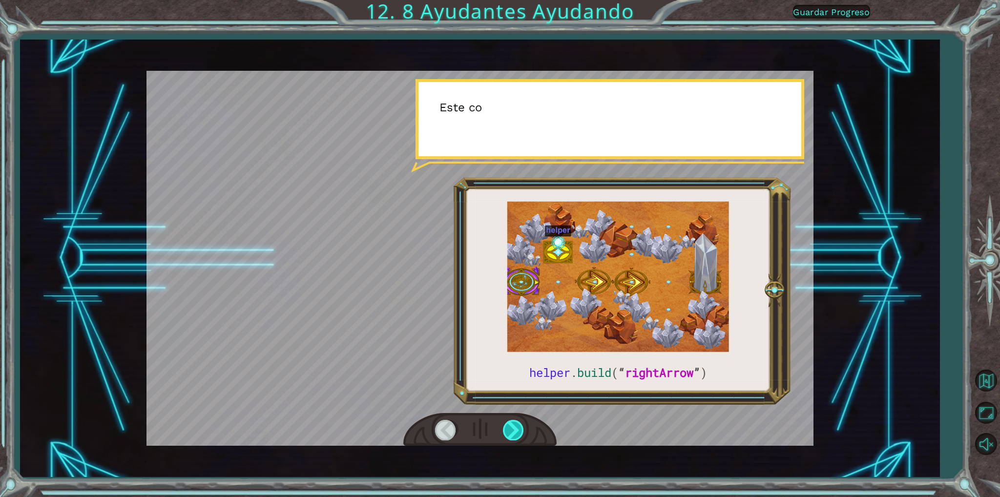
click at [519, 430] on div at bounding box center [514, 430] width 22 height 20
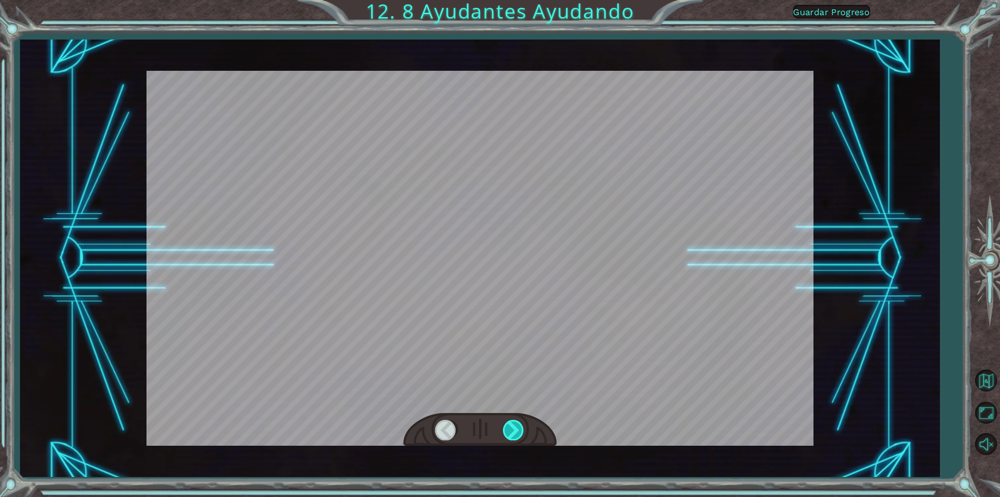
click at [519, 430] on div at bounding box center [514, 430] width 22 height 20
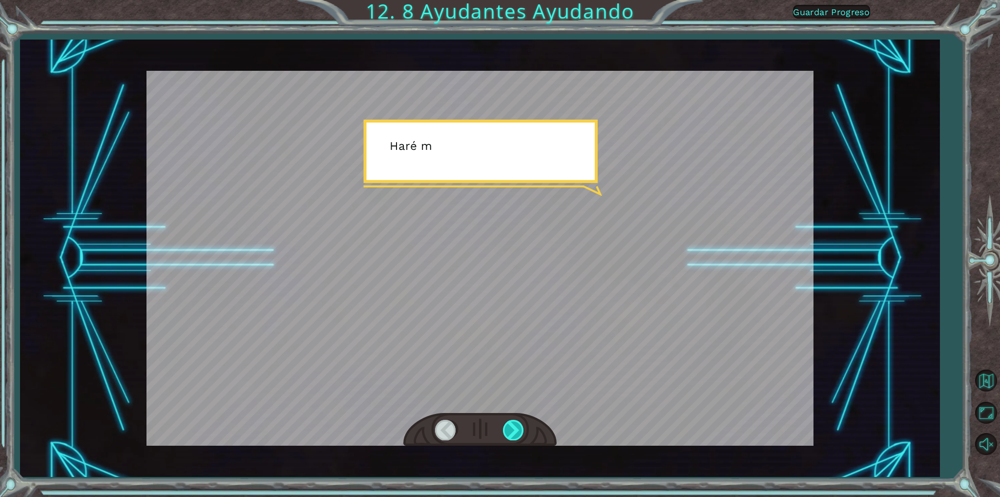
click at [519, 430] on div at bounding box center [514, 430] width 22 height 20
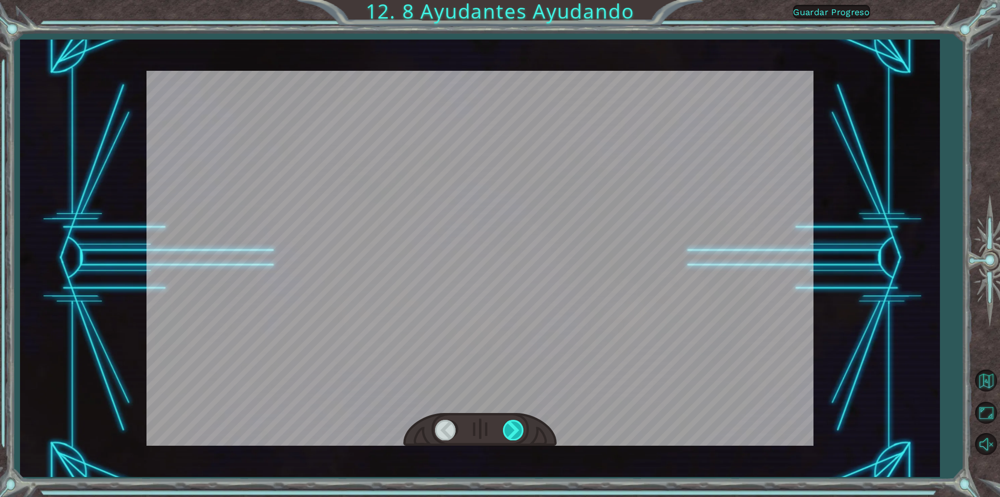
click at [519, 430] on div at bounding box center [514, 430] width 22 height 20
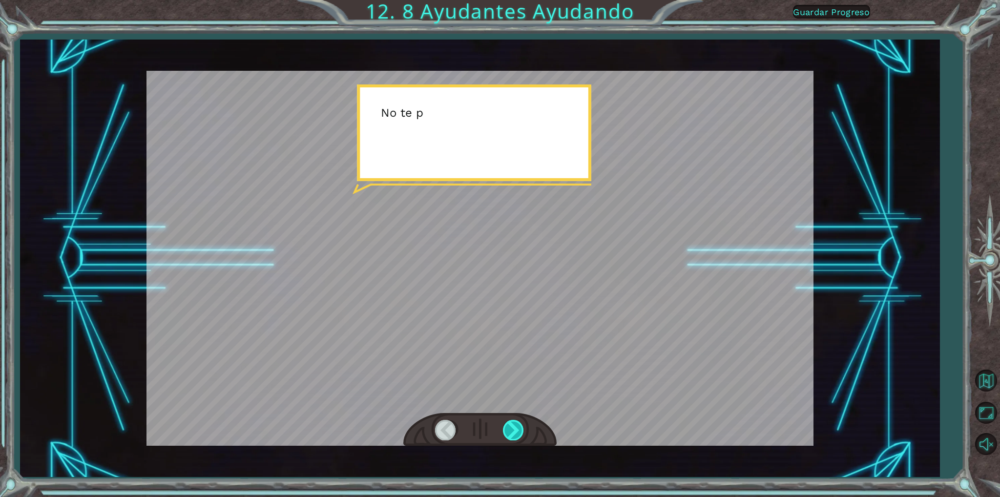
click at [517, 430] on div at bounding box center [514, 430] width 22 height 20
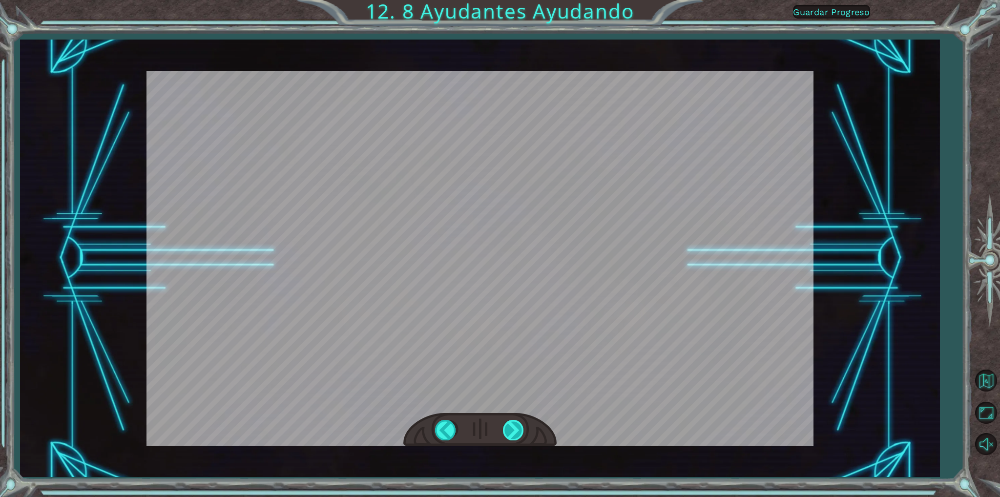
click at [517, 0] on div "helper . build ( “ rightArrow ” ) A h o r a n e c e s i t a s r e p a r a r e l…" at bounding box center [500, 0] width 1000 height 0
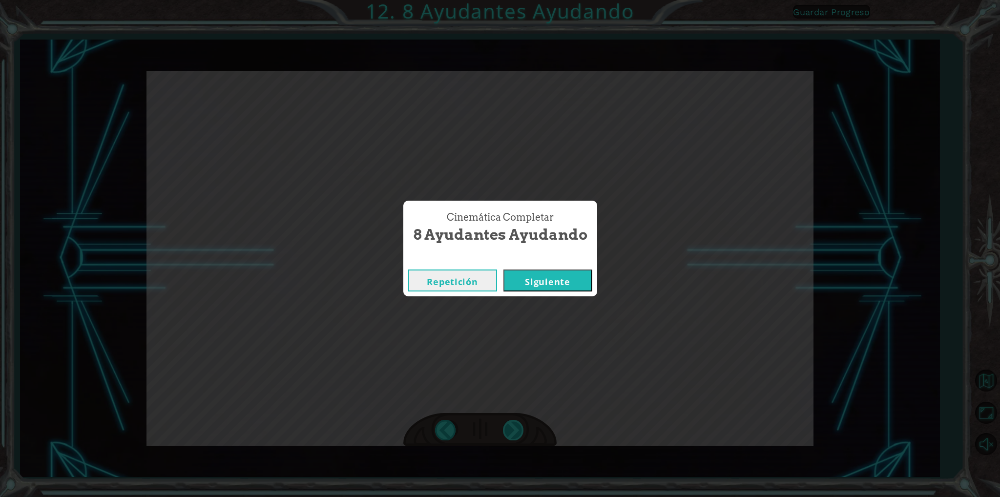
click at [517, 430] on div "Cinemática Completar 8 Ayudantes Ayudando Repetición [GEOGRAPHIC_DATA]" at bounding box center [500, 248] width 1000 height 497
click at [572, 277] on button "Siguiente" at bounding box center [548, 281] width 89 height 22
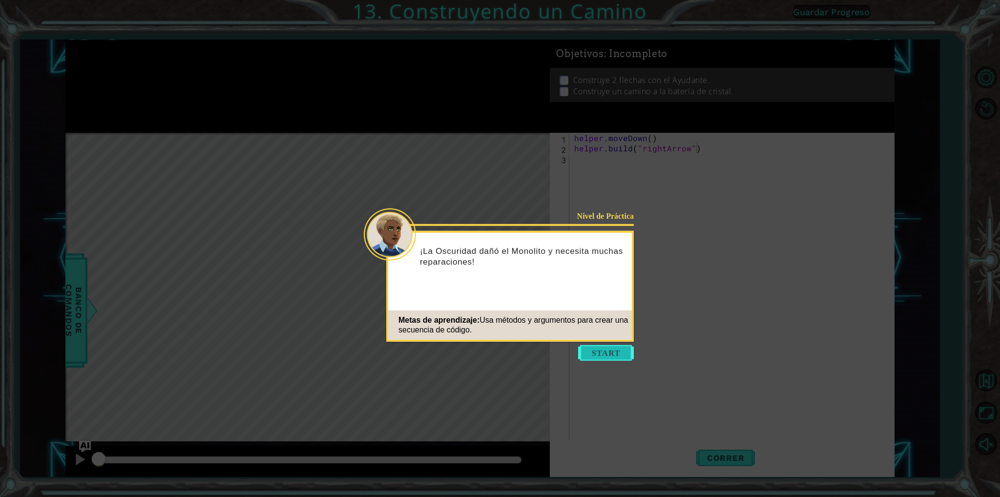
click at [607, 353] on button "Start" at bounding box center [606, 353] width 56 height 16
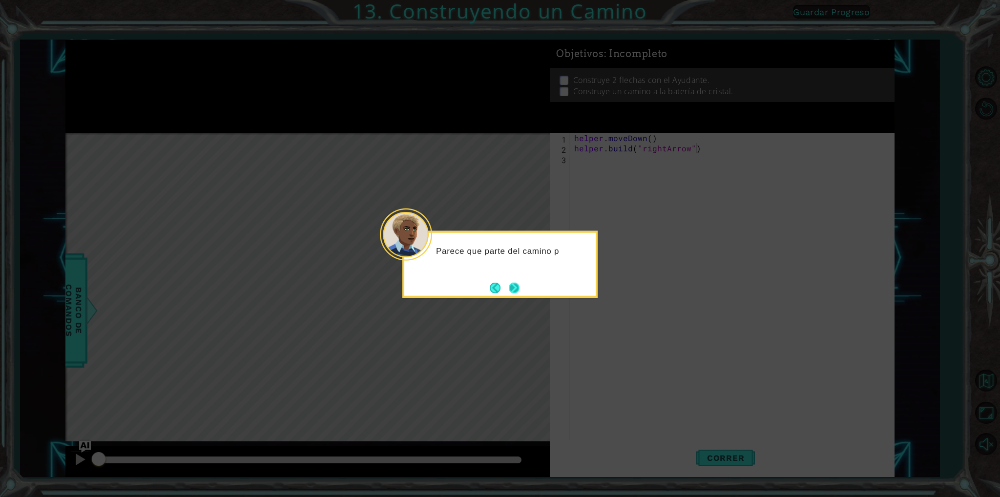
click at [514, 283] on button "Next" at bounding box center [514, 287] width 11 height 11
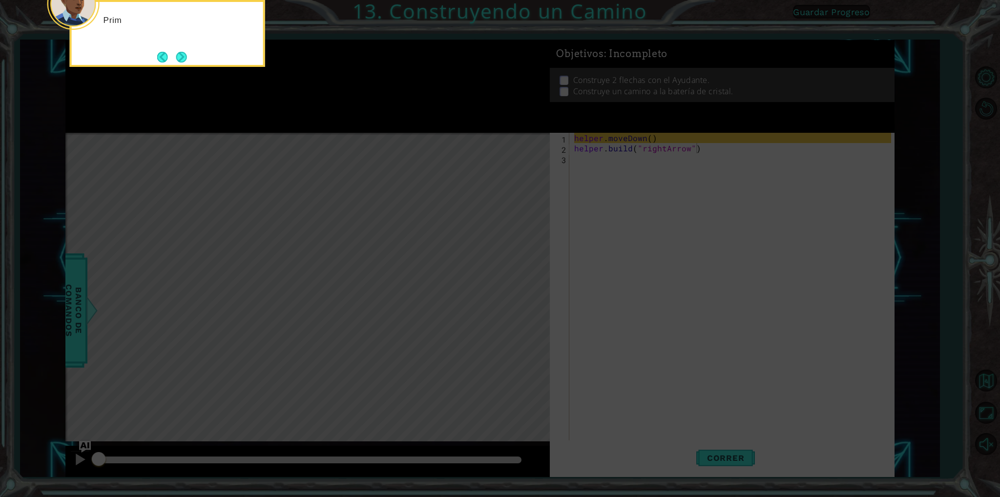
click at [643, 281] on icon at bounding box center [500, 74] width 1000 height 845
click at [177, 58] on button "Next" at bounding box center [181, 57] width 11 height 11
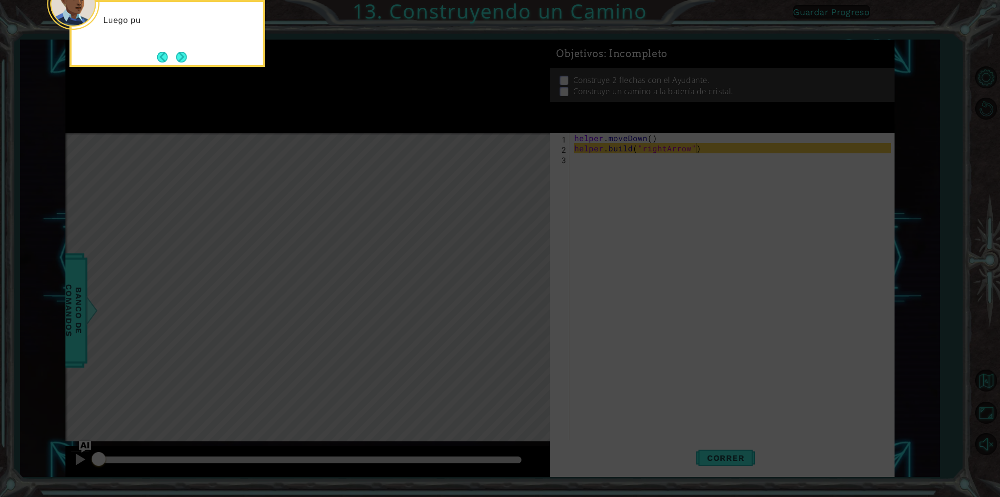
click at [177, 58] on button "Next" at bounding box center [181, 57] width 11 height 11
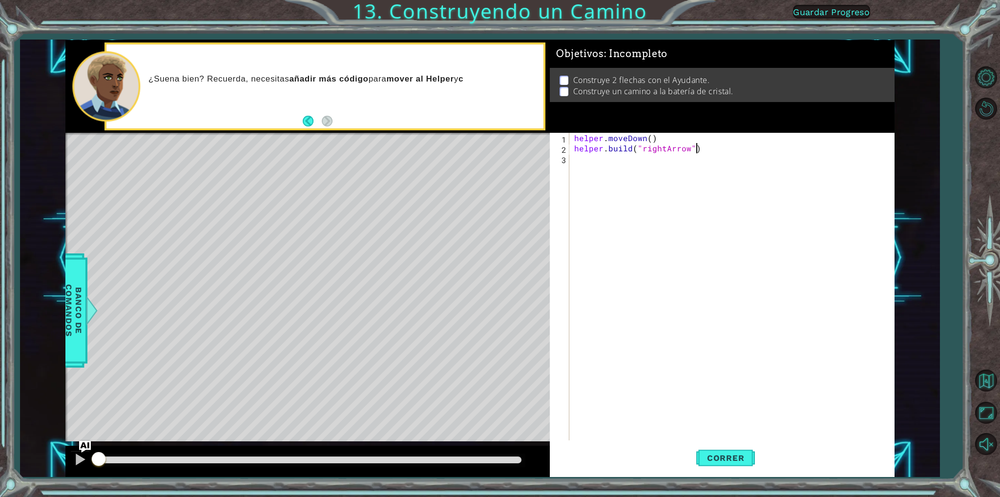
click at [708, 151] on div "helper . moveDown ( ) helper . build ( "rightArrow" )" at bounding box center [733, 297] width 323 height 328
click at [633, 177] on div "helper . moveDown ( ) helper . build ( "rightArrow" )" at bounding box center [733, 297] width 323 height 328
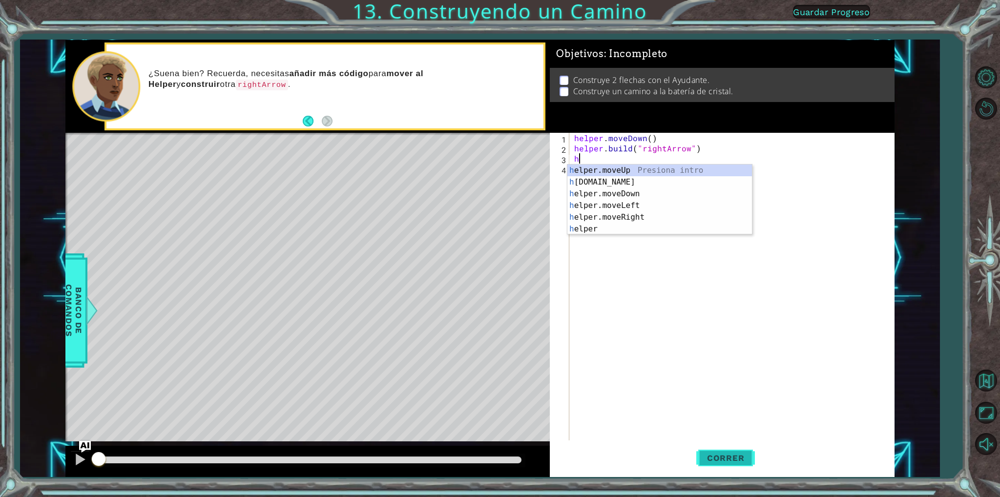
type textarea "h"
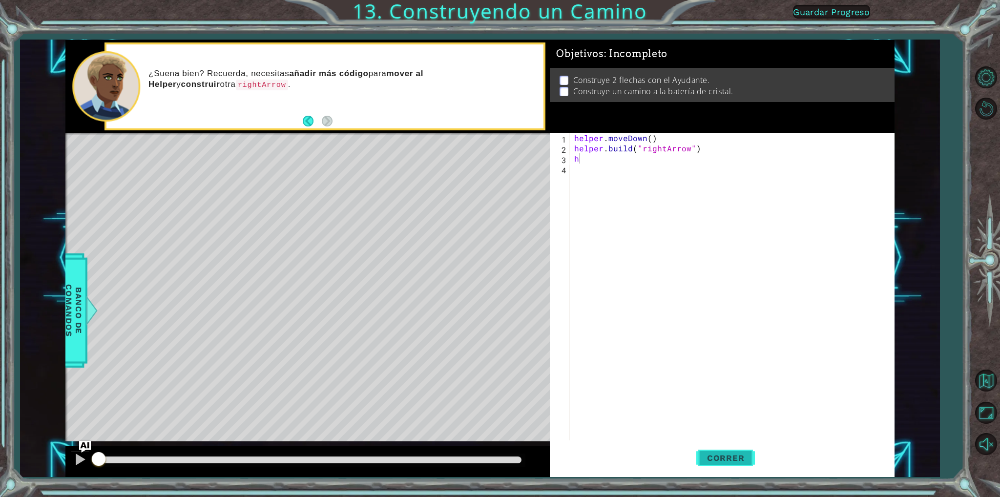
drag, startPoint x: 725, startPoint y: 452, endPoint x: 715, endPoint y: 446, distance: 11.4
click at [720, 450] on button "Correr" at bounding box center [725, 458] width 59 height 34
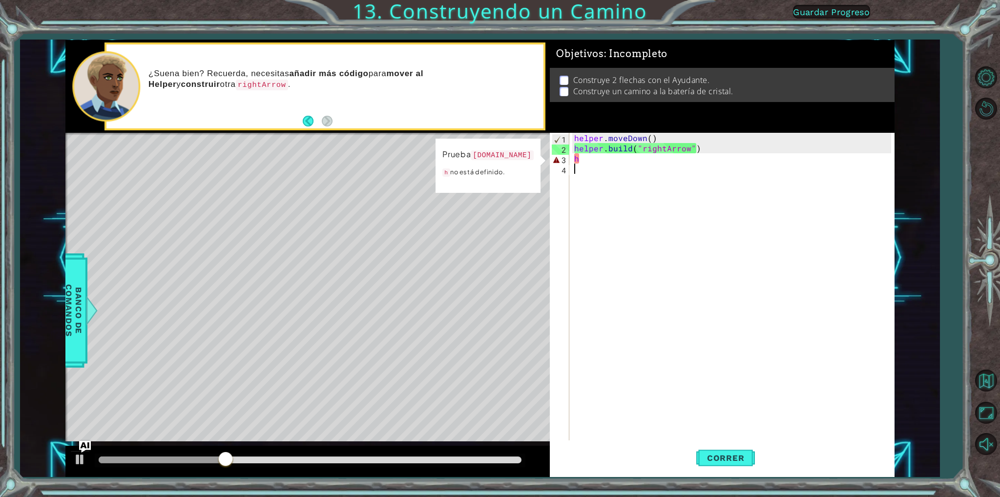
click at [651, 360] on div "helper . moveDown ( ) helper . build ( "rightArrow" ) h" at bounding box center [733, 297] width 323 height 328
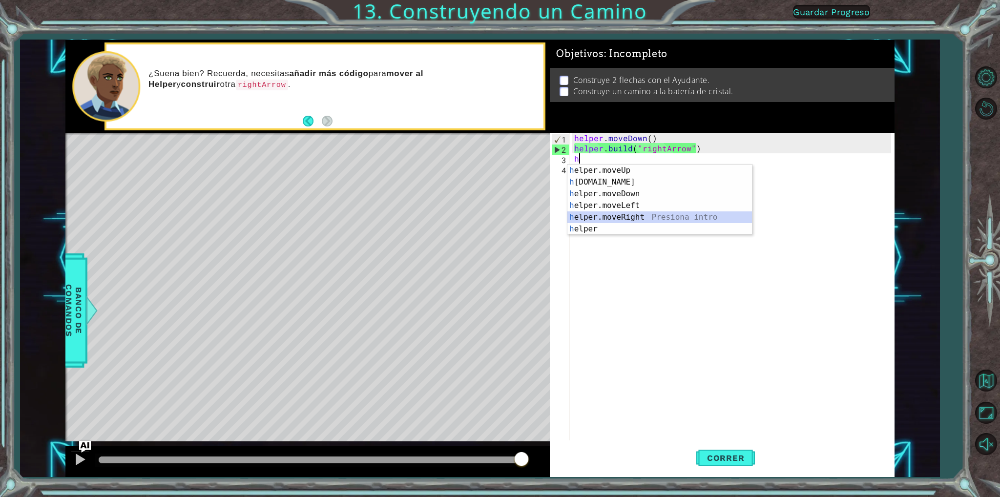
click at [628, 214] on div "h elper.moveUp Presiona intro h [DOMAIN_NAME] Presiona intro h elper.moveDown P…" at bounding box center [659, 212] width 185 height 94
type textarea "helper.moveRight(1)"
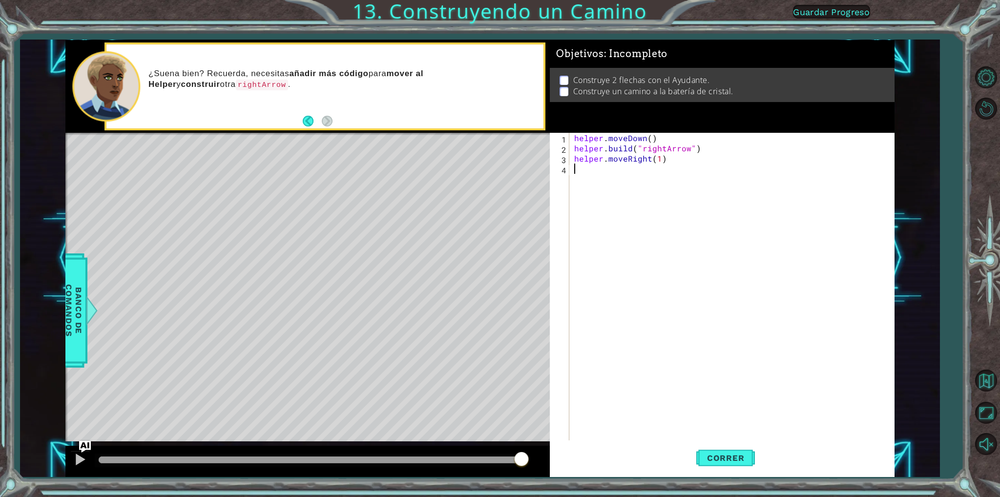
click at [613, 174] on div "helper . moveDown ( ) helper . build ( "rightArrow" ) helper . moveRight ( 1 )" at bounding box center [733, 297] width 323 height 328
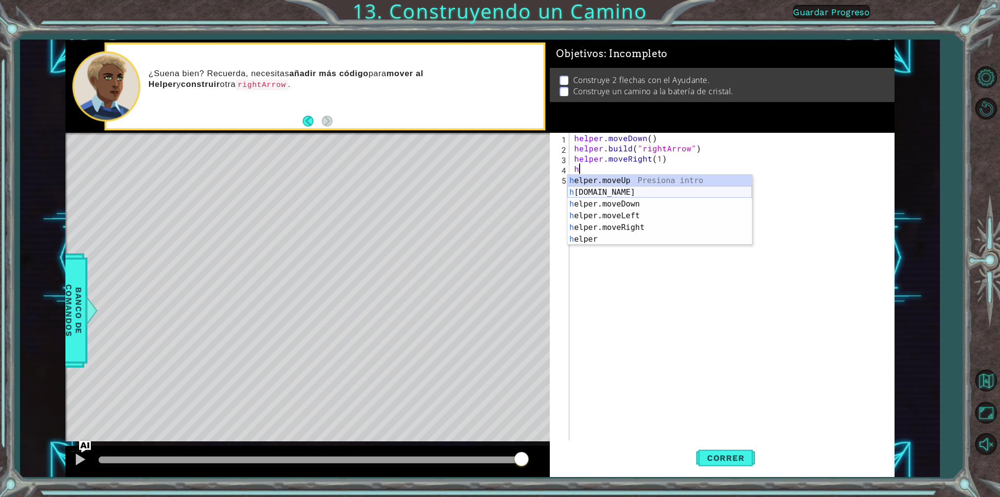
click at [660, 190] on div "h elper.moveUp Presiona intro h [DOMAIN_NAME] Presiona intro h elper.moveDown P…" at bounding box center [659, 222] width 185 height 94
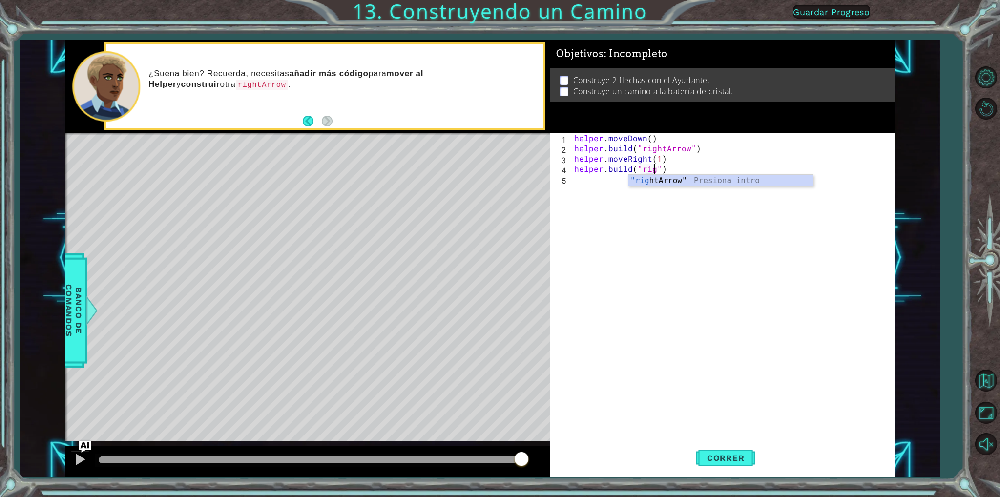
scroll to position [0, 5]
click at [646, 179] on div ""righ [PERSON_NAME]" Presiona intro" at bounding box center [721, 192] width 185 height 35
type textarea "[DOMAIN_NAME]("rightArrow")"
click at [640, 186] on div "helper . moveDown ( ) helper . build ( "rightArrow" ) helper . moveRight ( 1 ) …" at bounding box center [733, 297] width 323 height 328
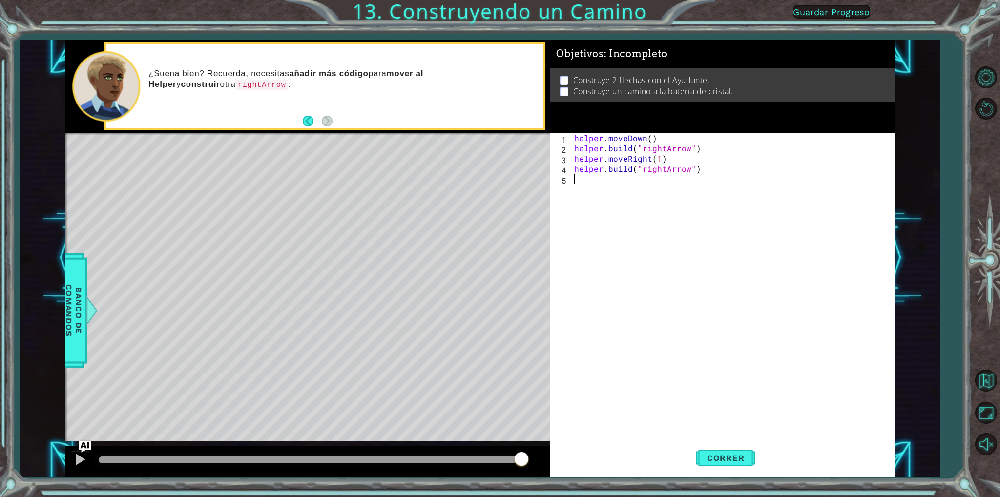
click at [641, 180] on div "helper . moveDown ( ) helper . build ( "rightArrow" ) helper . moveRight ( 1 ) …" at bounding box center [733, 297] width 323 height 328
click at [609, 178] on div "helper . moveDown ( ) helper . build ( "rightArrow" ) helper . moveRight ( 1 ) …" at bounding box center [733, 297] width 323 height 328
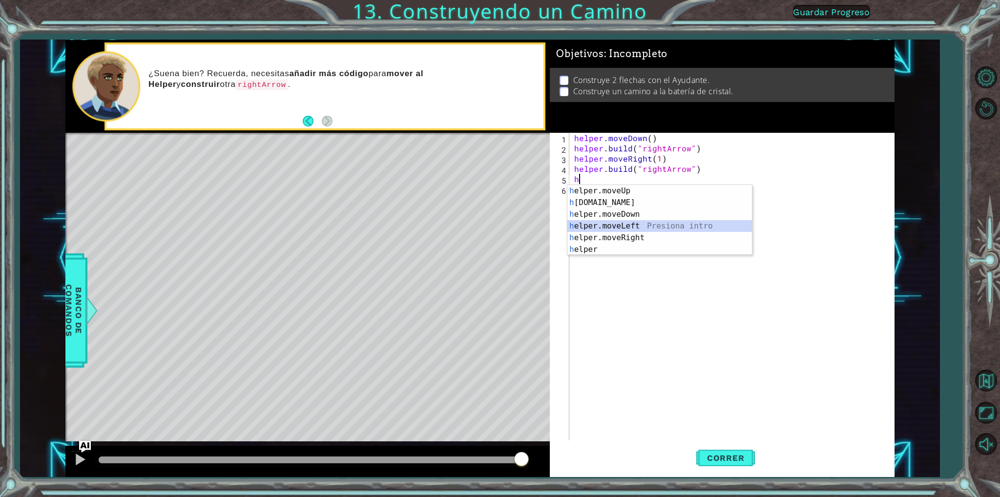
click at [635, 221] on div "h elper.moveUp Presiona intro h [DOMAIN_NAME] Presiona intro h elper.moveDown P…" at bounding box center [659, 232] width 185 height 94
type textarea "helper.moveLeft(1)"
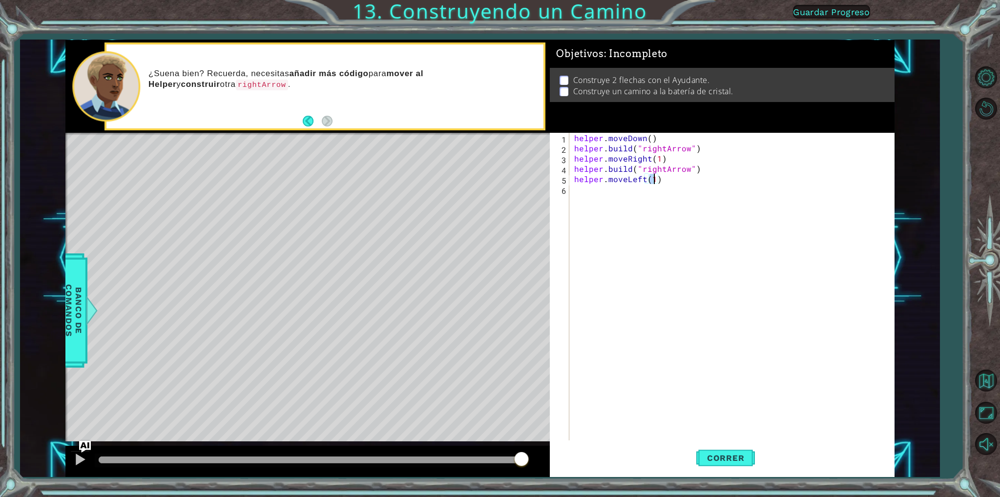
click at [634, 192] on div "helper . moveDown ( ) helper . build ( "rightArrow" ) helper . moveRight ( 1 ) …" at bounding box center [733, 297] width 323 height 328
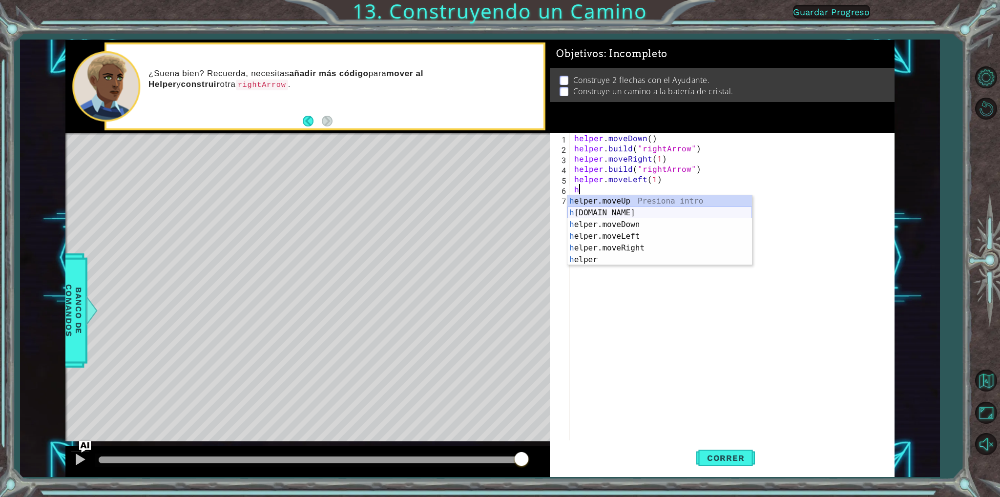
click at [620, 210] on div "h elper.moveUp Presiona intro h [DOMAIN_NAME] Presiona intro h elper.moveDown P…" at bounding box center [659, 242] width 185 height 94
type textarea "[DOMAIN_NAME]("rightArrow")"
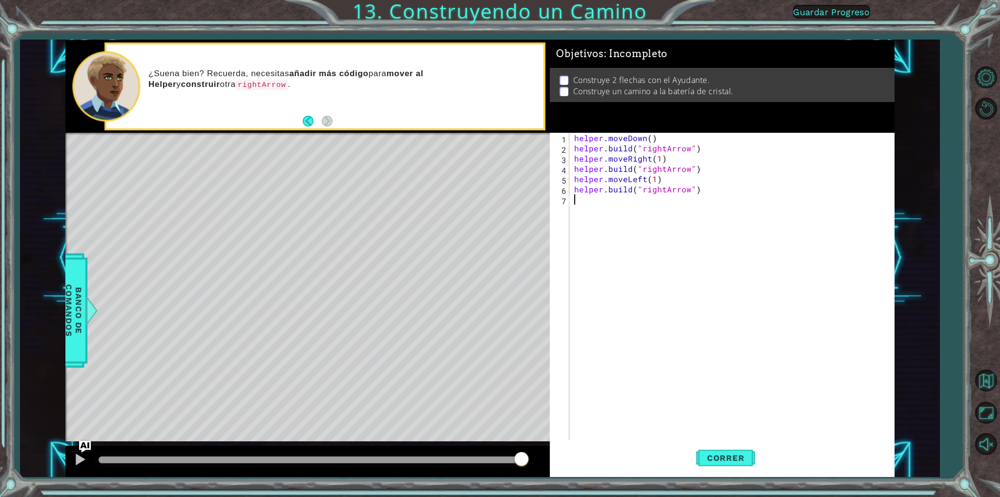
click at [685, 209] on div "helper . moveDown ( ) helper . build ( "rightArrow" ) helper . moveRight ( 1 ) …" at bounding box center [733, 297] width 323 height 328
click at [719, 448] on button "Correr" at bounding box center [725, 458] width 59 height 34
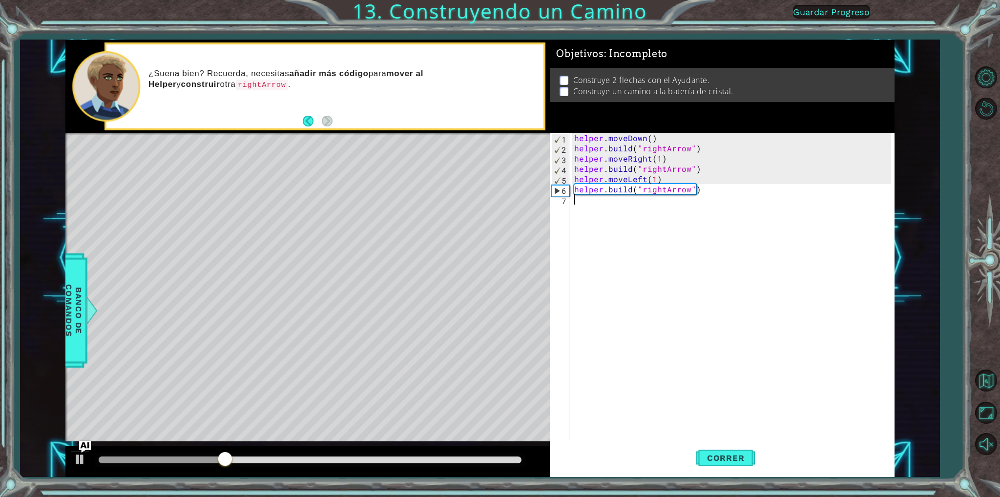
click at [695, 213] on div "helper . moveDown ( ) helper . build ( "rightArrow" ) helper . moveRight ( 1 ) …" at bounding box center [733, 297] width 323 height 328
click at [640, 180] on div "helper . moveDown ( ) helper . build ( "rightArrow" ) helper . moveRight ( 1 ) …" at bounding box center [733, 297] width 323 height 328
click at [644, 177] on div "helper . moveDown ( ) helper . build ( "rightArrow" ) helper . moveRight ( 1 ) …" at bounding box center [733, 297] width 323 height 328
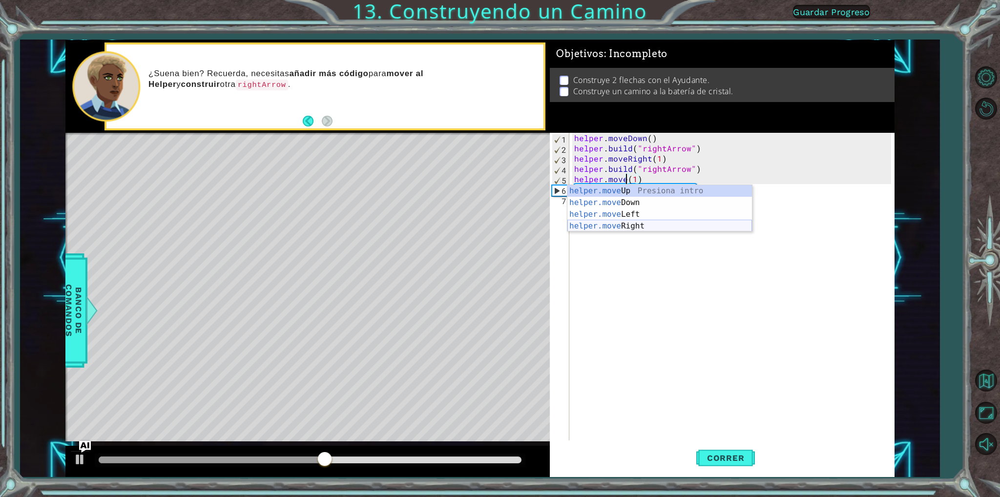
click at [640, 221] on div "helper.move Up Presiona intro helper.move Down Presiona intro helper.move Left …" at bounding box center [659, 220] width 185 height 70
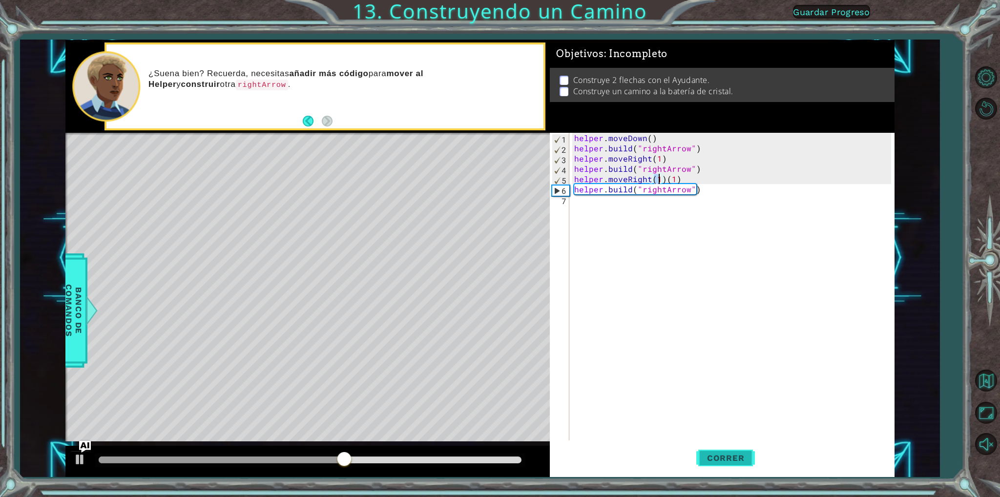
click at [721, 455] on span "Correr" at bounding box center [725, 458] width 57 height 10
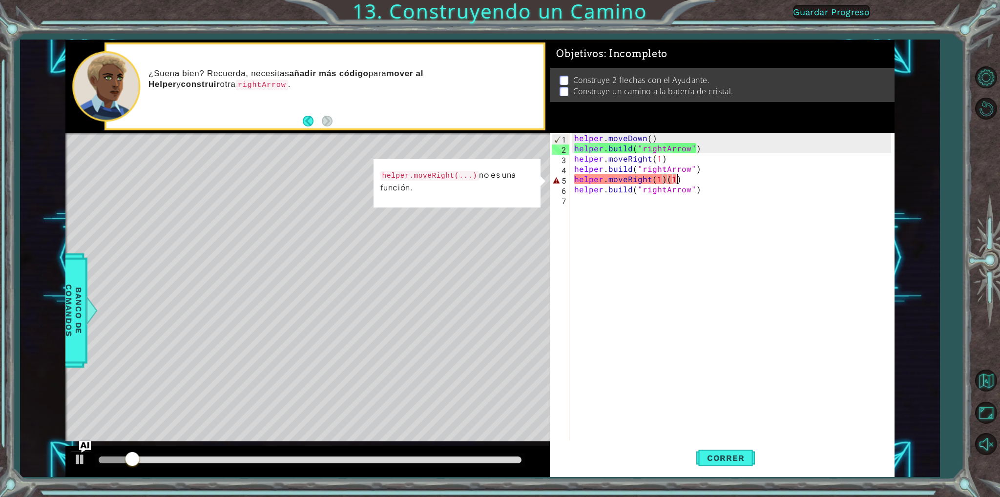
click at [681, 176] on div "helper . moveDown ( ) helper . build ( "rightArrow" ) helper . moveRight ( 1 ) …" at bounding box center [733, 297] width 323 height 328
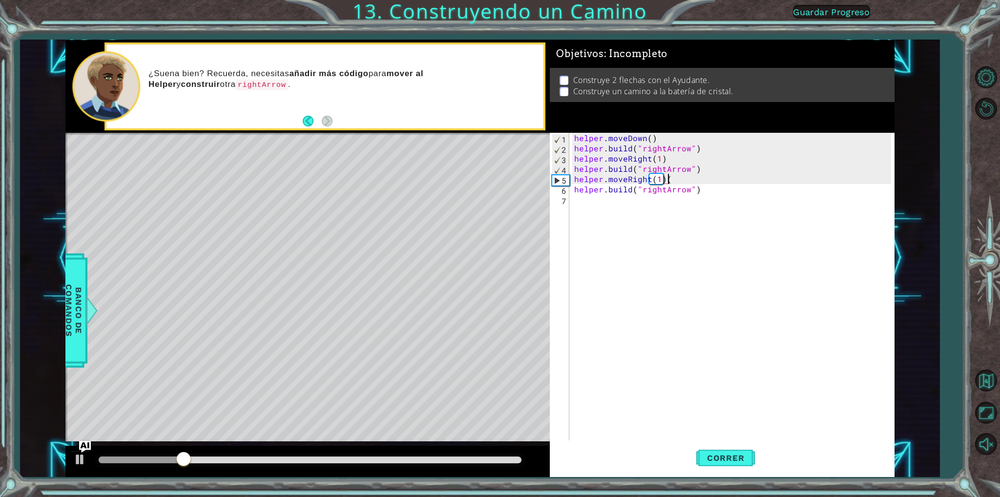
type textarea "helper.moveRight(1)"
click at [735, 455] on span "Correr" at bounding box center [725, 458] width 57 height 10
click at [735, 218] on div "helper . moveDown ( ) helper . build ( "rightArrow" ) helper . moveRight ( 1 ) …" at bounding box center [733, 297] width 323 height 328
click at [705, 202] on div "helper . moveDown ( ) helper . build ( "rightArrow" ) helper . moveRight ( 1 ) …" at bounding box center [733, 297] width 323 height 328
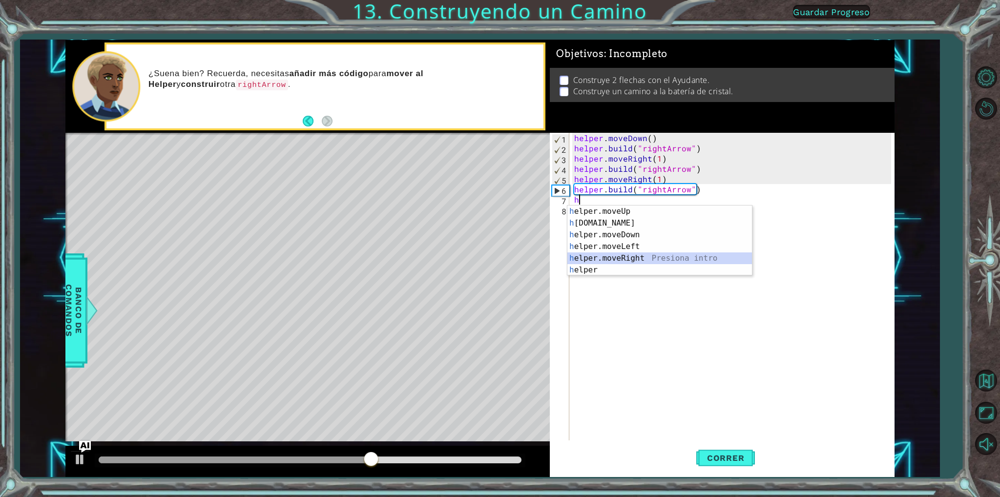
click at [703, 258] on div "h elper.moveUp Presiona intro h [DOMAIN_NAME] Presiona intro h elper.moveDown P…" at bounding box center [659, 253] width 185 height 94
type textarea "helper.moveRight(1)"
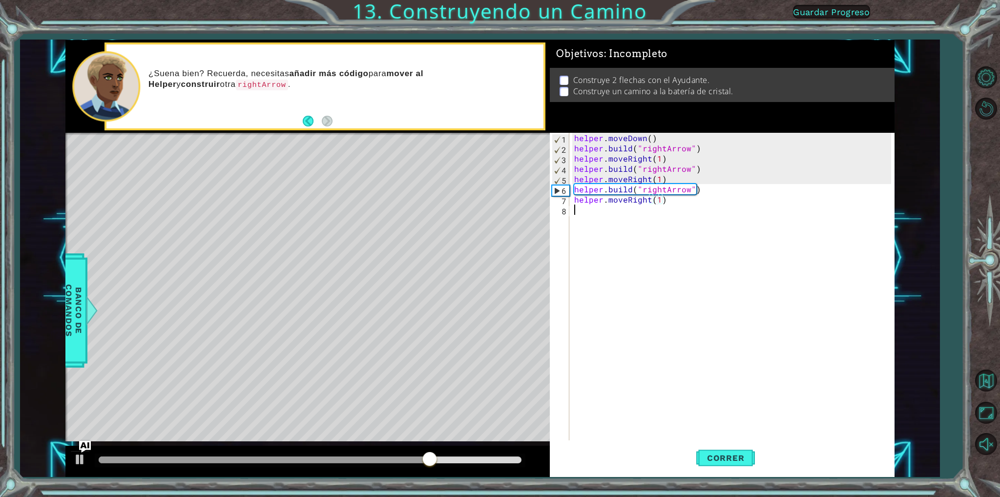
click at [698, 220] on div "helper . moveDown ( ) helper . build ( "rightArrow" ) helper . moveRight ( 1 ) …" at bounding box center [733, 297] width 323 height 328
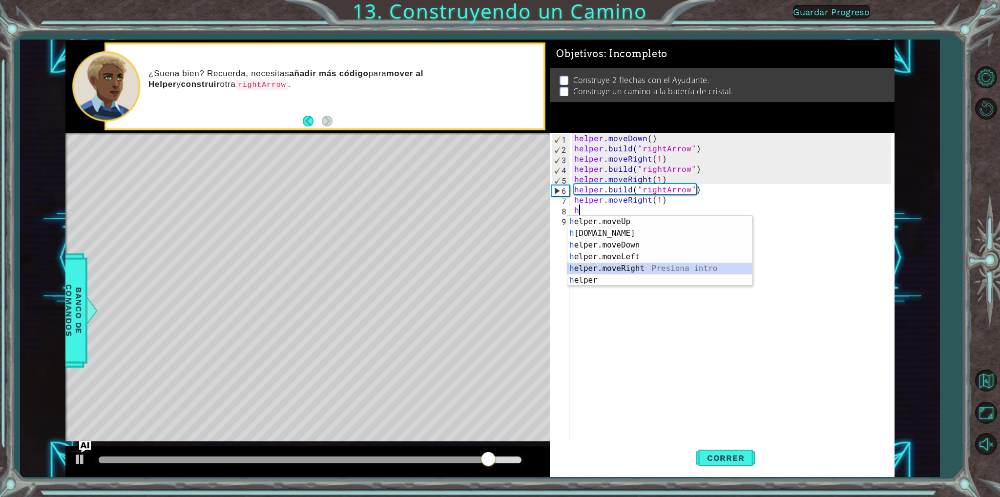
click at [692, 269] on div "h elper.moveUp Presiona intro h [DOMAIN_NAME] Presiona intro h elper.moveDown P…" at bounding box center [659, 263] width 185 height 94
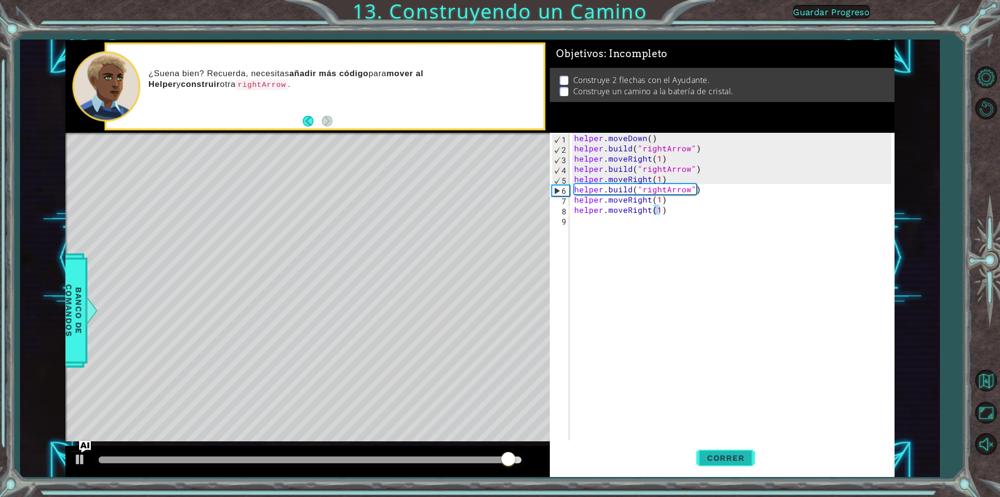
click at [719, 458] on span "Correr" at bounding box center [725, 458] width 57 height 10
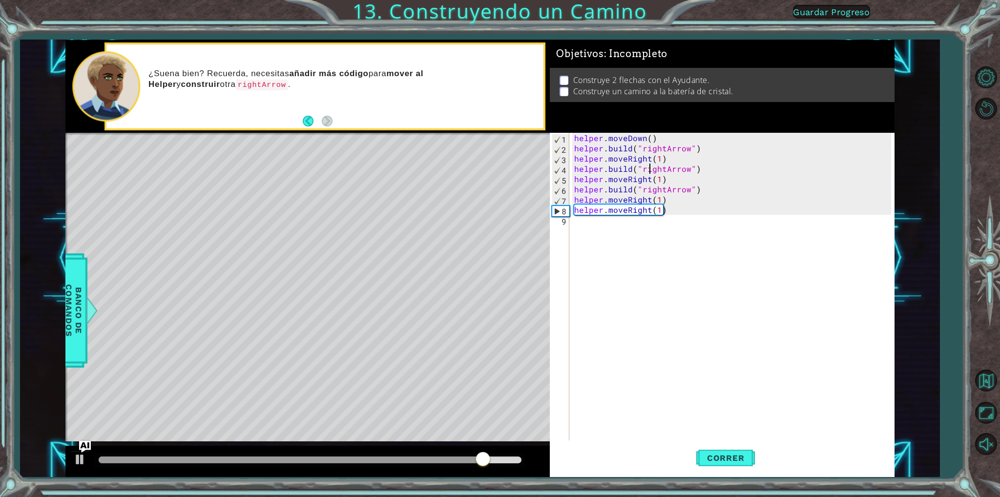
click at [649, 170] on div "helper . moveDown ( ) helper . build ( "rightArrow" ) helper . moveRight ( 1 ) …" at bounding box center [733, 297] width 323 height 328
drag, startPoint x: 632, startPoint y: 166, endPoint x: 623, endPoint y: 168, distance: 10.1
click at [626, 169] on div "helper . moveDown ( ) helper . build ( "rightArrow" ) helper . moveRight ( 1 ) …" at bounding box center [733, 297] width 323 height 328
click at [618, 153] on div "helper . moveDown ( ) helper . build ( "rightArrow" ) helper . moveRight ( 1 ) …" at bounding box center [733, 297] width 323 height 328
click at [633, 156] on div "helper . moveDown ( ) helper . build ( "rightArrow" ) helper . moveRight ( 1 ) …" at bounding box center [733, 297] width 323 height 328
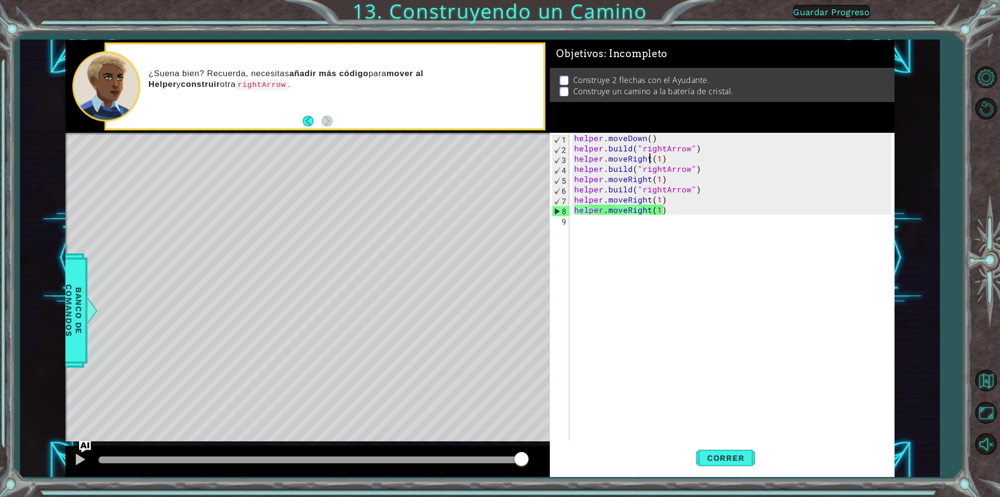
click at [651, 158] on div "helper . moveDown ( ) helper . build ( "rightArrow" ) helper . moveRight ( 1 ) …" at bounding box center [733, 297] width 323 height 328
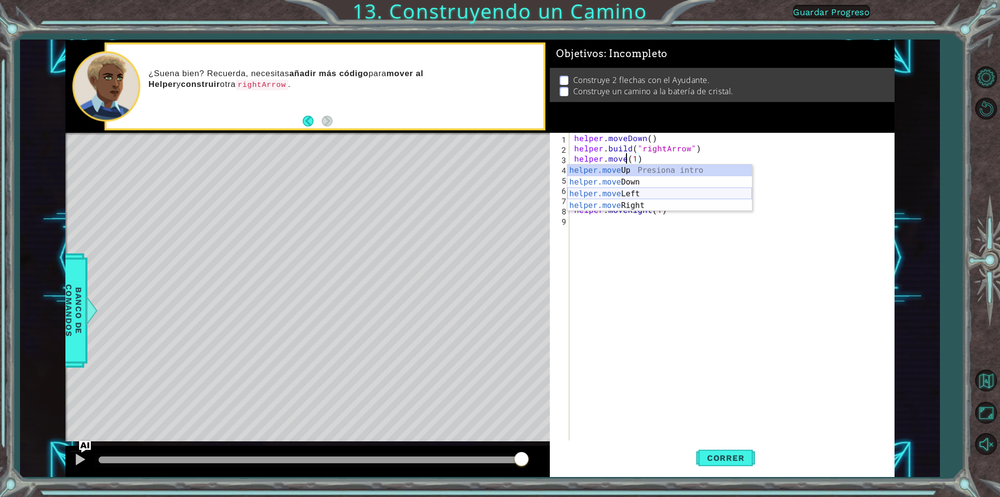
click at [609, 189] on div "helper.move Up Presiona intro helper.move Down Presiona intro helper.move Left …" at bounding box center [659, 200] width 185 height 70
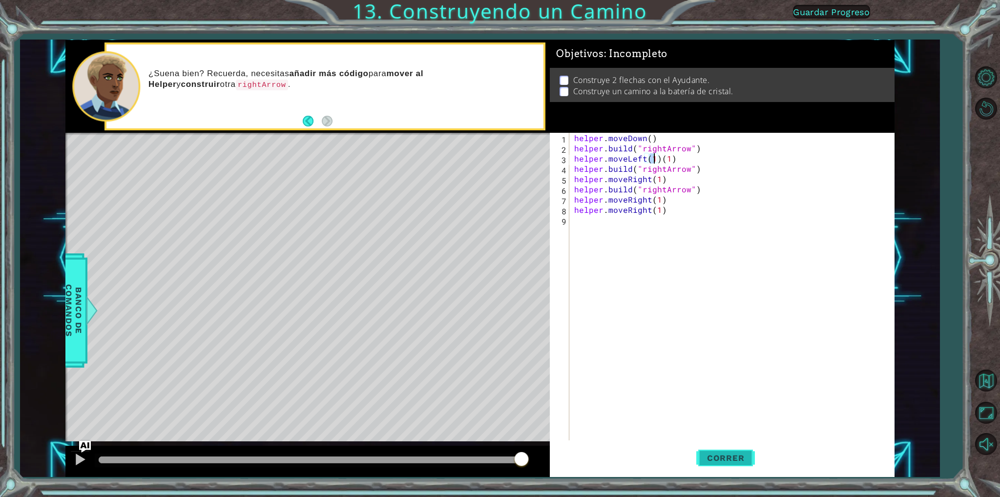
click at [729, 464] on button "Correr" at bounding box center [725, 458] width 59 height 34
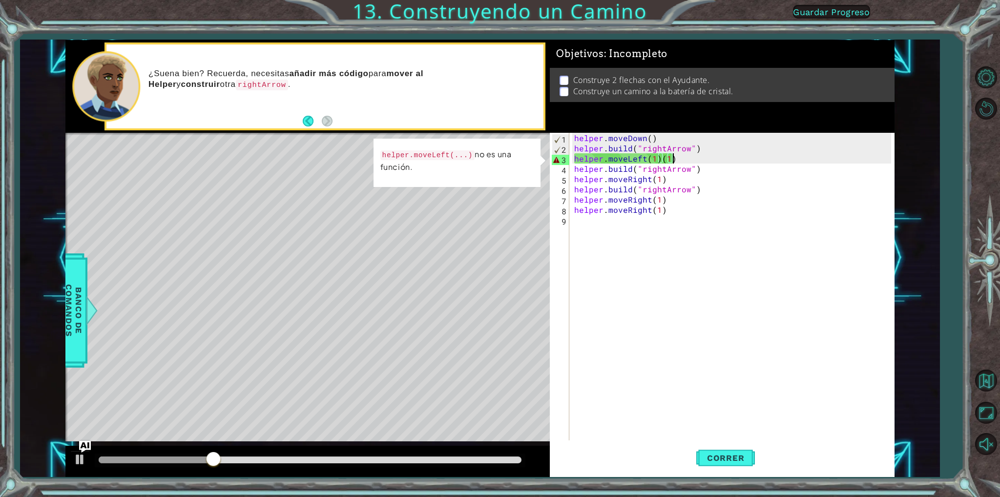
click at [673, 156] on div "helper . moveDown ( ) helper . build ( "rightArrow" ) helper . moveLeft ( 1 ) (…" at bounding box center [733, 297] width 323 height 328
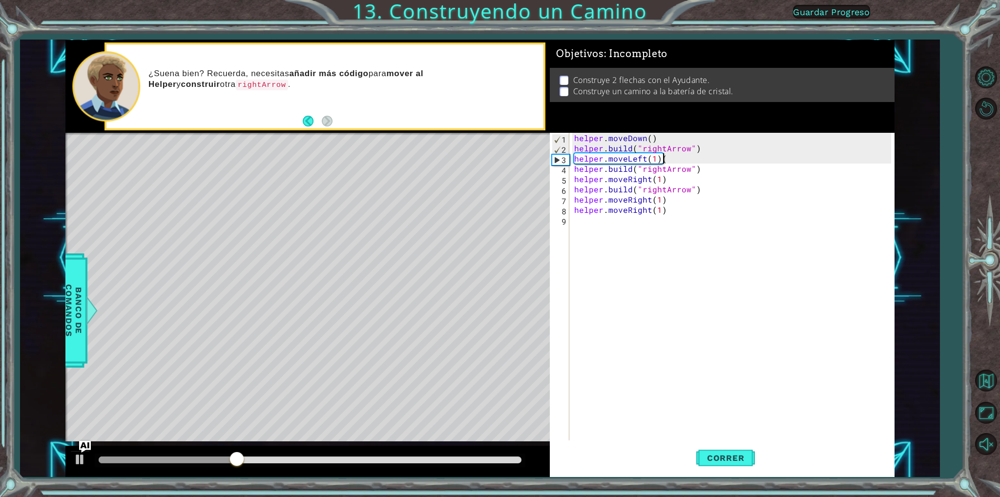
type textarea "helper.moveLeft(1)"
click at [727, 446] on button "Correr" at bounding box center [725, 458] width 59 height 34
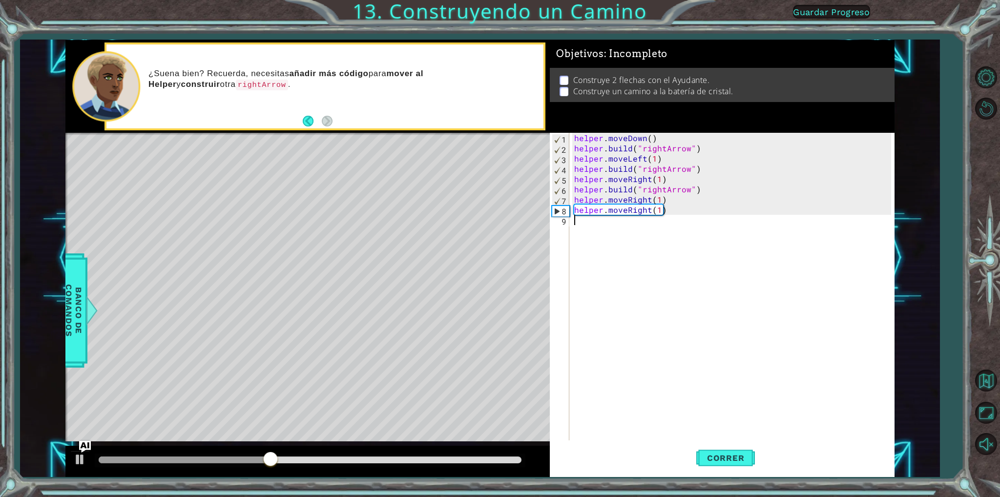
click at [660, 225] on div "helper . moveDown ( ) helper . build ( "rightArrow" ) helper . moveLeft ( 1 ) h…" at bounding box center [733, 297] width 323 height 328
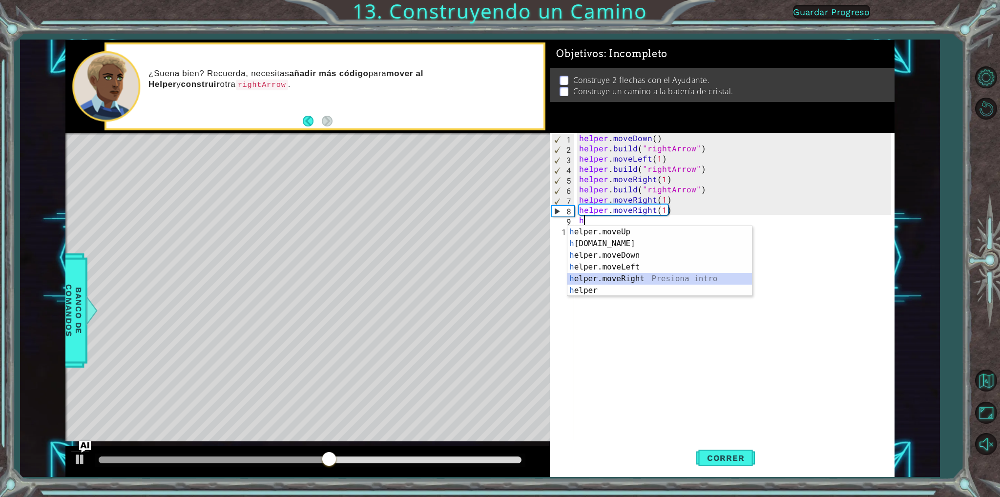
click at [636, 278] on div "h elper.moveUp Presiona intro h [DOMAIN_NAME] Presiona intro h elper.moveDown P…" at bounding box center [659, 273] width 185 height 94
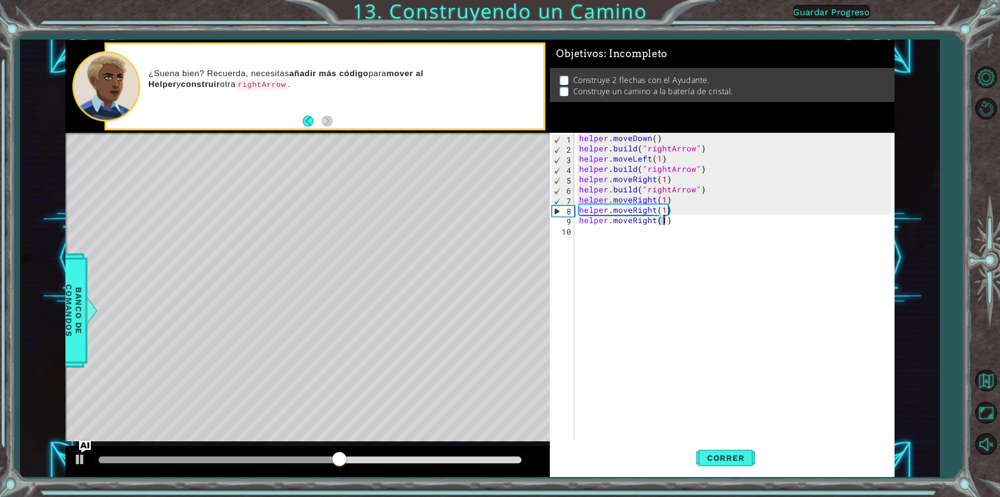
type textarea "helper.moveRight(h)"
drag, startPoint x: 629, startPoint y: 239, endPoint x: 623, endPoint y: 227, distance: 12.9
click at [623, 227] on div "helper . moveDown ( ) helper . build ( "rightArrow" ) helper . moveLeft ( 1 ) h…" at bounding box center [736, 297] width 319 height 328
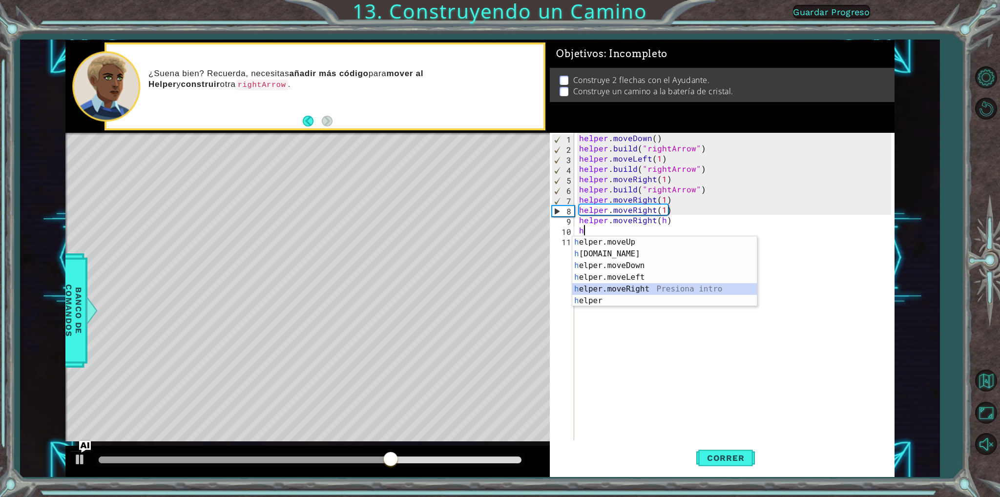
click at [645, 285] on div "h elper.moveUp Presiona intro h [DOMAIN_NAME] Presiona intro h elper.moveDown P…" at bounding box center [664, 283] width 185 height 94
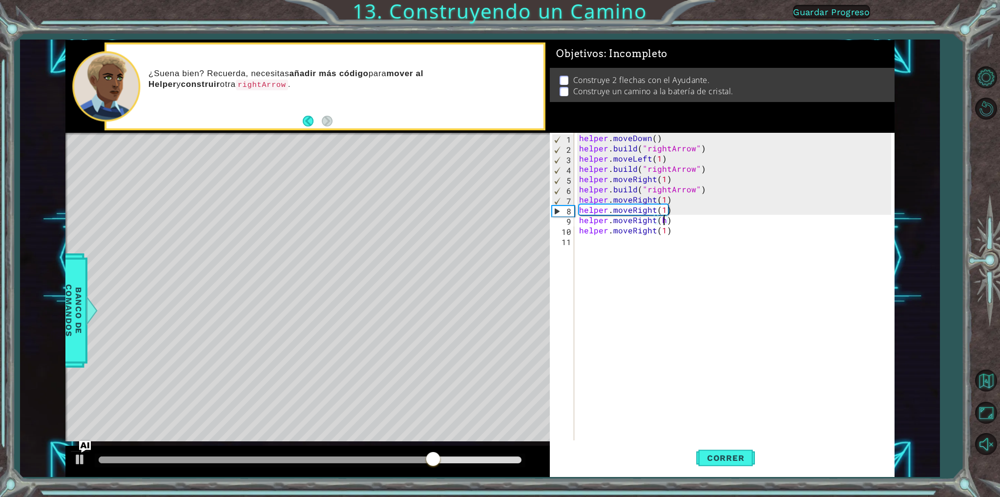
click at [663, 218] on div "helper . moveDown ( ) helper . build ( "rightArrow" ) helper . moveLeft ( 1 ) h…" at bounding box center [736, 297] width 319 height 328
click at [720, 460] on span "Correr" at bounding box center [725, 458] width 57 height 10
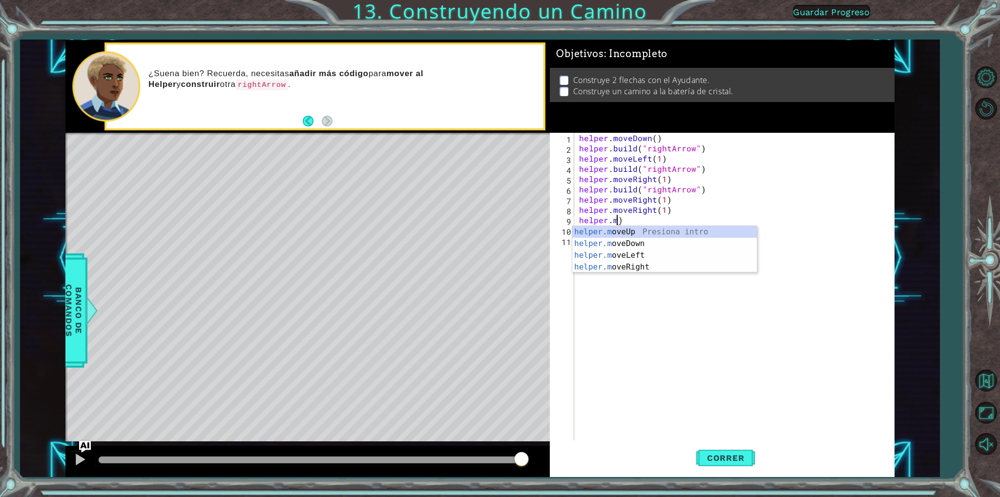
scroll to position [0, 1]
click at [668, 199] on div "helper . moveDown ( ) helper . build ( "rightArrow" ) helper . moveLeft ( 1 ) h…" at bounding box center [736, 297] width 319 height 328
click at [666, 206] on div "helper . moveDown ( ) helper . build ( "rightArrow" ) helper . moveLeft ( 1 ) h…" at bounding box center [736, 297] width 319 height 328
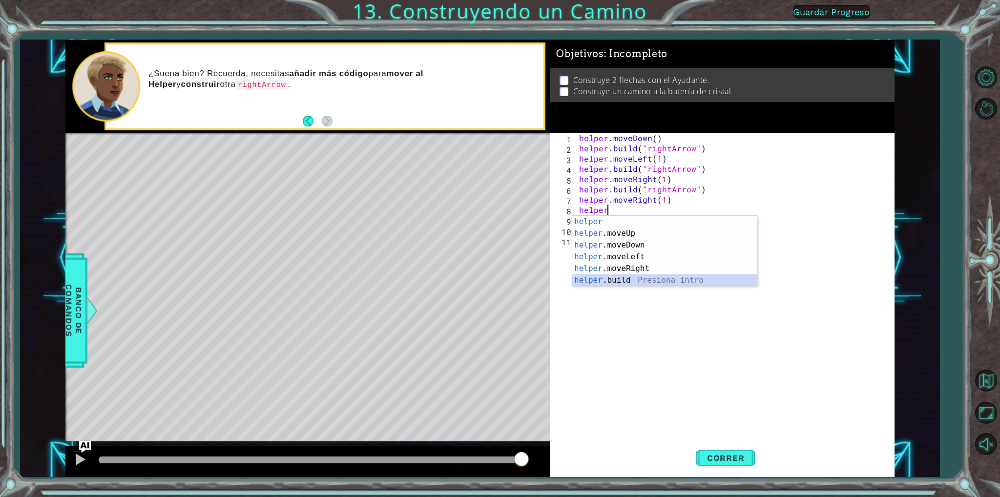
click at [654, 278] on div "helper Presiona intro helper .moveUp Presiona intro helper .moveDown Presiona i…" at bounding box center [664, 263] width 185 height 94
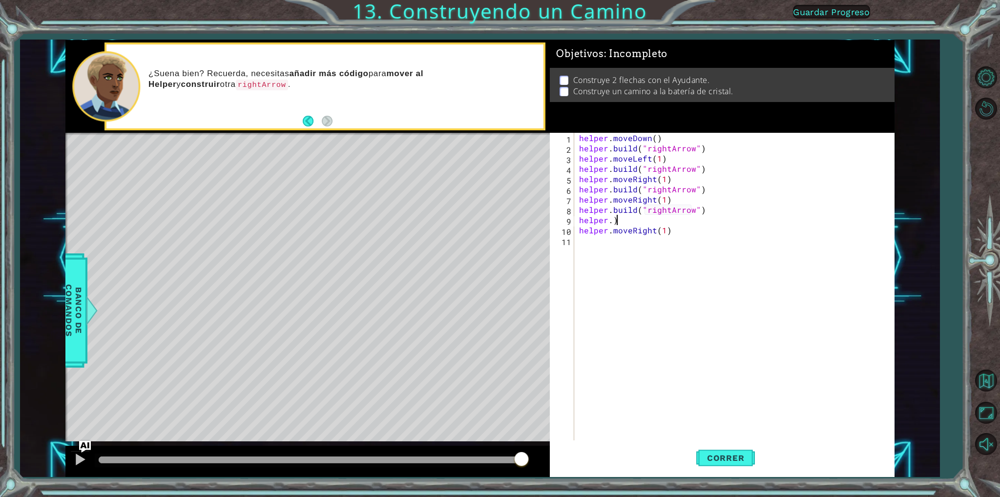
click at [691, 221] on div "helper . moveDown ( ) helper . build ( "rightArrow" ) helper . moveLeft ( 1 ) h…" at bounding box center [736, 297] width 319 height 328
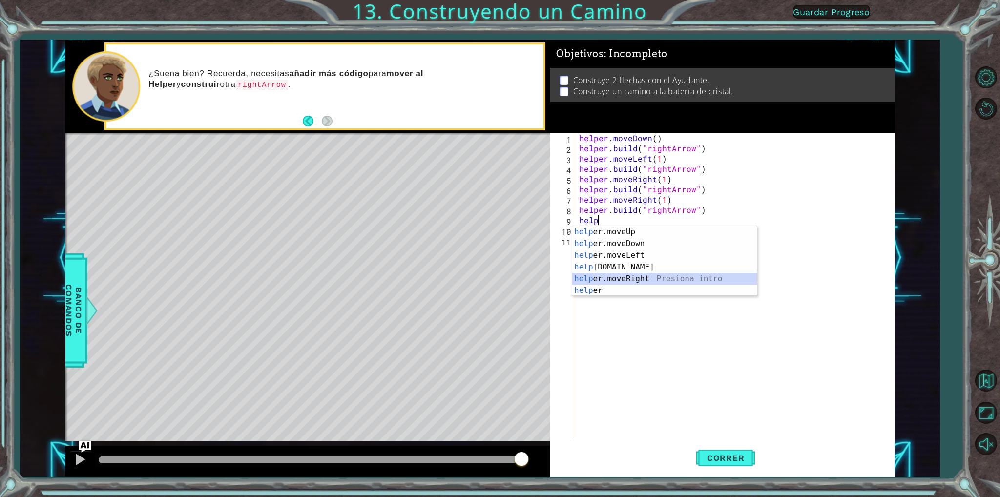
click at [651, 281] on div "help er.moveUp Presiona intro help er.moveDown Presiona intro help er.moveLeft …" at bounding box center [664, 273] width 185 height 94
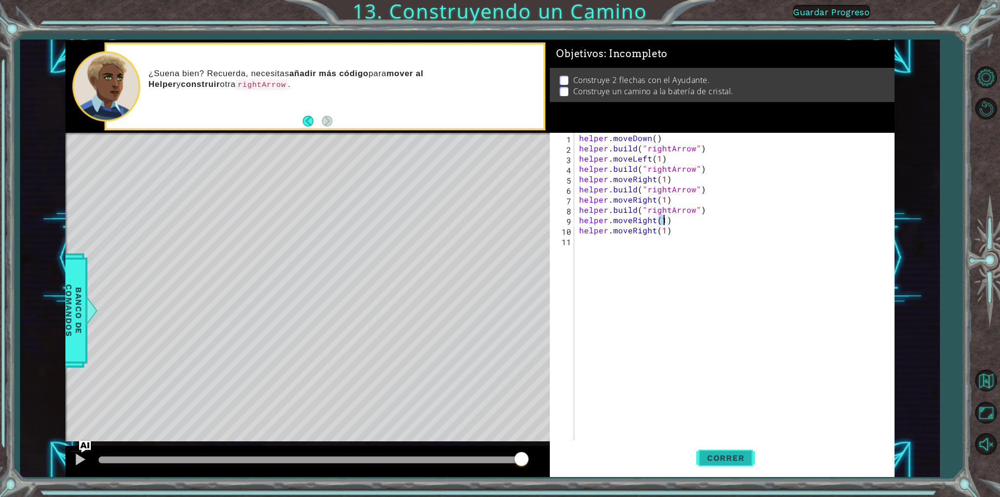
type textarea "helper.moveRight(1)"
click at [729, 464] on button "Correr" at bounding box center [725, 458] width 59 height 34
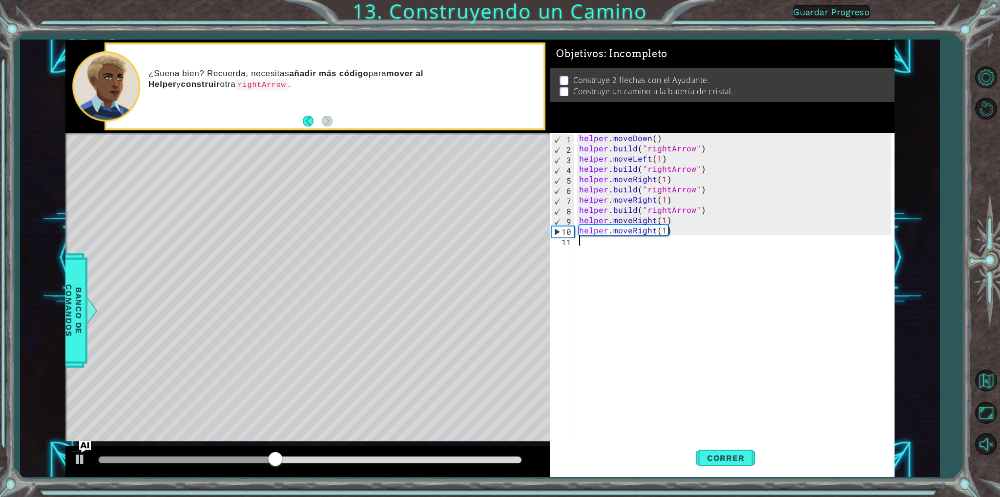
click at [667, 248] on div "helper . moveDown ( ) helper . build ( "rightArrow" ) helper . moveLeft ( 1 ) h…" at bounding box center [736, 297] width 319 height 328
click at [666, 244] on div "helper . moveDown ( ) helper . build ( "rightArrow" ) helper . moveLeft ( 1 ) h…" at bounding box center [736, 297] width 319 height 328
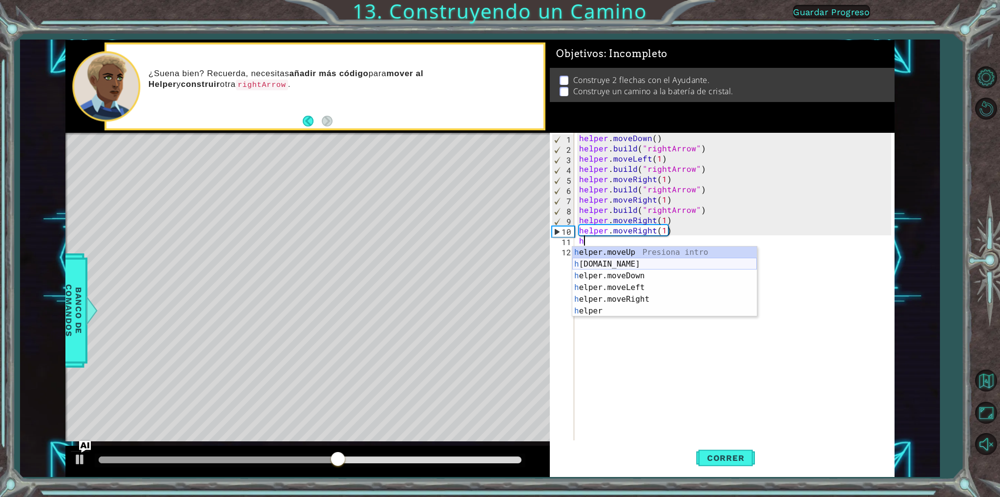
click at [647, 264] on div "h elper.moveUp Presiona intro h [DOMAIN_NAME] Presiona intro h elper.moveDown P…" at bounding box center [664, 294] width 185 height 94
type textarea "[DOMAIN_NAME]("rightArrow")"
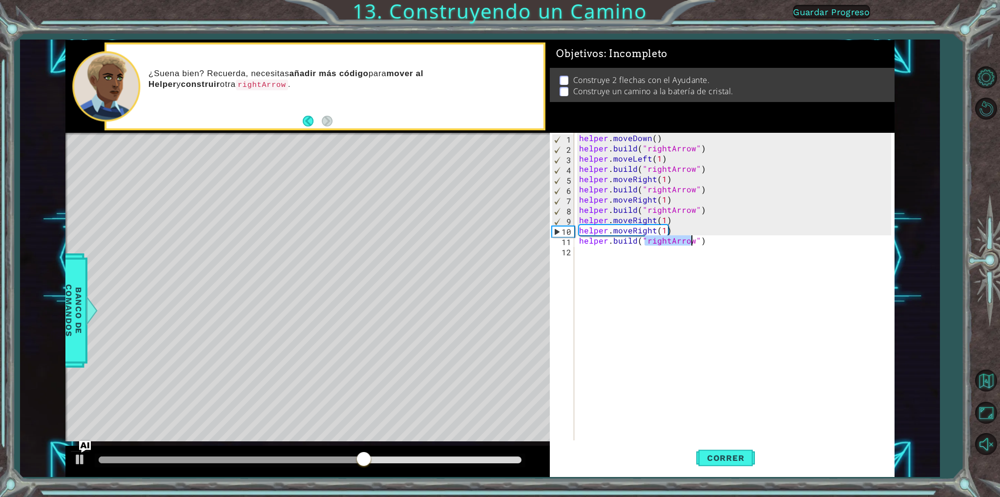
click at [645, 248] on div "helper . moveDown ( ) helper . build ( "rightArrow" ) helper . moveLeft ( 1 ) h…" at bounding box center [736, 297] width 319 height 328
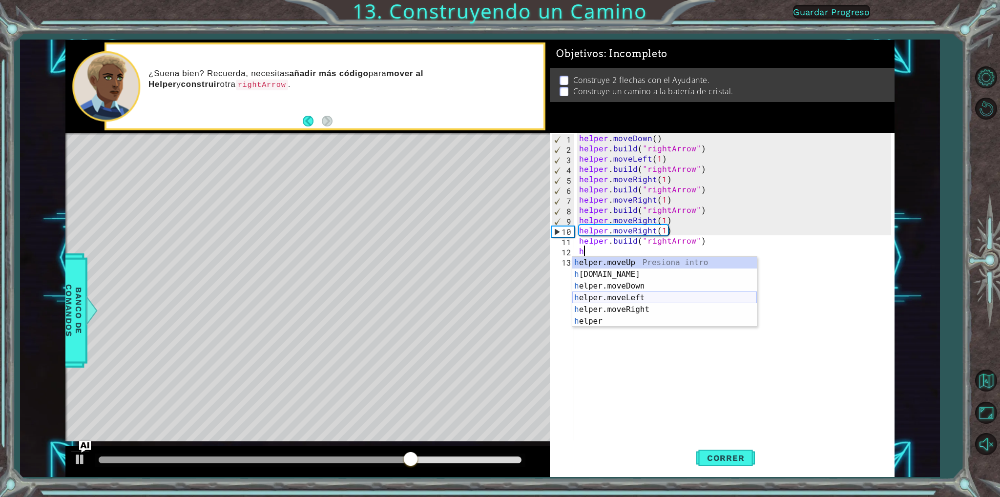
click at [651, 303] on div "h elper.moveUp Presiona intro h [DOMAIN_NAME] Presiona intro h elper.moveDown P…" at bounding box center [664, 304] width 185 height 94
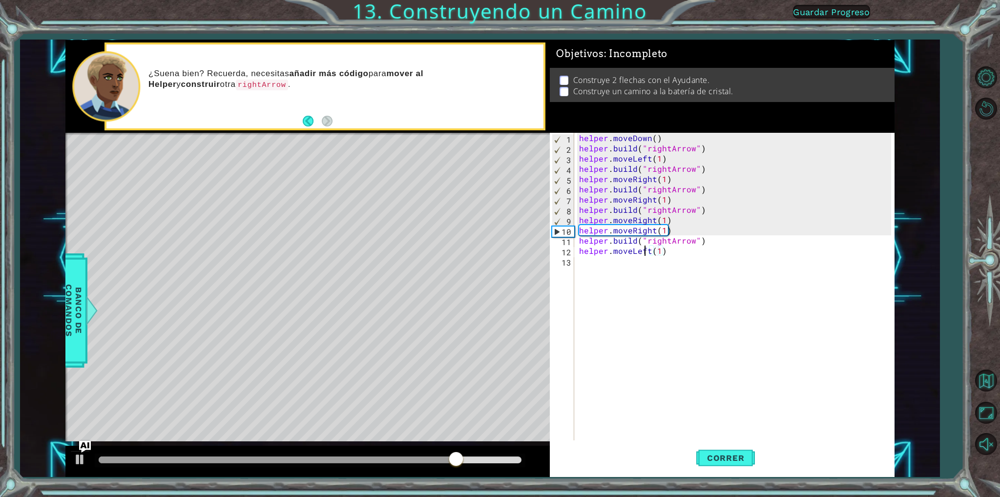
click at [647, 252] on div "helper . moveDown ( ) helper . build ( "rightArrow" ) helper . moveLeft ( 1 ) h…" at bounding box center [736, 297] width 319 height 328
click at [648, 251] on div "helper . moveDown ( ) helper . build ( "rightArrow" ) helper . moveLeft ( 1 ) h…" at bounding box center [736, 297] width 319 height 328
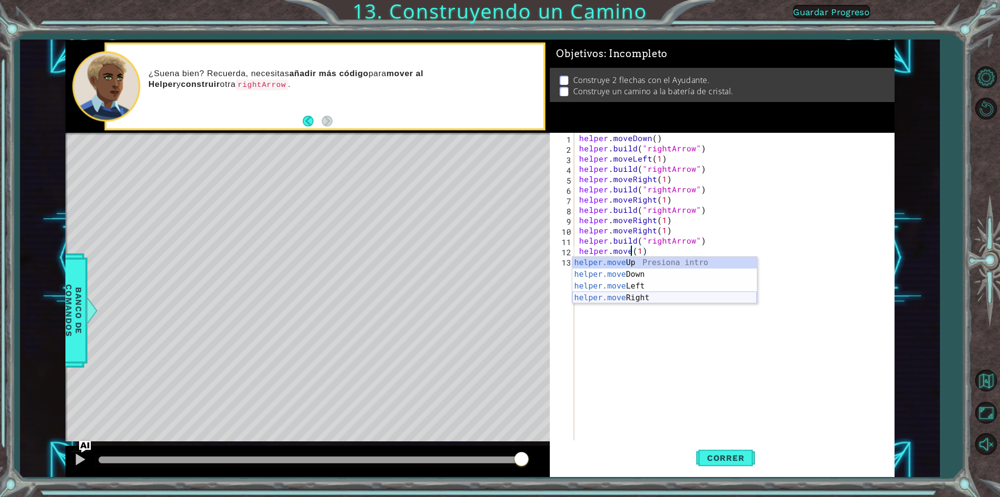
click at [640, 295] on div "helper.move Up Presiona intro helper.move Down Presiona intro helper.move Left …" at bounding box center [664, 292] width 185 height 70
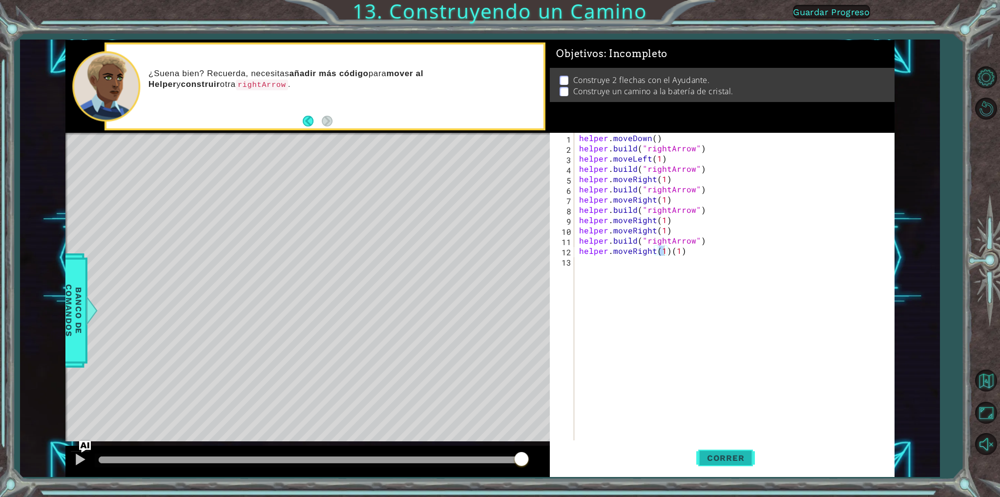
click at [711, 450] on button "Correr" at bounding box center [725, 458] width 59 height 34
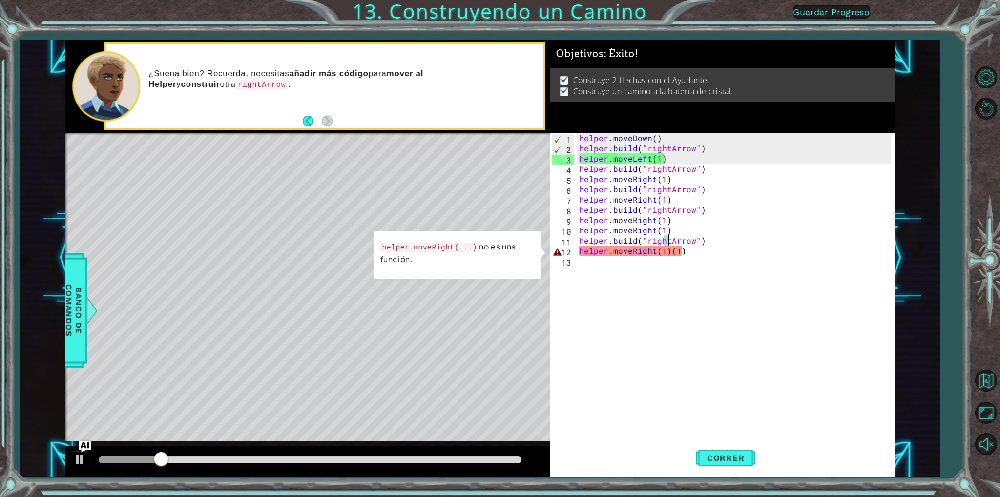
click at [667, 237] on div "helper . moveDown ( ) helper . build ( "rightArrow" ) helper . moveLeft ( 1 ) h…" at bounding box center [736, 297] width 319 height 328
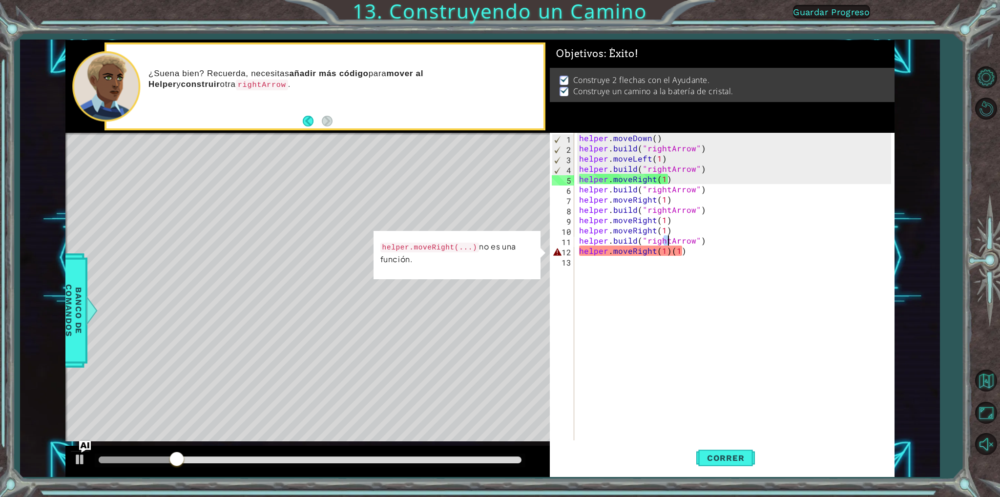
click at [673, 254] on div "helper . moveDown ( ) helper . build ( "rightArrow" ) helper . moveLeft ( 1 ) h…" at bounding box center [736, 297] width 319 height 328
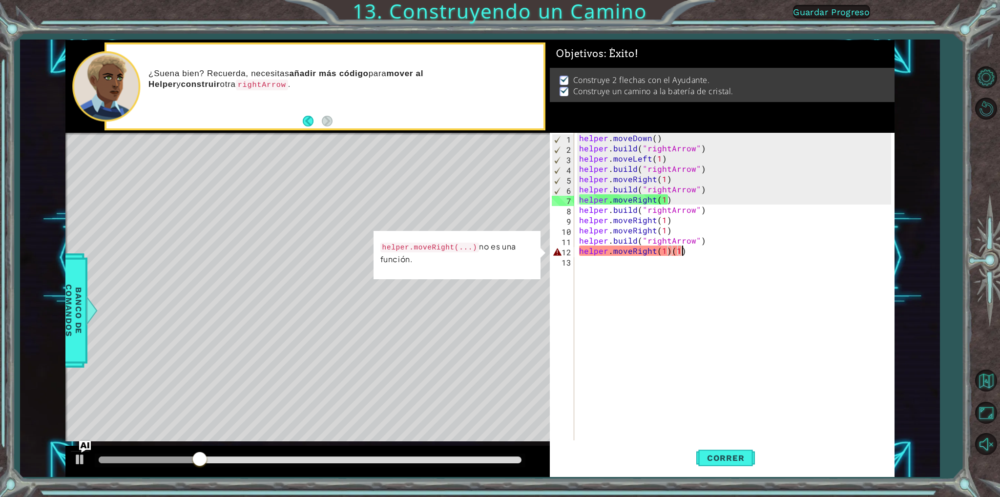
click at [692, 253] on div "helper . moveDown ( ) helper . build ( "rightArrow" ) helper . moveLeft ( 1 ) h…" at bounding box center [736, 297] width 319 height 328
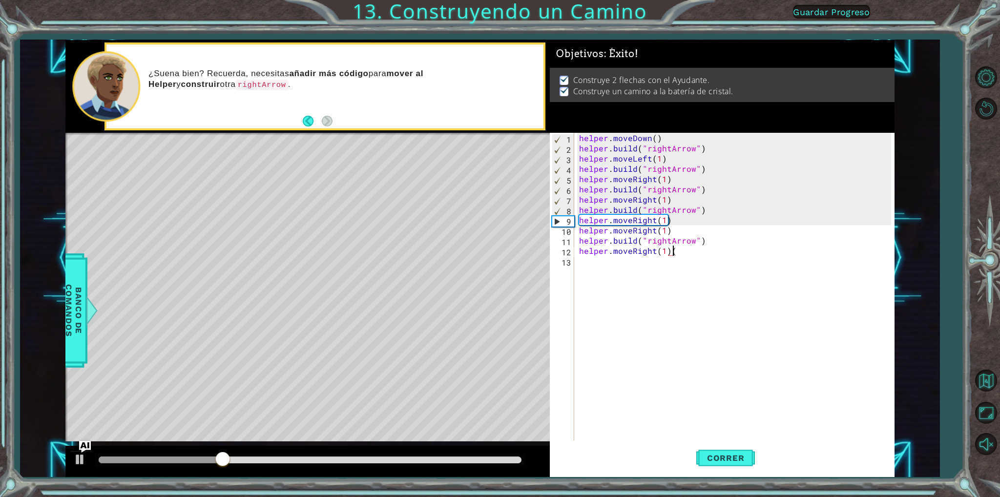
type textarea "helper.moveRight(1)"
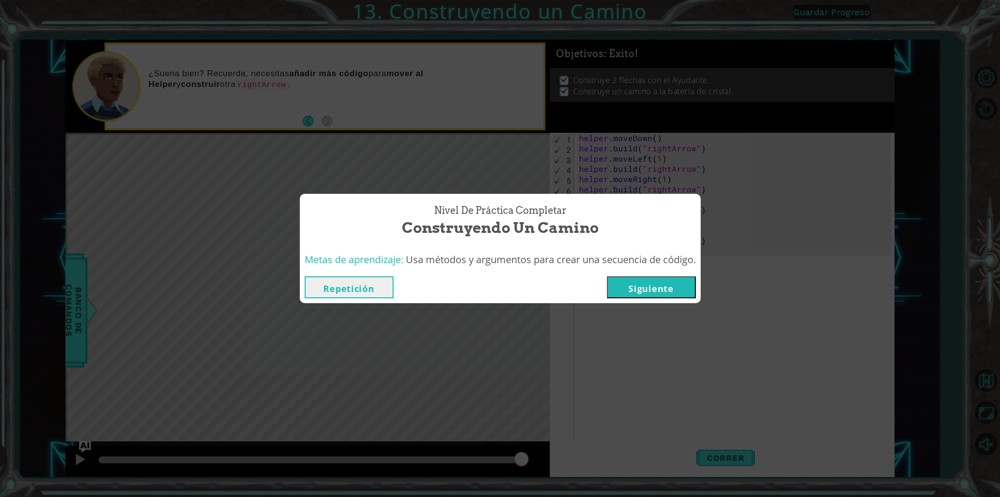
click at [633, 278] on button "Siguiente" at bounding box center [651, 287] width 89 height 22
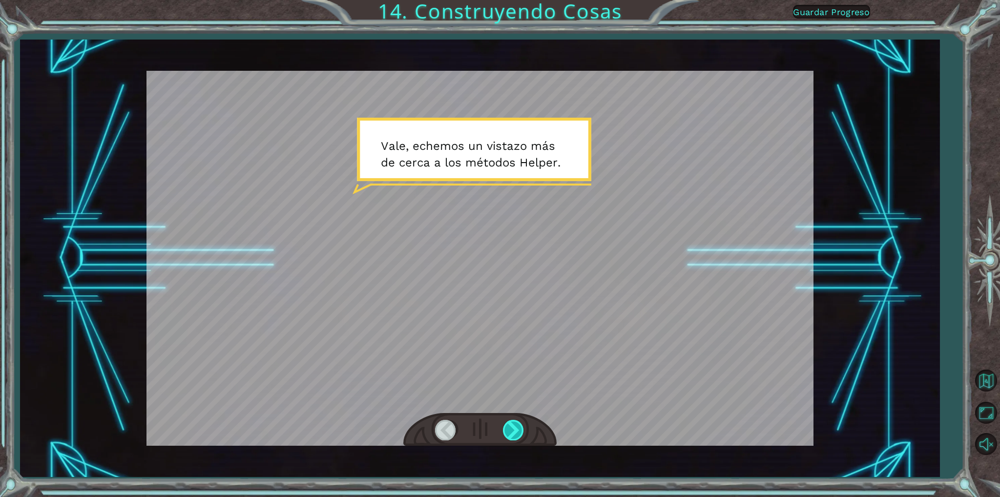
click at [509, 429] on div at bounding box center [514, 430] width 22 height 20
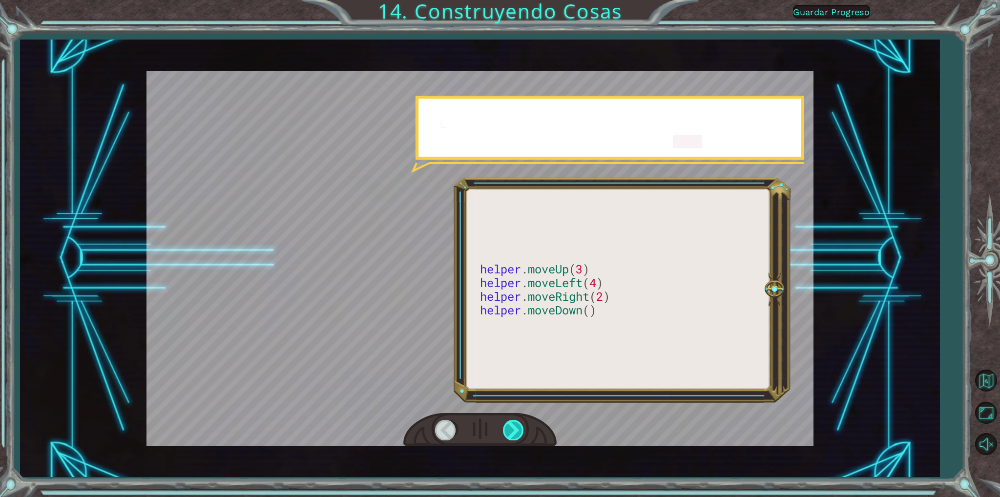
click at [509, 429] on div at bounding box center [514, 430] width 22 height 20
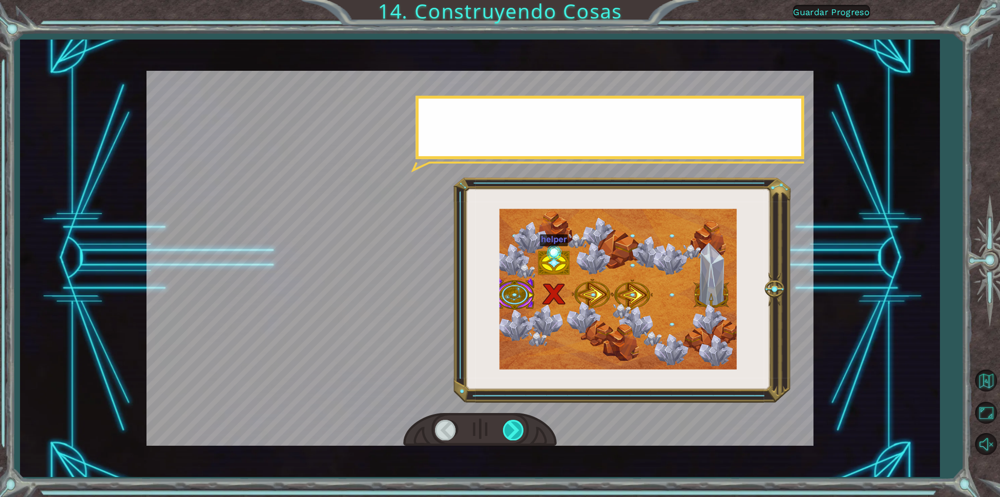
click at [509, 429] on div at bounding box center [514, 430] width 22 height 20
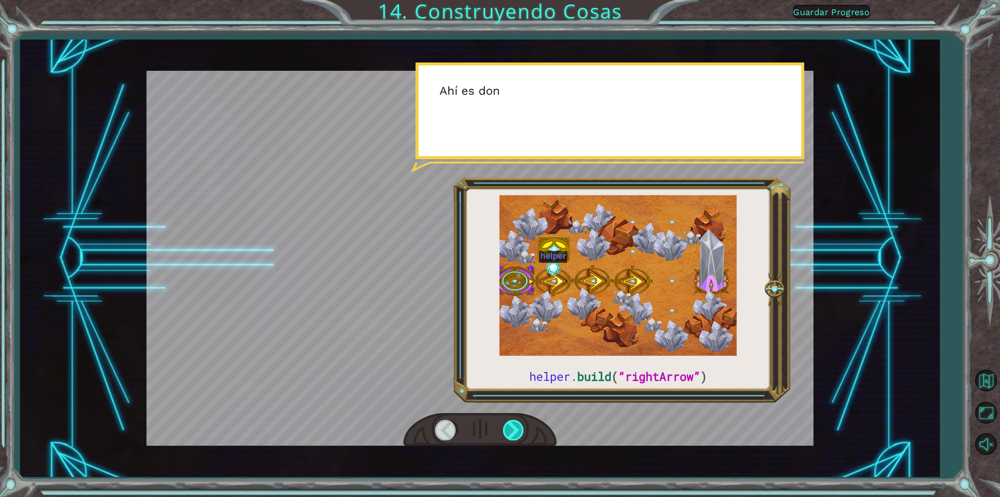
click at [517, 426] on div at bounding box center [514, 430] width 22 height 20
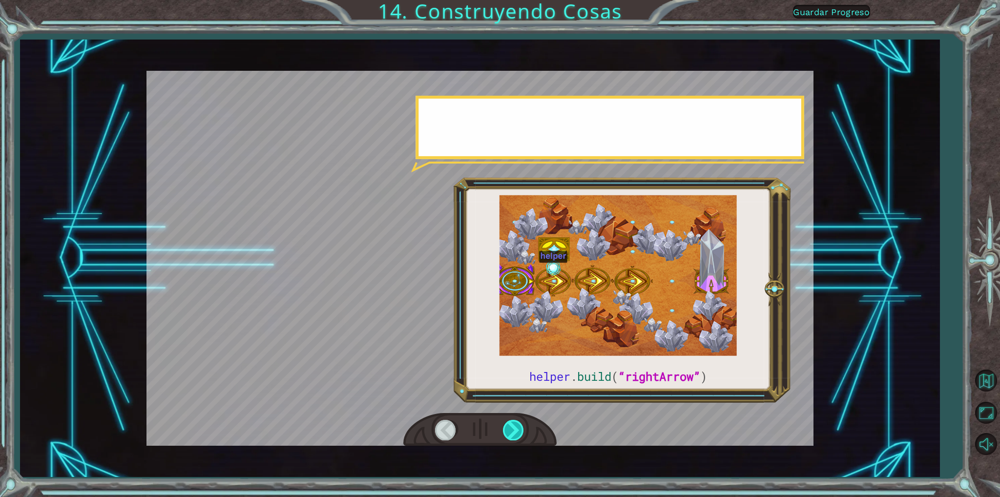
click at [517, 426] on div at bounding box center [514, 430] width 22 height 20
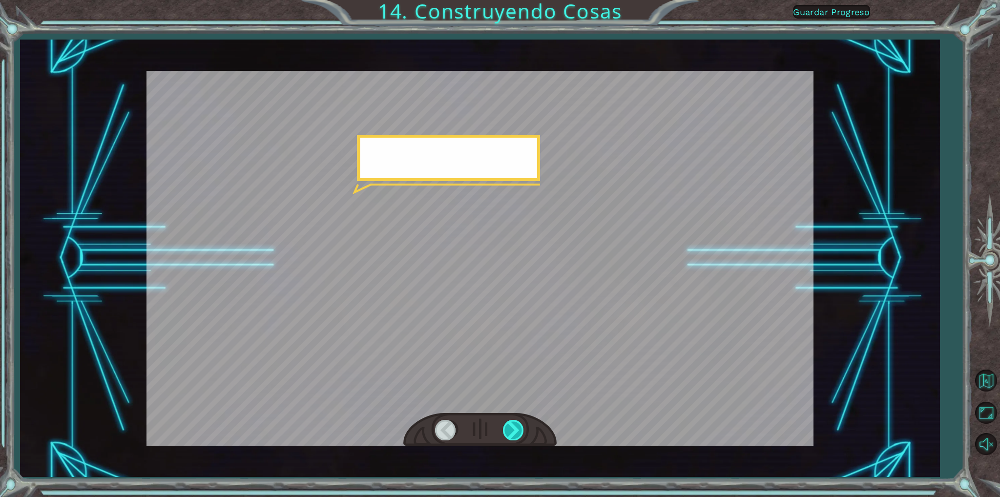
click at [517, 426] on div at bounding box center [514, 430] width 22 height 20
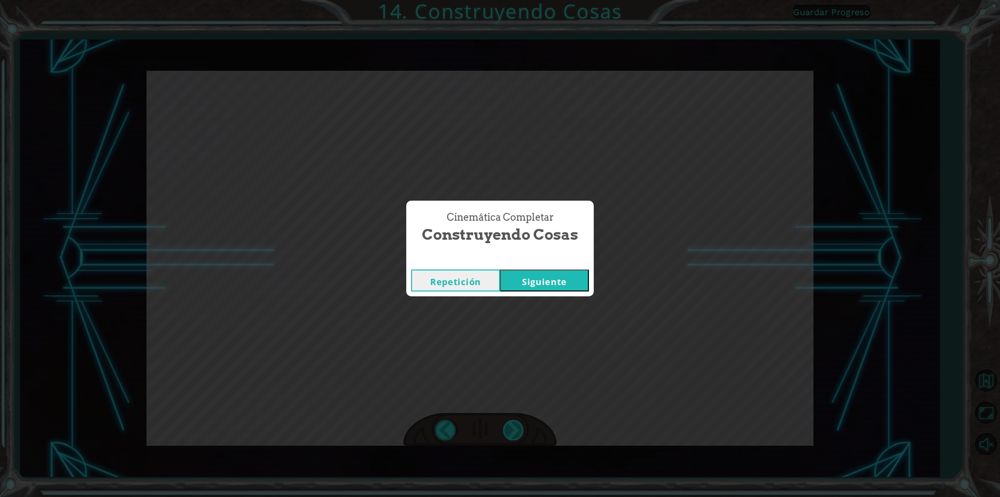
click at [517, 426] on div "Cinemática Completar Construyendo Cosas Repetición [GEOGRAPHIC_DATA]" at bounding box center [500, 248] width 1000 height 497
click at [568, 280] on button "Siguiente" at bounding box center [544, 281] width 89 height 22
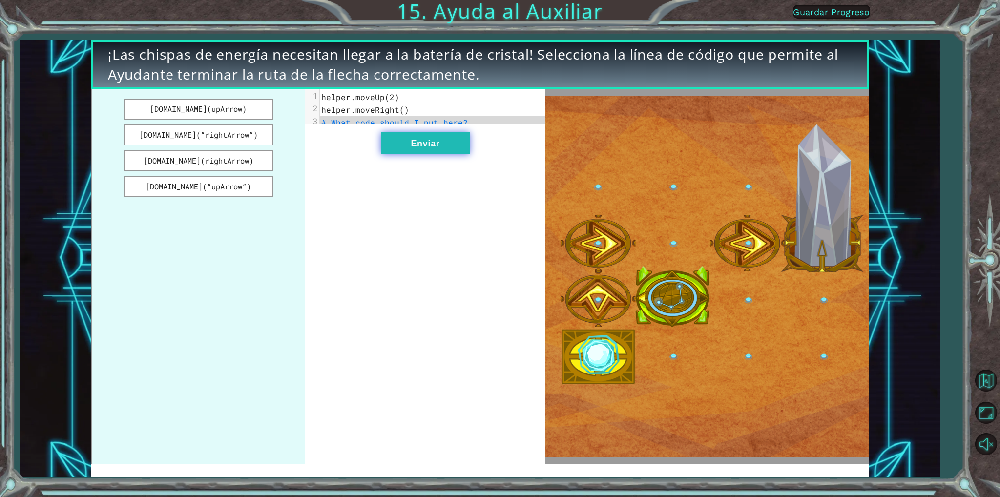
click at [416, 154] on button "Enviar" at bounding box center [425, 143] width 89 height 22
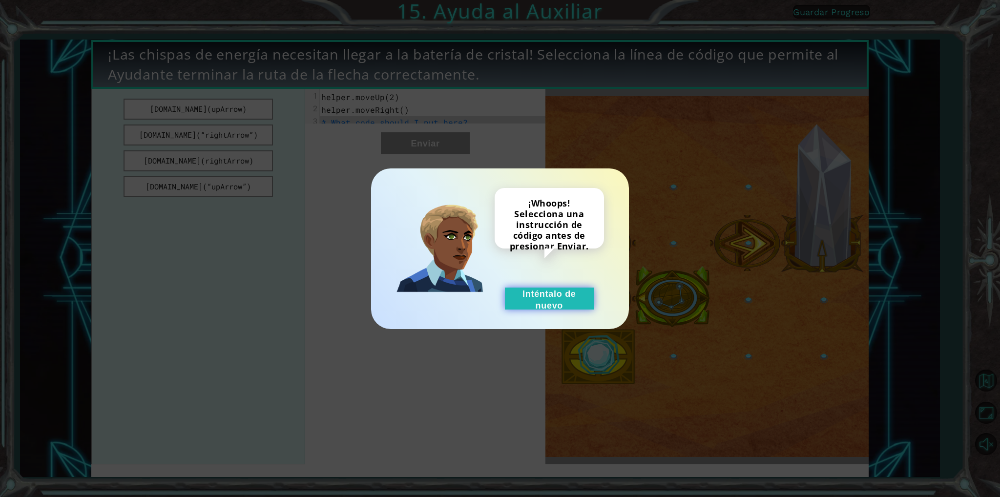
click at [535, 291] on button "Inténtalo de nuevo" at bounding box center [549, 299] width 89 height 22
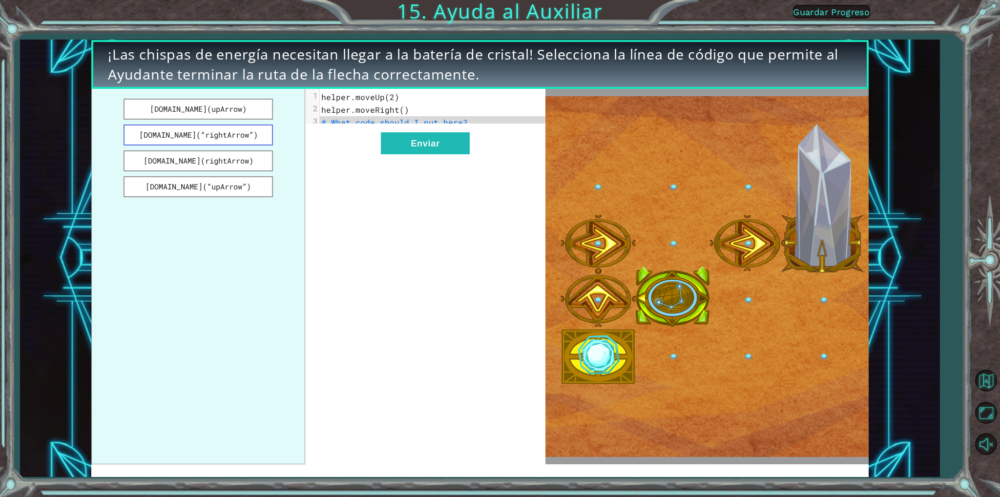
drag, startPoint x: 206, startPoint y: 159, endPoint x: 238, endPoint y: 143, distance: 36.0
click at [247, 141] on ul "[DOMAIN_NAME](upArrow) [DOMAIN_NAME](“rightArrow”) [DOMAIN_NAME](rightArrow) [D…" at bounding box center [198, 277] width 214 height 376
click at [225, 154] on button "[DOMAIN_NAME](rightArrow)" at bounding box center [198, 160] width 149 height 21
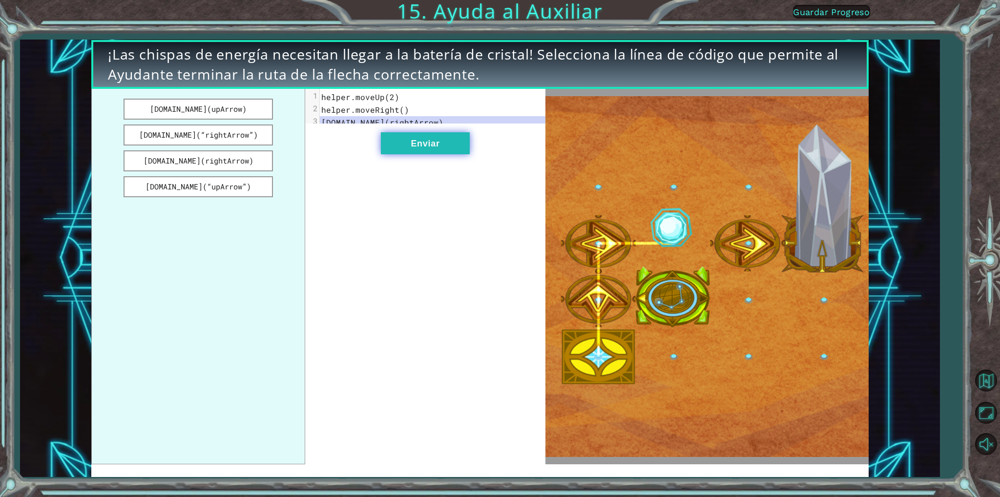
click at [410, 147] on button "Enviar" at bounding box center [425, 143] width 89 height 22
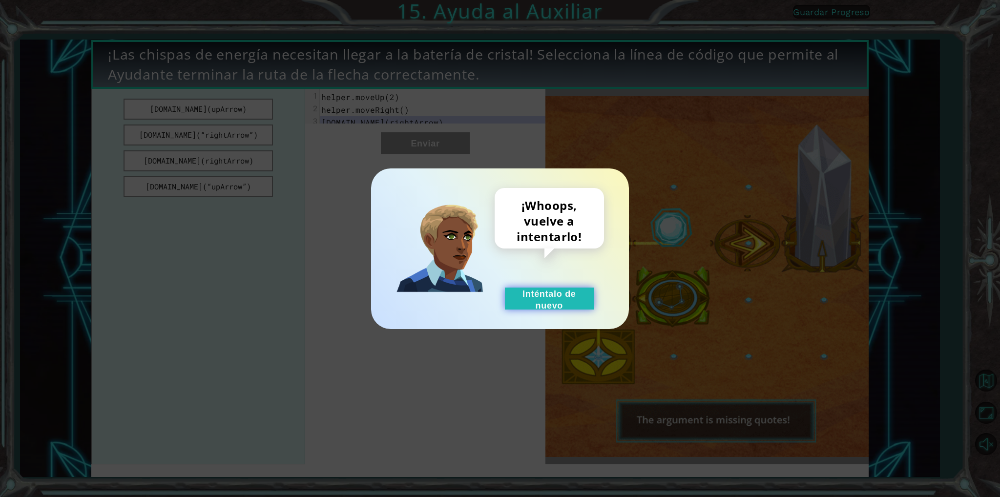
click at [540, 300] on button "Inténtalo de nuevo" at bounding box center [549, 299] width 89 height 22
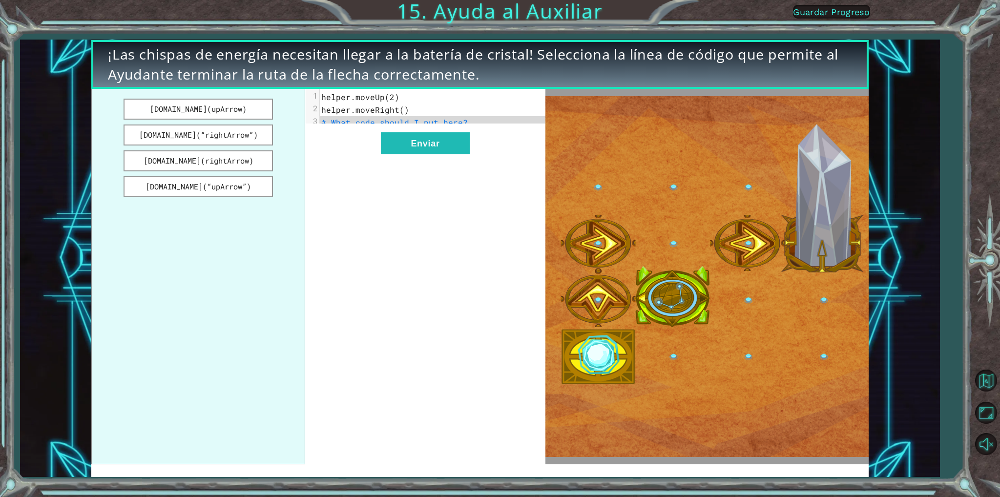
click at [433, 122] on span "# What code should I put here?" at bounding box center [394, 122] width 147 height 10
click at [236, 131] on button "[DOMAIN_NAME](“rightArrow”)" at bounding box center [198, 135] width 149 height 21
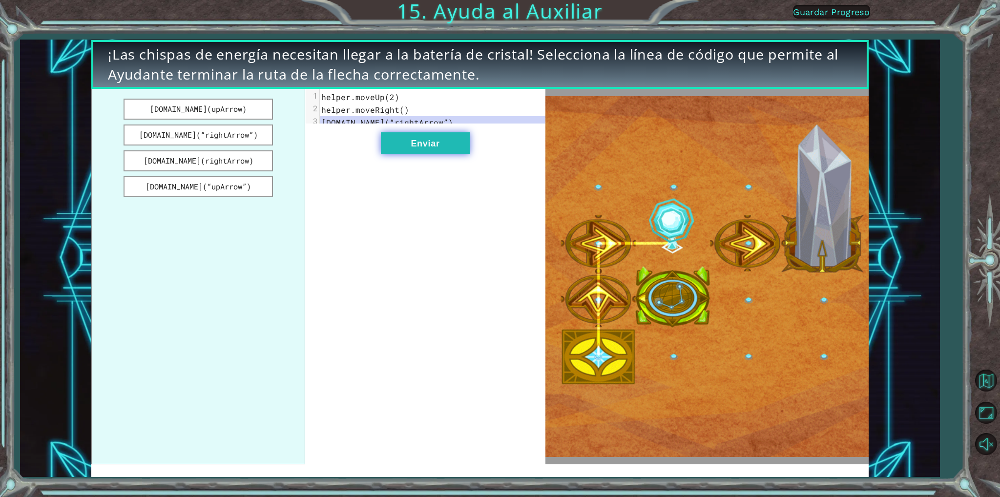
click at [403, 154] on button "Enviar" at bounding box center [425, 143] width 89 height 22
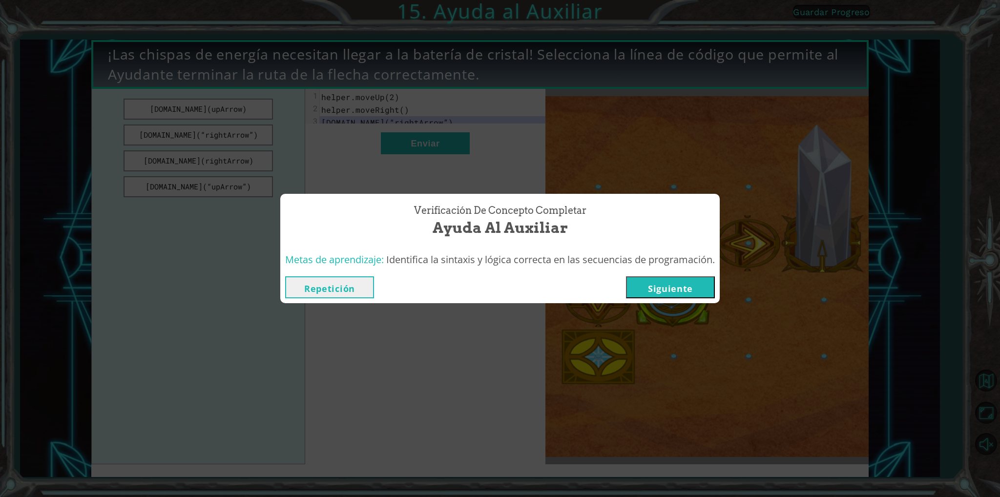
click at [650, 288] on button "Siguiente" at bounding box center [670, 287] width 89 height 22
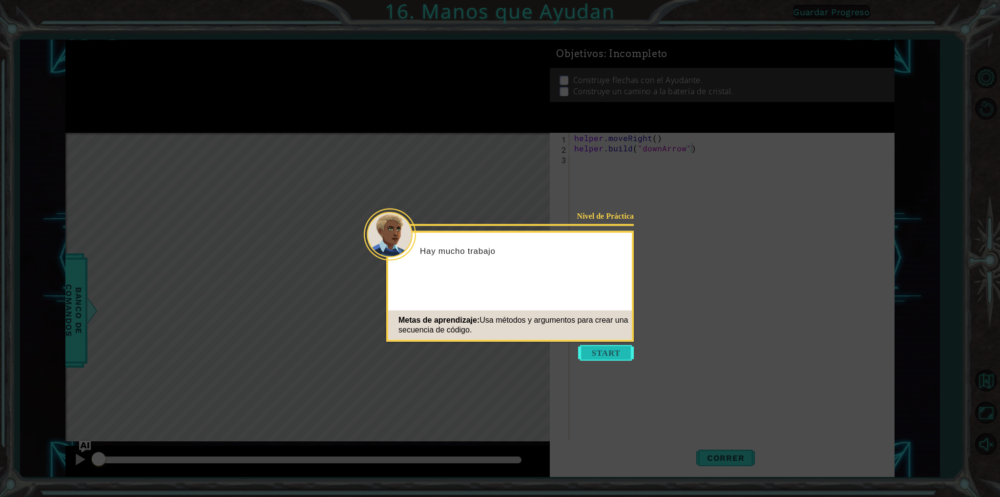
click at [609, 348] on button "Start" at bounding box center [606, 353] width 56 height 16
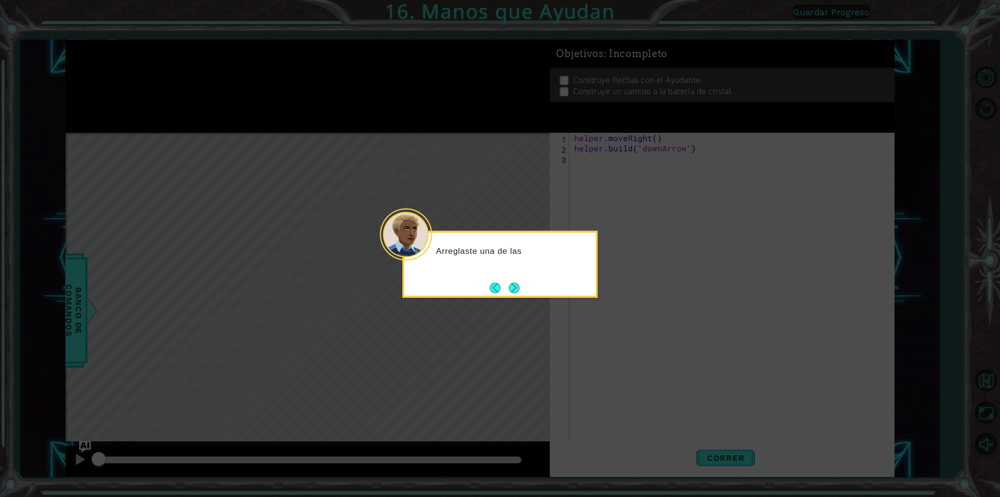
drag, startPoint x: 516, startPoint y: 283, endPoint x: 510, endPoint y: 279, distance: 7.0
click at [510, 282] on button "Next" at bounding box center [514, 287] width 11 height 11
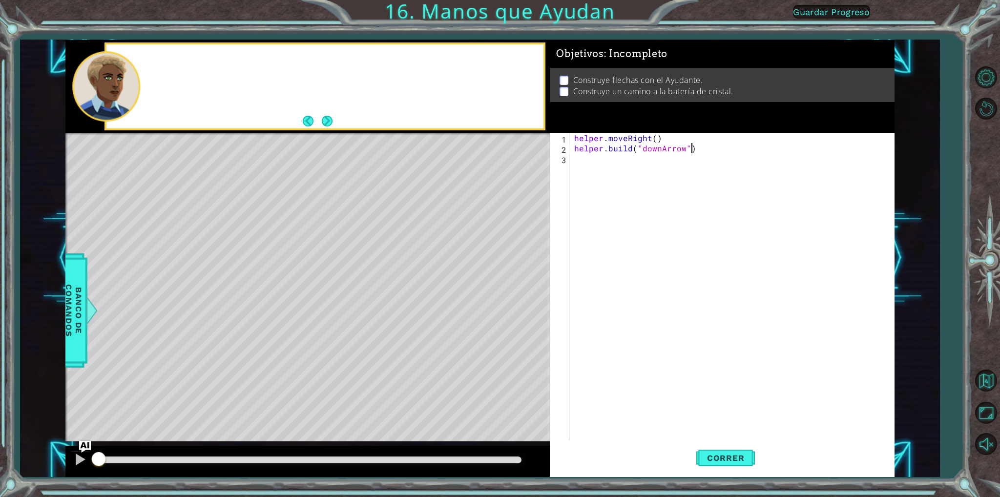
click at [478, 288] on div "Level Map" at bounding box center [290, 277] width 451 height 288
drag, startPoint x: 621, startPoint y: 174, endPoint x: 623, endPoint y: 153, distance: 21.1
click at [623, 153] on div "helper . moveRight ( ) helper . build ( "downArrow" )" at bounding box center [733, 297] width 323 height 328
type textarea "[DOMAIN_NAME]("downArrow")"
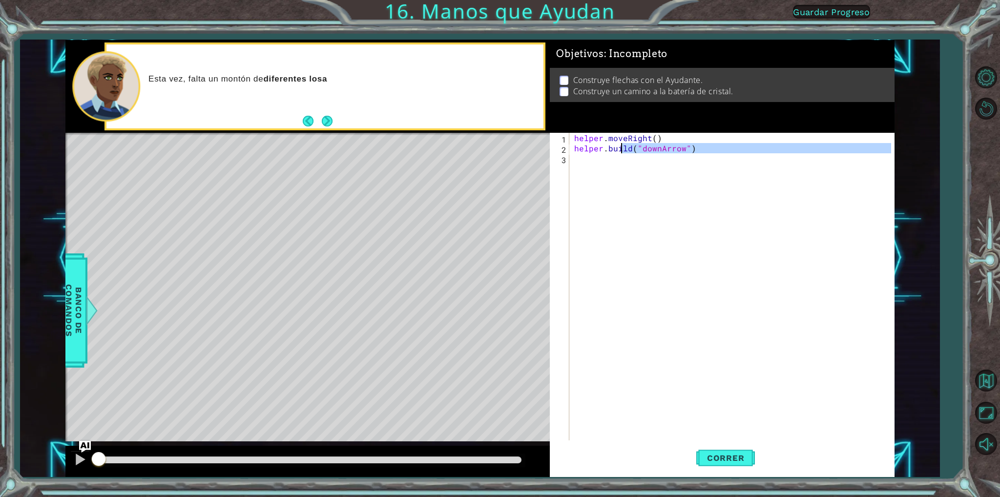
click at [607, 164] on div "helper . moveRight ( ) helper . build ( "downArrow" )" at bounding box center [731, 287] width 318 height 308
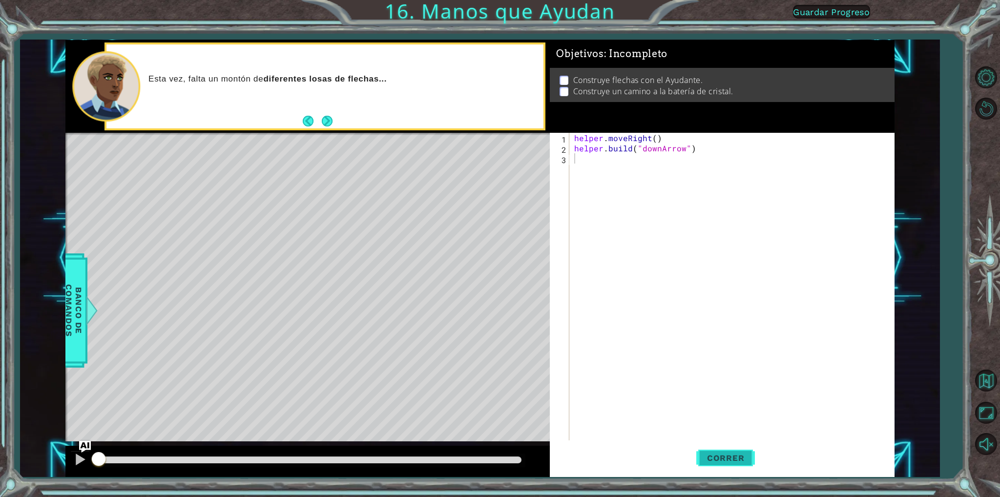
click at [730, 458] on span "Correr" at bounding box center [725, 458] width 57 height 10
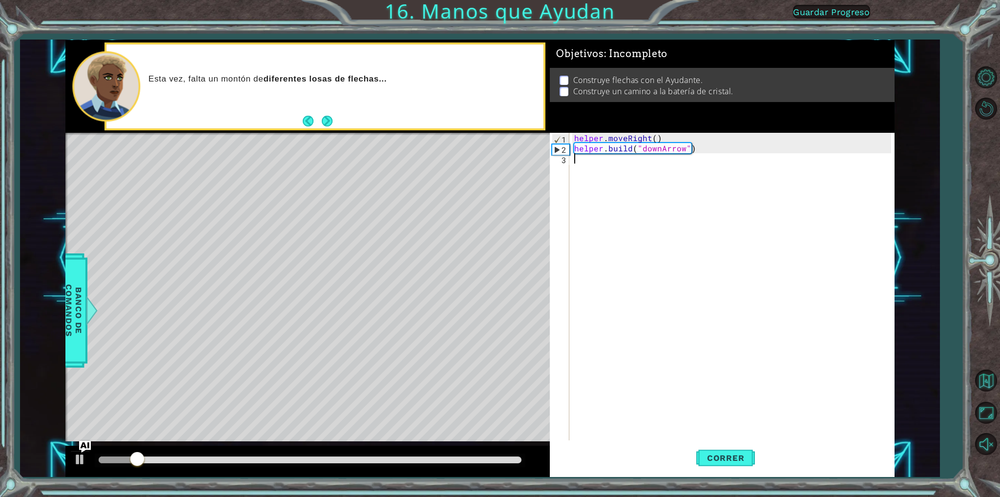
click at [584, 159] on div "helper . moveRight ( ) helper . build ( "downArrow" )" at bounding box center [733, 297] width 323 height 328
drag, startPoint x: 584, startPoint y: 159, endPoint x: 591, endPoint y: 157, distance: 7.1
click at [591, 157] on div "helper . moveRight ( ) helper . build ( "downArrow" )" at bounding box center [733, 297] width 323 height 328
click at [584, 164] on div "helper . moveRight ( ) helper . build ( "downArrow" )" at bounding box center [733, 297] width 323 height 328
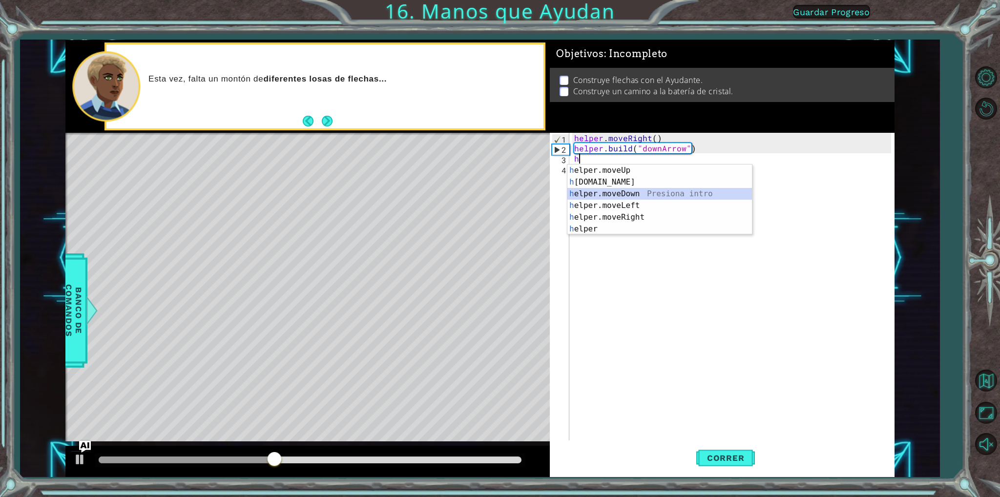
click at [617, 193] on div "h elper.moveUp Presiona intro h [DOMAIN_NAME] Presiona intro h elper.moveDown P…" at bounding box center [659, 212] width 185 height 94
type textarea "helper.moveDown(1)"
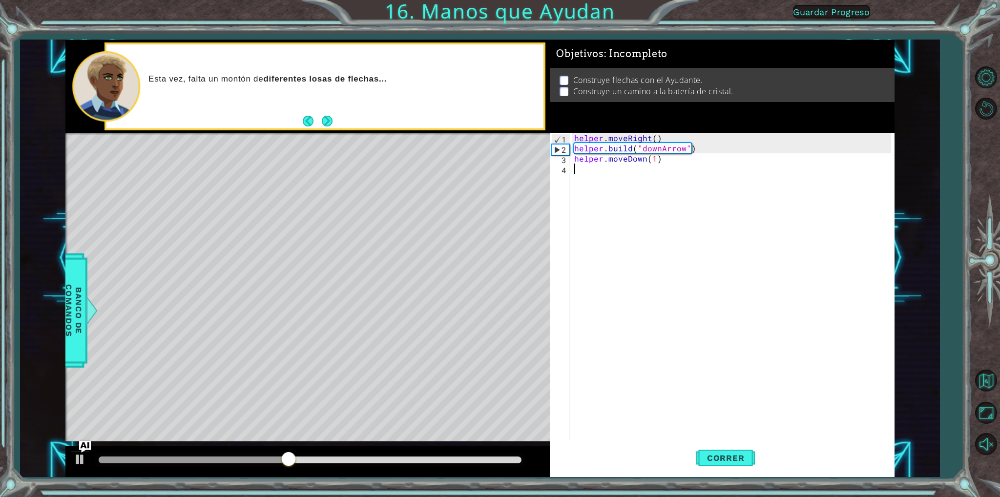
click at [603, 170] on div "helper . moveRight ( ) helper . build ( "downArrow" ) helper . moveDown ( 1 )" at bounding box center [733, 297] width 323 height 328
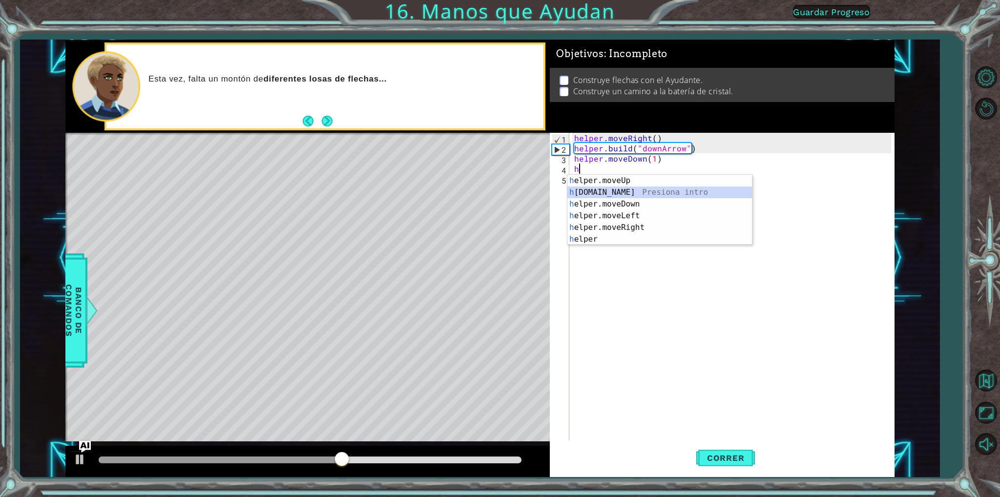
click at [620, 190] on div "h elper.moveUp Presiona intro h [DOMAIN_NAME] Presiona intro h elper.moveDown P…" at bounding box center [659, 222] width 185 height 94
type textarea "[DOMAIN_NAME]("rightArrow")"
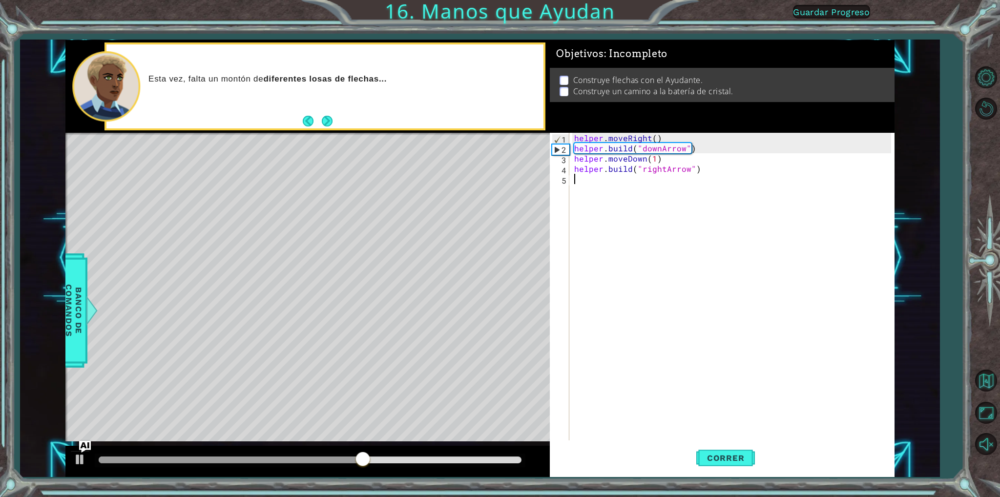
click at [619, 182] on div "helper . moveRight ( ) helper . build ( "downArrow" ) helper . moveDown ( 1 ) h…" at bounding box center [733, 297] width 323 height 328
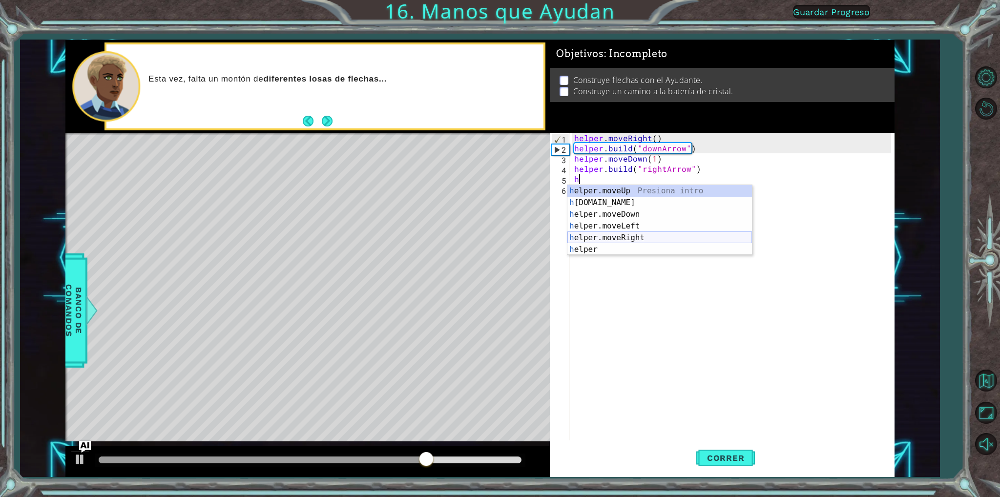
click at [623, 236] on div "h elper.moveUp Presiona intro h [DOMAIN_NAME] Presiona intro h elper.moveDown P…" at bounding box center [659, 232] width 185 height 94
type textarea "helper.moveRight(1)"
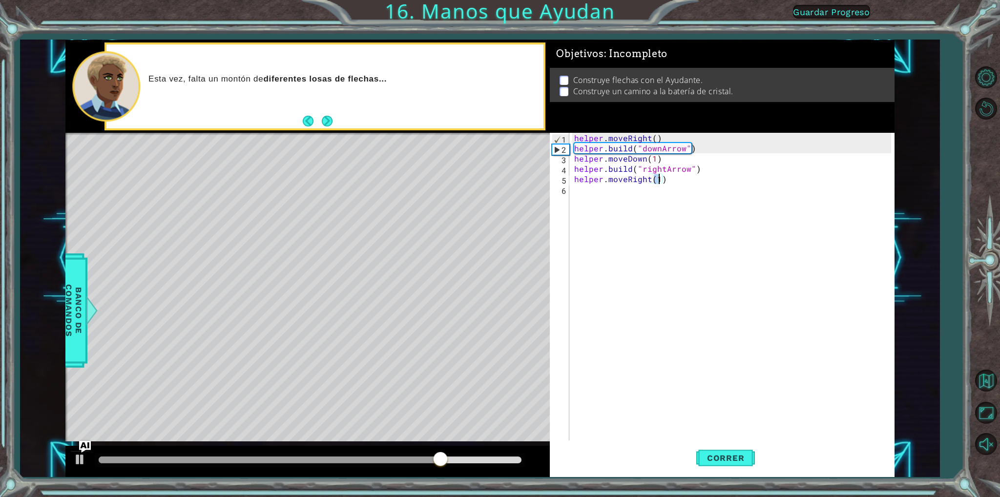
click at [616, 189] on div "helper . moveRight ( ) helper . build ( "downArrow" ) helper . moveDown ( 1 ) h…" at bounding box center [733, 297] width 323 height 328
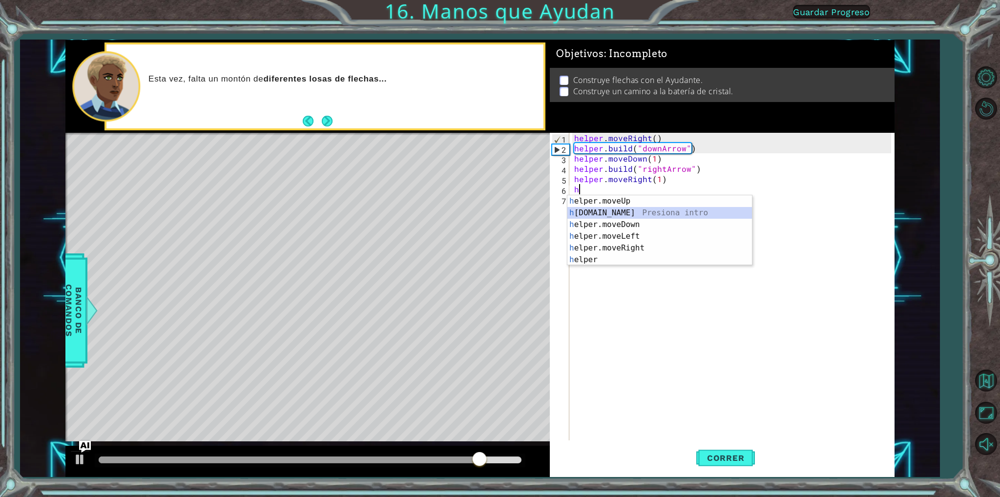
click at [631, 214] on div "h elper.moveUp Presiona intro h [DOMAIN_NAME] Presiona intro h elper.moveDown P…" at bounding box center [659, 242] width 185 height 94
type textarea "[DOMAIN_NAME]("rightArrow")"
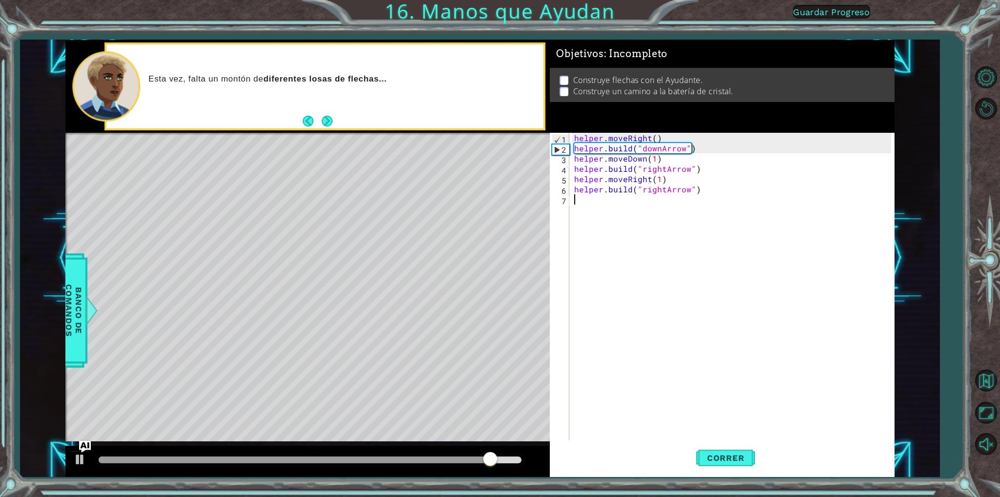
click at [625, 206] on div "helper . moveRight ( ) helper . build ( "downArrow" ) helper . moveDown ( 1 ) h…" at bounding box center [733, 297] width 323 height 328
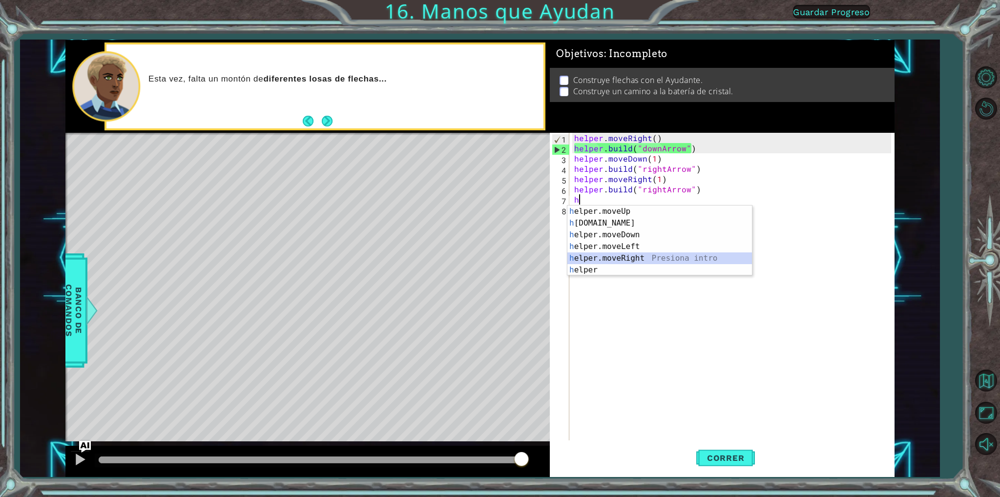
click at [635, 255] on div "h elper.moveUp Presiona intro h [DOMAIN_NAME] Presiona intro h elper.moveDown P…" at bounding box center [659, 253] width 185 height 94
type textarea "helper.moveRight(1)"
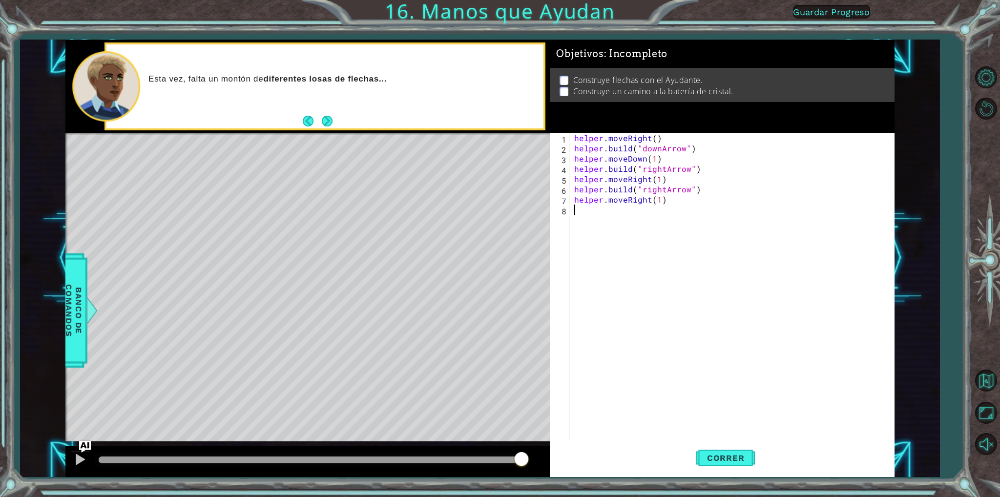
click at [630, 211] on div "helper . moveRight ( ) helper . build ( "downArrow" ) helper . moveDown ( 1 ) h…" at bounding box center [733, 297] width 323 height 328
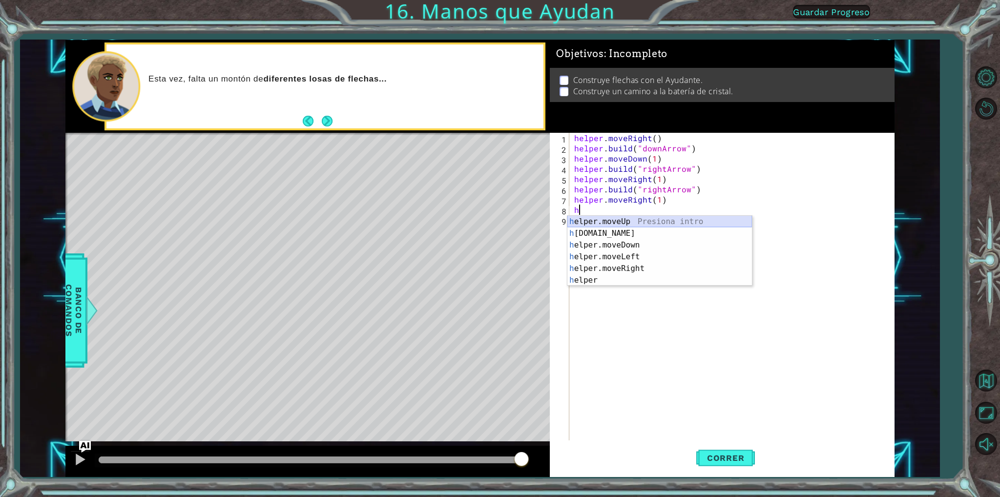
click at [620, 227] on div "h elper.moveUp Presiona intro h [DOMAIN_NAME] Presiona intro h elper.moveDown P…" at bounding box center [659, 263] width 185 height 94
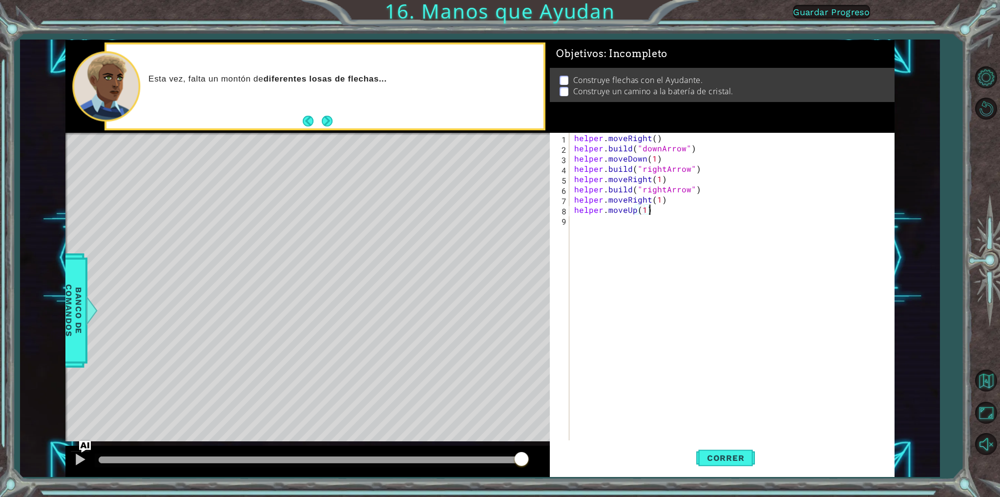
click at [653, 211] on div "helper . moveRight ( ) helper . build ( "downArrow" ) helper . moveDown ( 1 ) h…" at bounding box center [733, 297] width 323 height 328
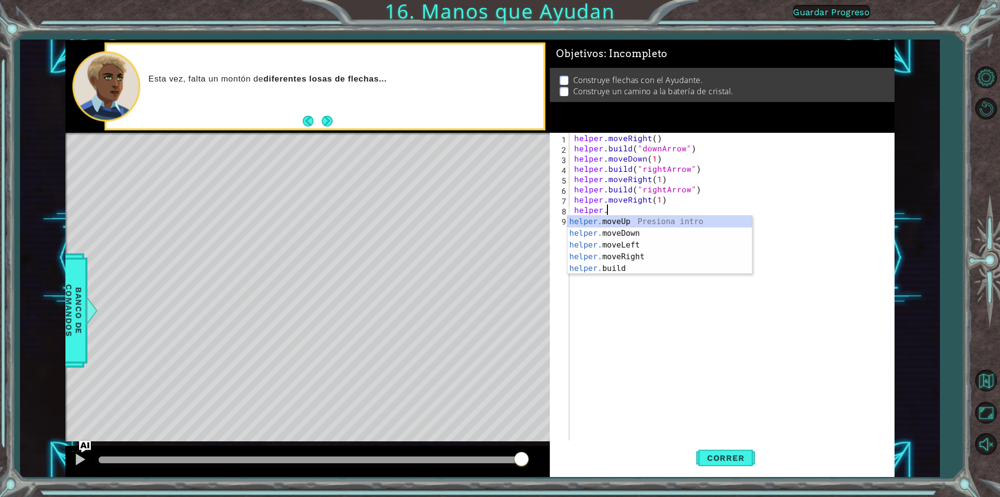
type textarea "h"
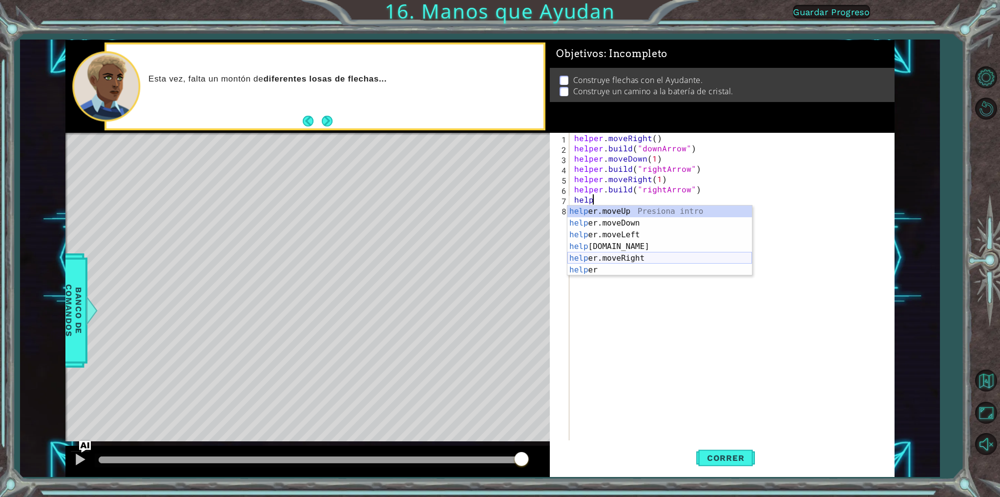
click at [634, 254] on div "help er.moveUp Presiona intro help er.moveDown Presiona intro help er.moveLeft …" at bounding box center [659, 253] width 185 height 94
type textarea "helper.moveRight(1)"
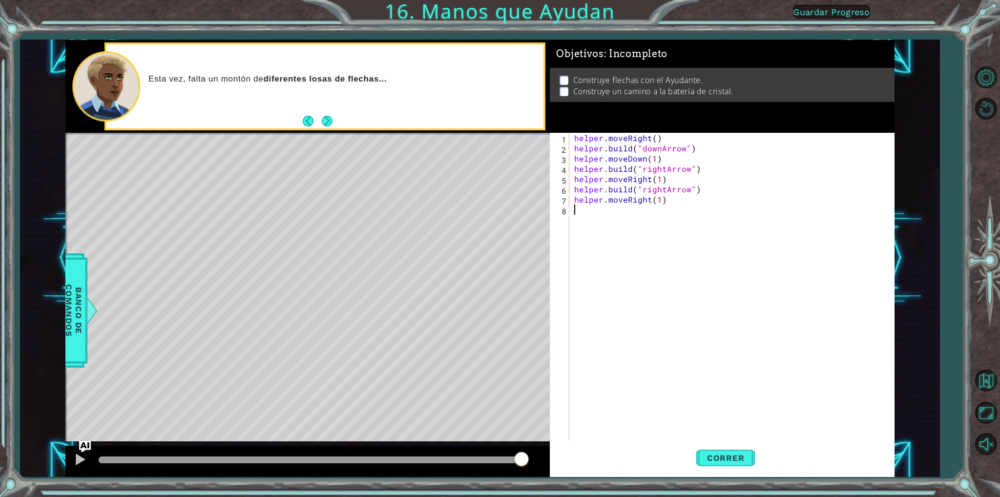
click at [618, 219] on div "helper . moveRight ( ) helper . build ( "downArrow" ) helper . moveDown ( 1 ) h…" at bounding box center [733, 297] width 323 height 328
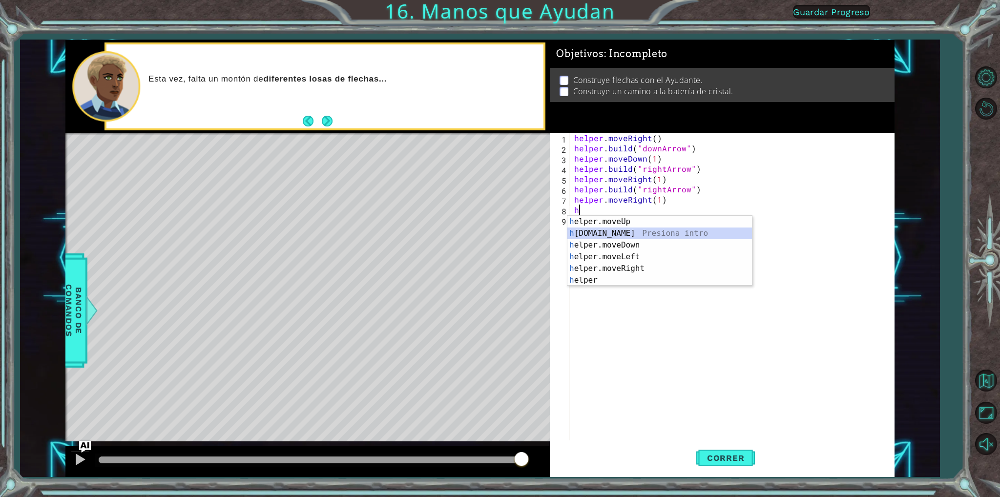
click at [629, 231] on div "h elper.moveUp Presiona intro h [DOMAIN_NAME] Presiona intro h elper.moveDown P…" at bounding box center [659, 263] width 185 height 94
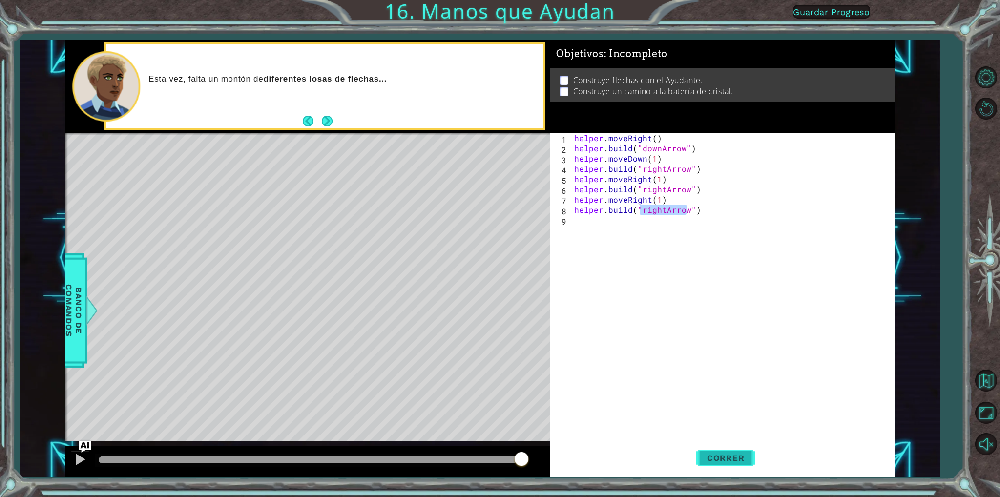
type textarea "[DOMAIN_NAME]("rightArrow")"
click at [725, 453] on span "Correr" at bounding box center [725, 458] width 57 height 10
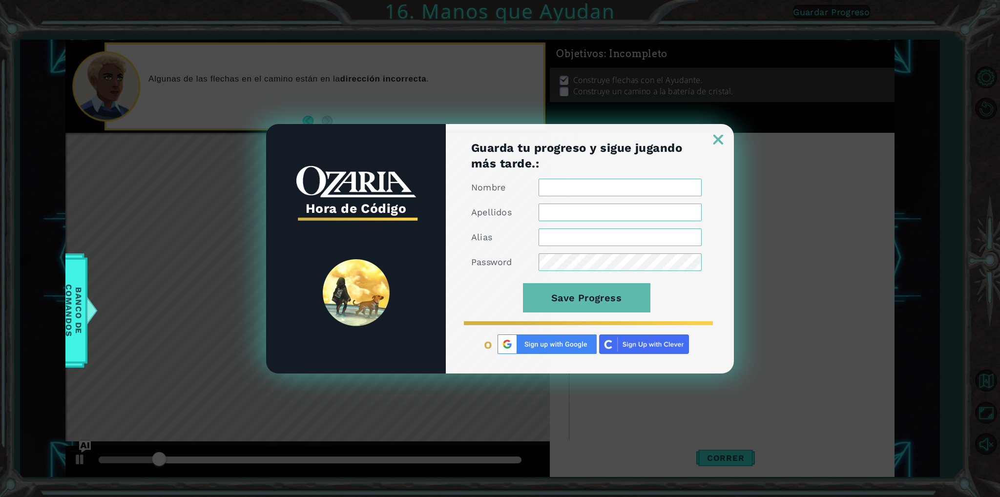
click at [719, 139] on img at bounding box center [719, 140] width 10 height 10
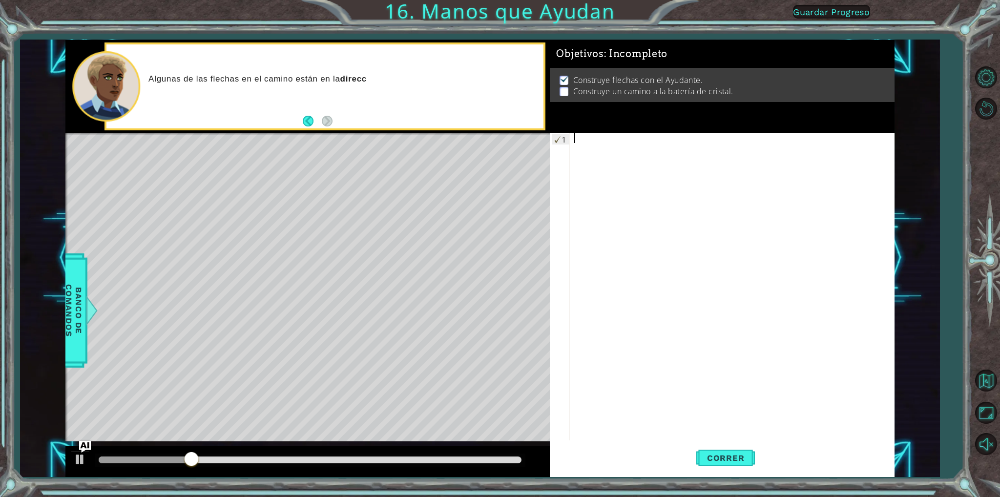
click at [637, 161] on div at bounding box center [733, 297] width 323 height 328
click at [631, 147] on div at bounding box center [733, 297] width 323 height 328
click at [616, 142] on div at bounding box center [733, 297] width 323 height 328
click at [608, 142] on div at bounding box center [733, 297] width 323 height 328
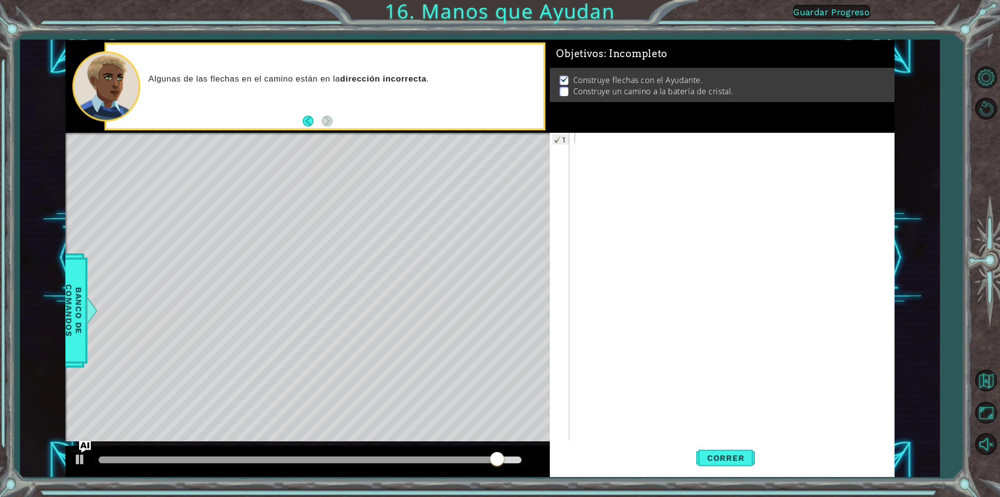
click at [551, 118] on div "Objetivos : Incompleto Construye flechas con el Ayudante. Construye un camino a…" at bounding box center [722, 86] width 344 height 93
click at [564, 87] on p at bounding box center [564, 91] width 9 height 9
drag, startPoint x: 564, startPoint y: 84, endPoint x: 554, endPoint y: 86, distance: 10.4
click at [554, 86] on div "Construye flechas con el Ayudante. Construye un camino a la batería de cristal." at bounding box center [722, 85] width 344 height 34
click at [307, 117] on button "Back" at bounding box center [312, 121] width 19 height 11
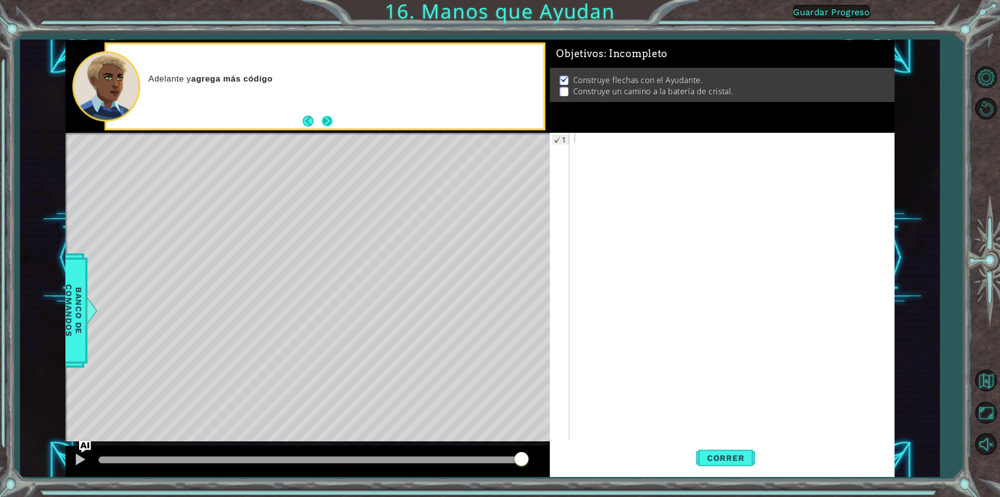
click at [325, 116] on button "Next" at bounding box center [327, 121] width 11 height 11
click at [84, 295] on span "Banco de comandos" at bounding box center [73, 310] width 25 height 101
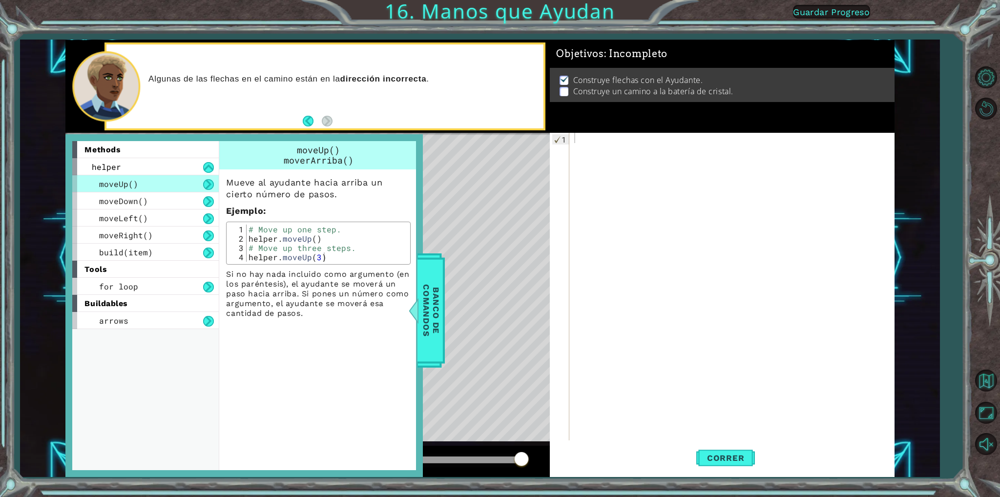
drag, startPoint x: 791, startPoint y: 117, endPoint x: 765, endPoint y: 132, distance: 30.7
click at [767, 126] on div "Objetivos : Incompleto Construye flechas con el Ayudante. Construye un camino a…" at bounding box center [722, 86] width 344 height 93
click at [422, 333] on span "Banco de comandos" at bounding box center [431, 310] width 25 height 101
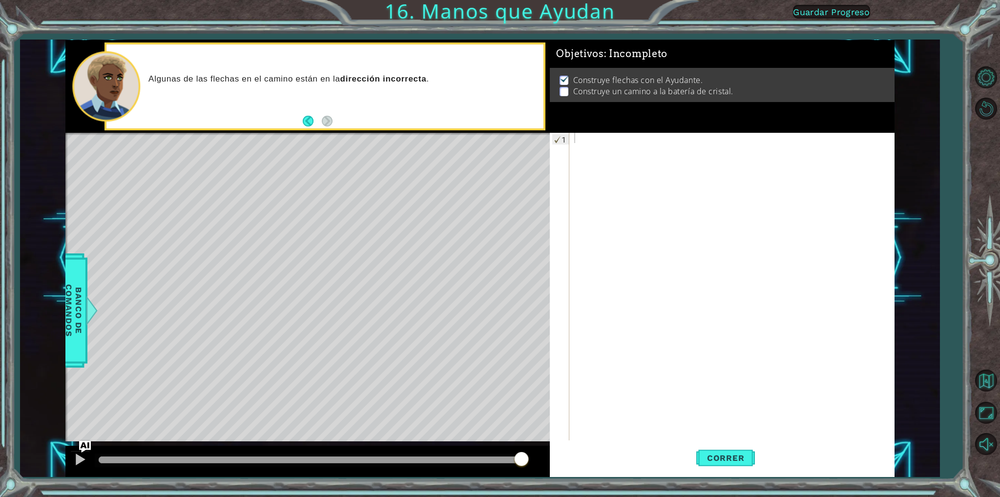
click at [598, 134] on div at bounding box center [733, 297] width 323 height 328
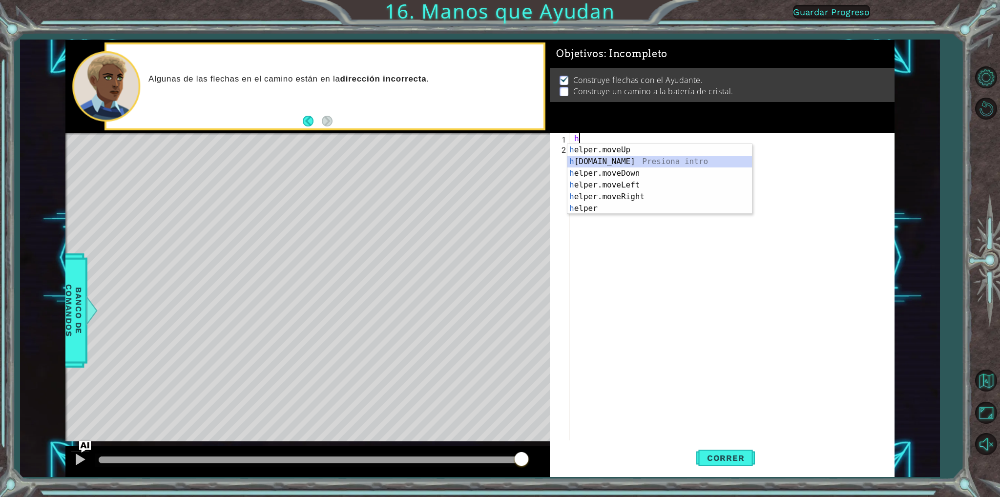
click at [623, 156] on div "h elper.moveUp Presiona intro h [DOMAIN_NAME] Presiona intro h elper.moveDown P…" at bounding box center [659, 191] width 185 height 94
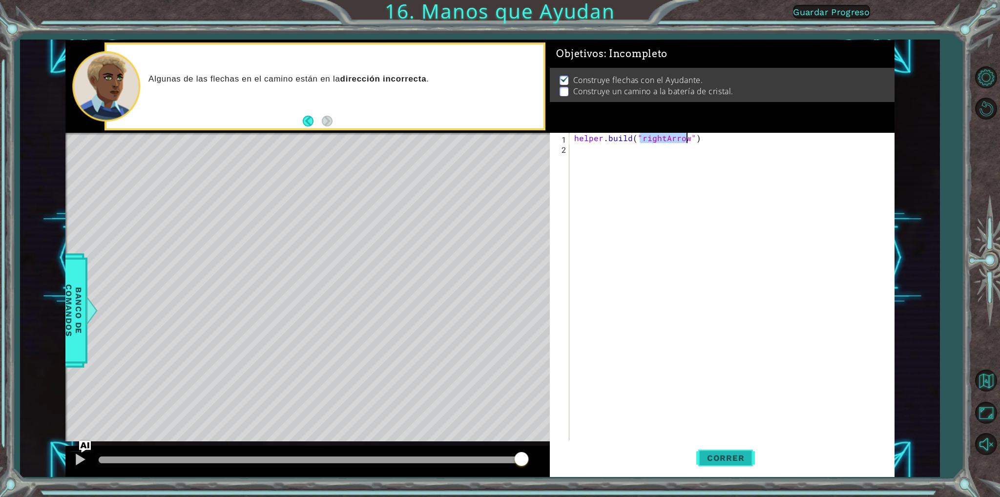
click at [730, 454] on span "Correr" at bounding box center [725, 458] width 57 height 10
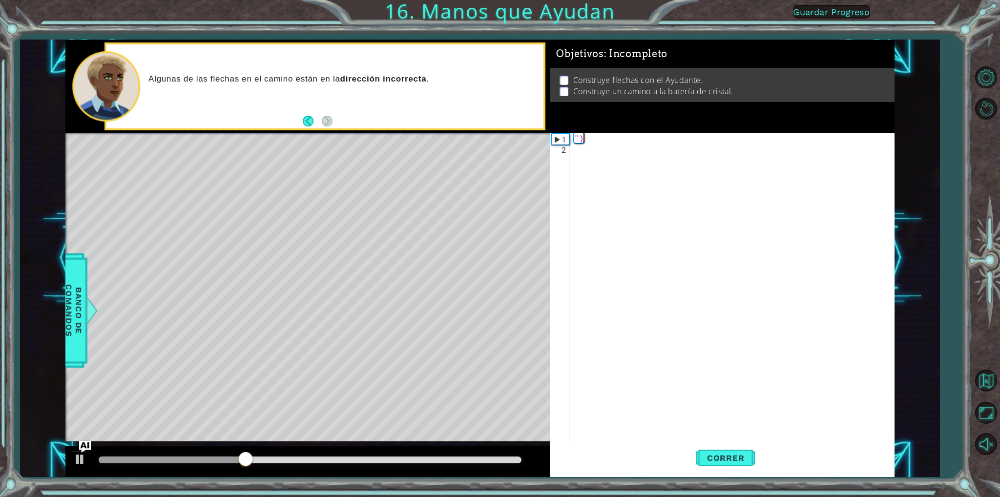
click at [690, 137] on div "")" at bounding box center [733, 297] width 323 height 328
type textarea """
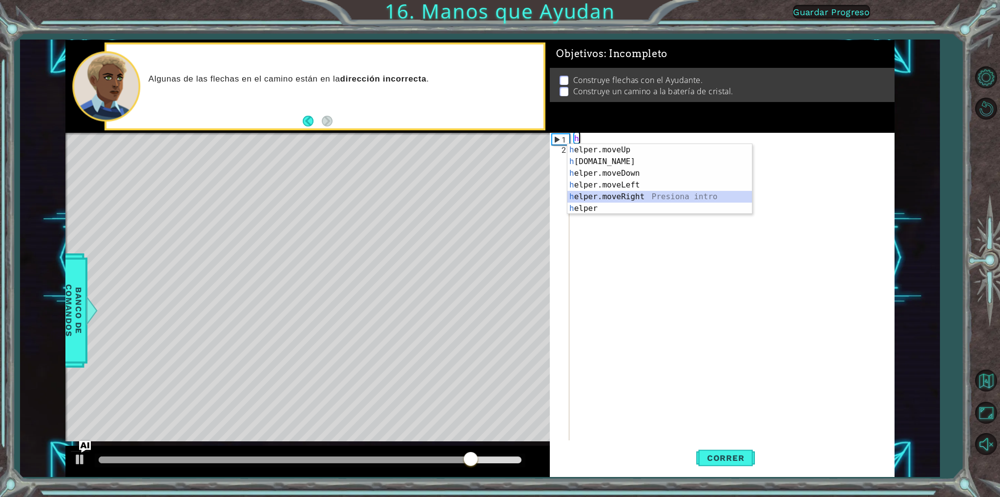
click at [625, 194] on div "h elper.moveUp Presiona intro h [DOMAIN_NAME] Presiona intro h elper.moveDown P…" at bounding box center [659, 191] width 185 height 94
type textarea "helper.moveRight(1)"
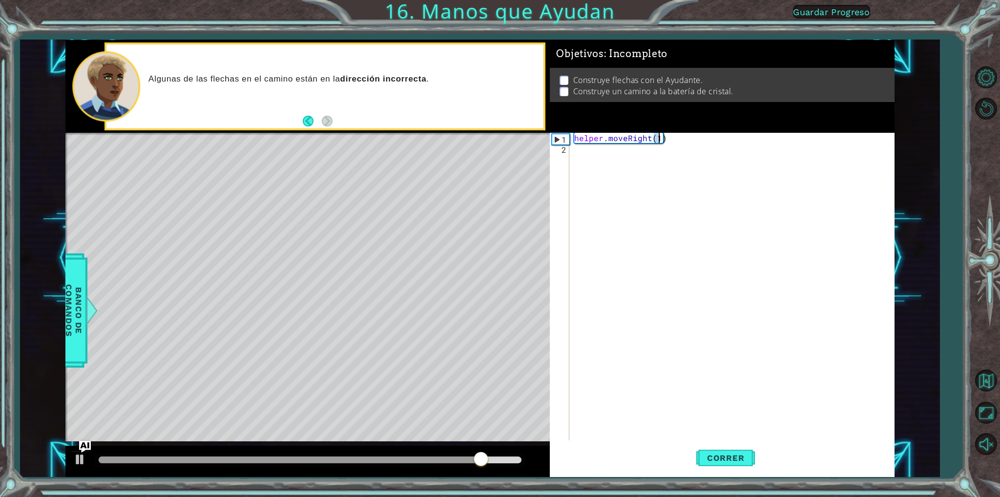
click at [615, 150] on div "helper . moveRight ( 1 )" at bounding box center [733, 297] width 323 height 328
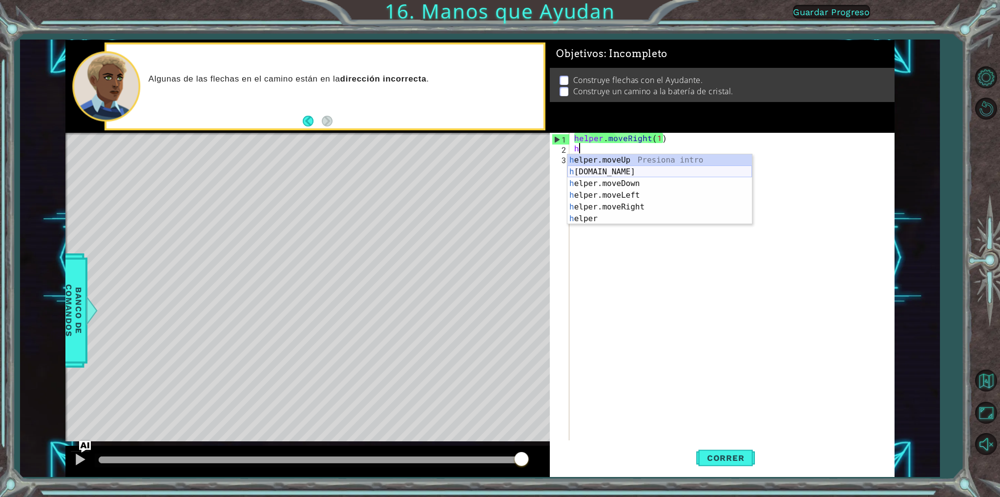
click at [621, 174] on div "h elper.moveUp Presiona intro h [DOMAIN_NAME] Presiona intro h elper.moveDown P…" at bounding box center [659, 201] width 185 height 94
type textarea "[DOMAIN_NAME]("rightArrow")"
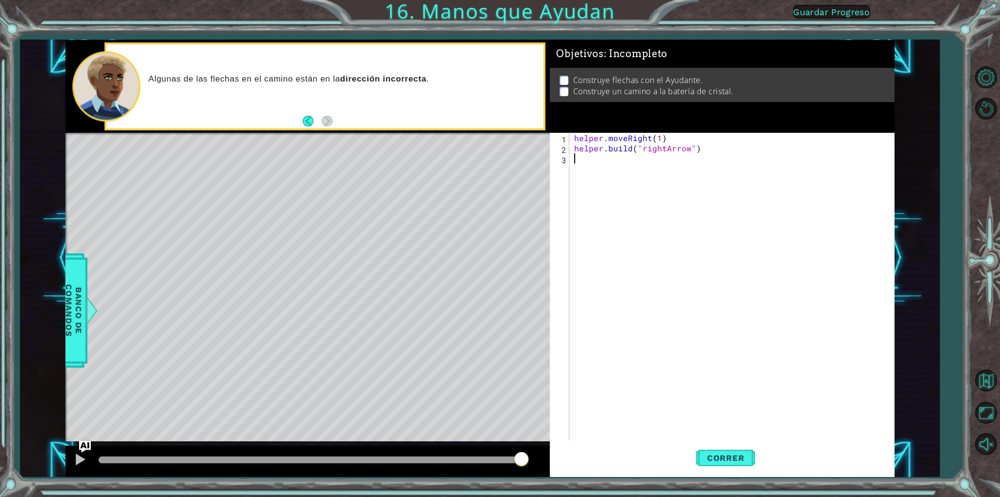
click at [621, 158] on div "helper . moveRight ( 1 ) helper . build ( "rightArrow" )" at bounding box center [733, 297] width 323 height 328
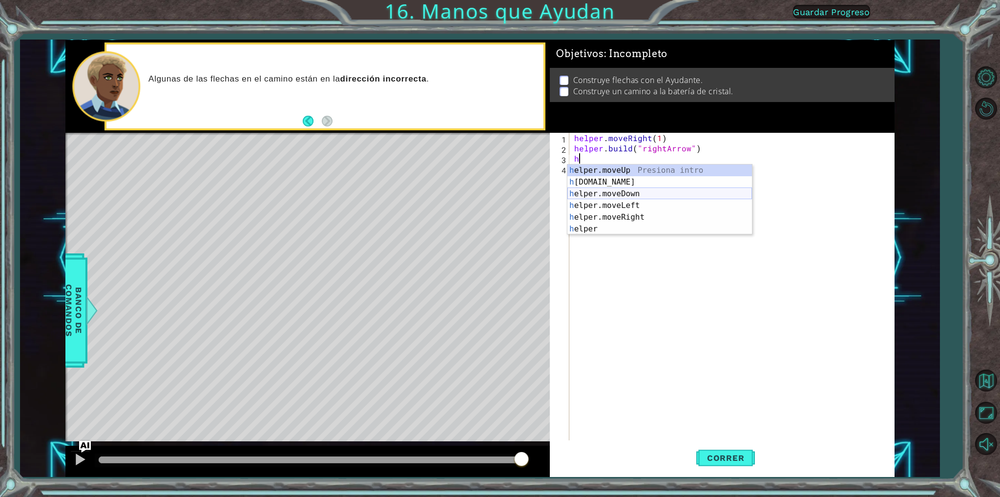
click at [633, 192] on div "h elper.moveUp Presiona intro h [DOMAIN_NAME] Presiona intro h elper.moveDown P…" at bounding box center [659, 212] width 185 height 94
type textarea "helper.moveDown(1)"
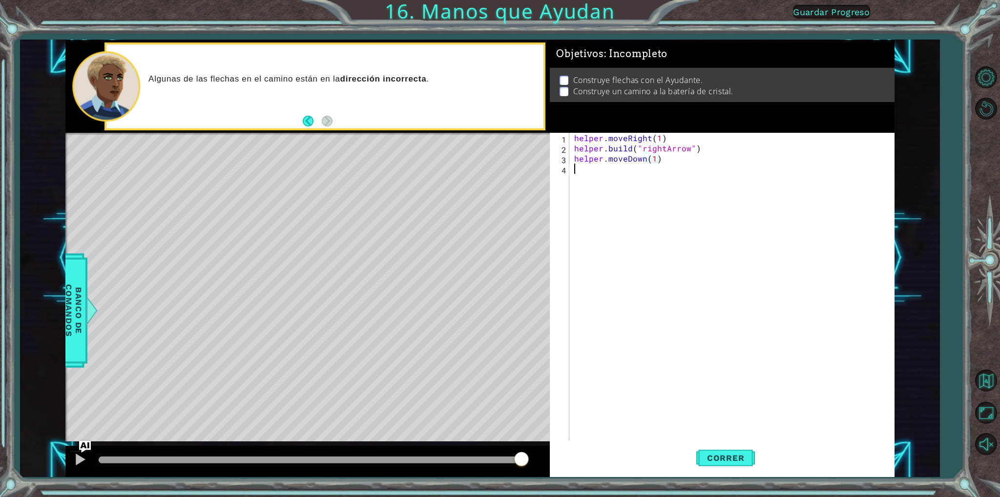
click at [625, 167] on div "helper . moveRight ( 1 ) helper . build ( "rightArrow" ) helper . moveDown ( 1 )" at bounding box center [733, 297] width 323 height 328
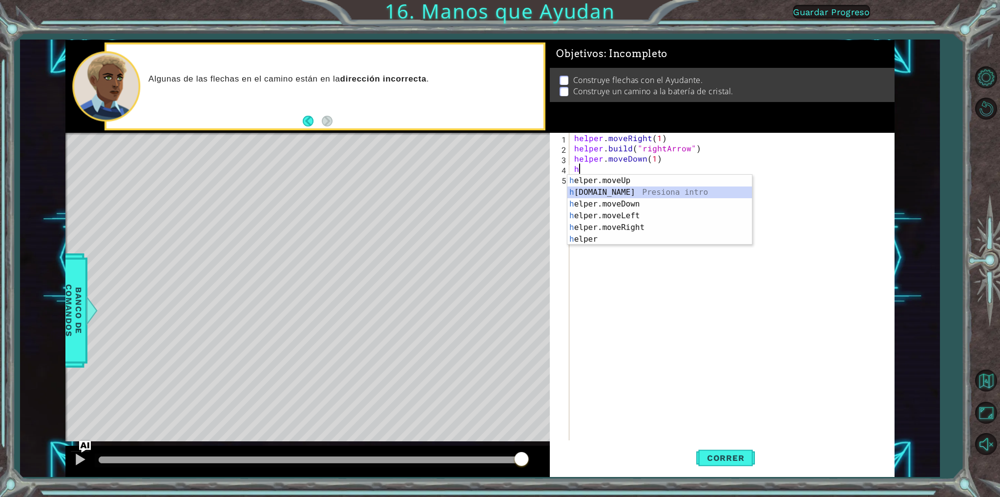
click at [615, 190] on div "h elper.moveUp Presiona intro h [DOMAIN_NAME] Presiona intro h elper.moveDown P…" at bounding box center [659, 222] width 185 height 94
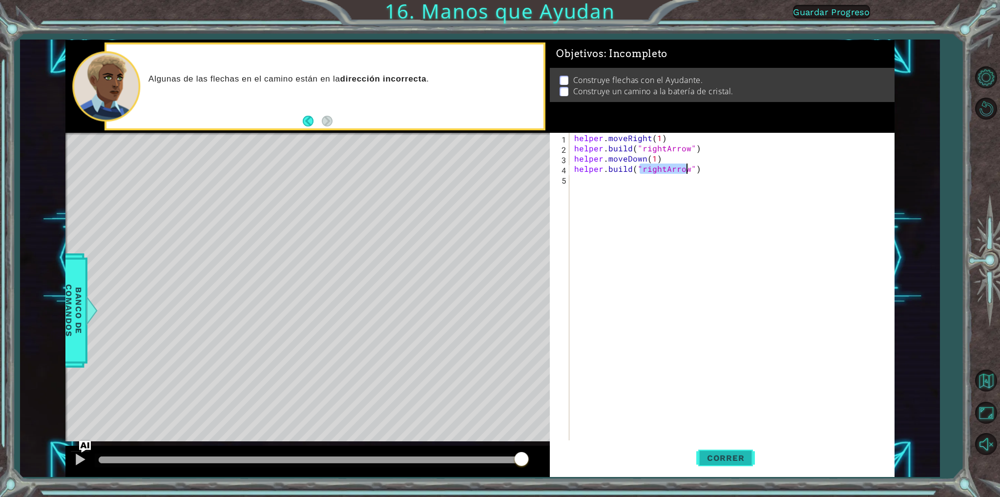
type textarea "[DOMAIN_NAME]("rightArrow")"
click at [723, 452] on button "Correr" at bounding box center [725, 458] width 59 height 34
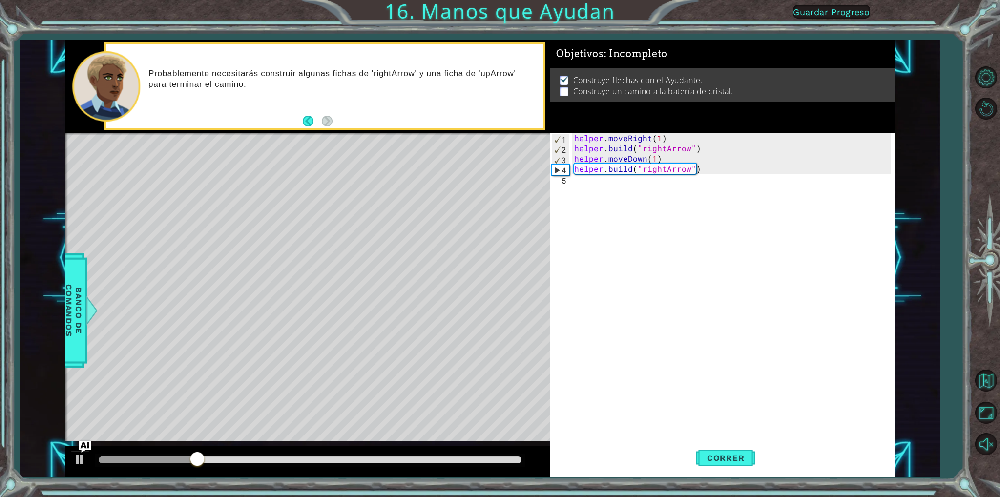
drag, startPoint x: 668, startPoint y: 373, endPoint x: 659, endPoint y: 351, distance: 24.1
click at [663, 362] on div "helper . moveRight ( 1 ) helper . build ( "rightArrow" ) helper . moveDown ( 1 …" at bounding box center [733, 297] width 323 height 328
drag, startPoint x: 654, startPoint y: 151, endPoint x: 663, endPoint y: 149, distance: 8.5
click at [663, 149] on div "helper . moveRight ( 1 ) helper . build ( "rightArrow" ) helper . moveDown ( 1 …" at bounding box center [733, 297] width 323 height 328
click at [663, 149] on div "helper . moveRight ( 1 ) helper . build ( "rightArrow" ) helper . moveDown ( 1 …" at bounding box center [731, 287] width 318 height 308
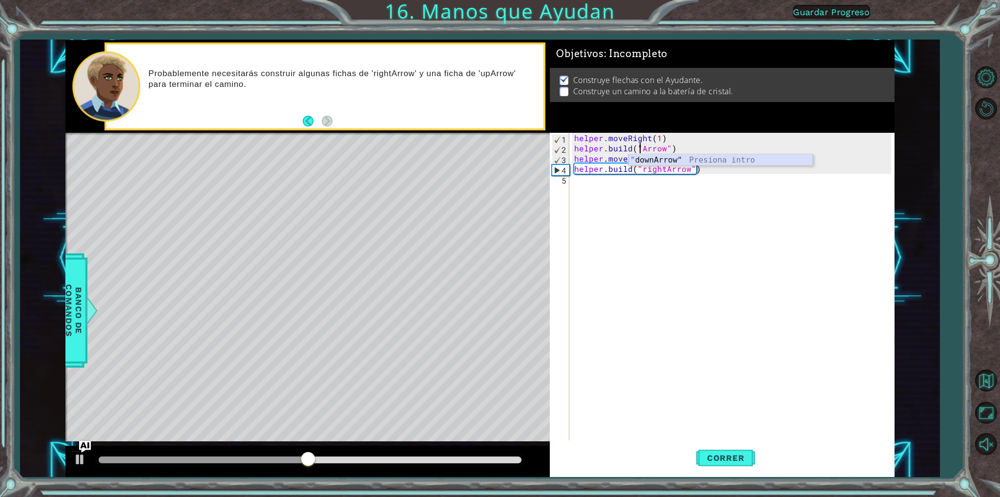
click at [653, 159] on div "" downArrow" Presiona intro" at bounding box center [721, 171] width 185 height 35
click at [651, 172] on div "helper . moveRight ( 1 ) helper . build ( "downArrow" ) helper . moveDown ( 1 )…" at bounding box center [733, 297] width 323 height 328
drag, startPoint x: 663, startPoint y: 171, endPoint x: 668, endPoint y: 171, distance: 4.9
click at [668, 171] on div "helper . moveRight ( 1 ) helper . build ( "downArrow" ) helper . moveDown ( 1 )…" at bounding box center [733, 297] width 323 height 328
click at [662, 172] on div "helper . moveRight ( 1 ) helper . build ( "downArrow" ) helper . moveDown ( 1 )…" at bounding box center [731, 287] width 318 height 308
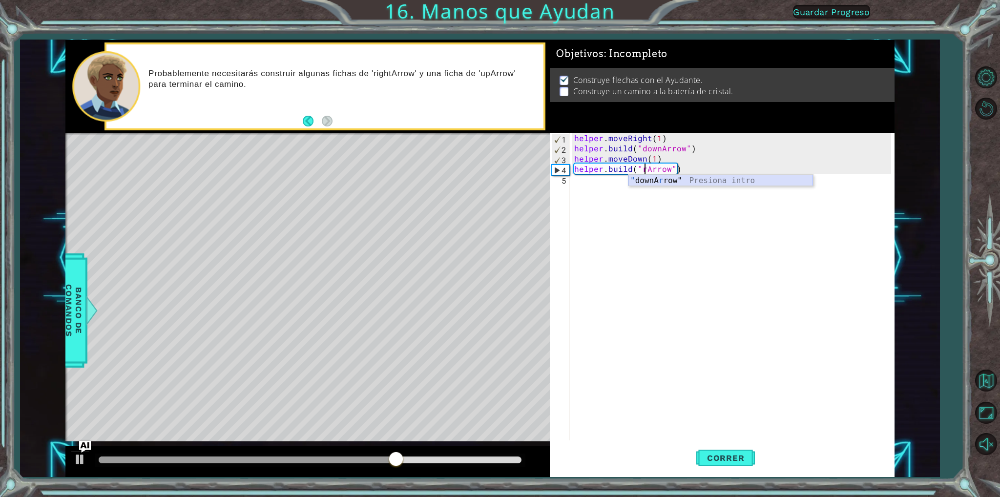
click at [656, 178] on div "" downA r row" Presiona intro" at bounding box center [721, 192] width 185 height 35
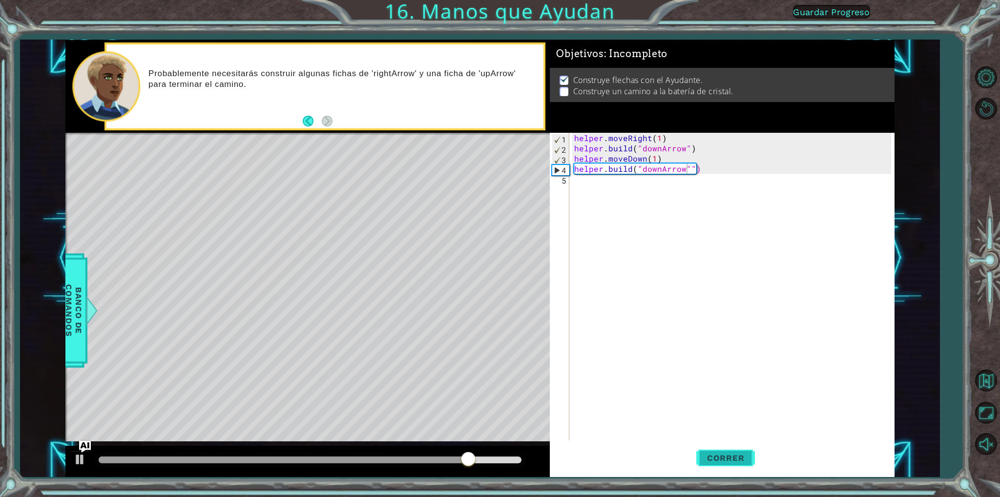
click at [742, 456] on span "Correr" at bounding box center [725, 458] width 57 height 10
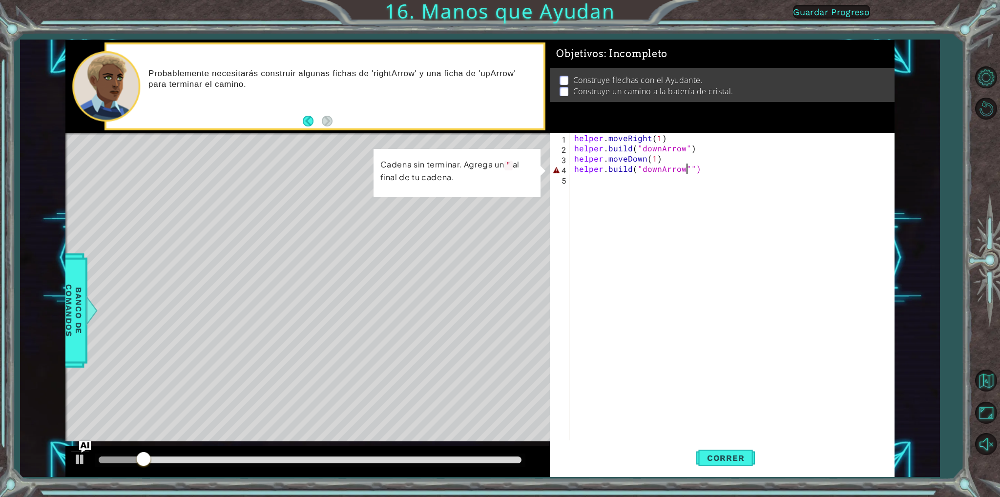
type textarea "[DOMAIN_NAME]("downArrow")"
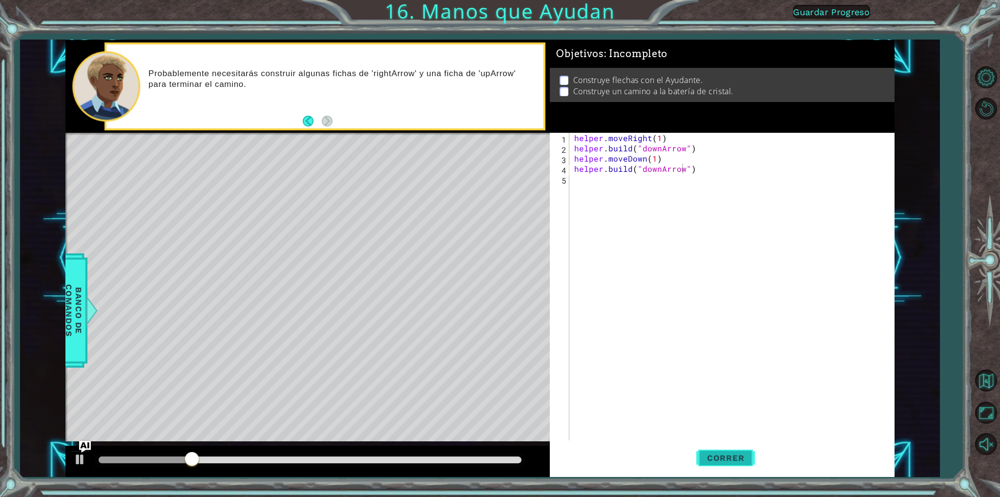
click at [734, 454] on span "Correr" at bounding box center [725, 458] width 57 height 10
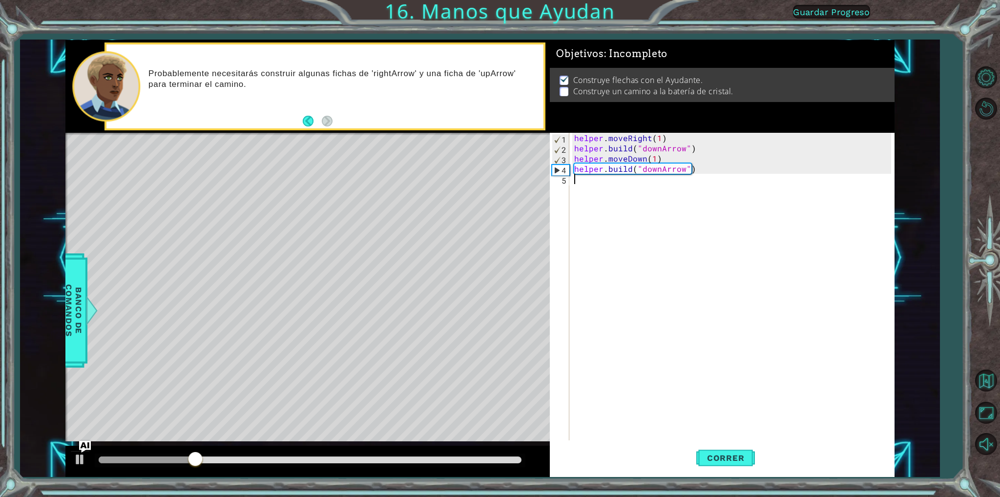
click at [658, 174] on div "helper . moveRight ( 1 ) helper . build ( "downArrow" ) helper . moveDown ( 1 )…" at bounding box center [733, 297] width 323 height 328
click at [660, 170] on div "helper . moveRight ( 1 ) helper . build ( "downArrow" ) helper . moveDown ( 1 )…" at bounding box center [733, 297] width 323 height 328
type textarea "[DOMAIN_NAME]("rightArrow")"
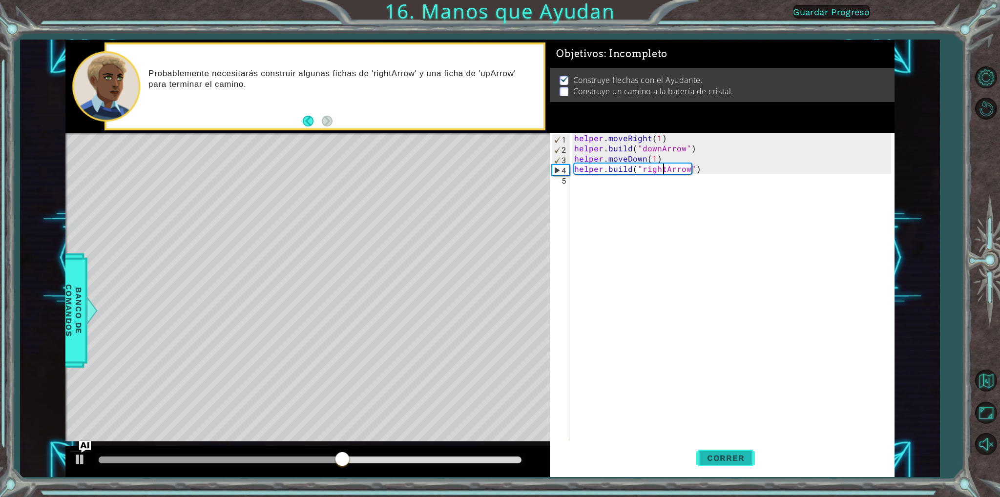
click at [718, 451] on button "Correr" at bounding box center [725, 458] width 59 height 34
click at [638, 179] on div "helper . moveRight ( 1 ) helper . build ( "downArrow" ) helper . moveDown ( 1 )…" at bounding box center [733, 297] width 323 height 328
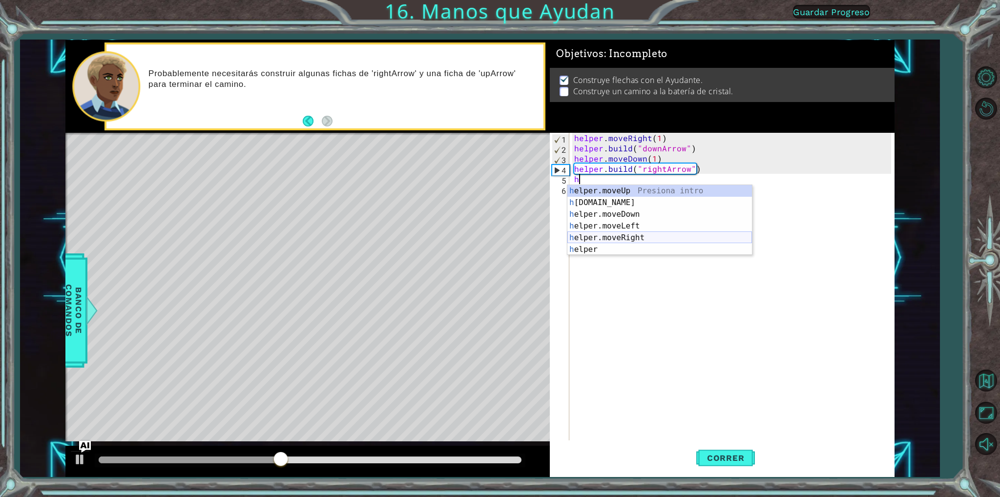
click at [619, 237] on div "h elper.moveUp Presiona intro h [DOMAIN_NAME] Presiona intro h elper.moveDown P…" at bounding box center [659, 232] width 185 height 94
type textarea "helper.moveRight(1)"
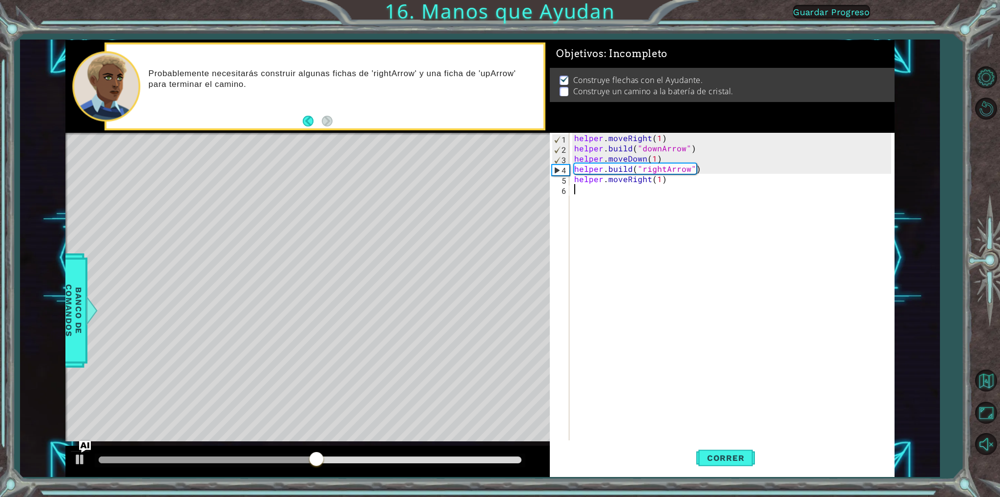
click at [608, 194] on div "helper . moveRight ( 1 ) helper . build ( "downArrow" ) helper . moveDown ( 1 )…" at bounding box center [733, 297] width 323 height 328
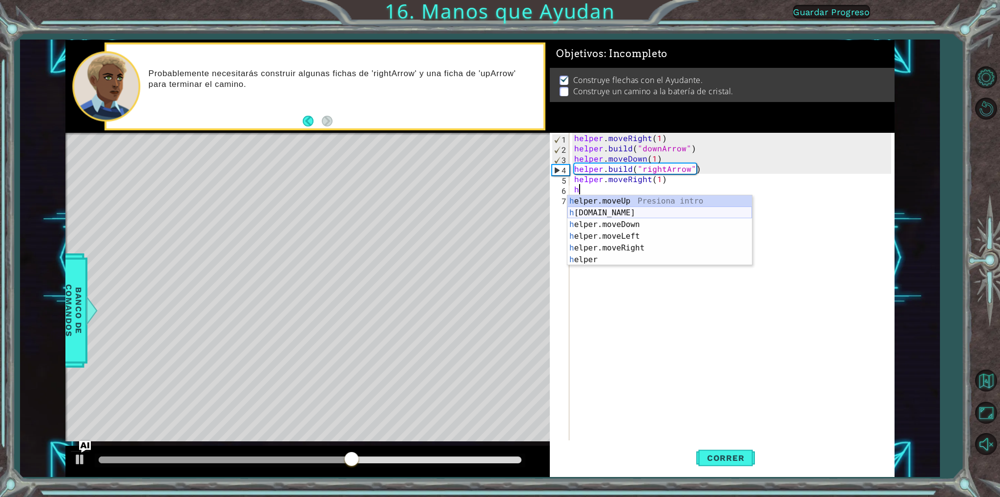
click at [612, 213] on div "h elper.moveUp Presiona intro h [DOMAIN_NAME] Presiona intro h elper.moveDown P…" at bounding box center [659, 242] width 185 height 94
type textarea "[DOMAIN_NAME]("rightArrow")"
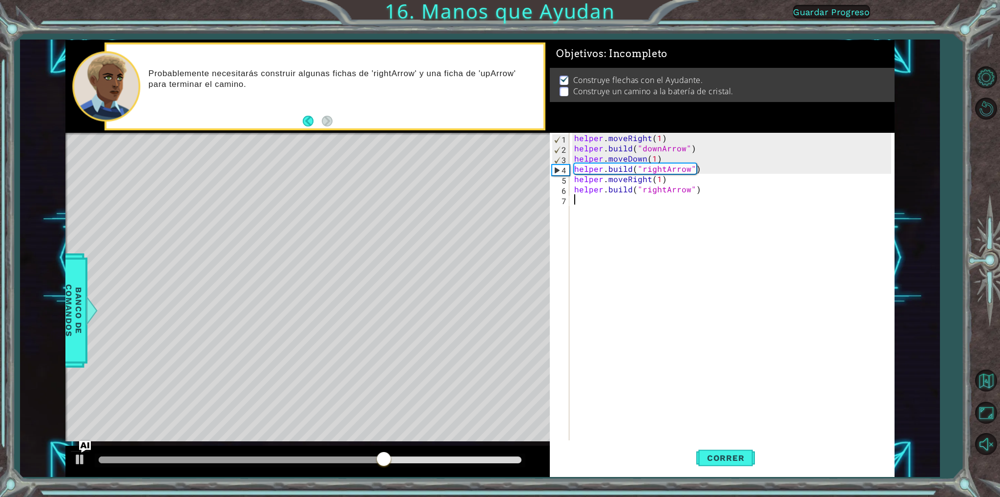
click at [625, 199] on div "helper . moveRight ( 1 ) helper . build ( "downArrow" ) helper . moveDown ( 1 )…" at bounding box center [733, 297] width 323 height 328
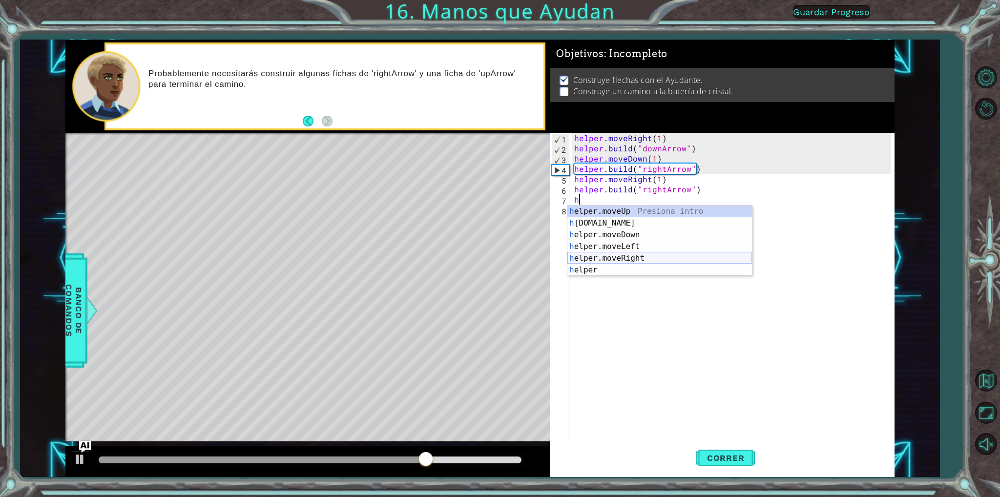
click at [626, 253] on div "h elper.moveUp Presiona intro h [DOMAIN_NAME] Presiona intro h elper.moveDown P…" at bounding box center [659, 253] width 185 height 94
type textarea "helper.moveRight(1)"
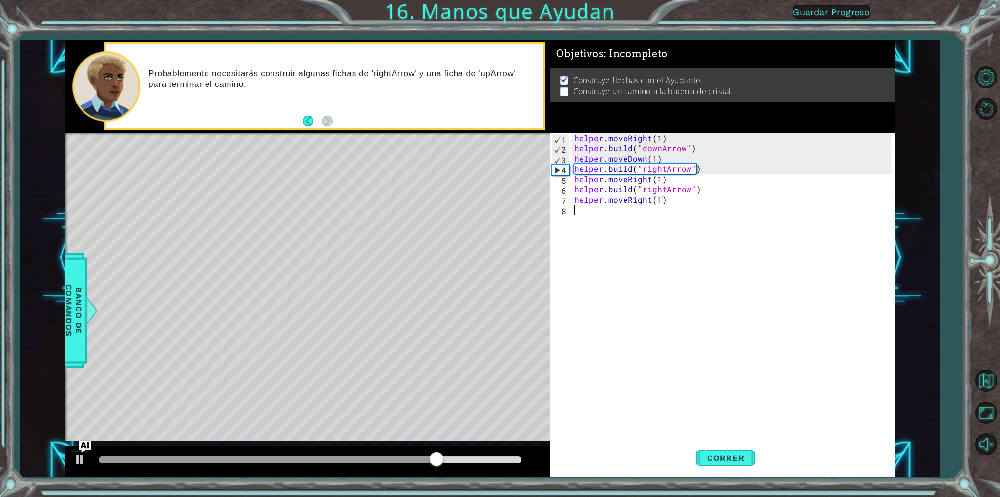
click at [619, 216] on div "helper . moveRight ( 1 ) helper . build ( "downArrow" ) helper . moveDown ( 1 )…" at bounding box center [733, 297] width 323 height 328
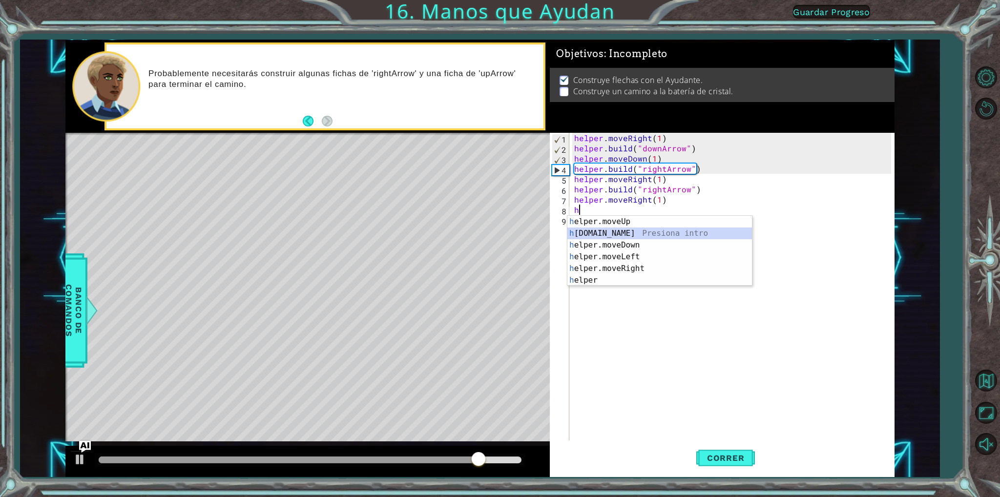
click at [615, 232] on div "h elper.moveUp Presiona intro h [DOMAIN_NAME] Presiona intro h elper.moveDown P…" at bounding box center [659, 263] width 185 height 94
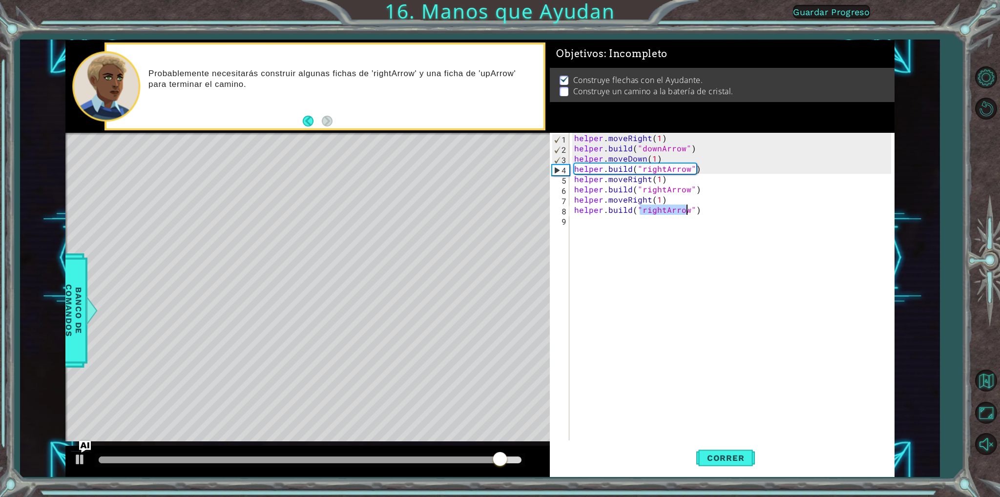
click at [660, 210] on div "helper . moveRight ( 1 ) helper . build ( "downArrow" ) helper . moveDown ( 1 )…" at bounding box center [731, 287] width 318 height 308
click at [660, 210] on div "helper . moveRight ( 1 ) helper . build ( "downArrow" ) helper . moveDown ( 1 )…" at bounding box center [733, 297] width 323 height 328
click at [664, 209] on div "helper . moveRight ( 1 ) helper . build ( "downArrow" ) helper . moveDown ( 1 )…" at bounding box center [733, 297] width 323 height 328
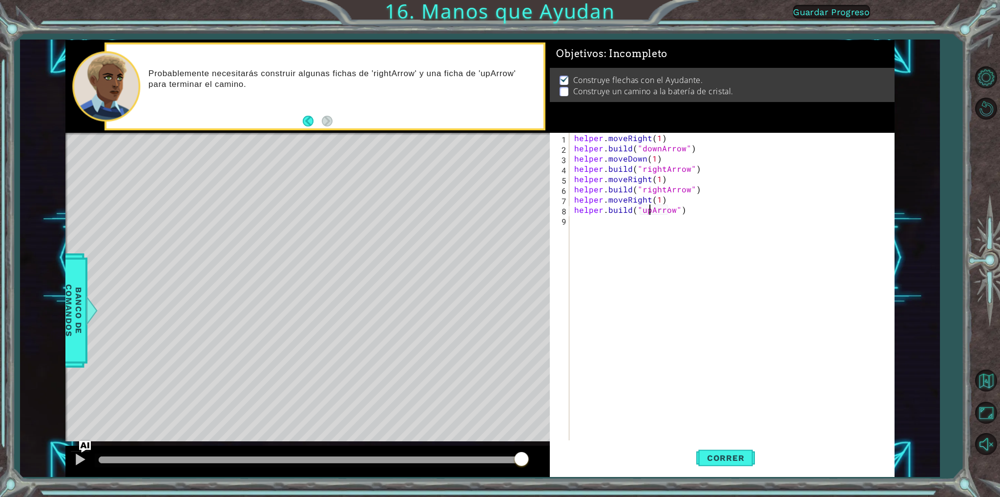
scroll to position [0, 4]
type textarea "[DOMAIN_NAME]("upArrow")"
click at [731, 452] on button "Correr" at bounding box center [725, 458] width 59 height 34
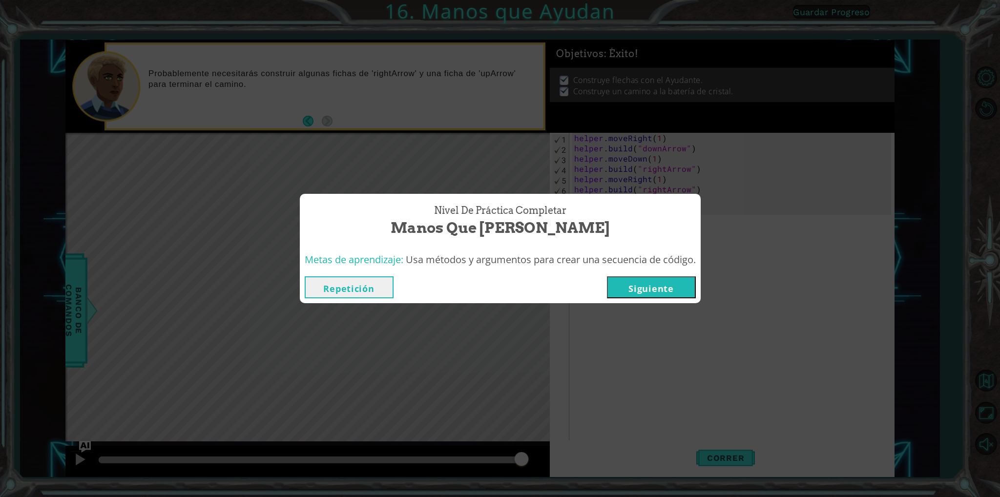
click at [678, 284] on button "Siguiente" at bounding box center [651, 287] width 89 height 22
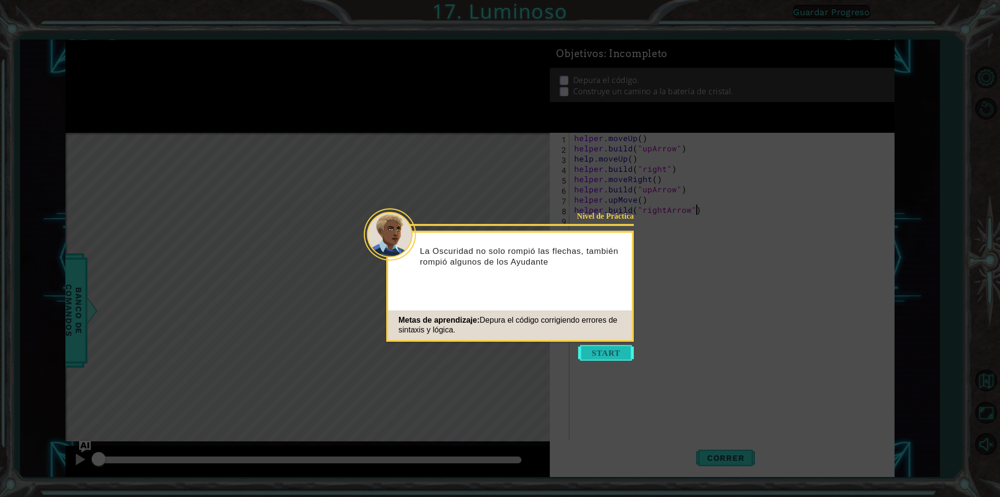
click at [616, 351] on button "Start" at bounding box center [606, 353] width 56 height 16
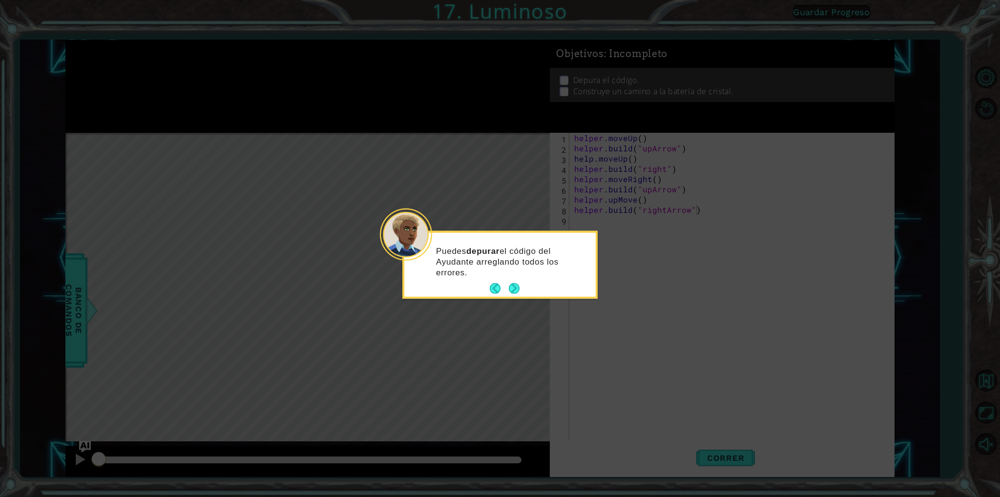
click at [505, 280] on div "Puedes depurar el código del Ayudante arreglando todos los errores." at bounding box center [499, 266] width 191 height 60
click at [513, 283] on button "Next" at bounding box center [514, 288] width 11 height 11
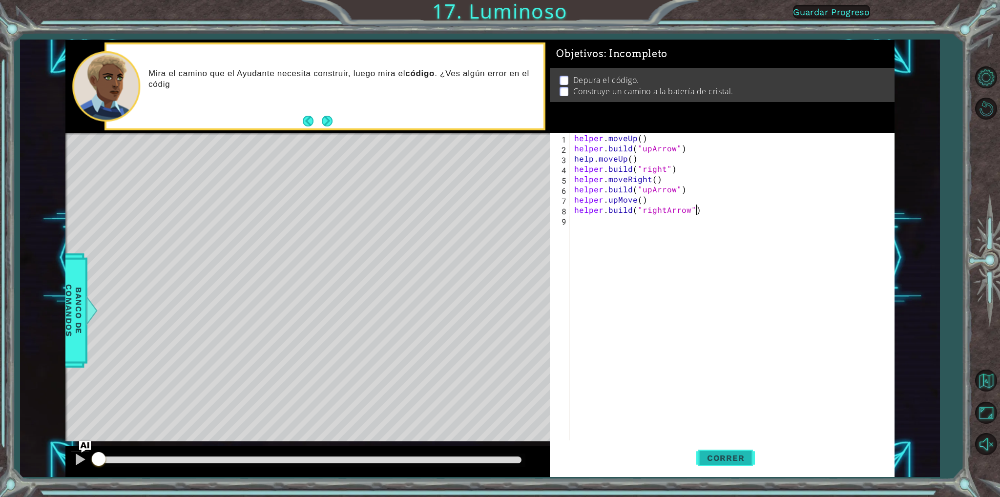
click at [733, 450] on button "Correr" at bounding box center [725, 458] width 59 height 34
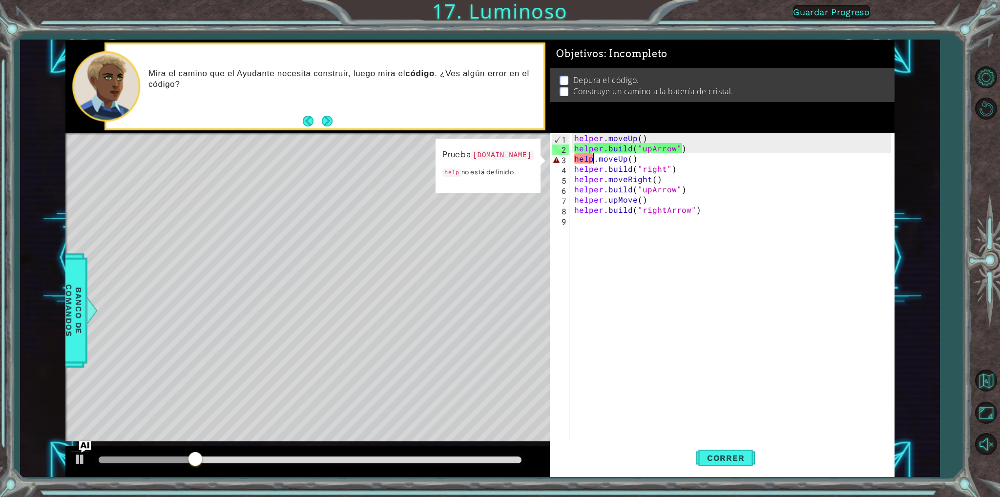
click at [592, 159] on div "helper . moveUp ( ) helper . build ( "upArrow" ) help . moveUp ( ) helper . bui…" at bounding box center [733, 297] width 323 height 328
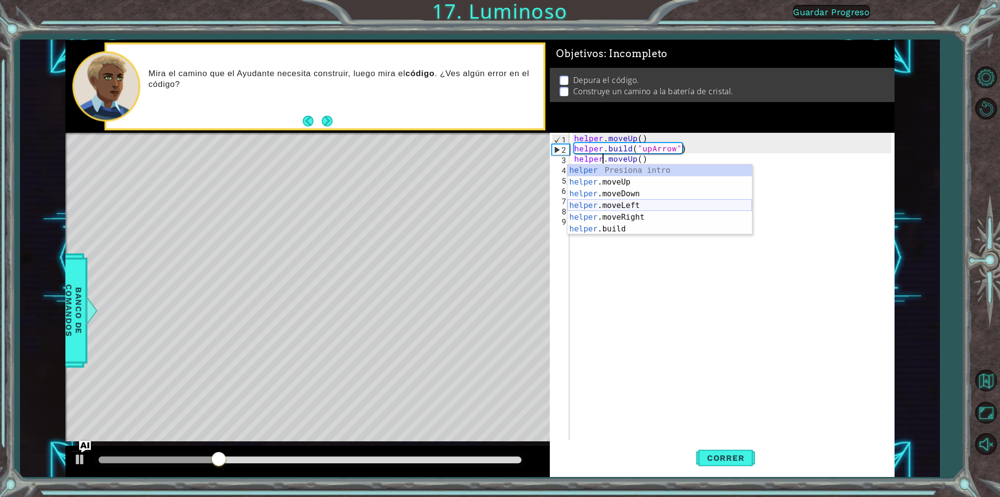
scroll to position [0, 2]
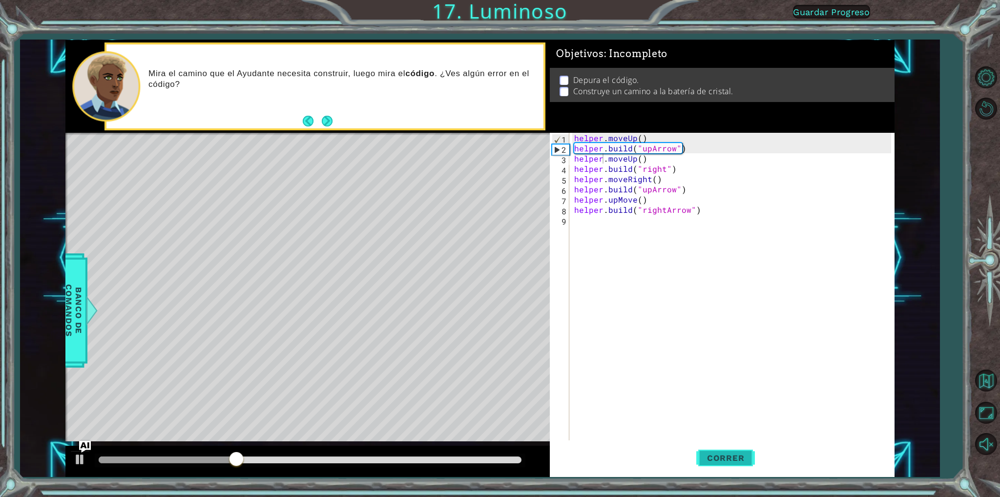
click at [730, 455] on span "Correr" at bounding box center [725, 458] width 57 height 10
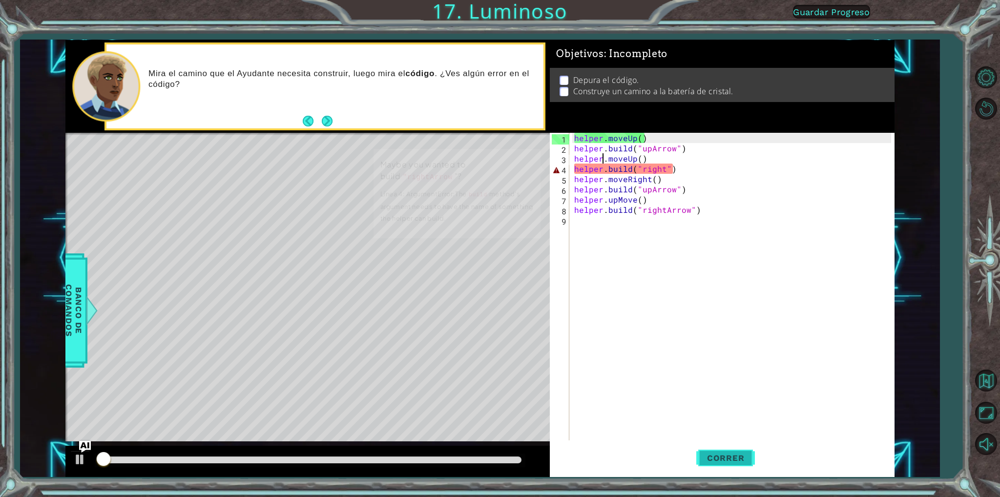
click at [728, 456] on span "Correr" at bounding box center [725, 458] width 57 height 10
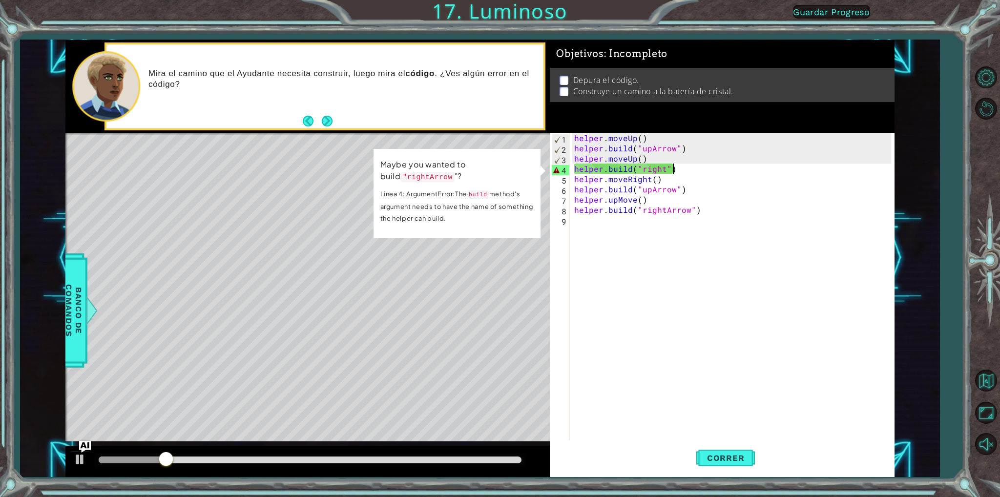
click at [679, 165] on div "helper . moveUp ( ) helper . build ( "upArrow" ) helper . moveUp ( ) helper . b…" at bounding box center [733, 297] width 323 height 328
click at [663, 170] on div "helper . moveUp ( ) helper . build ( "upArrow" ) helper . moveUp ( ) helper . b…" at bounding box center [733, 297] width 323 height 328
click at [669, 168] on div "helper . moveUp ( ) helper . build ( "upArrow" ) helper . moveUp ( ) helper . b…" at bounding box center [733, 297] width 323 height 328
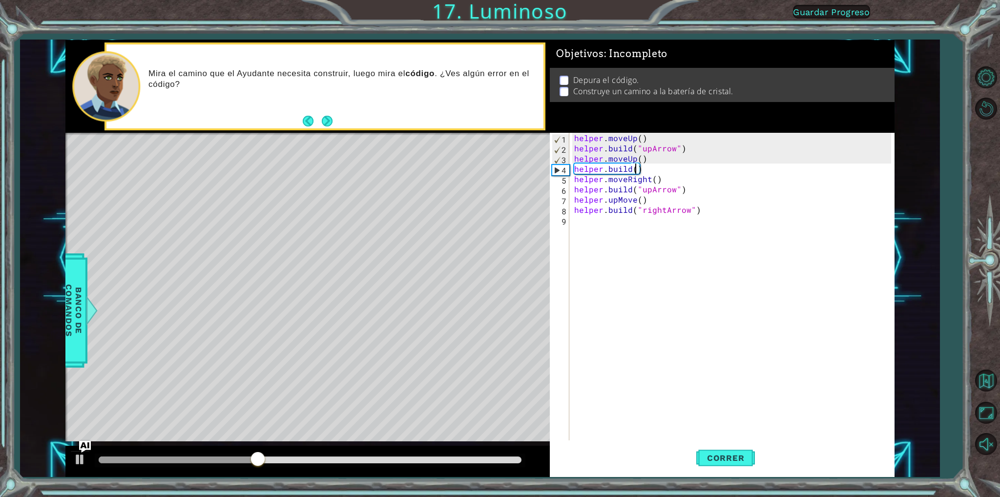
scroll to position [0, 4]
click at [688, 193] on div "helper.move Up Presiona intro " up Arrow" Presiona intro" at bounding box center [721, 198] width 185 height 47
click at [743, 458] on span "Correr" at bounding box center [725, 458] width 57 height 10
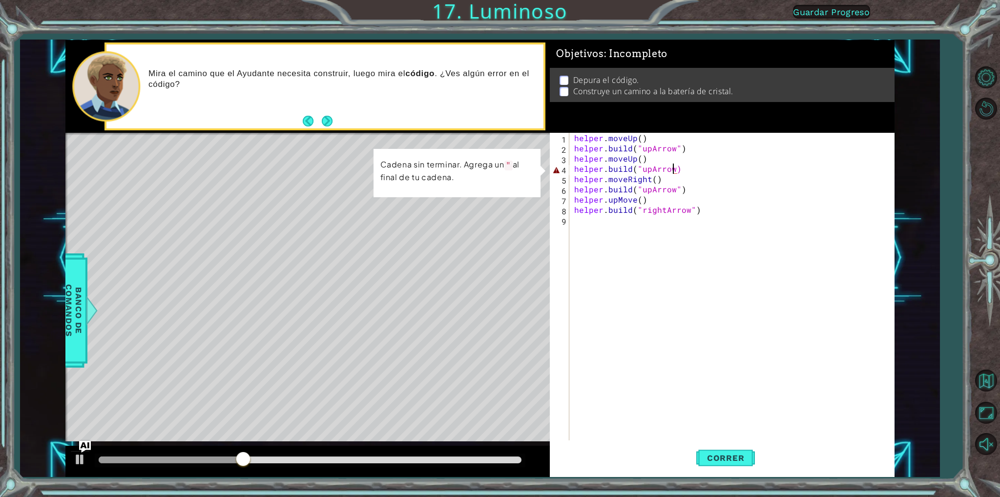
scroll to position [0, 6]
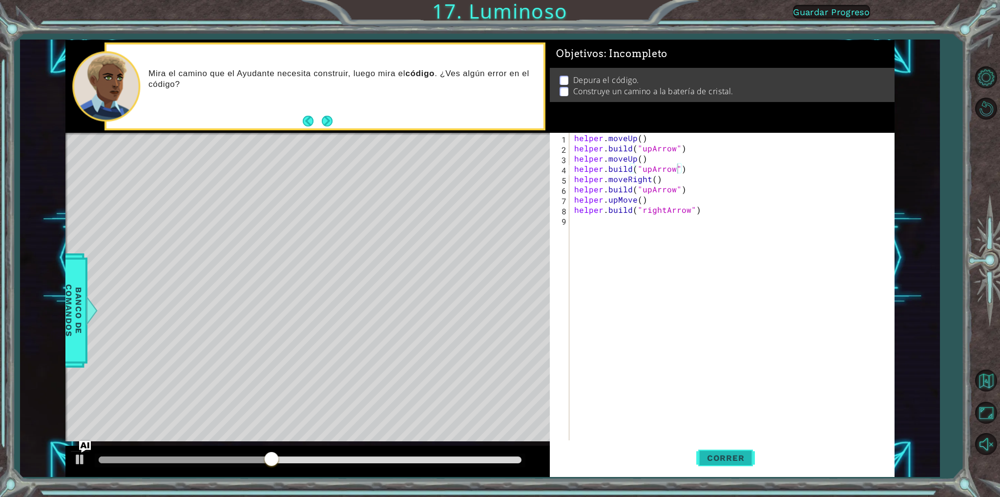
click at [705, 460] on span "Correr" at bounding box center [725, 458] width 57 height 10
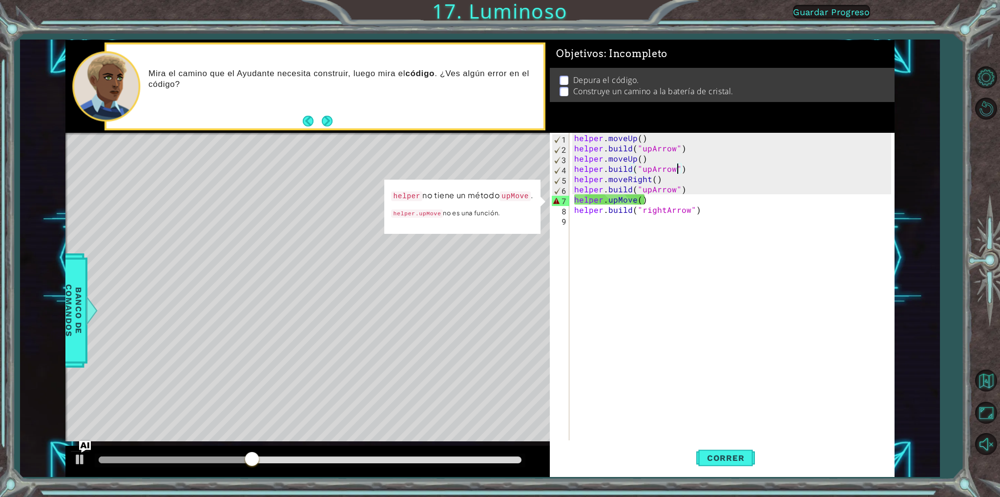
click at [636, 205] on div "helper . moveUp ( ) helper . build ( "upArrow" ) helper . moveUp ( ) helper . b…" at bounding box center [733, 297] width 323 height 328
click at [697, 172] on div "helper . moveUp ( ) helper . build ( "upArrow" ) helper . moveUp ( ) helper . b…" at bounding box center [733, 297] width 323 height 328
click at [686, 165] on div "helper . moveUp ( ) helper . build ( "upArrow" ) helper . moveUp ( ) helper . b…" at bounding box center [733, 297] width 323 height 328
click at [681, 186] on div "helper . moveUp ( ) helper . build ( "upArrow" ) helper . moveUp ( ) helper . b…" at bounding box center [733, 297] width 323 height 328
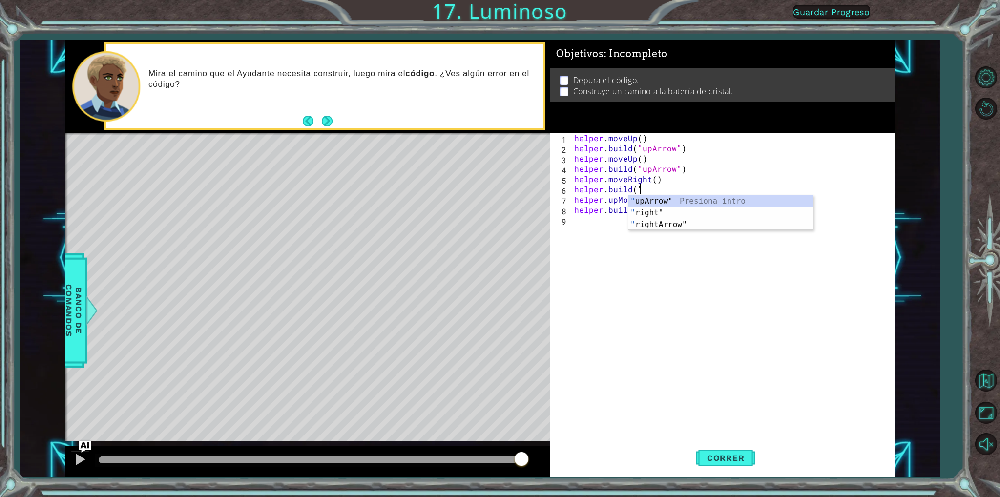
scroll to position [0, 3]
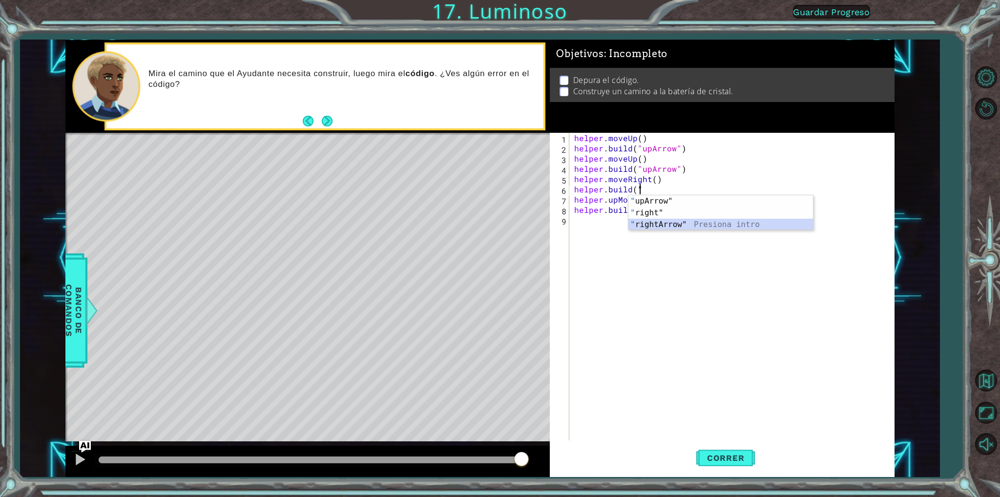
click at [686, 225] on div "" upArrow" Presiona intro " right" Presiona intro " rightArrow" Presiona intro" at bounding box center [721, 224] width 185 height 59
click at [744, 448] on button "Correr" at bounding box center [725, 458] width 59 height 34
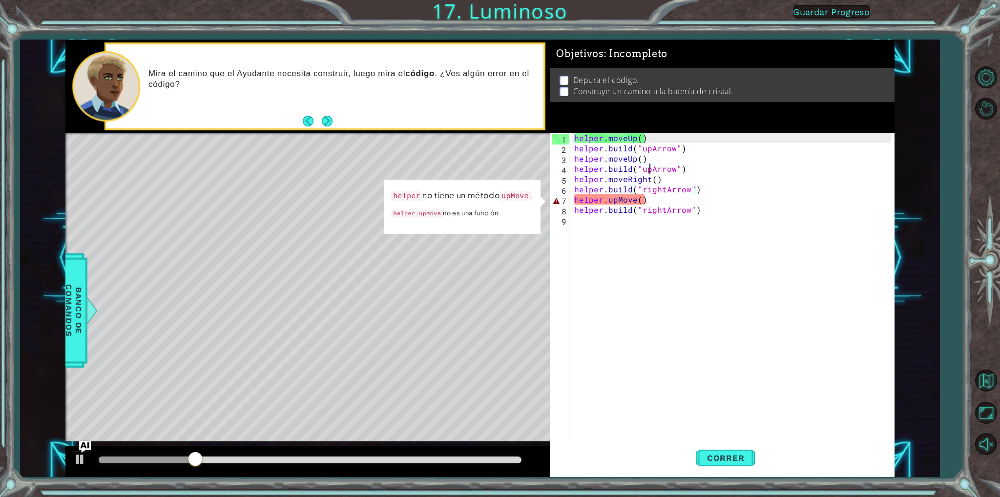
click at [648, 172] on div "helper . moveUp ( ) helper . build ( "upArrow" ) helper . moveUp ( ) helper . b…" at bounding box center [733, 297] width 323 height 328
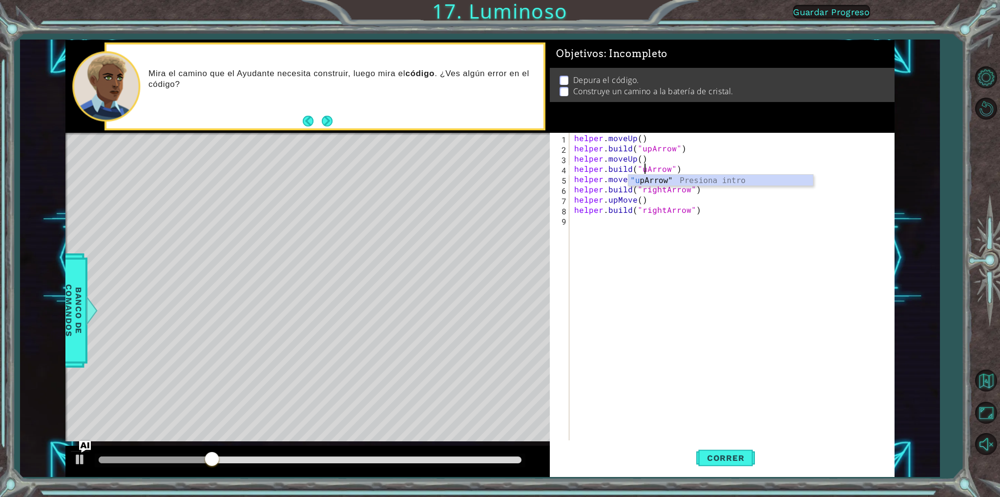
scroll to position [0, 5]
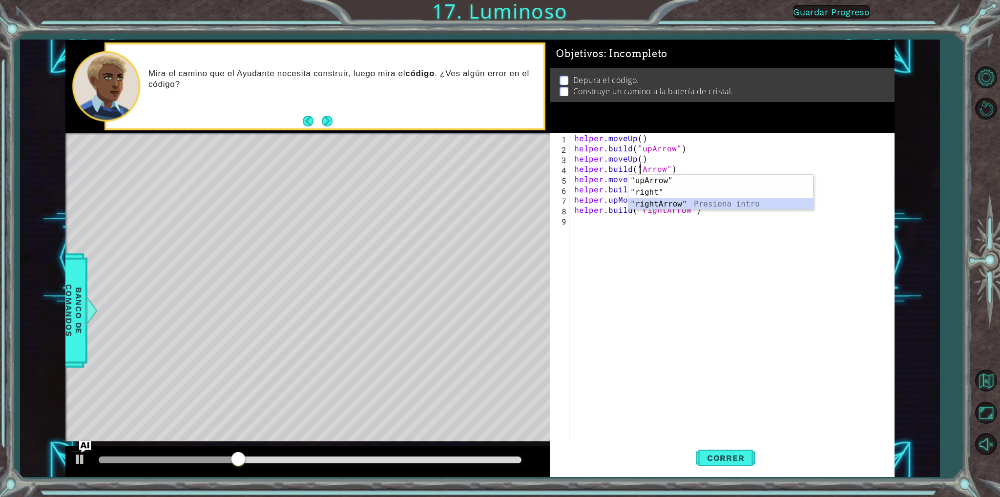
click at [672, 203] on div "" upArrow" Presiona intro " right" Presiona intro " rightArrow" Presiona intro" at bounding box center [721, 204] width 185 height 59
click at [686, 192] on div "helper . moveUp ( ) helper . build ( "upArrow" ) helper . moveUp ( ) helper . b…" at bounding box center [733, 297] width 323 height 328
click at [635, 203] on div "helper . moveUp ( ) helper . build ( "upArrow" ) helper . moveUp ( ) helper . b…" at bounding box center [733, 297] width 323 height 328
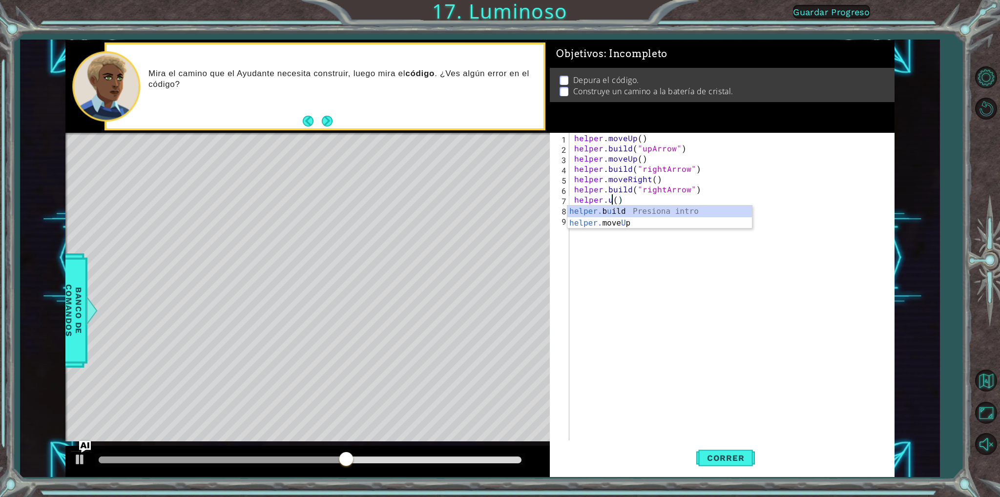
scroll to position [0, 2]
click at [631, 225] on div "helper. b u ild Presiona intro helper. move U p Presiona intro" at bounding box center [659, 229] width 185 height 47
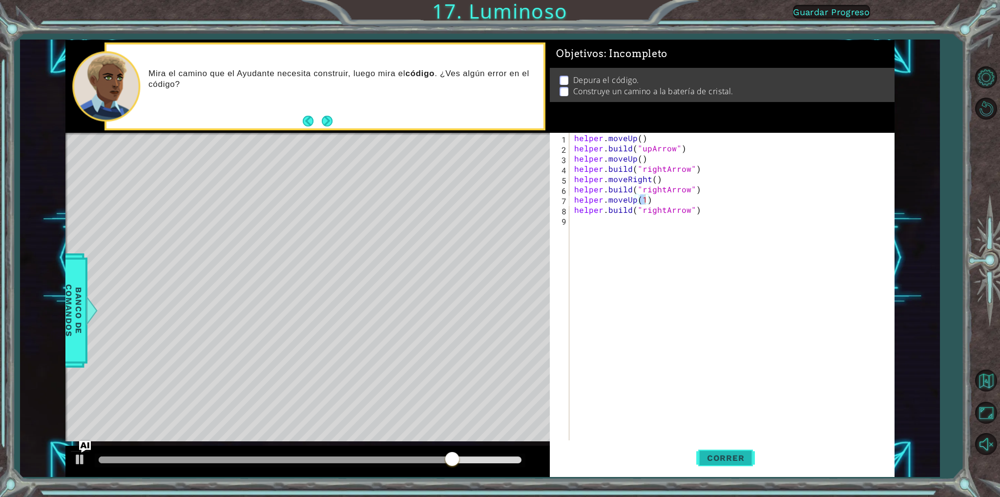
click at [723, 461] on span "Correr" at bounding box center [725, 458] width 57 height 10
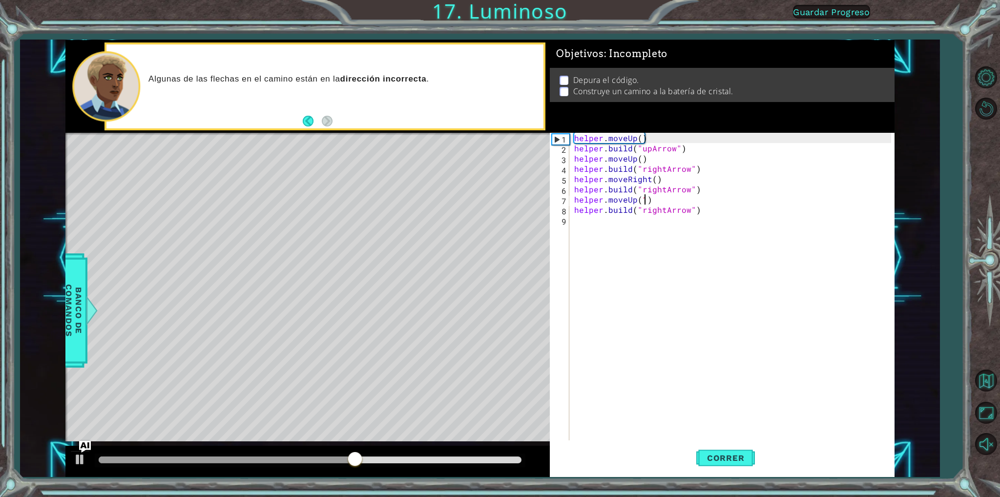
click at [634, 200] on div "helper . moveUp ( ) helper . build ( "upArrow" ) helper . moveUp ( ) helper . b…" at bounding box center [733, 297] width 323 height 328
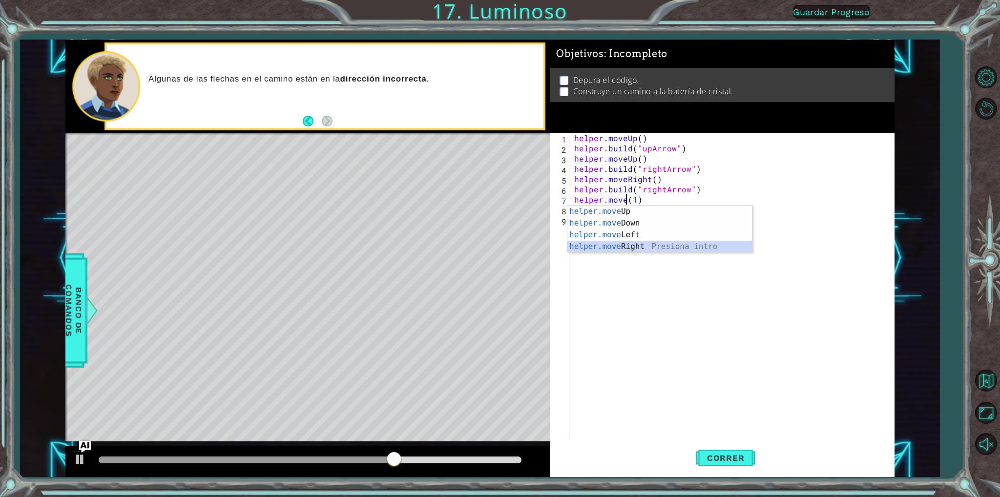
click at [657, 247] on div "helper.move Up Presiona intro helper.move Down Presiona intro helper.move Left …" at bounding box center [659, 241] width 185 height 70
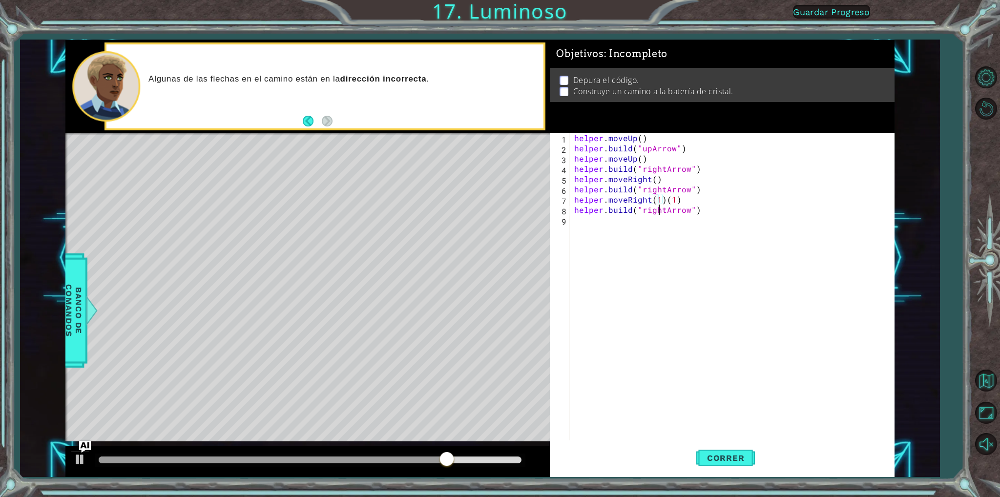
click at [663, 211] on div "helper . moveUp ( ) helper . build ( "upArrow" ) helper . moveUp ( ) helper . b…" at bounding box center [733, 297] width 323 height 328
click at [682, 221] on div "" upArrow" Presiona intro " right" Presiona intro " rightArrow" Presiona intro" at bounding box center [721, 245] width 185 height 59
click at [734, 454] on span "Correr" at bounding box center [725, 458] width 57 height 10
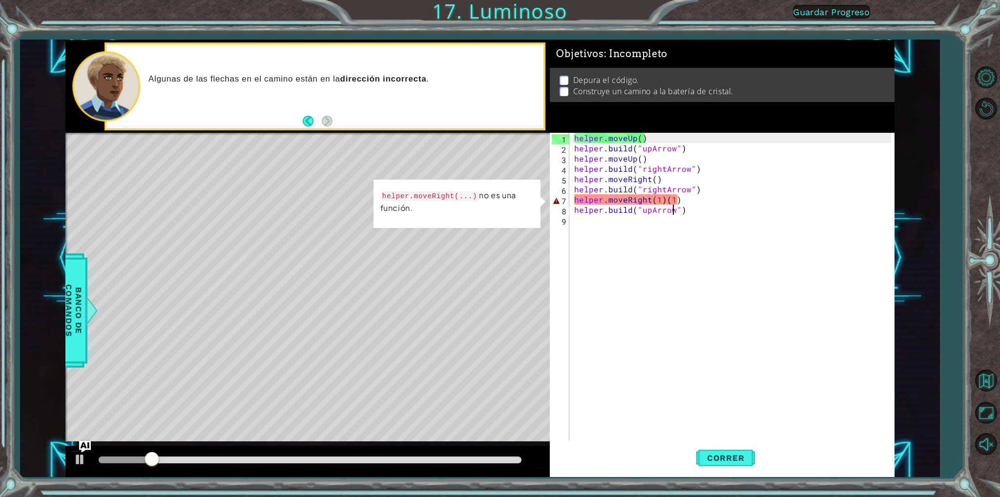
click at [686, 196] on div "helper . moveUp ( ) helper . build ( "upArrow" ) helper . moveUp ( ) helper . b…" at bounding box center [733, 297] width 323 height 328
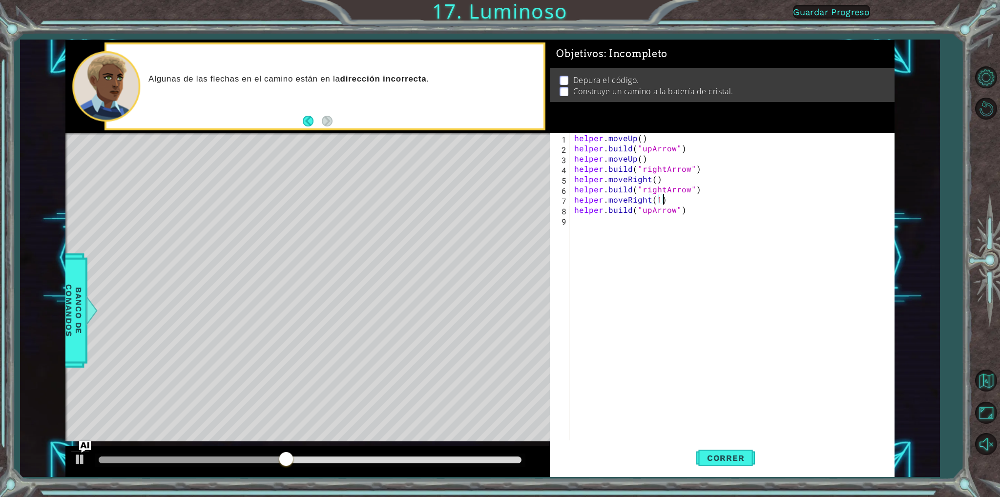
click at [678, 202] on div "helper . moveUp ( ) helper . build ( "upArrow" ) helper . moveUp ( ) helper . b…" at bounding box center [733, 297] width 323 height 328
click at [684, 212] on div "helper . moveUp ( ) helper . build ( "upArrow" ) helper . moveUp ( ) helper . b…" at bounding box center [733, 297] width 323 height 328
type textarea "[DOMAIN_NAME]("upArrow")"
click at [701, 454] on span "Correr" at bounding box center [725, 458] width 57 height 10
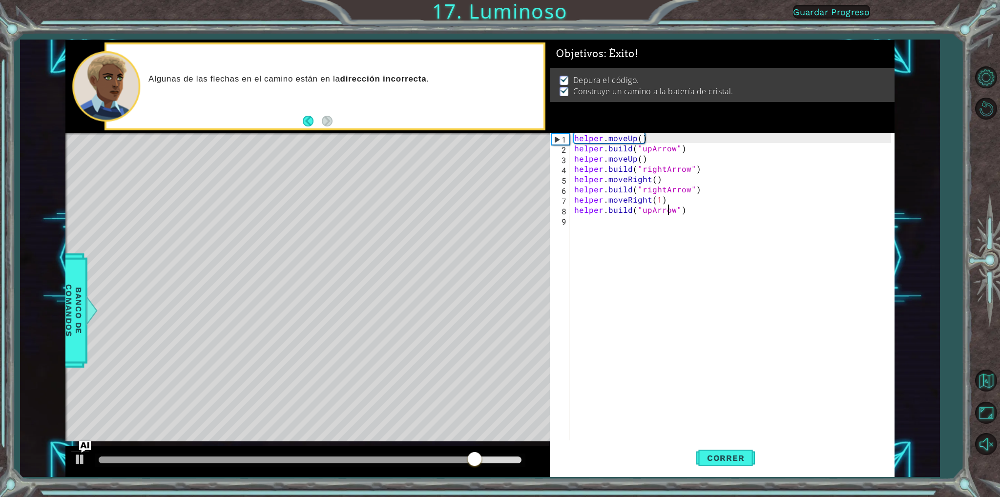
click at [671, 213] on div "helper . moveUp ( ) helper . build ( "upArrow" ) helper . moveUp ( ) helper . b…" at bounding box center [733, 297] width 323 height 328
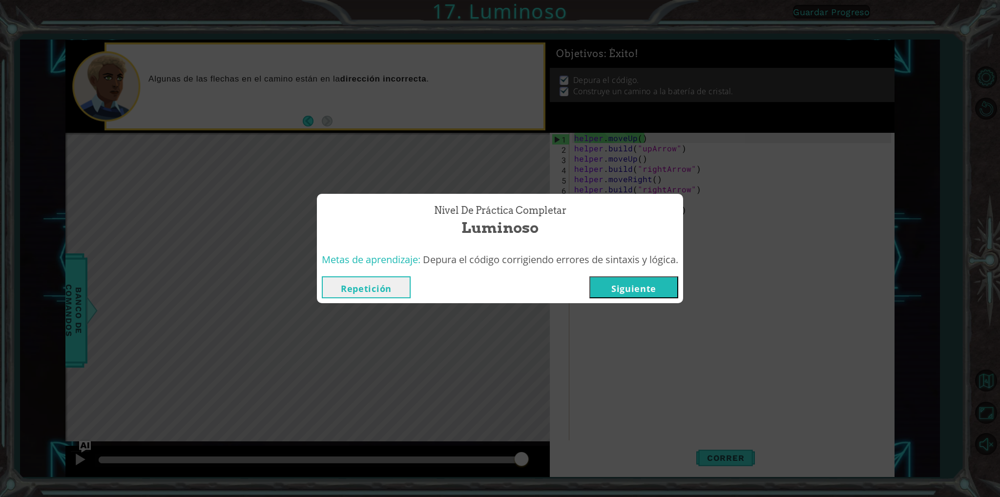
click at [633, 291] on button "Siguiente" at bounding box center [633, 287] width 89 height 22
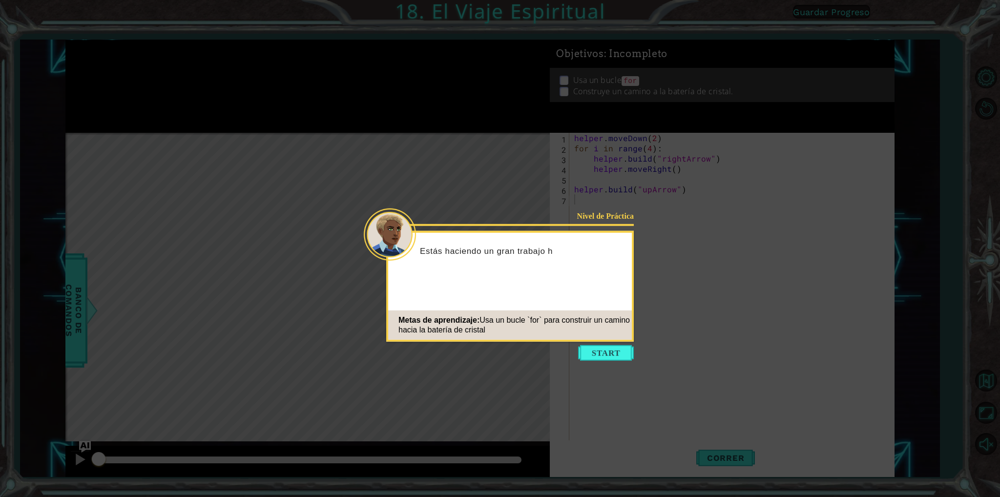
click at [610, 352] on button "Start" at bounding box center [606, 353] width 56 height 16
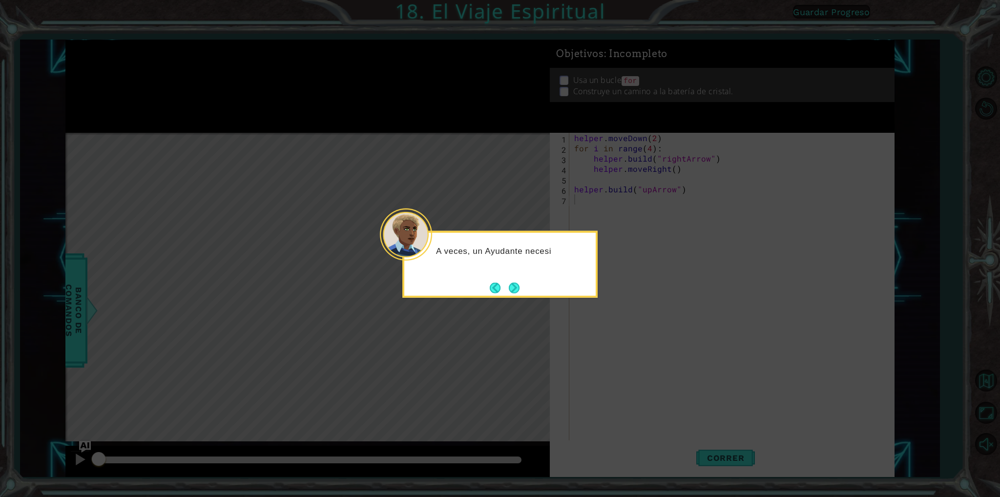
click at [510, 289] on button "Next" at bounding box center [514, 287] width 11 height 11
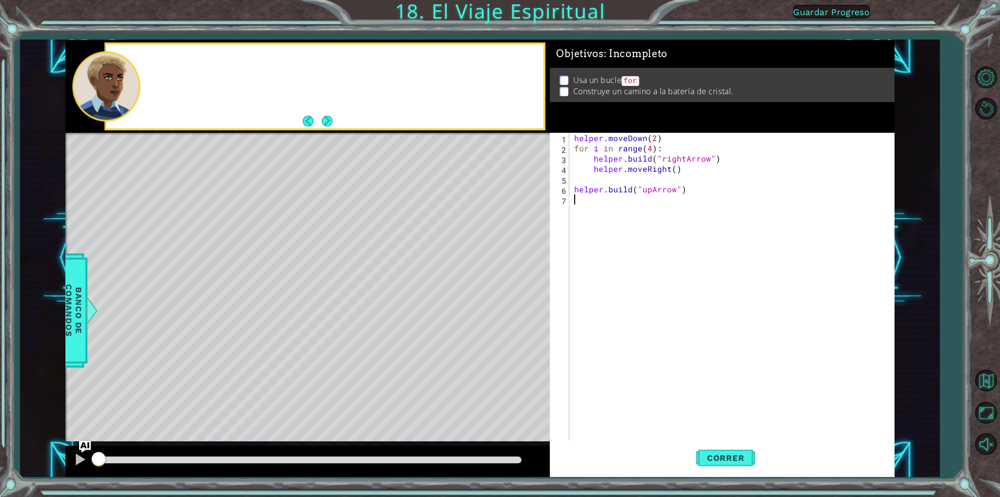
click at [510, 289] on div "Level Map" at bounding box center [290, 277] width 451 height 288
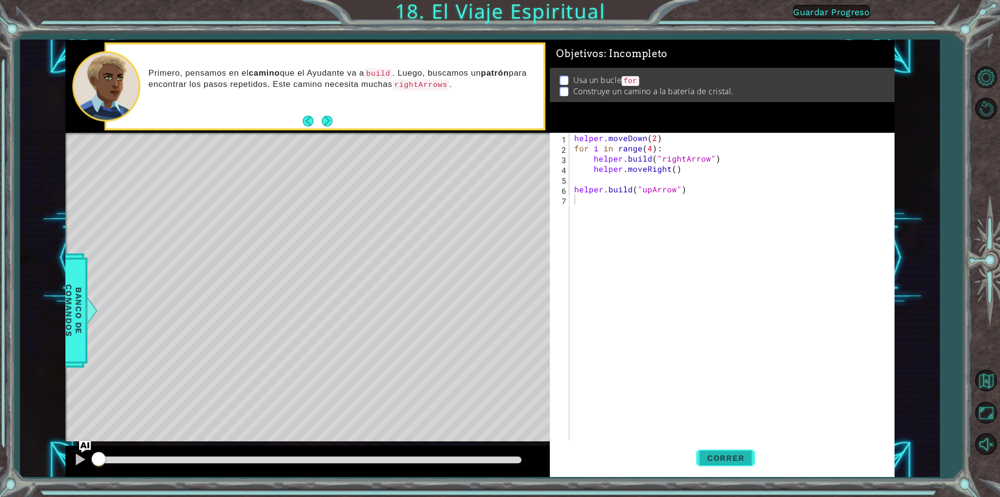
click at [710, 450] on button "Correr" at bounding box center [725, 458] width 59 height 34
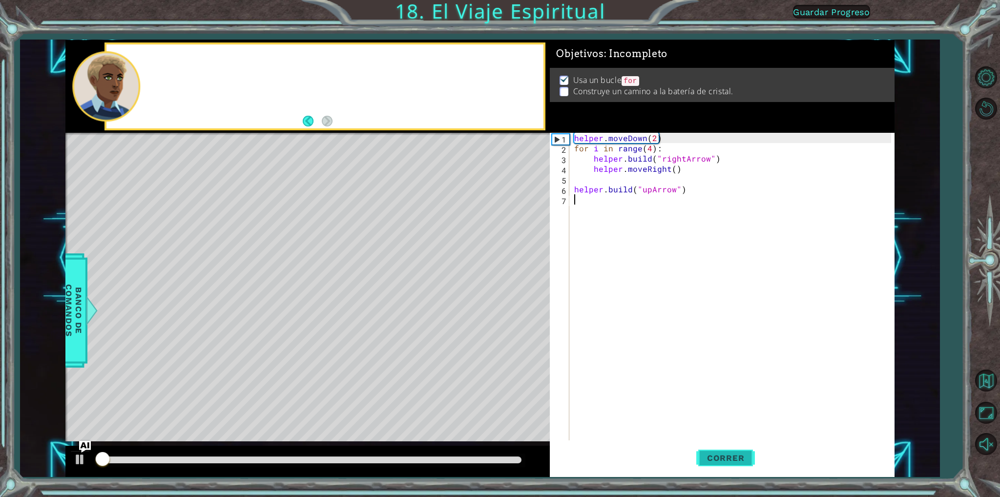
click at [712, 454] on span "Correr" at bounding box center [725, 458] width 57 height 10
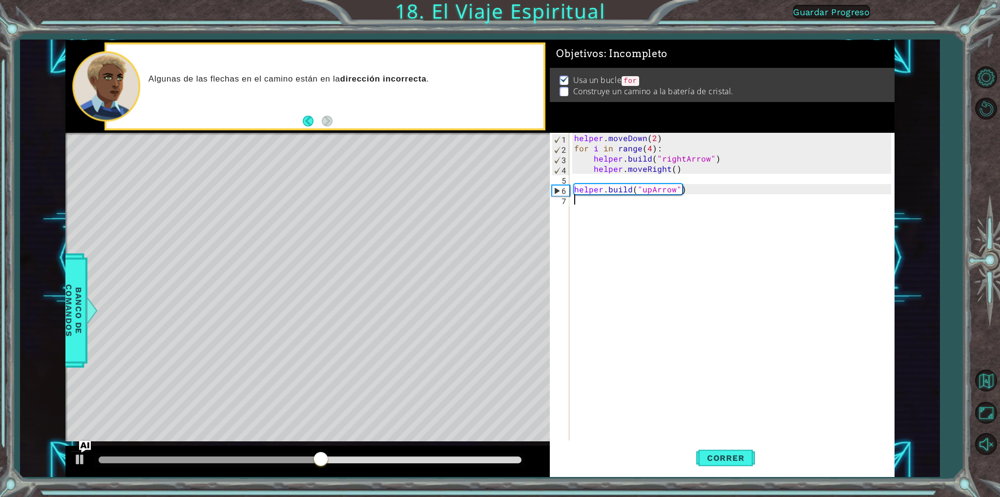
click at [607, 199] on div "helper . moveDown ( 2 ) for i in range ( 4 ) : helper . build ( "rightArrow" ) …" at bounding box center [733, 297] width 323 height 328
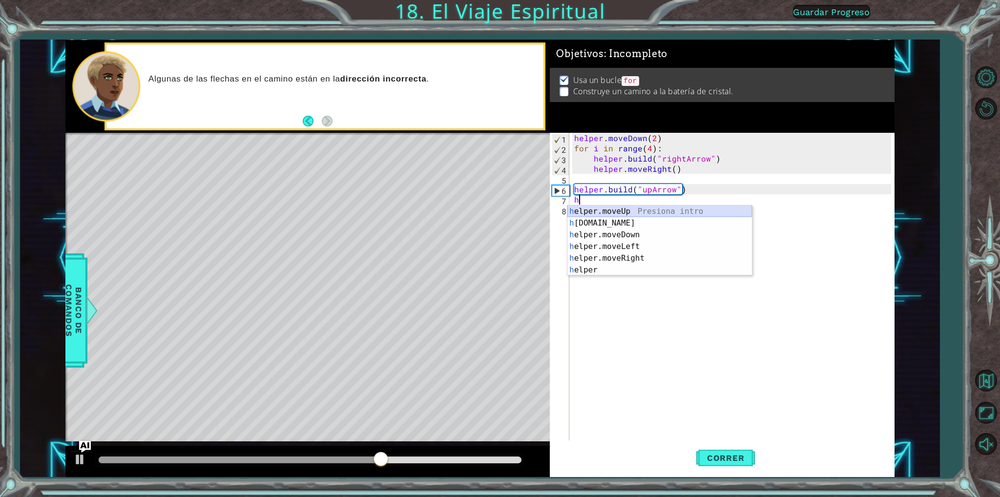
click at [617, 210] on div "h elper.moveUp Presiona intro h [DOMAIN_NAME] Presiona intro h elper.moveDown P…" at bounding box center [659, 253] width 185 height 94
type textarea "helper.moveUp(1)"
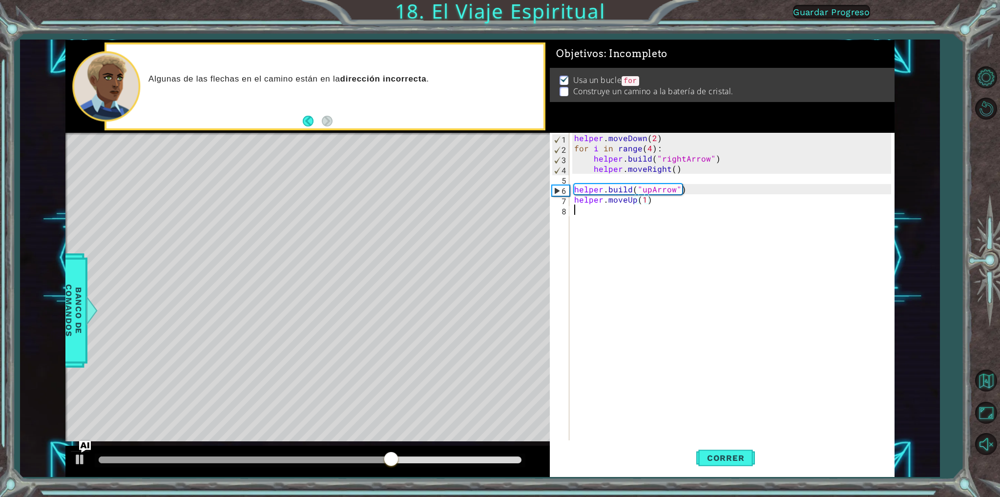
click at [617, 210] on div "helper . moveDown ( 2 ) for i in range ( 4 ) : helper . build ( "rightArrow" ) …" at bounding box center [733, 297] width 323 height 328
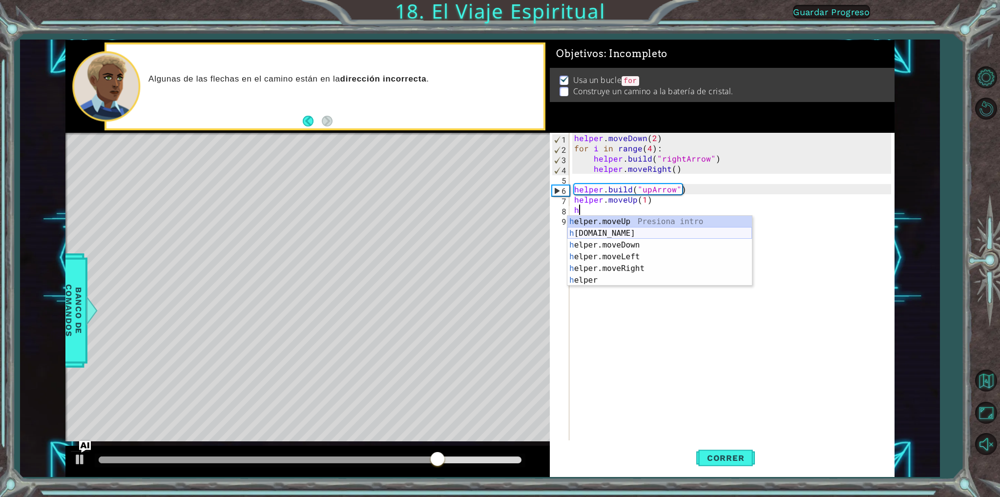
click at [627, 228] on div "h elper.moveUp Presiona intro h [DOMAIN_NAME] Presiona intro h elper.moveDown P…" at bounding box center [659, 263] width 185 height 94
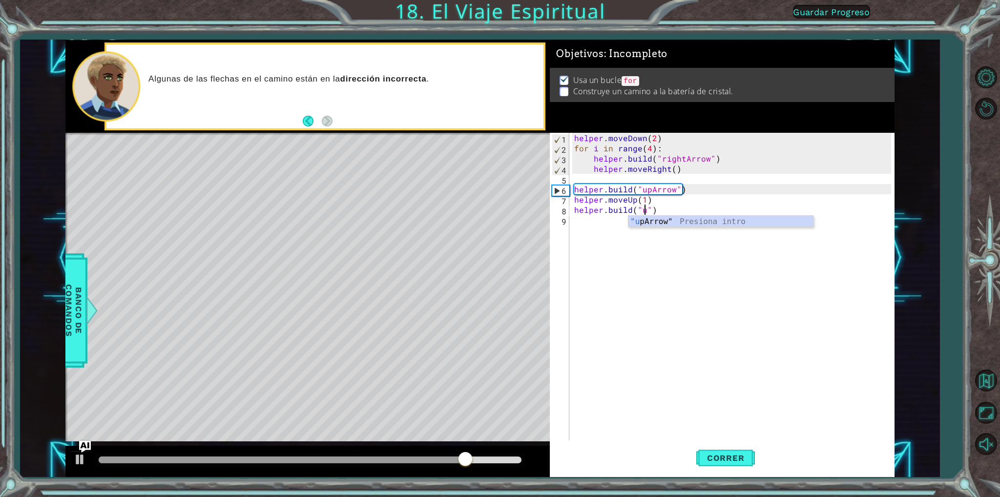
scroll to position [0, 4]
click at [652, 220] on div ""up Arrow" Presiona intro" at bounding box center [721, 233] width 185 height 35
type textarea "[DOMAIN_NAME]("upArrow")"
click at [731, 461] on span "Correr" at bounding box center [725, 458] width 57 height 10
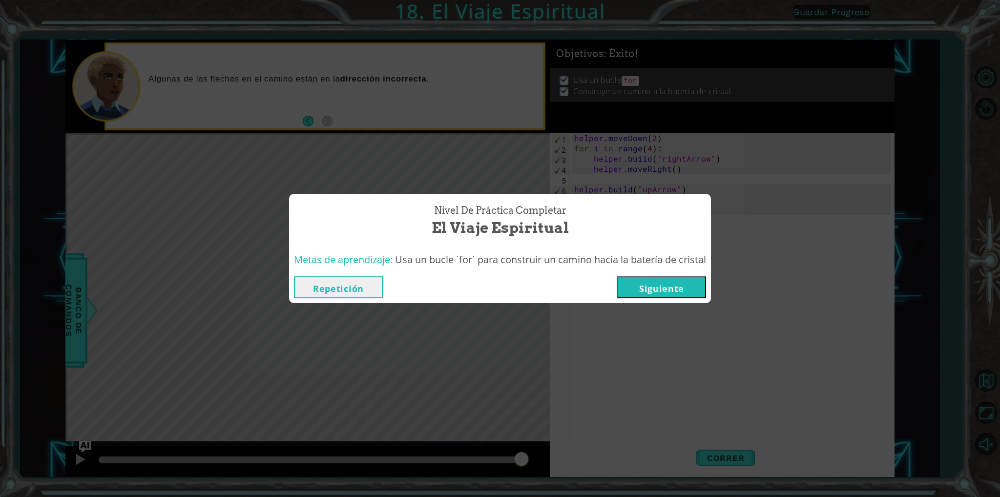
click at [643, 289] on button "Siguiente" at bounding box center [661, 287] width 89 height 22
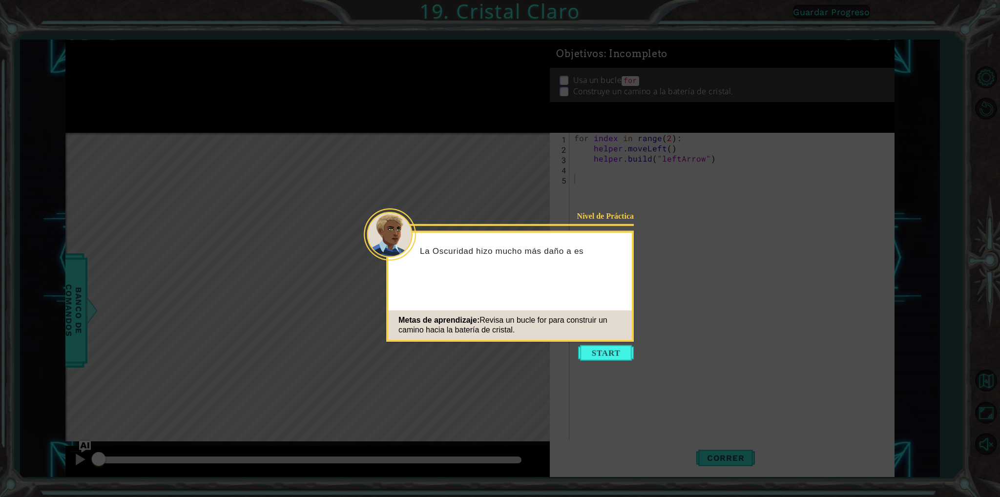
drag, startPoint x: 604, startPoint y: 343, endPoint x: 612, endPoint y: 364, distance: 23.0
click at [607, 345] on body "1 ההההההההההההההההההההההההההההההההההההההההההההההההההההההההההההההההההההההההההההה…" at bounding box center [500, 248] width 1000 height 497
click at [605, 356] on button "Start" at bounding box center [606, 353] width 56 height 16
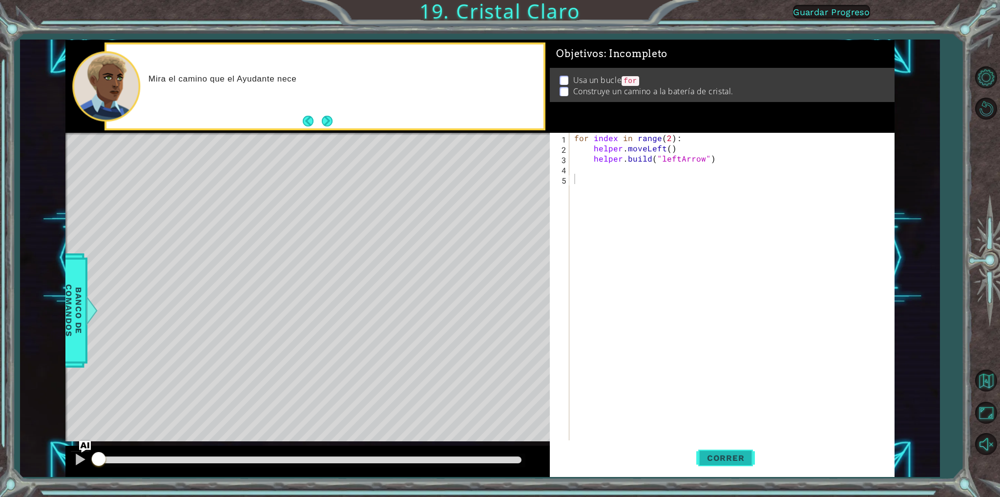
click at [721, 451] on button "Correr" at bounding box center [725, 458] width 59 height 34
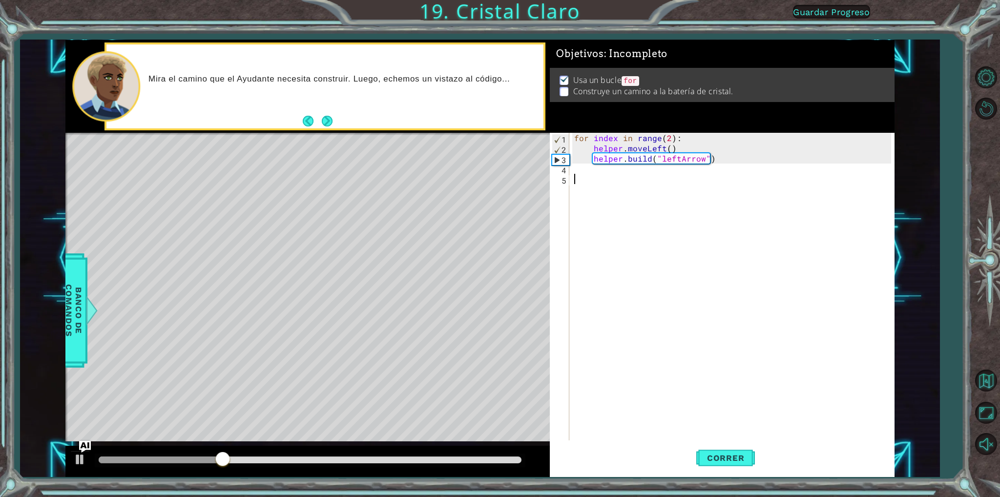
click at [668, 134] on div "for index in range ( 2 ) : helper . moveLeft ( ) helper . build ( "leftArrow" )" at bounding box center [733, 297] width 323 height 328
type textarea "for index in range(4):"
click at [712, 460] on span "Correr" at bounding box center [725, 458] width 57 height 10
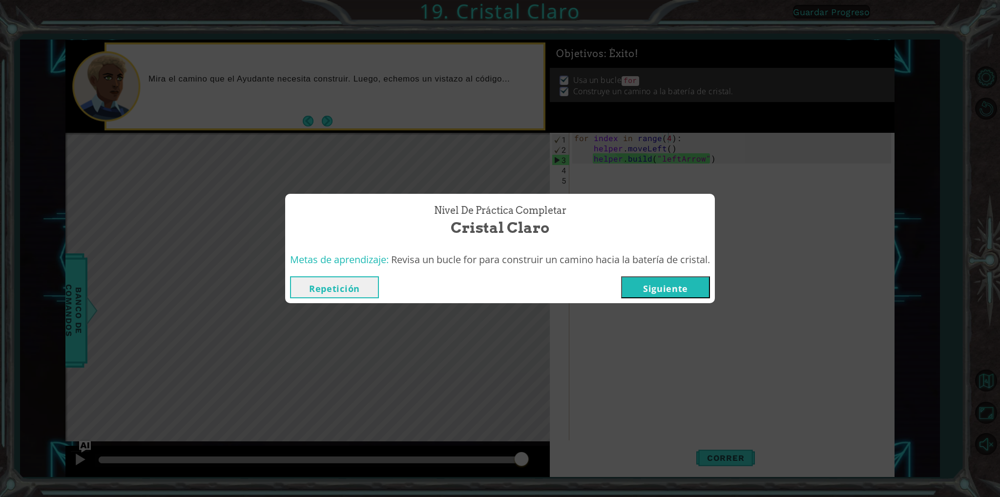
click at [657, 284] on button "Siguiente" at bounding box center [665, 287] width 89 height 22
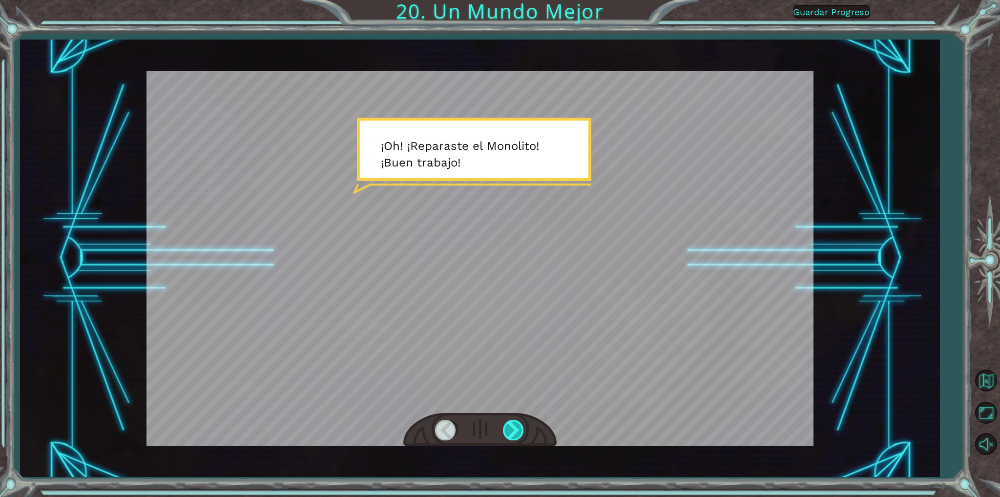
click at [510, 431] on div at bounding box center [514, 430] width 22 height 20
click at [509, 427] on div at bounding box center [514, 430] width 22 height 20
click at [508, 426] on div at bounding box center [514, 430] width 22 height 20
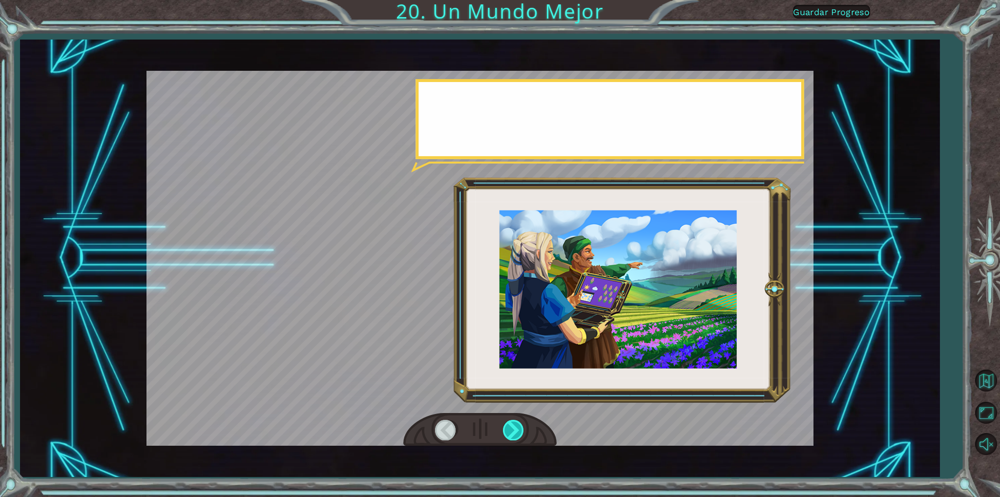
click at [507, 424] on div at bounding box center [514, 430] width 22 height 20
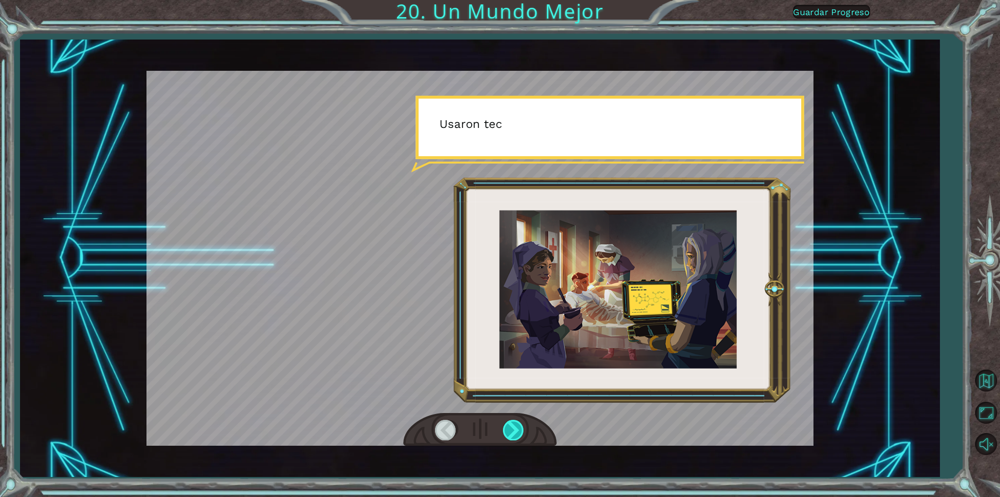
click at [507, 424] on div at bounding box center [514, 430] width 22 height 20
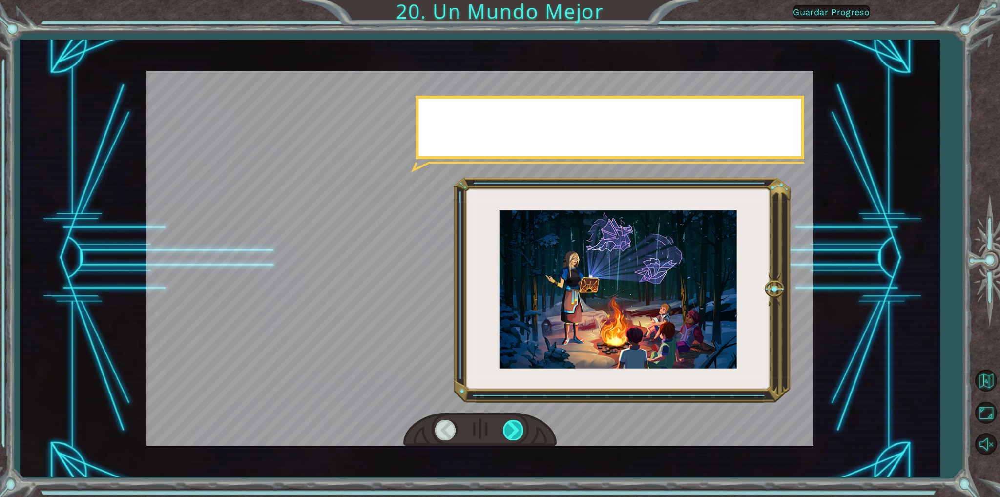
click at [507, 424] on div at bounding box center [514, 430] width 22 height 20
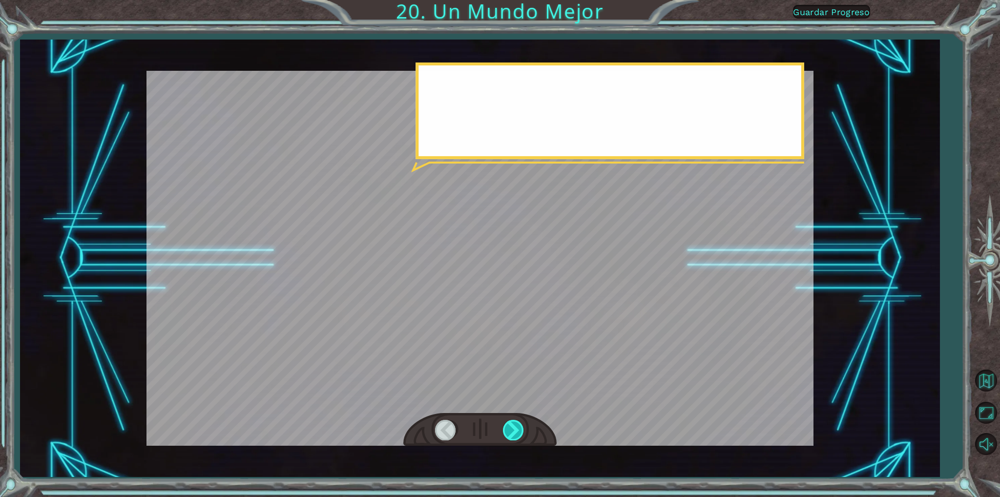
click at [507, 424] on div at bounding box center [514, 430] width 22 height 20
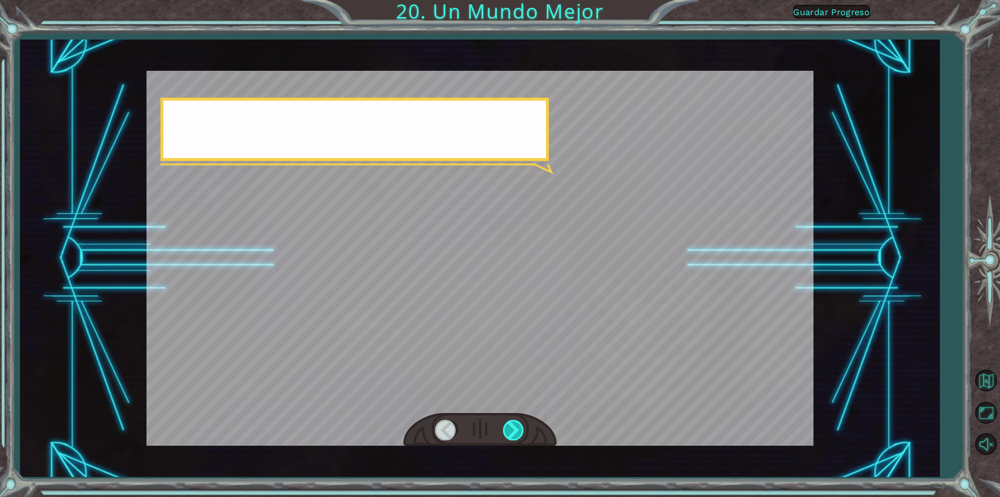
click at [507, 424] on div at bounding box center [514, 430] width 22 height 20
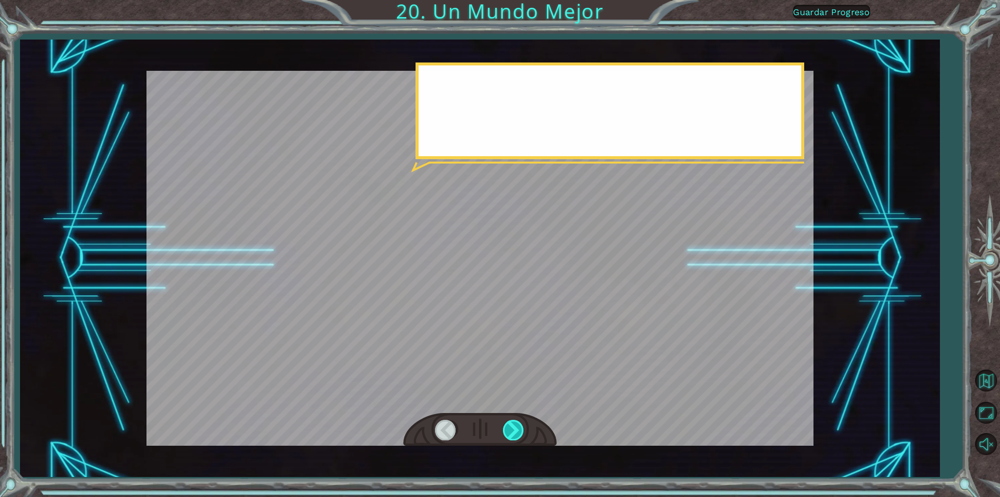
click at [507, 421] on div at bounding box center [514, 430] width 22 height 20
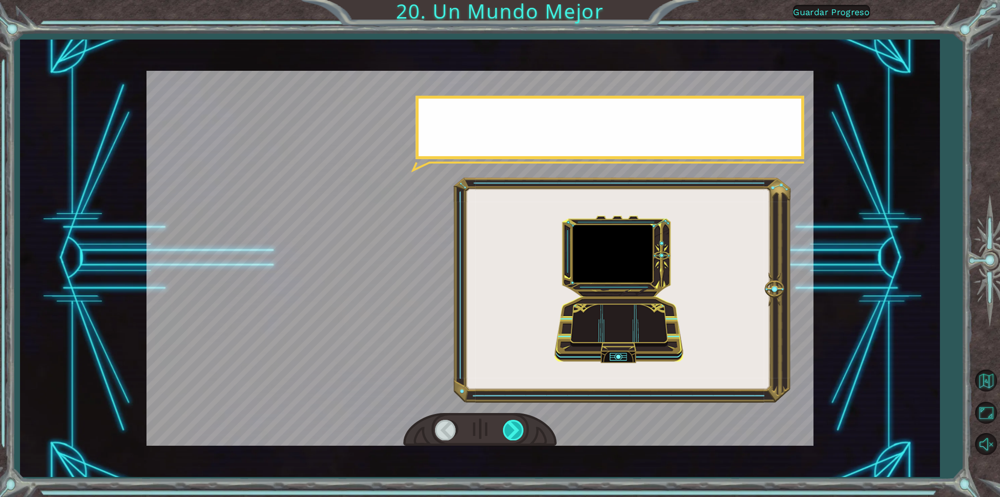
click at [510, 421] on div at bounding box center [514, 430] width 22 height 20
click at [515, 422] on div at bounding box center [514, 430] width 22 height 20
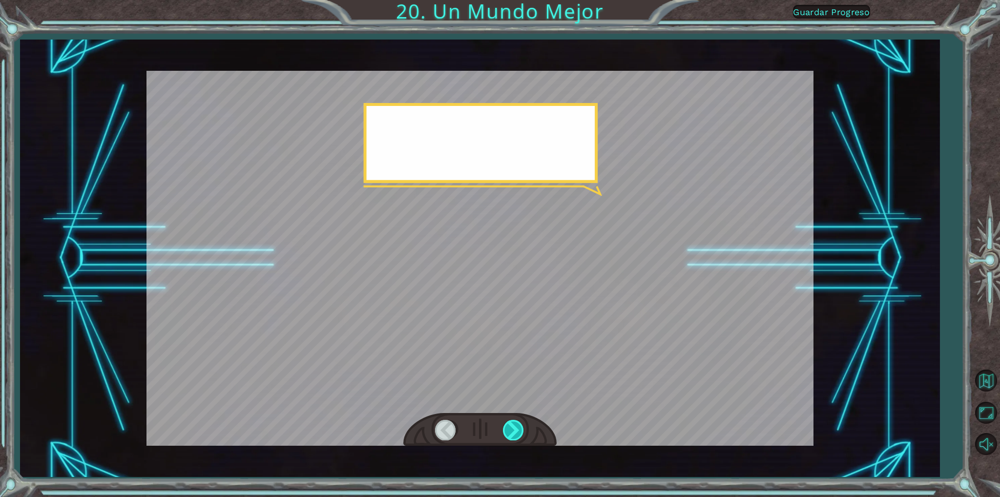
click at [515, 422] on div at bounding box center [514, 430] width 22 height 20
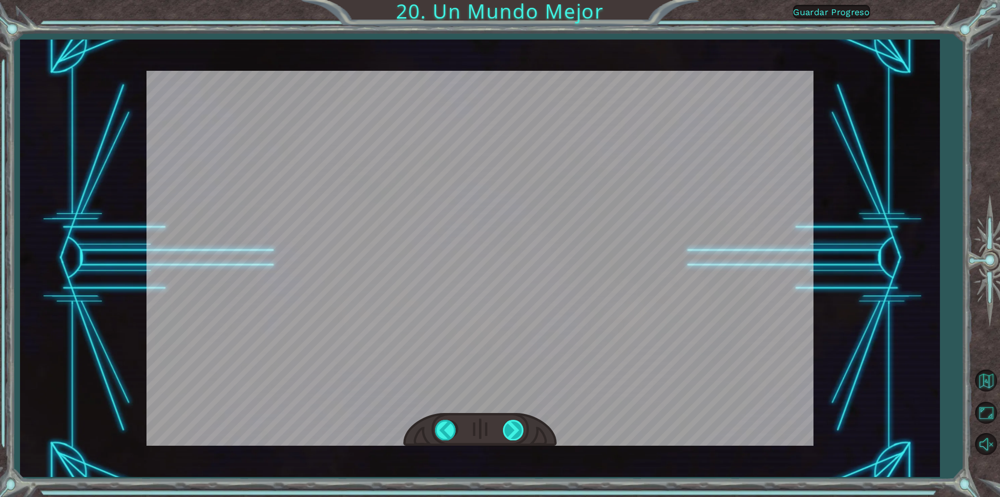
click at [515, 422] on div at bounding box center [514, 430] width 22 height 20
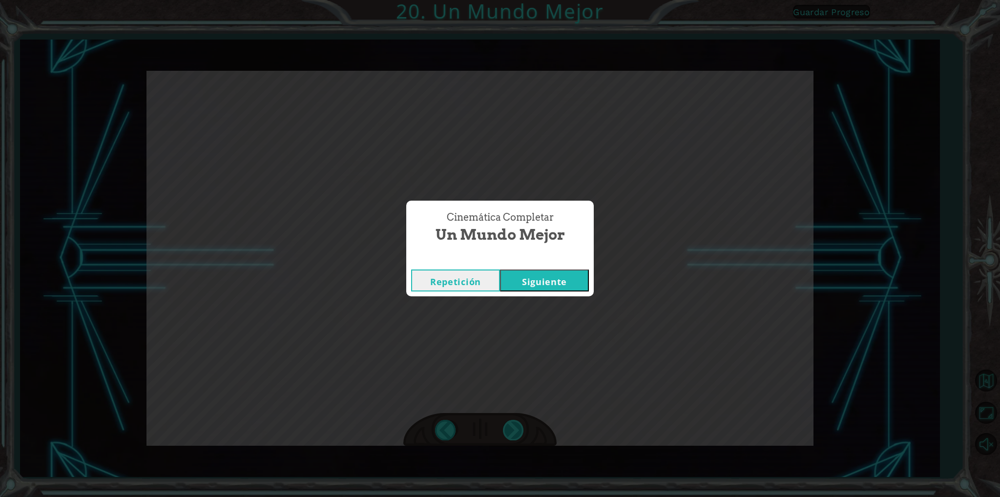
click at [515, 422] on div "Cinemática Completar Un Mundo Mejor Repetición [GEOGRAPHIC_DATA]" at bounding box center [500, 248] width 1000 height 497
click at [516, 277] on button "Siguiente" at bounding box center [544, 281] width 89 height 22
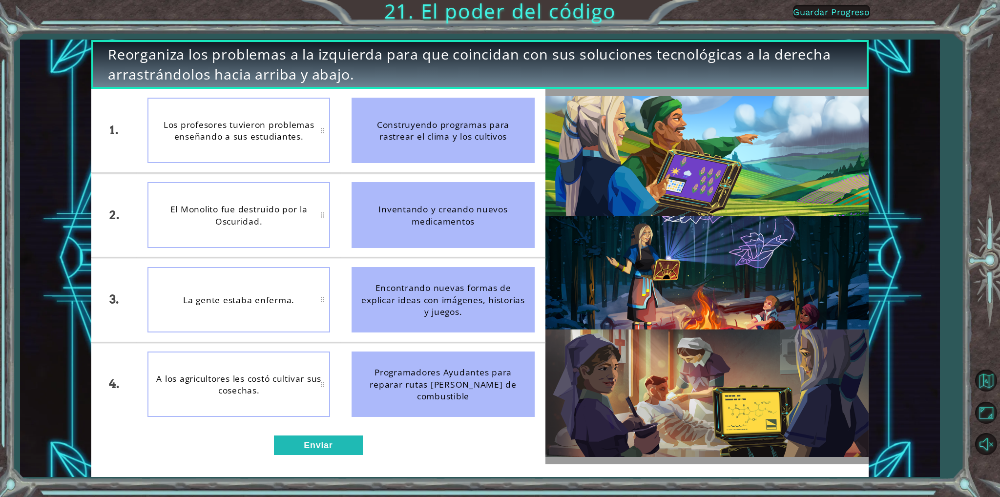
drag, startPoint x: 471, startPoint y: 221, endPoint x: 488, endPoint y: 228, distance: 18.2
click at [483, 271] on ul "Construyendo programas para rastrear el clima y los cultivos Inventando y crean…" at bounding box center [443, 257] width 204 height 337
drag, startPoint x: 488, startPoint y: 221, endPoint x: 492, endPoint y: 216, distance: 6.3
click at [496, 229] on div "Inventando y creando nuevos medicamentos" at bounding box center [443, 214] width 183 height 65
click at [492, 216] on div "Inventando y creando nuevos medicamentos" at bounding box center [443, 214] width 183 height 65
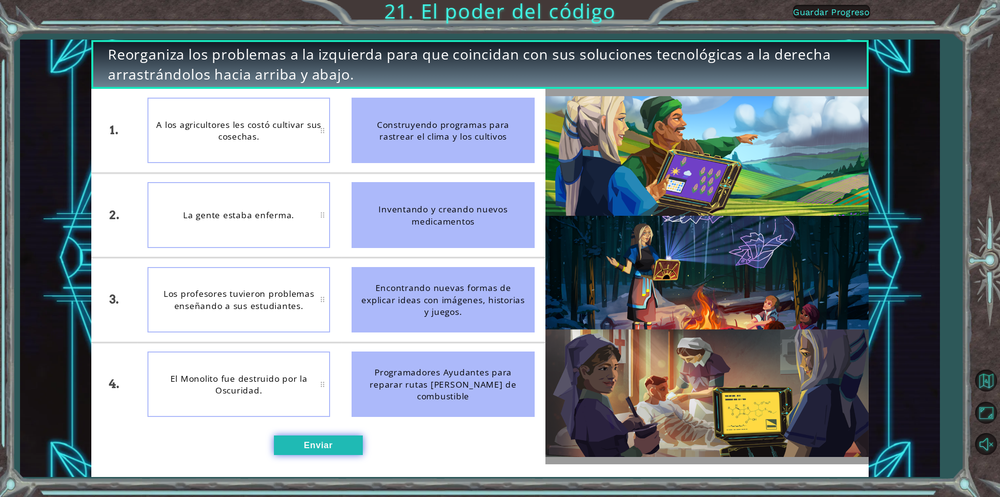
click at [327, 445] on button "Enviar" at bounding box center [318, 446] width 89 height 20
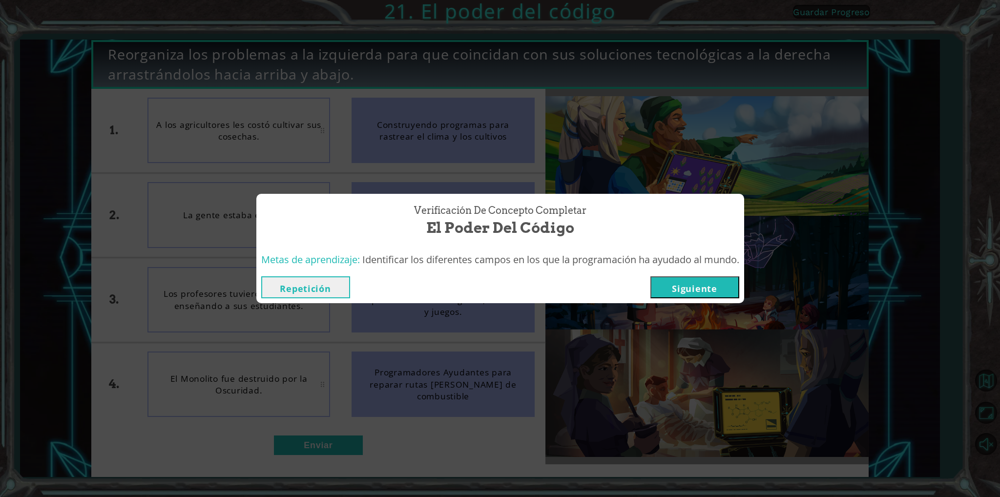
click at [690, 295] on button "Siguiente" at bounding box center [695, 287] width 89 height 22
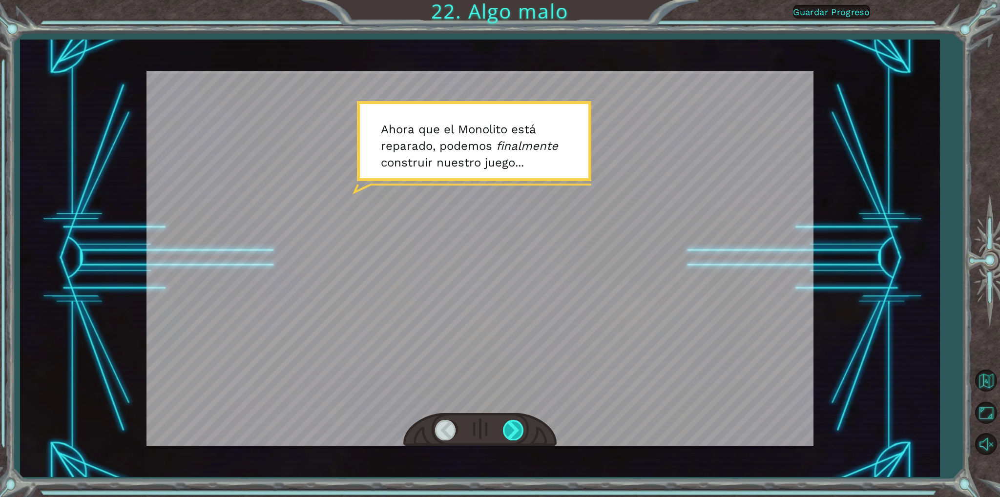
click at [514, 424] on div at bounding box center [514, 430] width 22 height 20
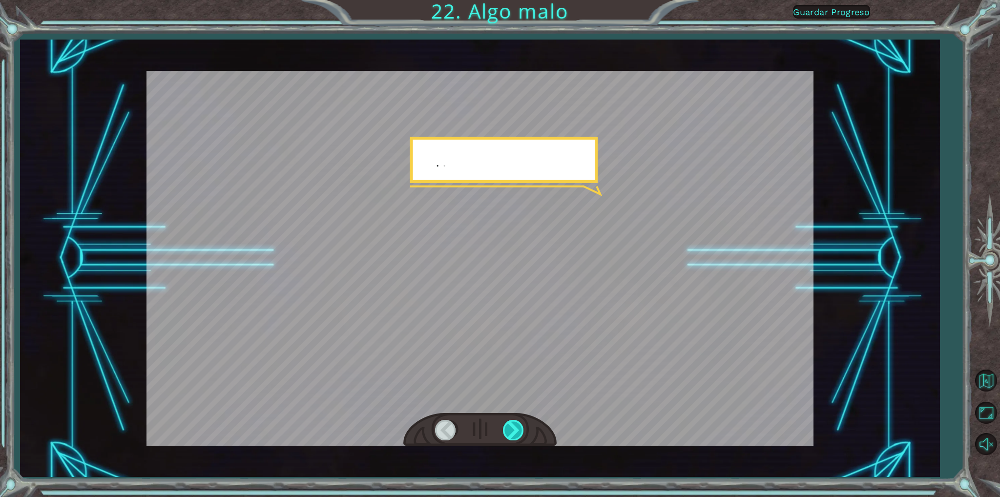
click at [513, 422] on div at bounding box center [514, 430] width 22 height 20
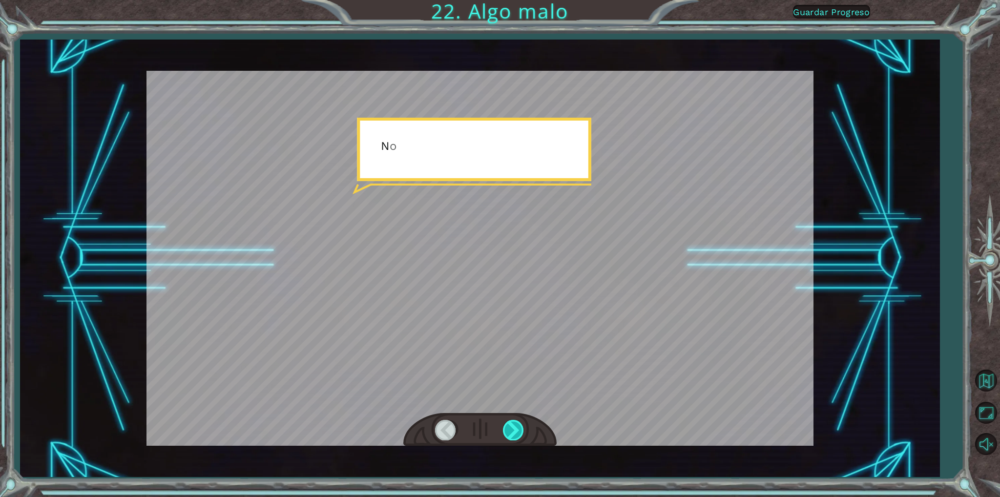
click at [513, 422] on div at bounding box center [514, 430] width 22 height 20
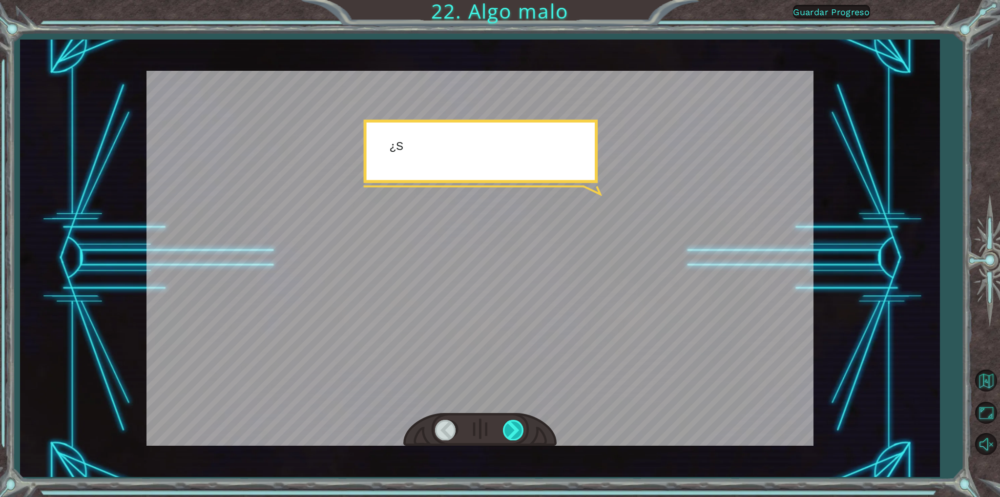
click at [512, 420] on div at bounding box center [514, 430] width 22 height 20
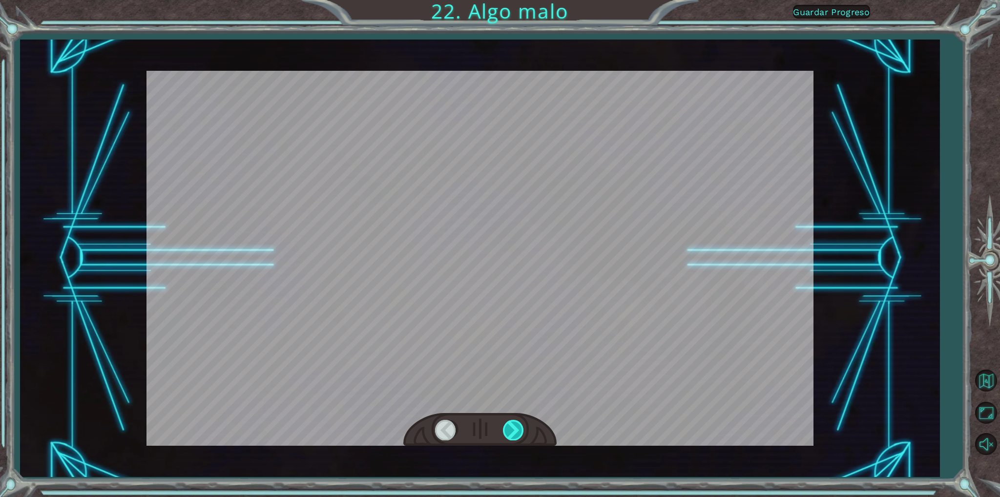
click at [519, 431] on div at bounding box center [514, 430] width 22 height 20
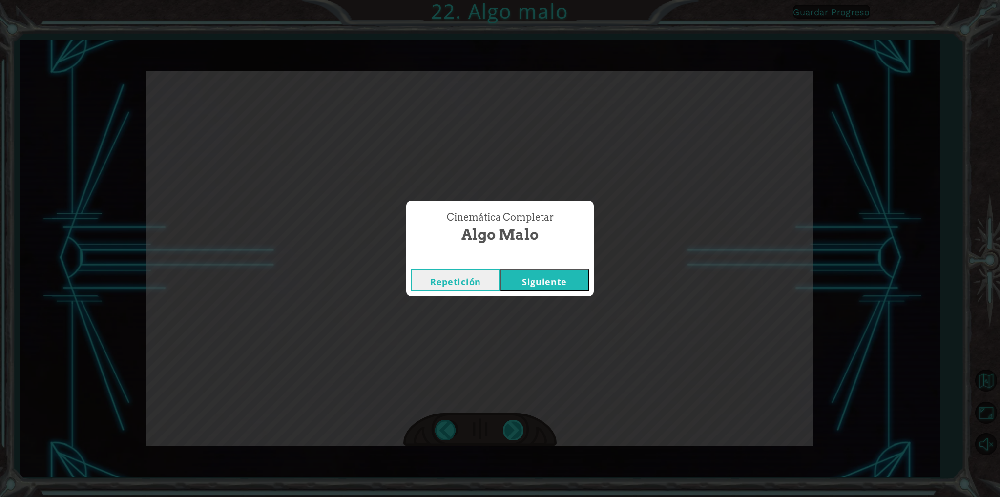
click at [519, 431] on div "Cinemática Completar Algo malo Repetición [GEOGRAPHIC_DATA]" at bounding box center [500, 248] width 1000 height 497
click at [573, 279] on button "Siguiente" at bounding box center [544, 281] width 89 height 22
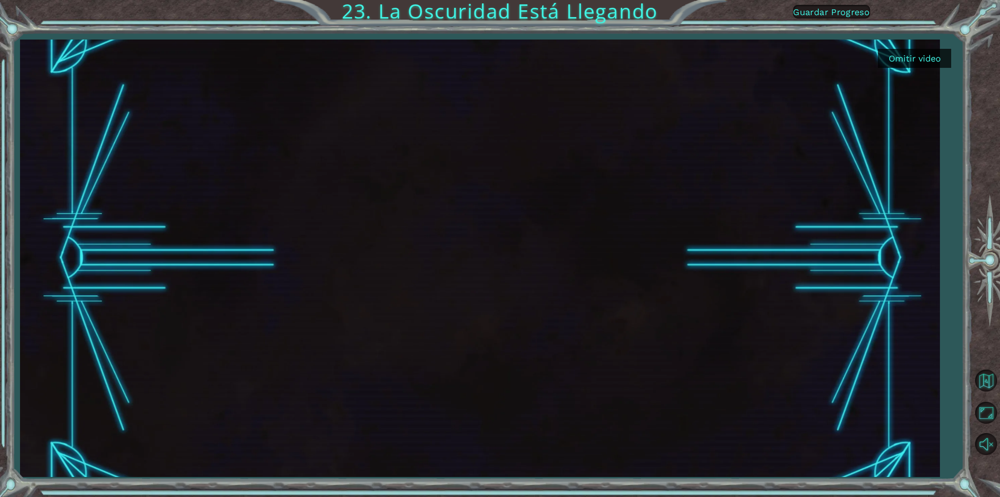
click at [926, 55] on button "Omitir video" at bounding box center [914, 58] width 73 height 19
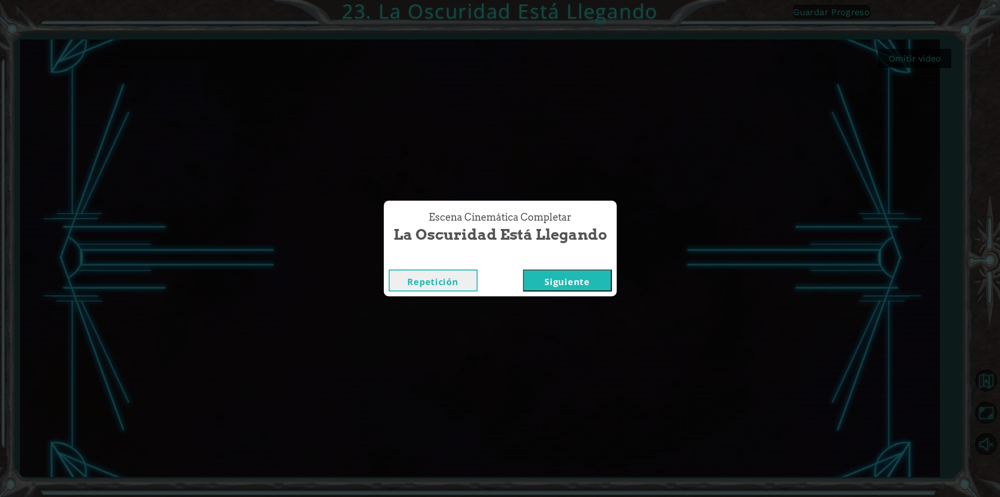
click at [558, 279] on button "Siguiente" at bounding box center [567, 281] width 89 height 22
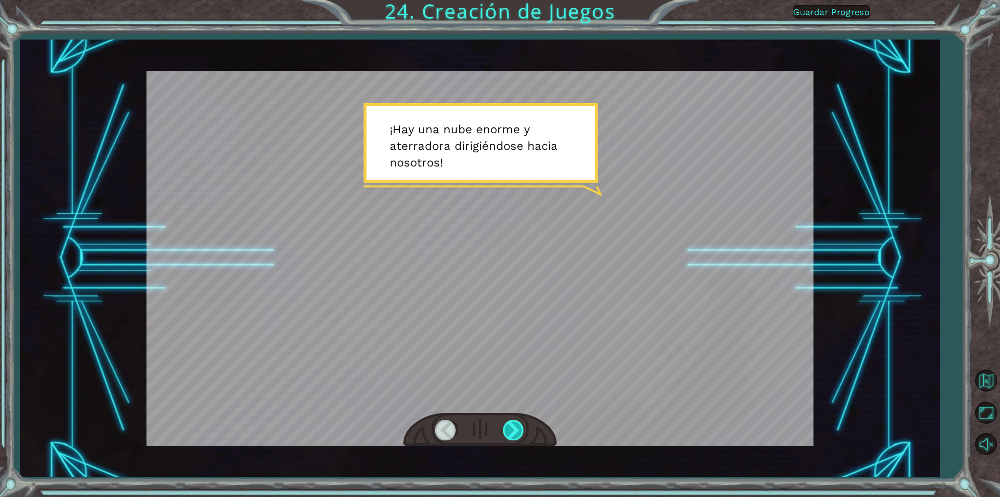
click at [513, 420] on div at bounding box center [514, 430] width 22 height 20
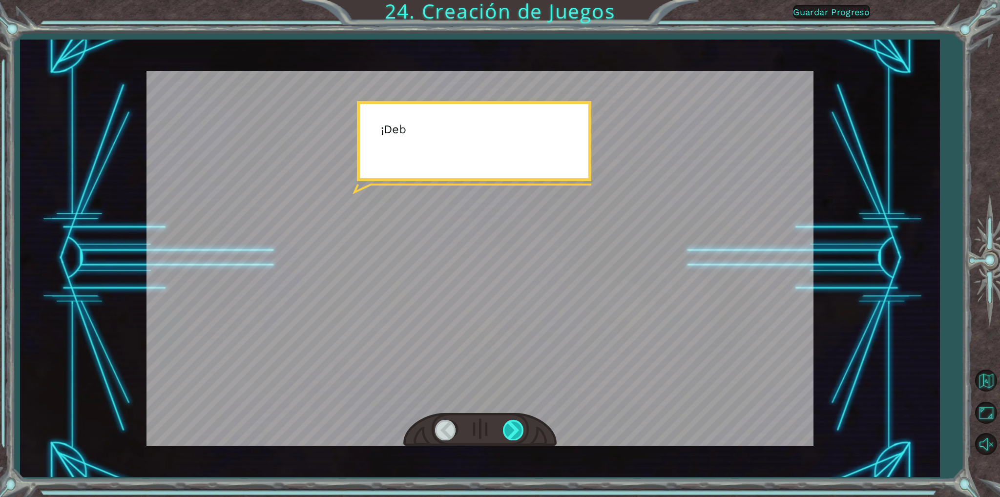
click at [513, 420] on div at bounding box center [514, 430] width 22 height 20
click at [512, 420] on div at bounding box center [514, 430] width 22 height 20
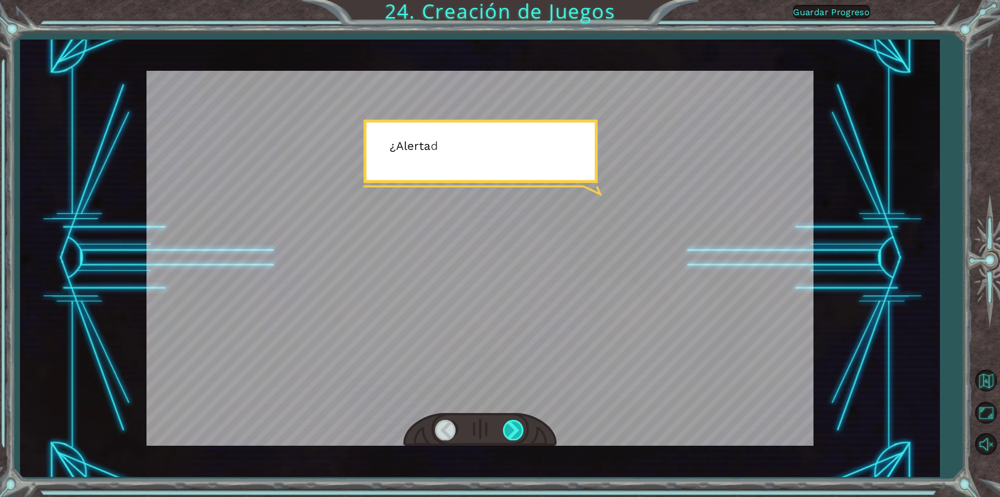
click at [512, 426] on div at bounding box center [514, 430] width 22 height 20
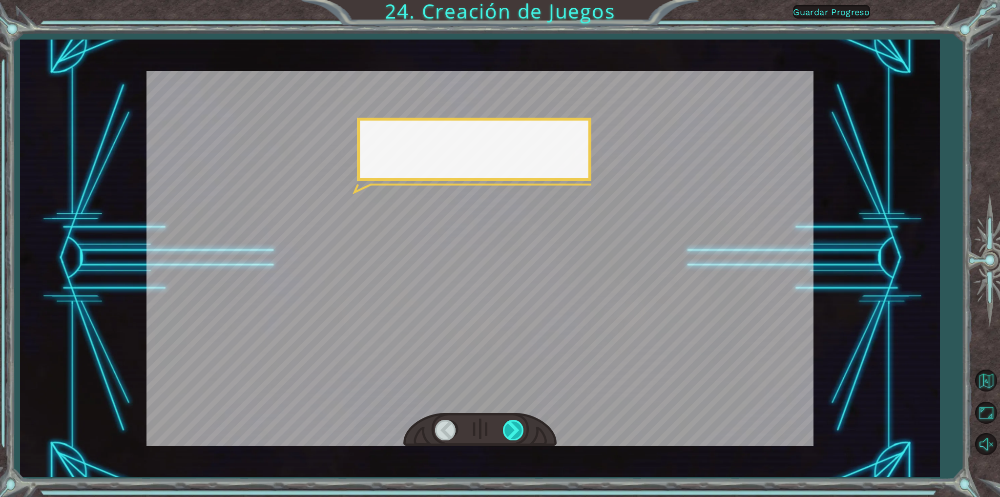
click at [512, 426] on div at bounding box center [514, 430] width 22 height 20
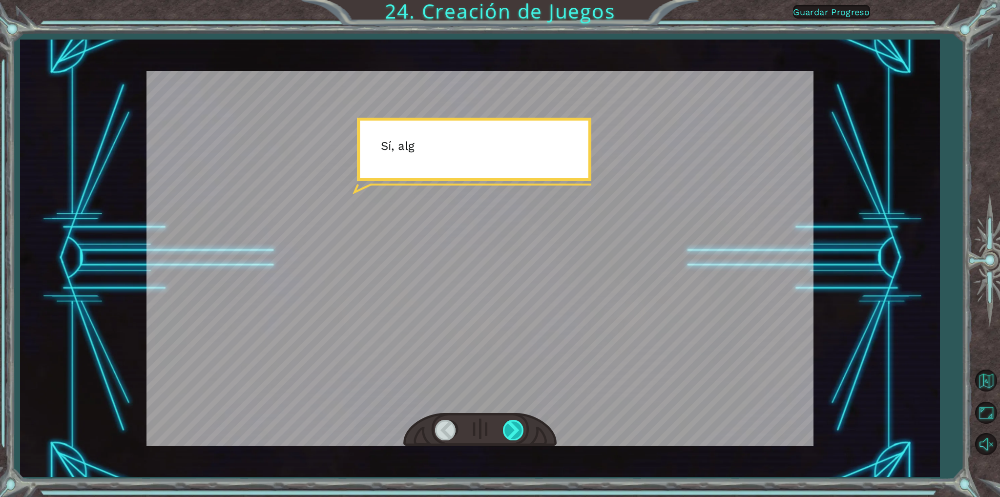
click at [512, 426] on div at bounding box center [514, 430] width 22 height 20
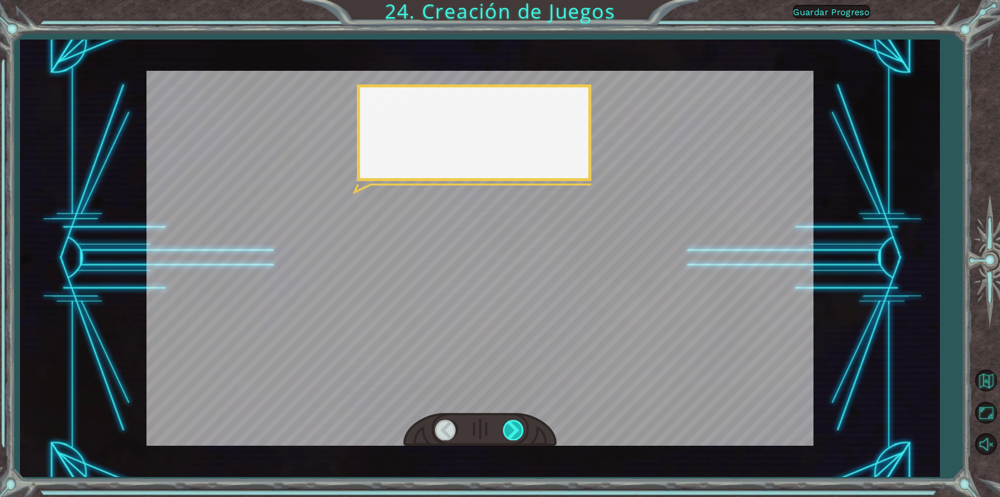
click at [511, 426] on div at bounding box center [514, 430] width 22 height 20
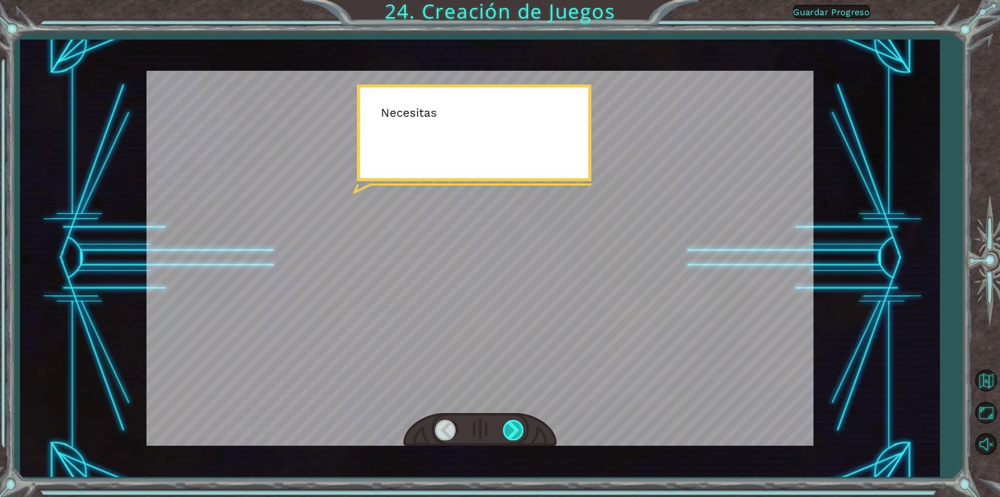
click at [511, 426] on div at bounding box center [514, 430] width 22 height 20
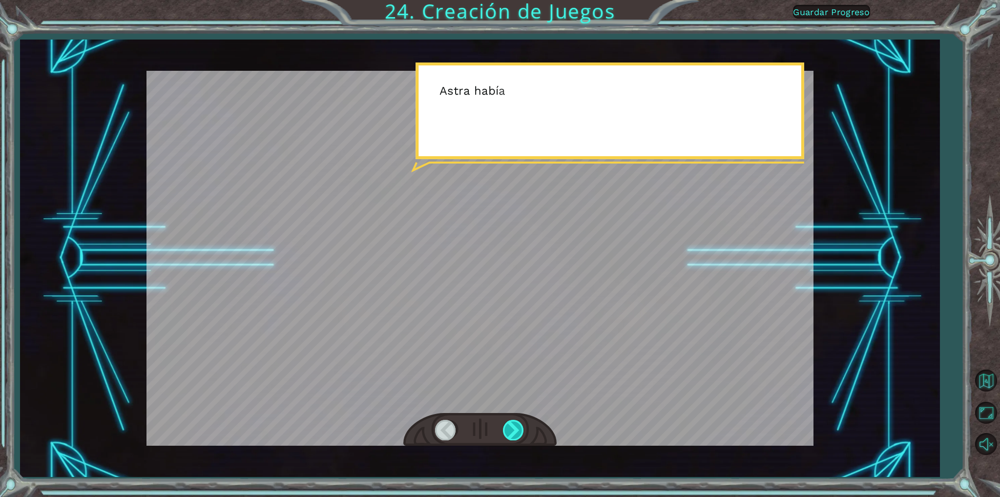
click at [511, 433] on div at bounding box center [514, 430] width 22 height 20
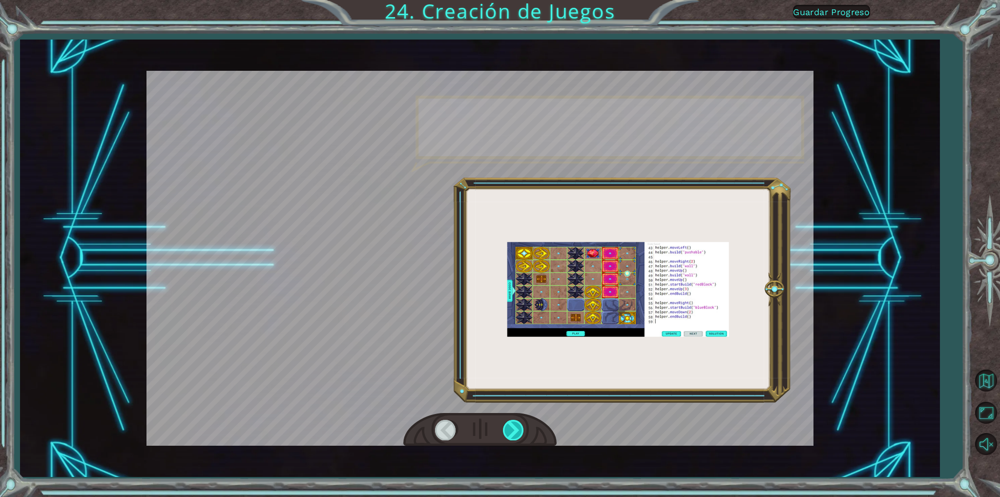
click at [511, 433] on div at bounding box center [514, 430] width 22 height 20
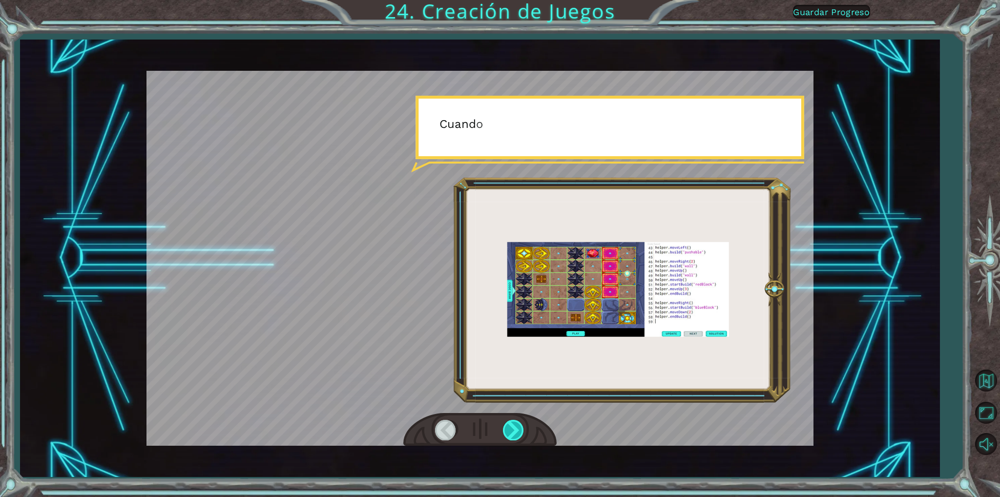
click at [511, 433] on div at bounding box center [514, 430] width 22 height 20
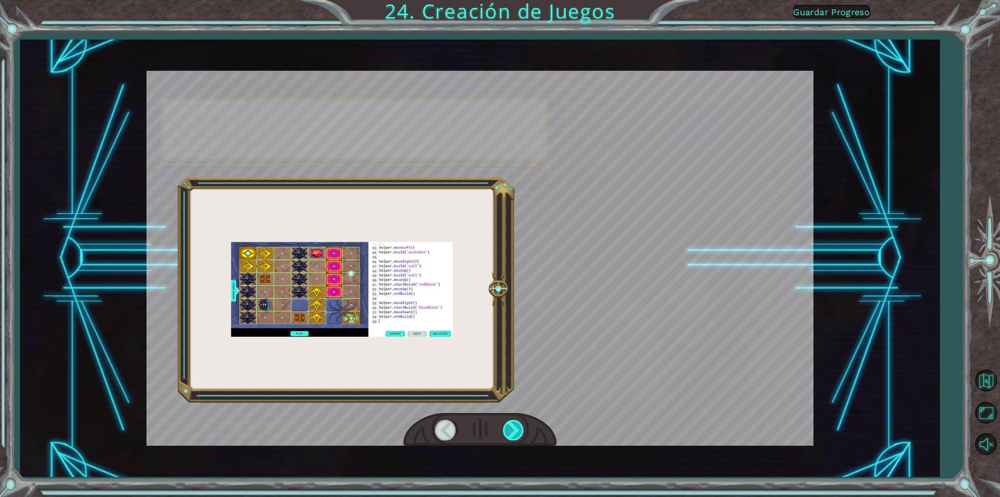
click at [511, 433] on div at bounding box center [514, 430] width 22 height 20
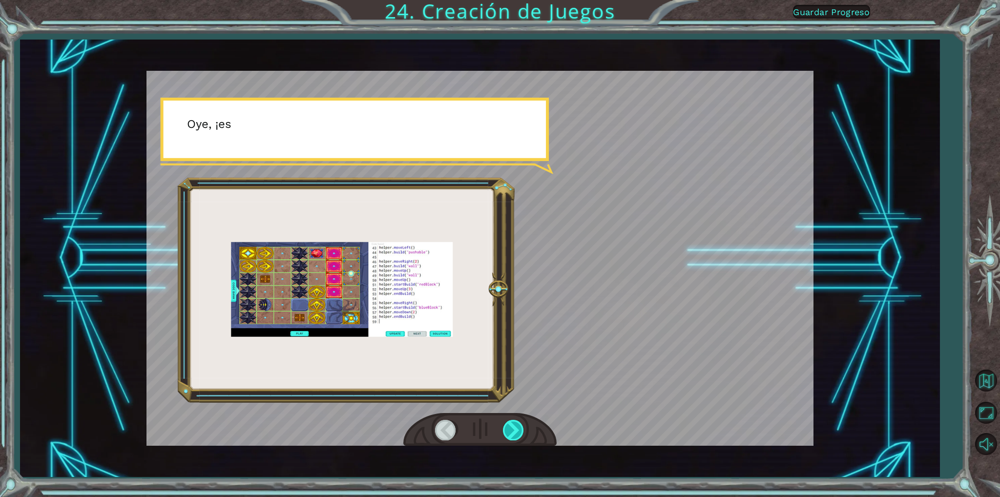
click at [511, 433] on div at bounding box center [514, 430] width 22 height 20
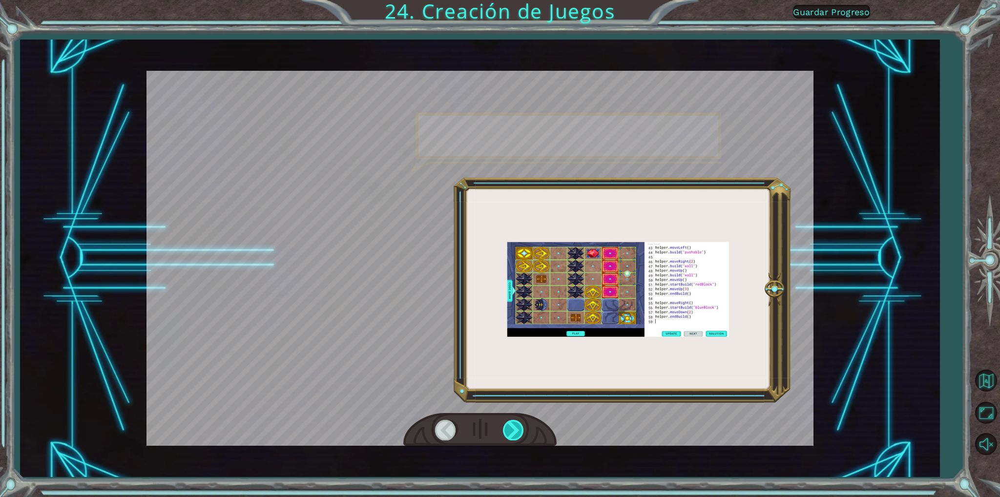
click at [511, 433] on div at bounding box center [514, 430] width 22 height 20
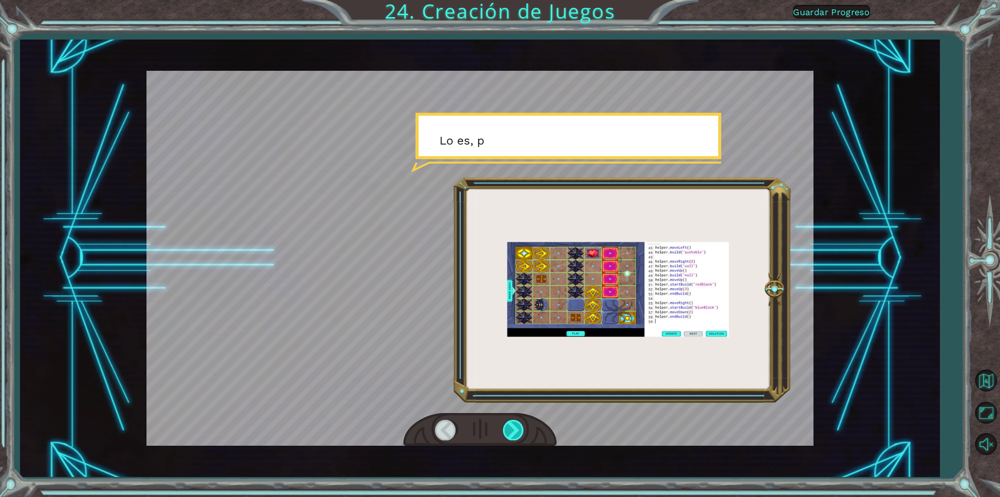
click at [511, 433] on div at bounding box center [514, 430] width 22 height 20
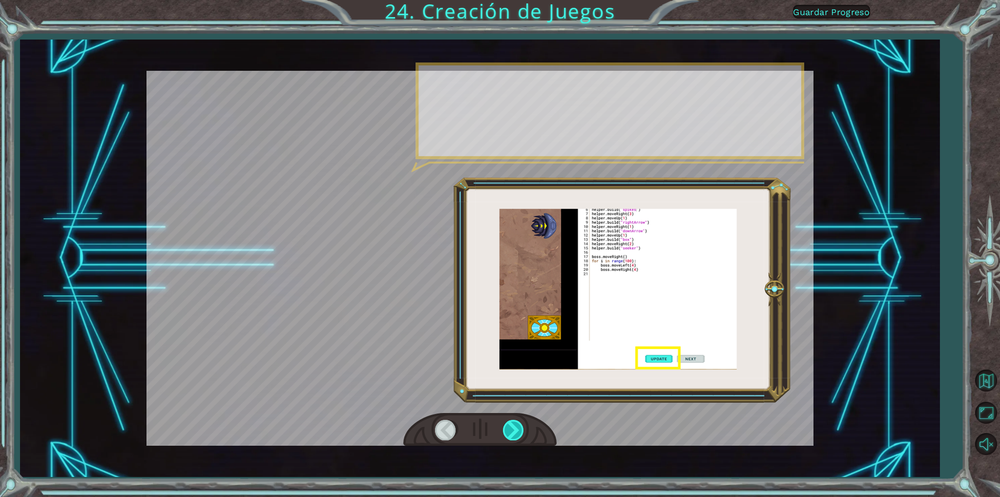
click at [511, 433] on div at bounding box center [514, 430] width 22 height 20
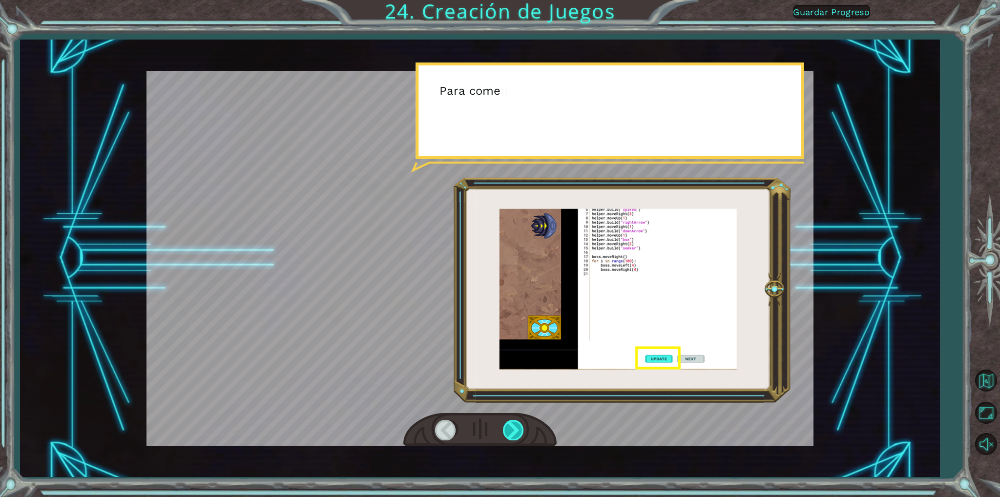
click at [511, 433] on div at bounding box center [514, 430] width 22 height 20
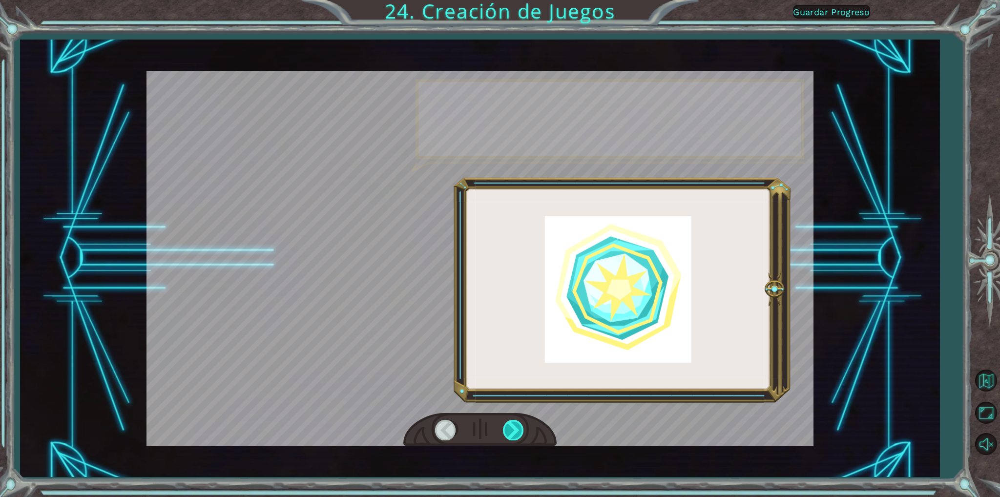
click at [511, 433] on div at bounding box center [514, 430] width 22 height 20
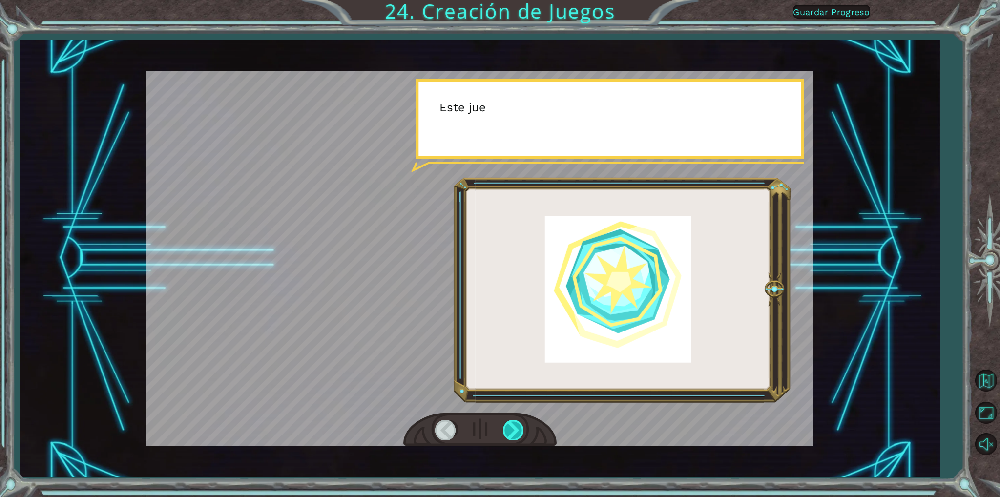
click at [511, 433] on div at bounding box center [514, 430] width 22 height 20
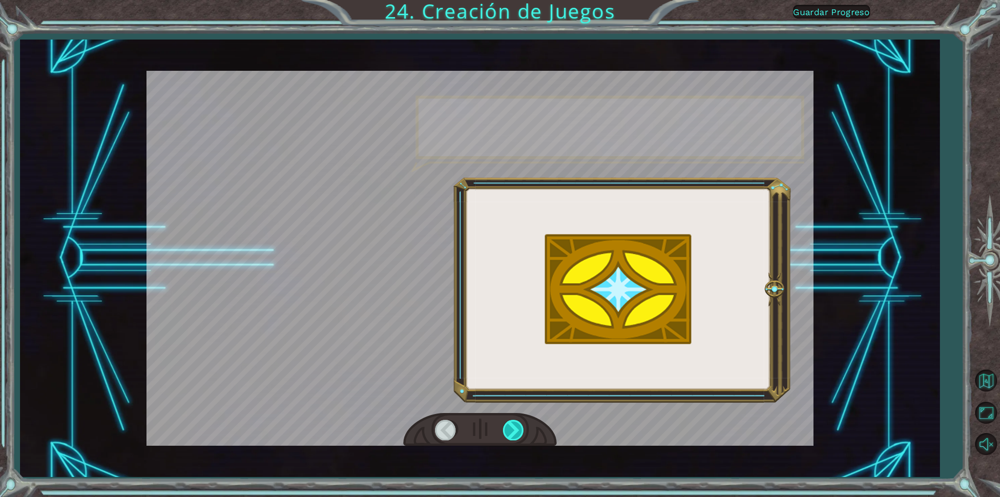
click at [511, 433] on div at bounding box center [514, 430] width 22 height 20
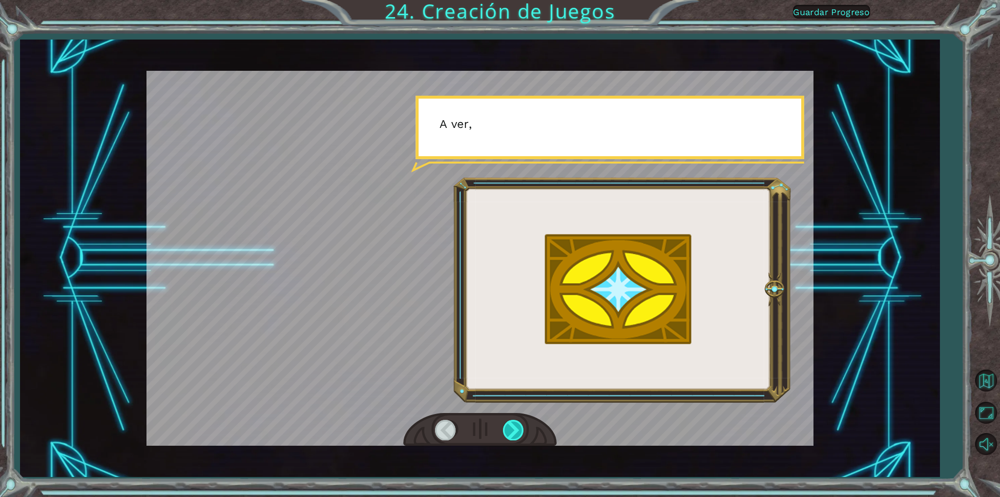
click at [511, 433] on div at bounding box center [514, 430] width 22 height 20
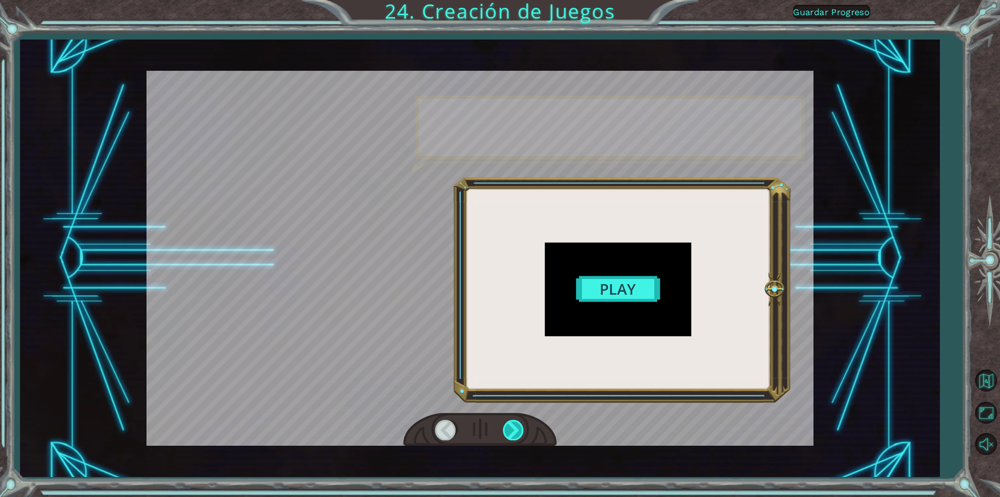
click at [511, 433] on div at bounding box center [514, 430] width 22 height 20
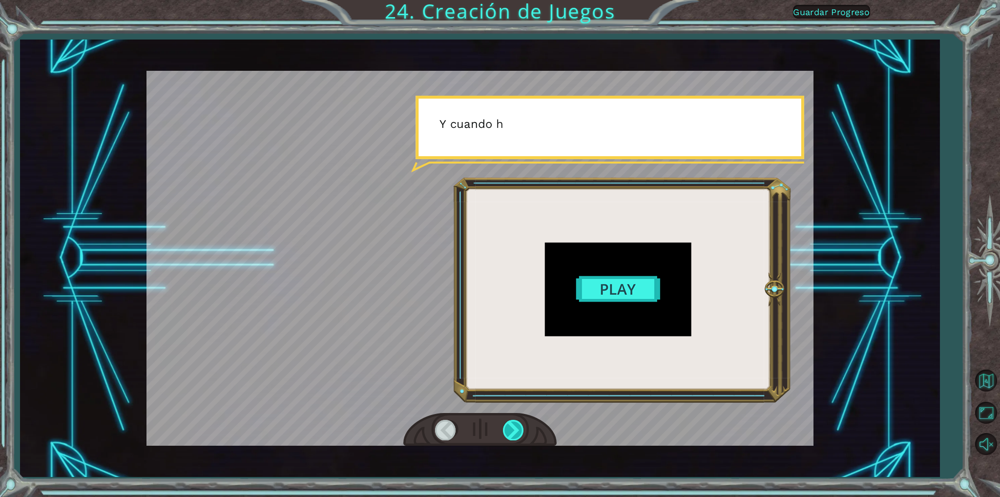
click at [511, 433] on div at bounding box center [514, 430] width 22 height 20
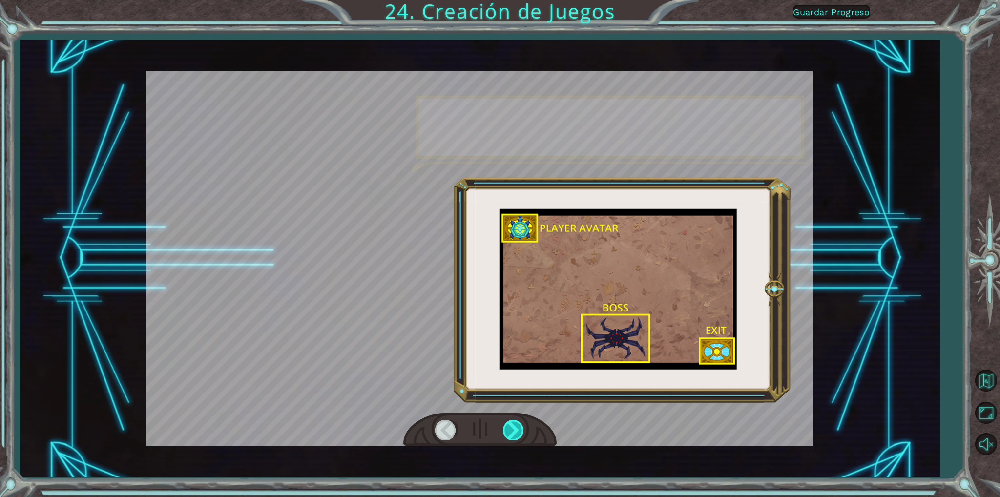
click at [511, 433] on div at bounding box center [514, 430] width 22 height 20
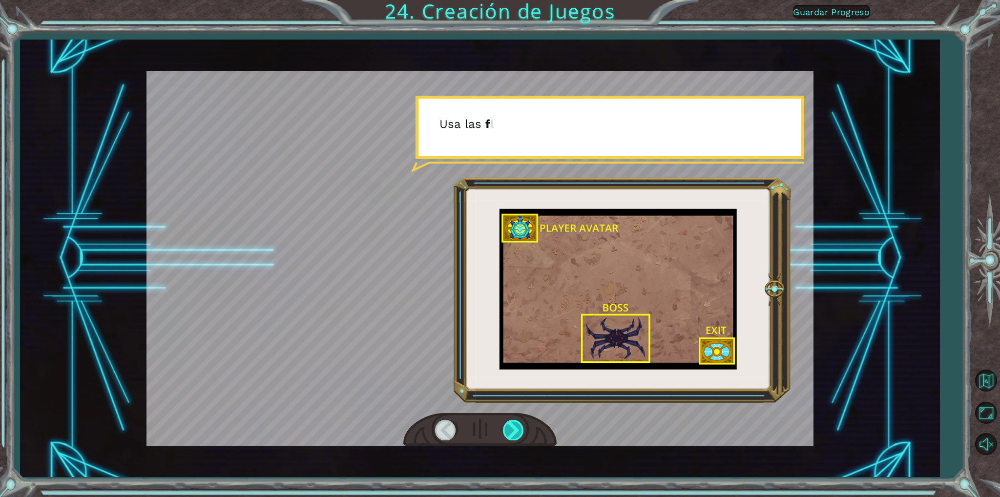
click at [511, 433] on div at bounding box center [514, 430] width 22 height 20
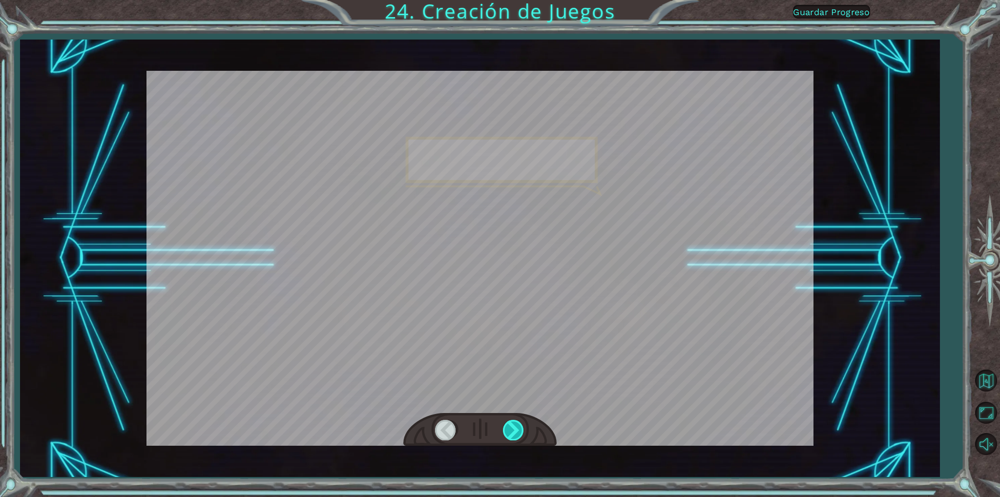
click at [511, 433] on div at bounding box center [514, 430] width 22 height 20
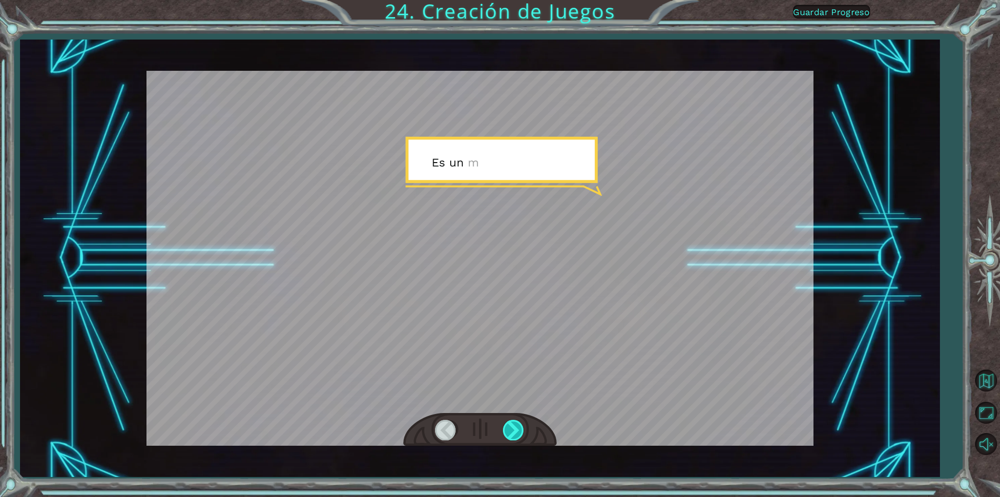
click at [511, 433] on div at bounding box center [514, 430] width 22 height 20
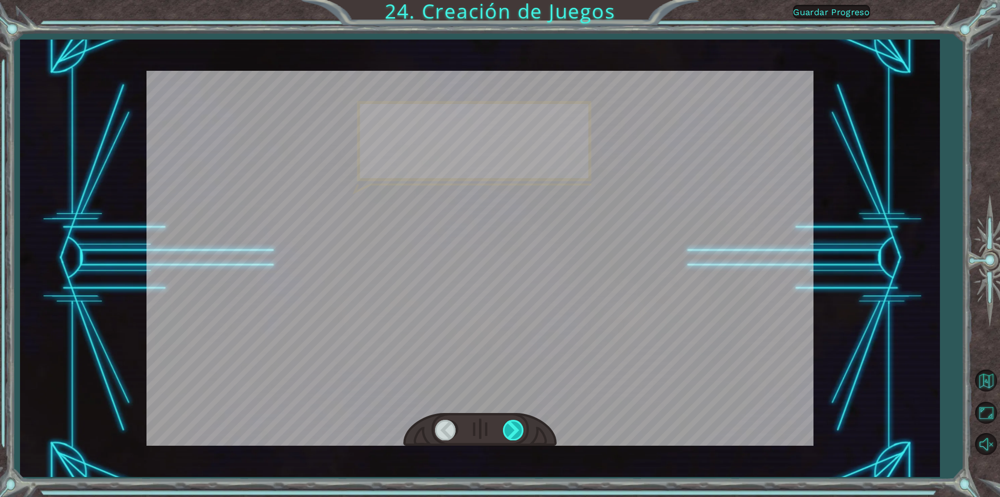
click at [511, 433] on div at bounding box center [514, 430] width 22 height 20
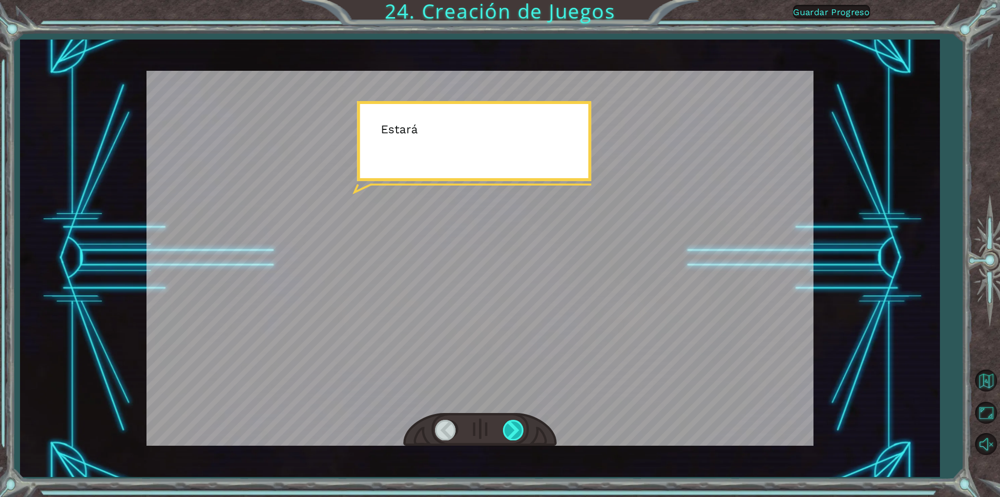
click at [511, 433] on div at bounding box center [514, 430] width 22 height 20
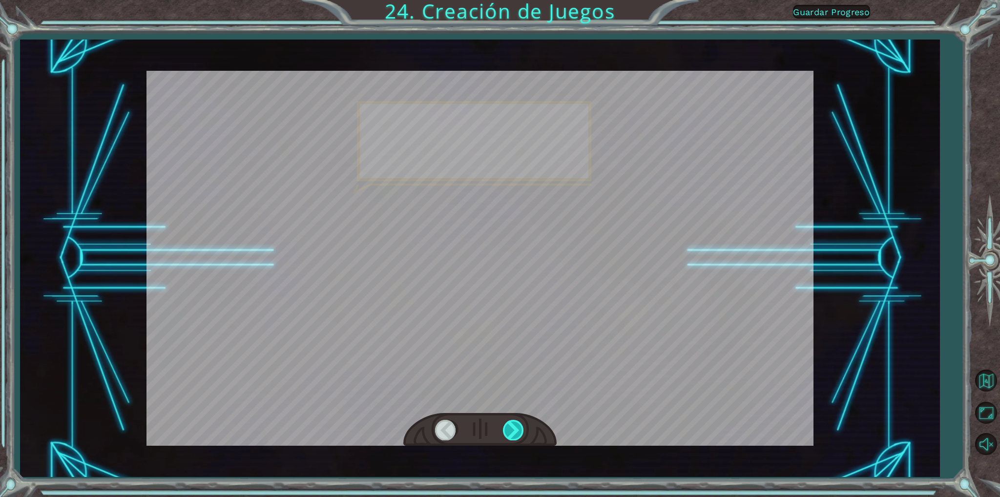
click at [511, 433] on div at bounding box center [514, 430] width 22 height 20
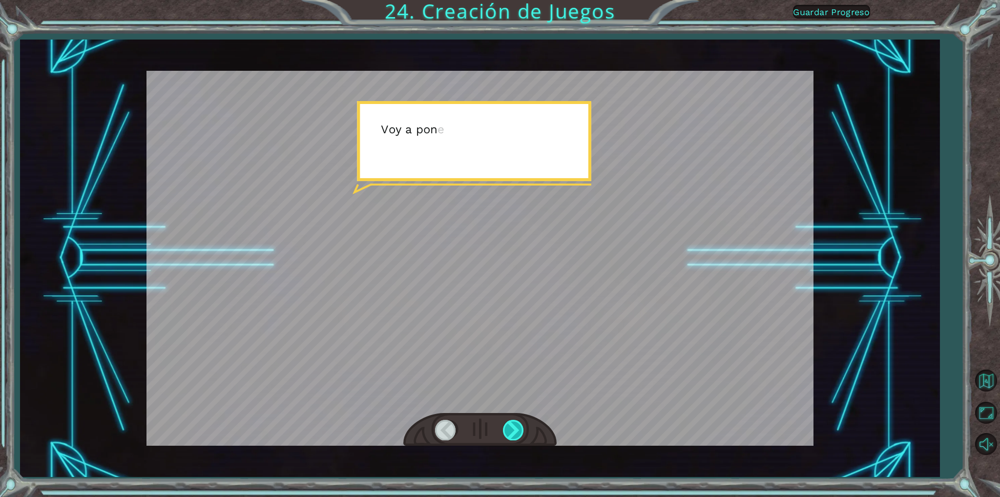
click at [511, 433] on div at bounding box center [514, 430] width 22 height 20
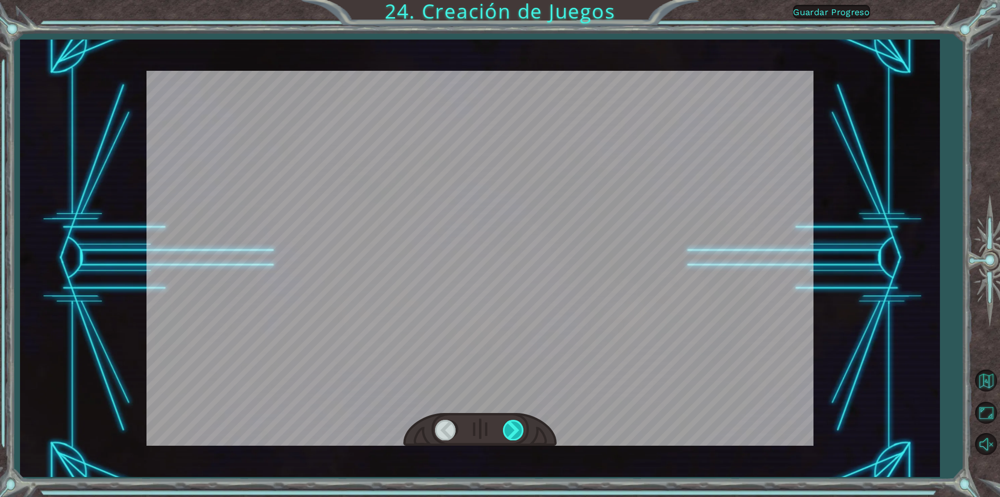
click at [510, 432] on div at bounding box center [514, 430] width 22 height 20
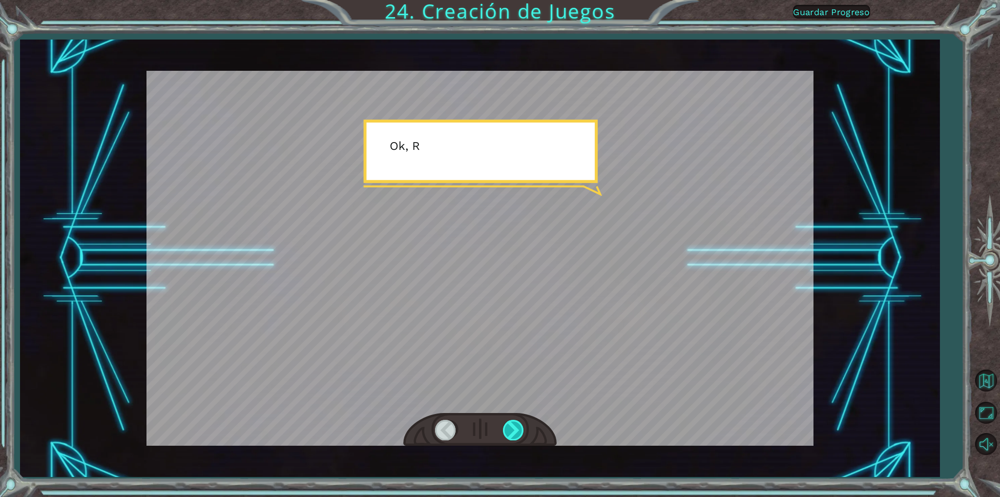
click at [510, 432] on div at bounding box center [514, 430] width 22 height 20
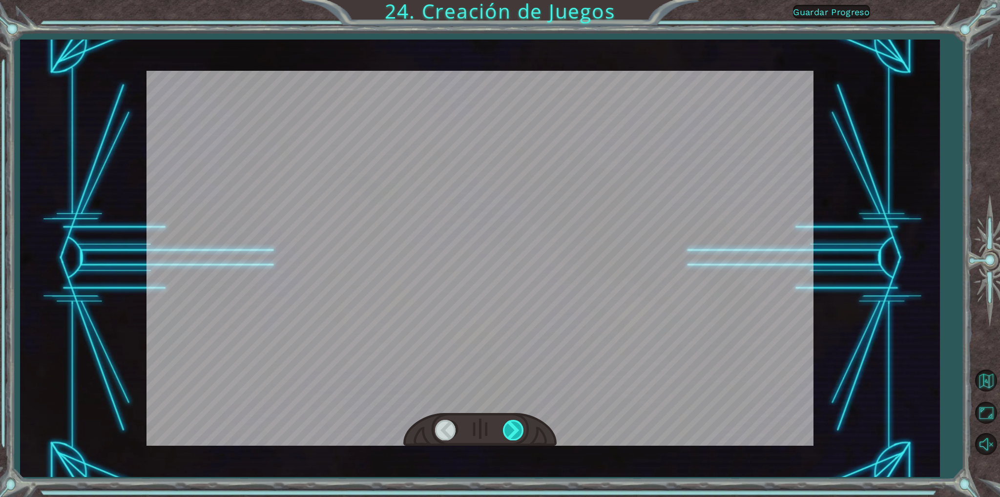
click at [510, 432] on div at bounding box center [514, 430] width 22 height 20
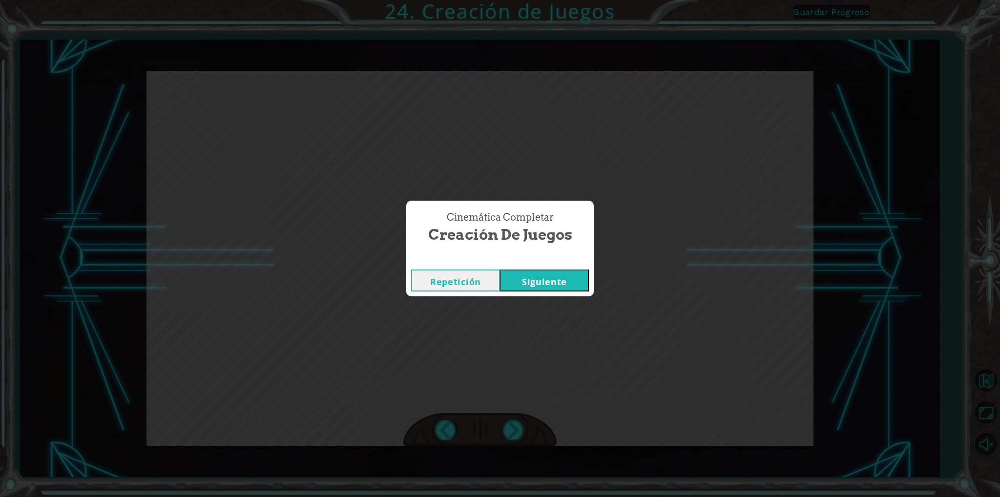
click at [560, 286] on button "Siguiente" at bounding box center [544, 281] width 89 height 22
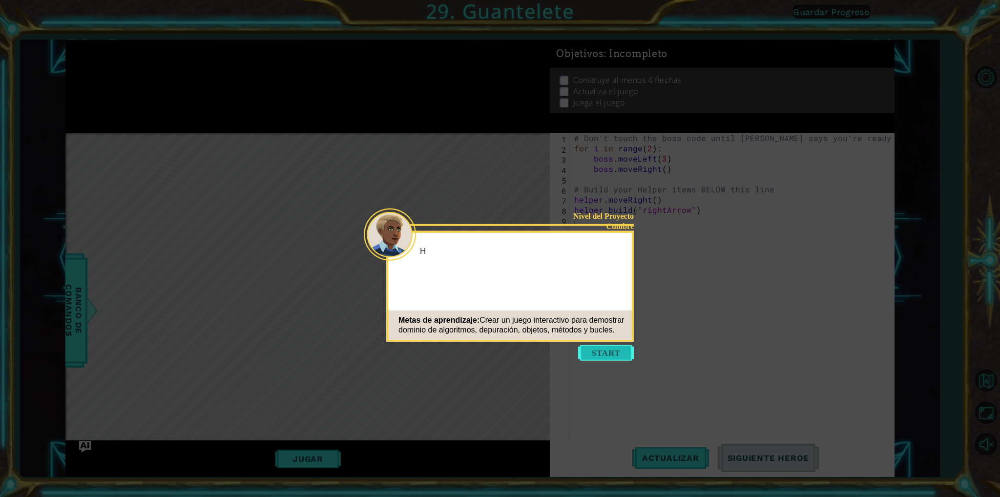
click at [622, 354] on button "Start" at bounding box center [606, 353] width 56 height 16
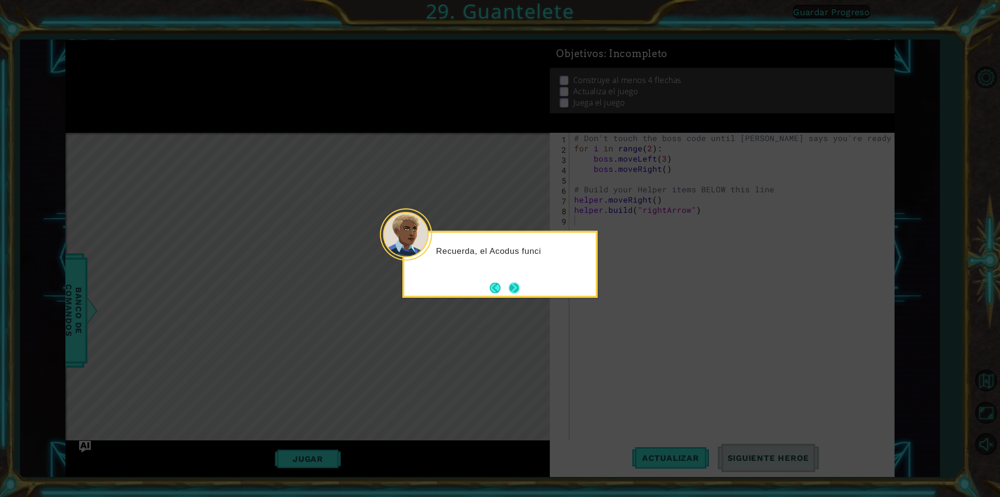
click at [520, 284] on button "Next" at bounding box center [514, 287] width 11 height 11
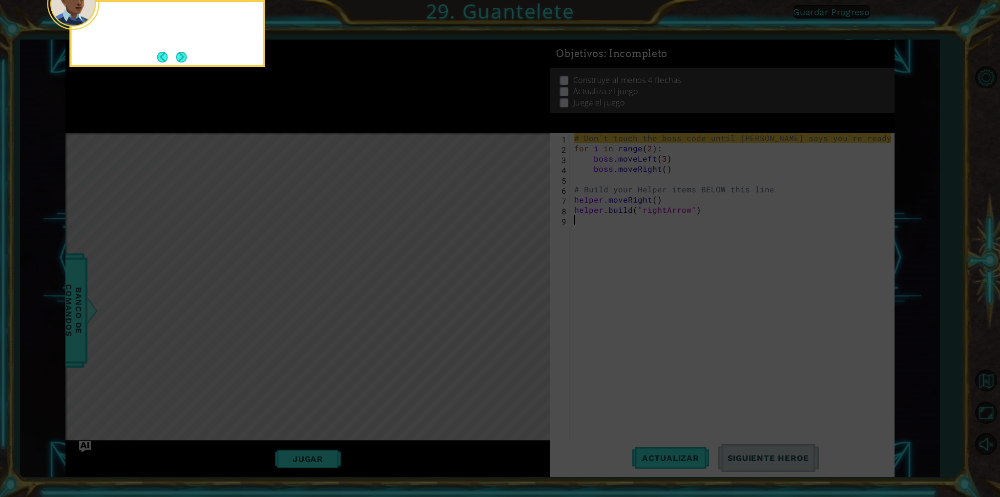
click at [522, 286] on icon at bounding box center [500, 74] width 1000 height 845
click at [610, 239] on icon at bounding box center [500, 74] width 1000 height 845
click at [178, 47] on div "Por ahora, no cambies el código del jefe. Trabajaremos en eso después." at bounding box center [167, 30] width 191 height 49
click at [179, 56] on button "Next" at bounding box center [181, 57] width 11 height 11
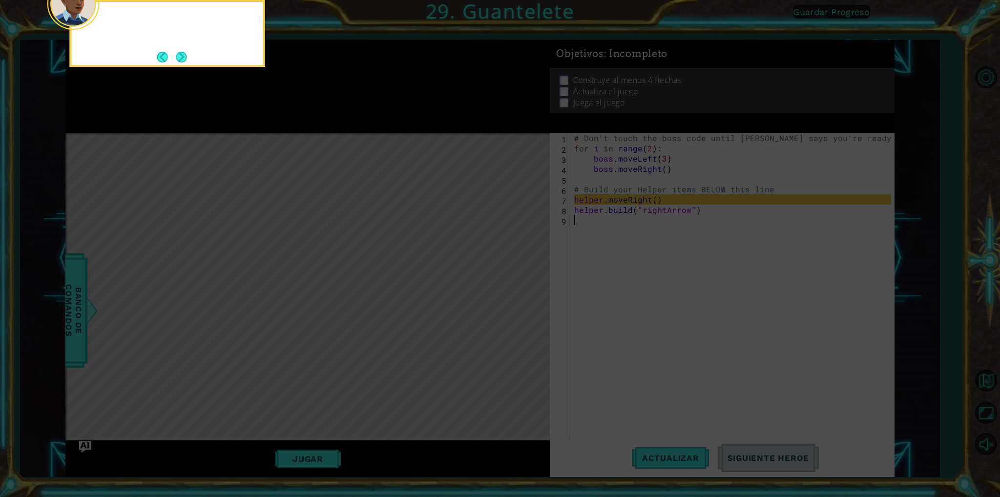
click at [179, 56] on button "Next" at bounding box center [181, 57] width 11 height 11
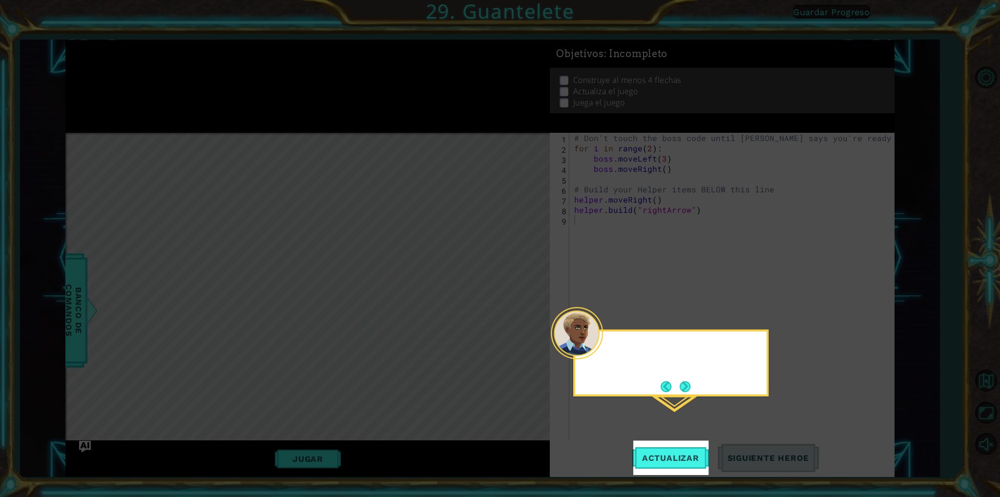
click at [179, 56] on icon at bounding box center [500, 248] width 1000 height 497
click at [658, 451] on button "Actualizar" at bounding box center [670, 458] width 77 height 34
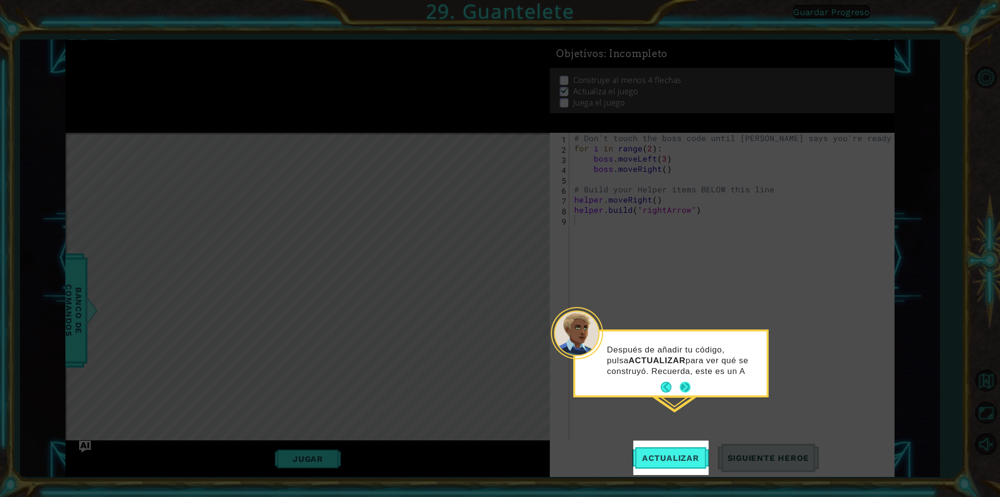
click at [682, 384] on div "Después de añadir tu código, pulsa ACTUALIZAR para ver qué se construyó. Recuer…" at bounding box center [670, 364] width 191 height 64
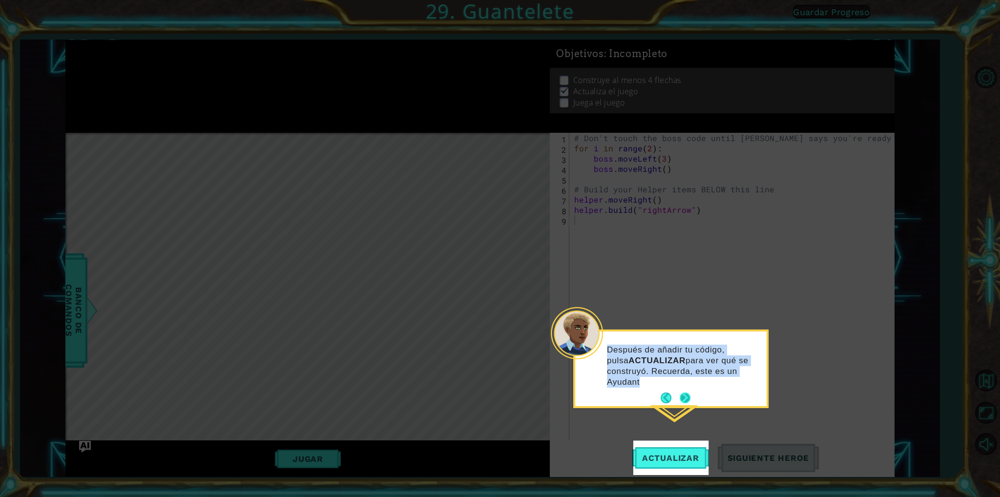
click at [682, 384] on p "Después de añadir tu código, pulsa ACTUALIZAR para ver qué se construyó. Recuer…" at bounding box center [683, 365] width 153 height 43
click at [680, 399] on button "Next" at bounding box center [685, 398] width 11 height 11
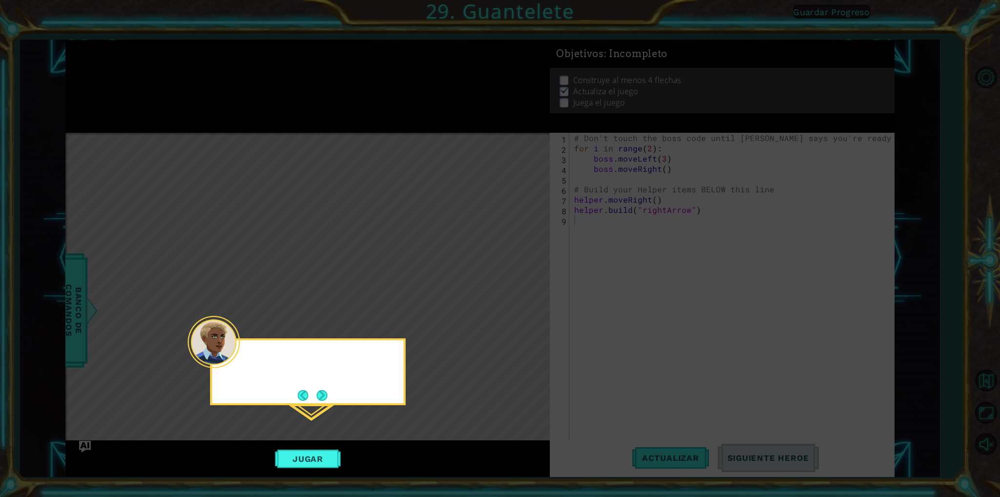
click at [678, 399] on icon at bounding box center [500, 248] width 1000 height 497
click at [320, 466] on button "Jugar" at bounding box center [308, 459] width 66 height 19
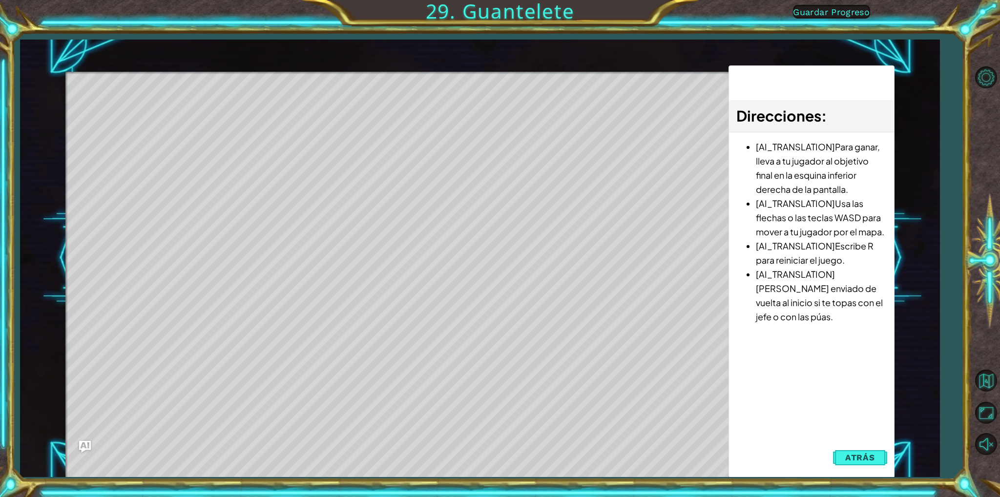
click at [881, 451] on button "Atrás" at bounding box center [860, 458] width 54 height 20
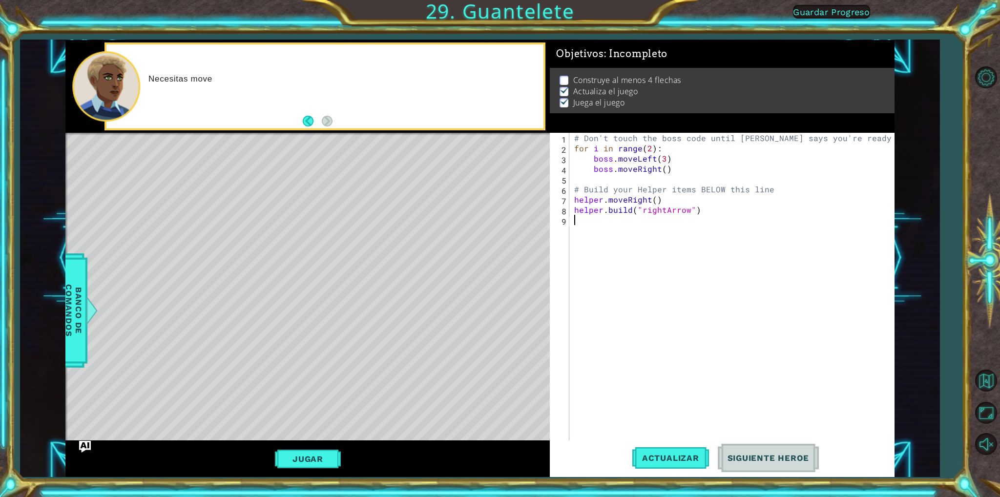
click at [656, 393] on div "# Don't touch the boss code until [PERSON_NAME] says you're ready! for i in ran…" at bounding box center [733, 297] width 323 height 328
click at [680, 461] on span "Actualizar" at bounding box center [670, 458] width 77 height 10
click at [764, 459] on span "Siguiente Heroe" at bounding box center [769, 458] width 102 height 10
click at [325, 454] on button "Jugar" at bounding box center [308, 459] width 66 height 19
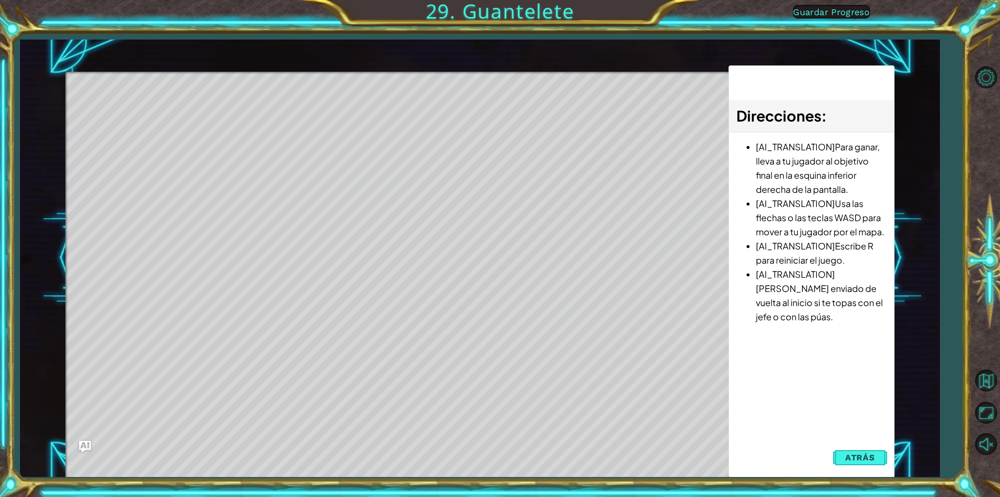
drag, startPoint x: 471, startPoint y: 265, endPoint x: 430, endPoint y: 231, distance: 53.4
click at [457, 253] on div "Level Map" at bounding box center [290, 216] width 451 height 288
drag, startPoint x: 267, startPoint y: 113, endPoint x: 393, endPoint y: 154, distance: 131.9
click at [329, 133] on div "Level Map" at bounding box center [290, 216] width 451 height 288
click at [871, 458] on span "Atrás" at bounding box center [860, 458] width 30 height 10
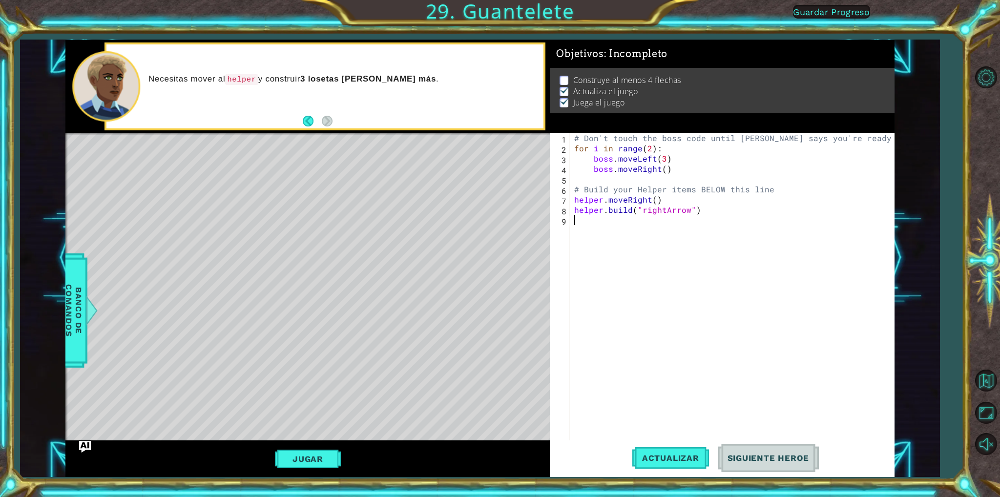
click at [590, 228] on div "# Don't touch the boss code until [PERSON_NAME] says you're ready! for i in ran…" at bounding box center [733, 297] width 323 height 328
